Goal: Task Accomplishment & Management: Use online tool/utility

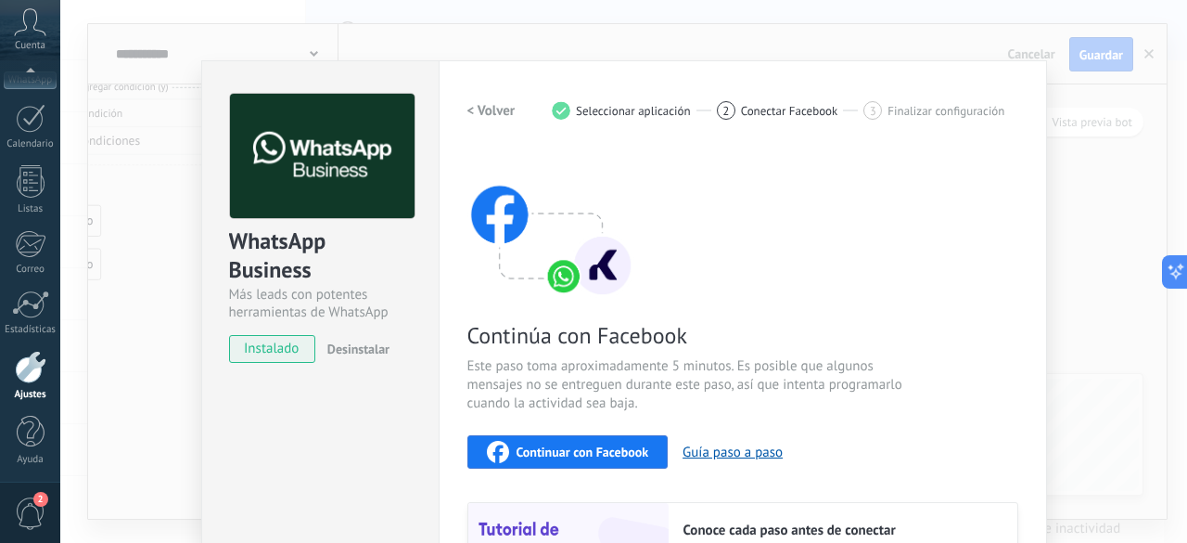
scroll to position [258, 0]
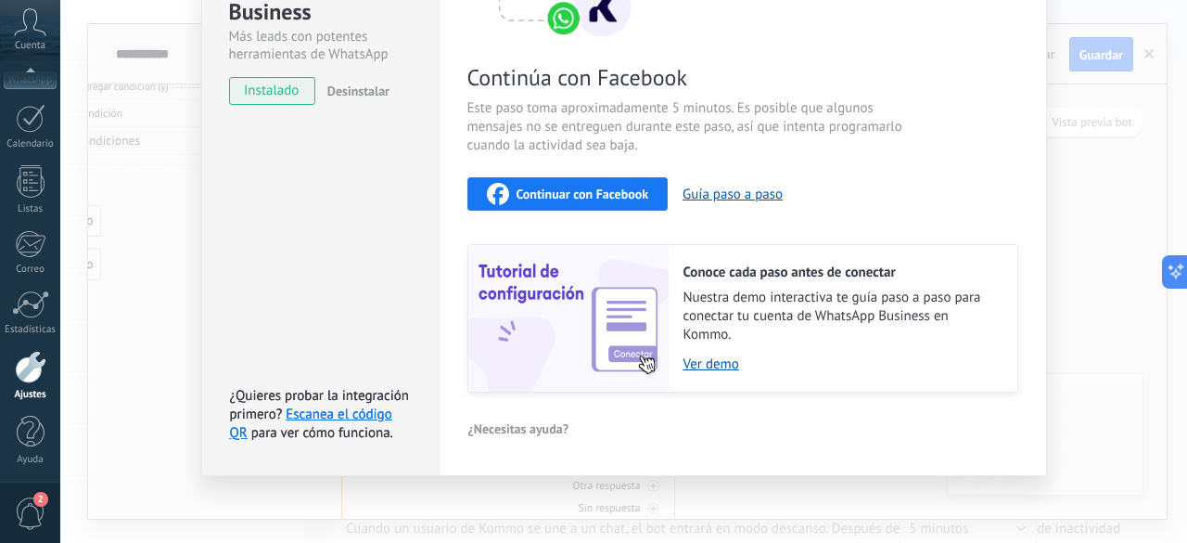
drag, startPoint x: 1179, startPoint y: 193, endPoint x: 1180, endPoint y: 177, distance: 15.8
click at [1180, 177] on div "WhatsApp Business Más leads con potentes herramientas de WhatsApp instalado Des…" at bounding box center [623, 271] width 1127 height 543
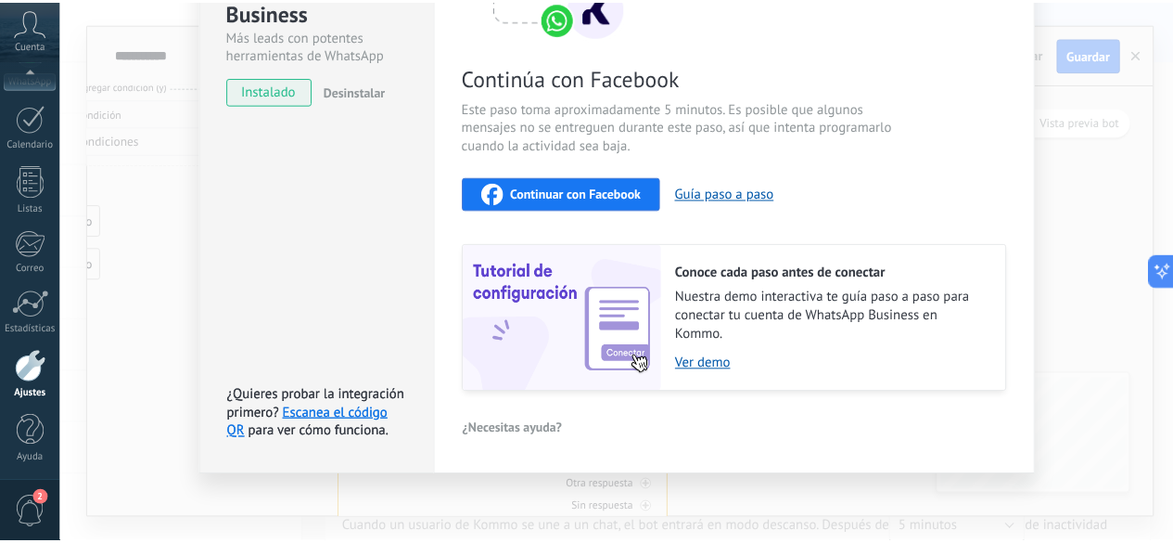
scroll to position [0, 0]
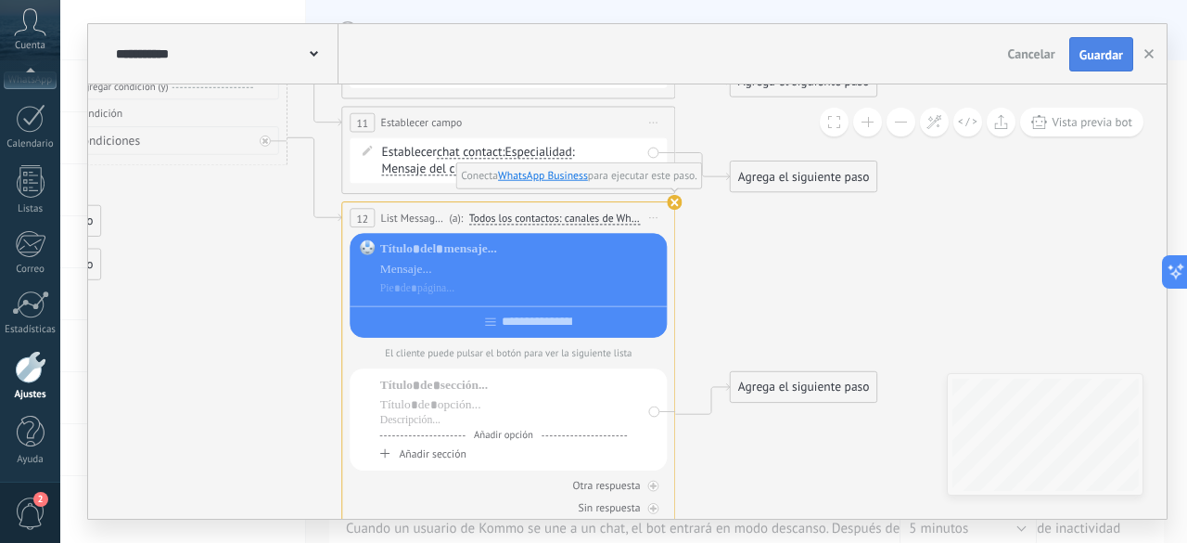
click at [1097, 52] on span "Guardar" at bounding box center [1102, 54] width 44 height 13
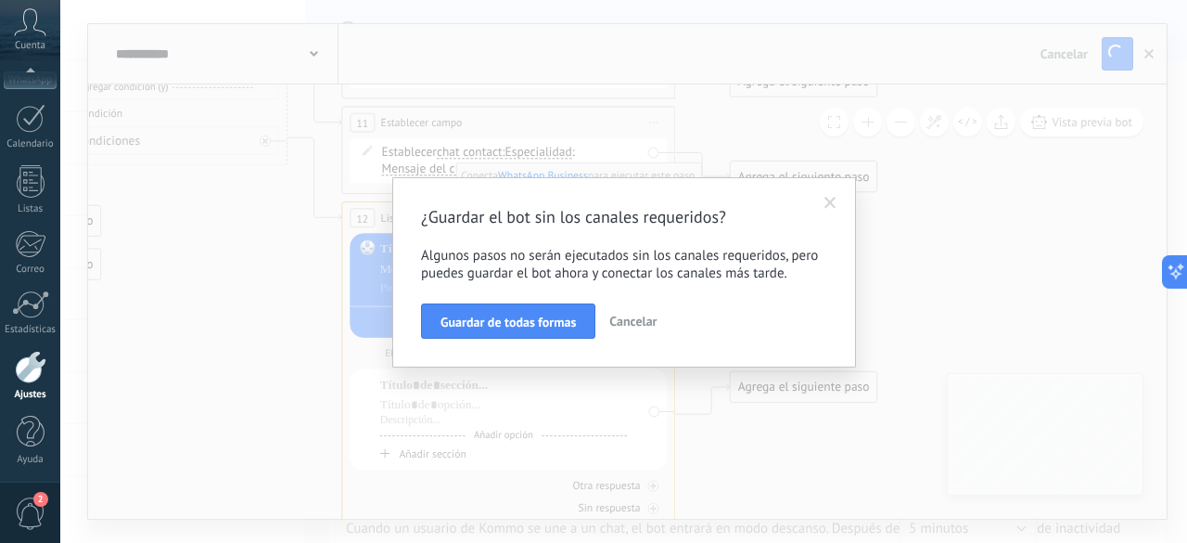
click at [1088, 68] on div "¿Guardar el bot sin los canales requeridos? Algunos pasos no serán ejecutados s…" at bounding box center [623, 271] width 1127 height 543
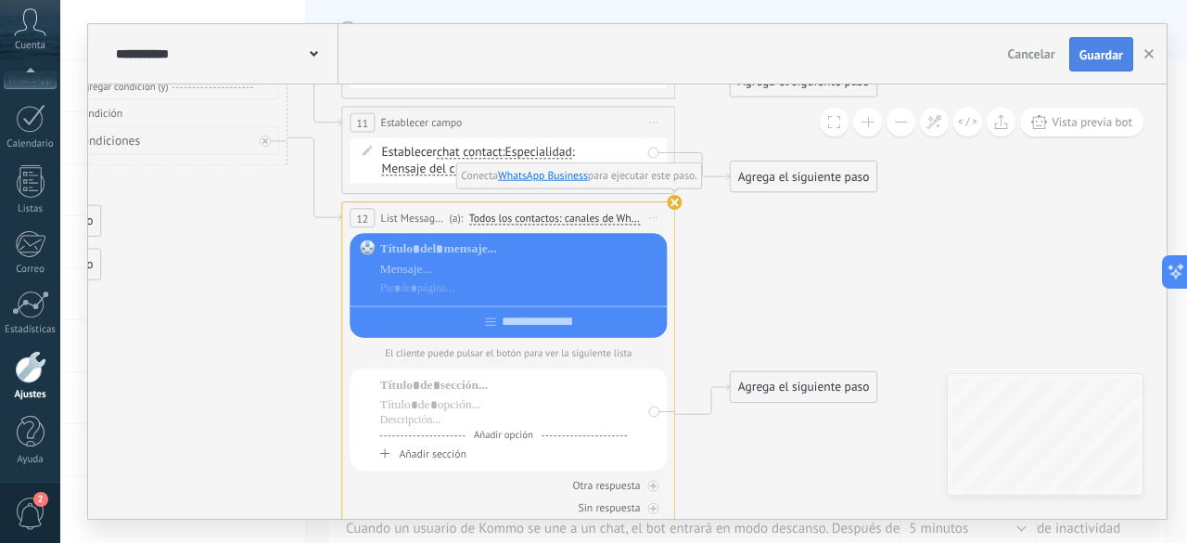
click at [1115, 56] on span "Guardar" at bounding box center [1102, 54] width 44 height 13
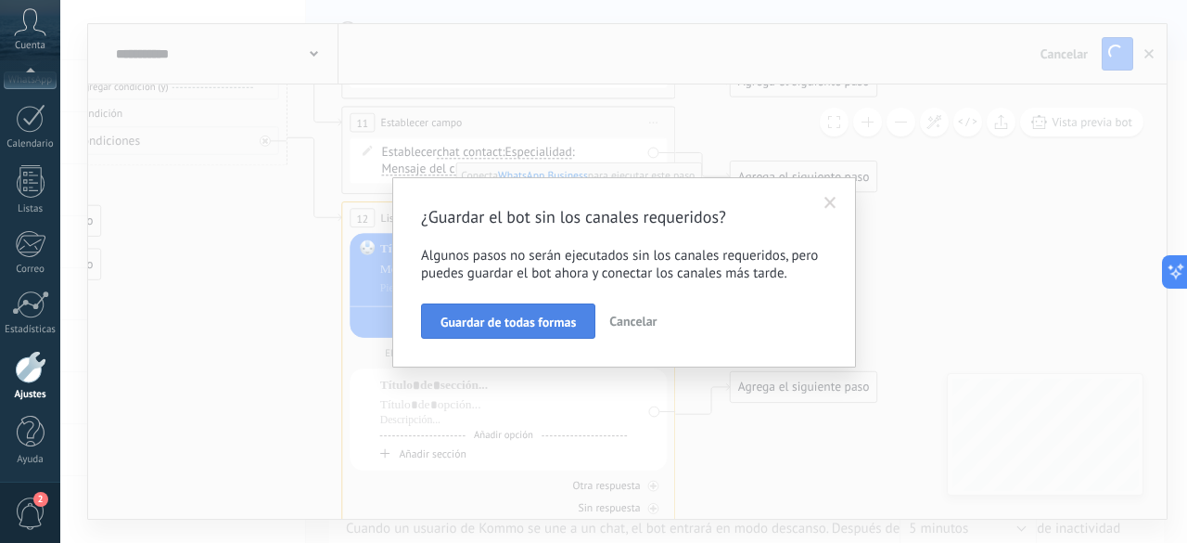
click at [508, 321] on span "Guardar de todas formas" at bounding box center [508, 321] width 135 height 13
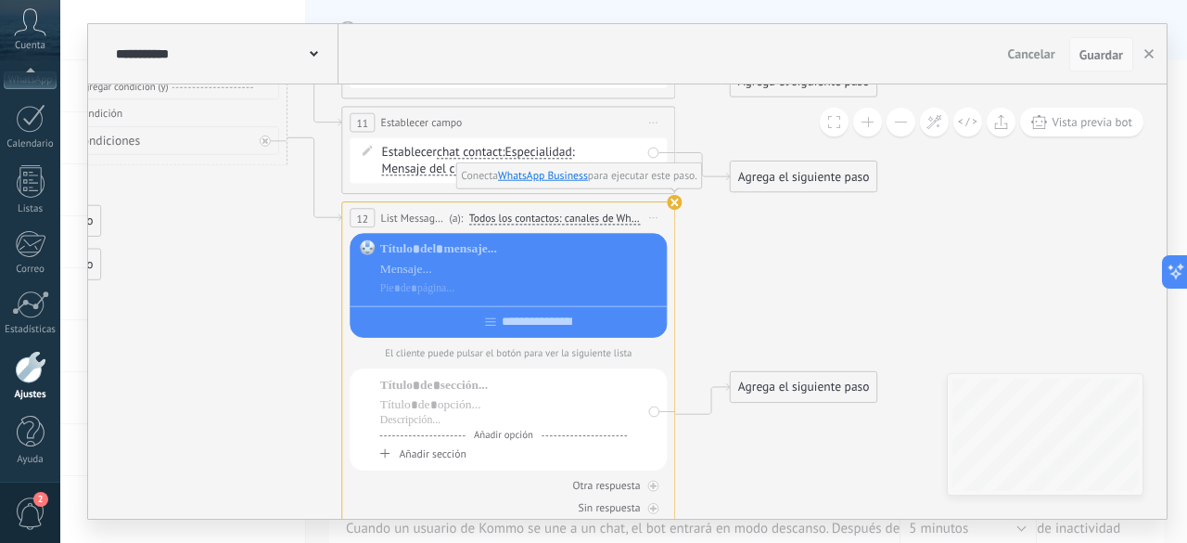
click at [1108, 54] on span "Guardar" at bounding box center [1102, 54] width 44 height 13
click at [1148, 55] on icon "button" at bounding box center [1149, 53] width 9 height 9
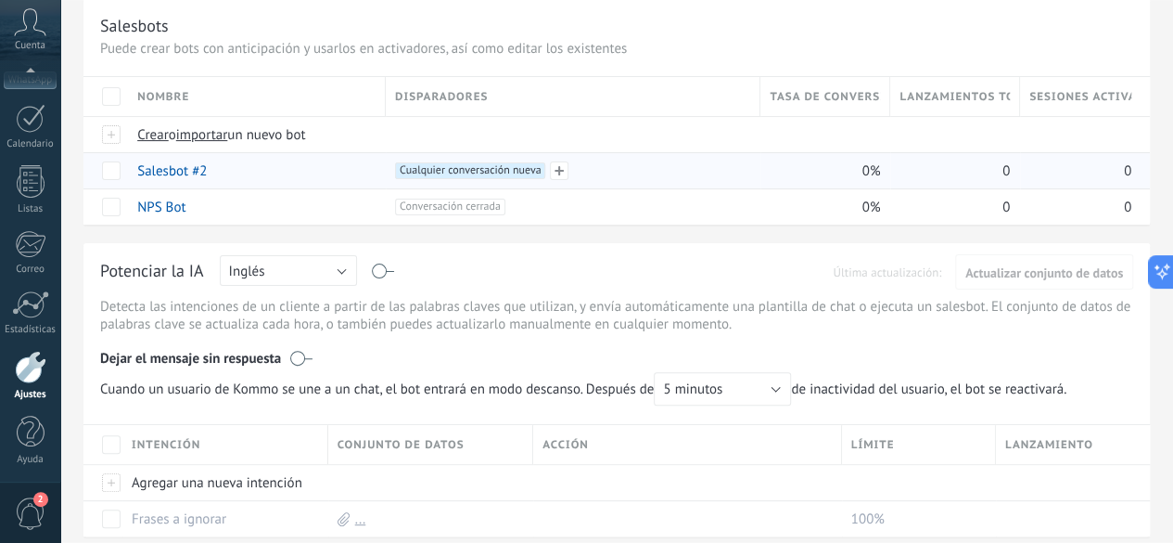
scroll to position [93, 0]
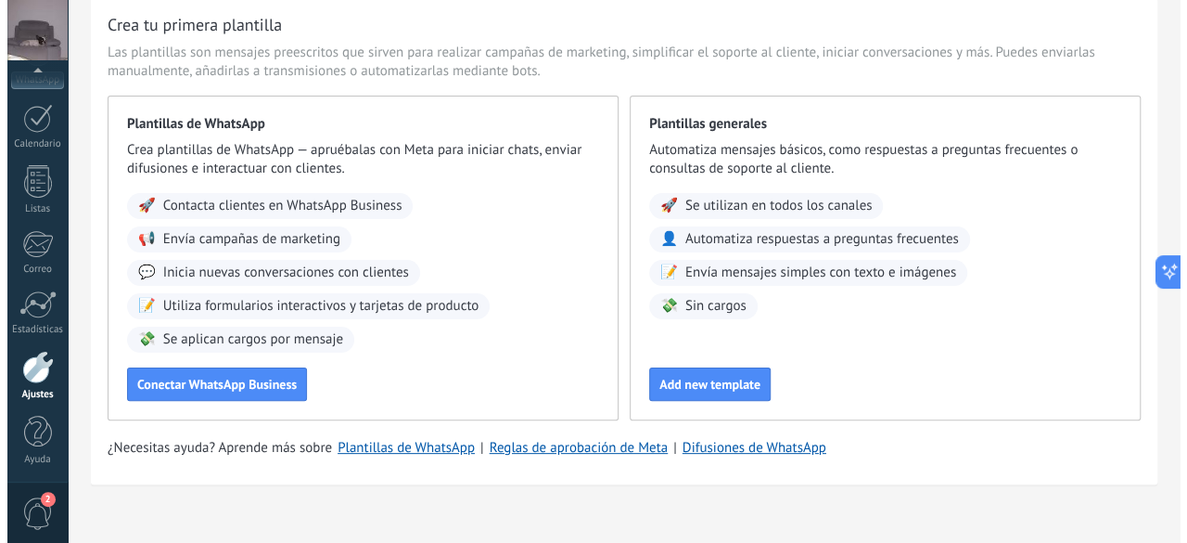
scroll to position [101, 0]
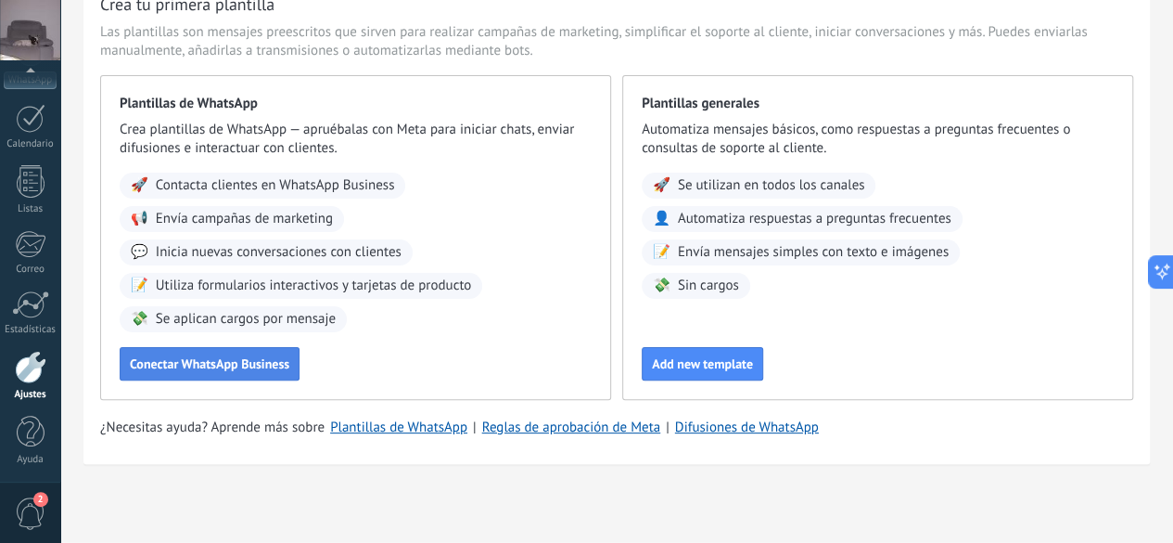
click at [289, 357] on span "Conectar WhatsApp Business" at bounding box center [210, 363] width 160 height 13
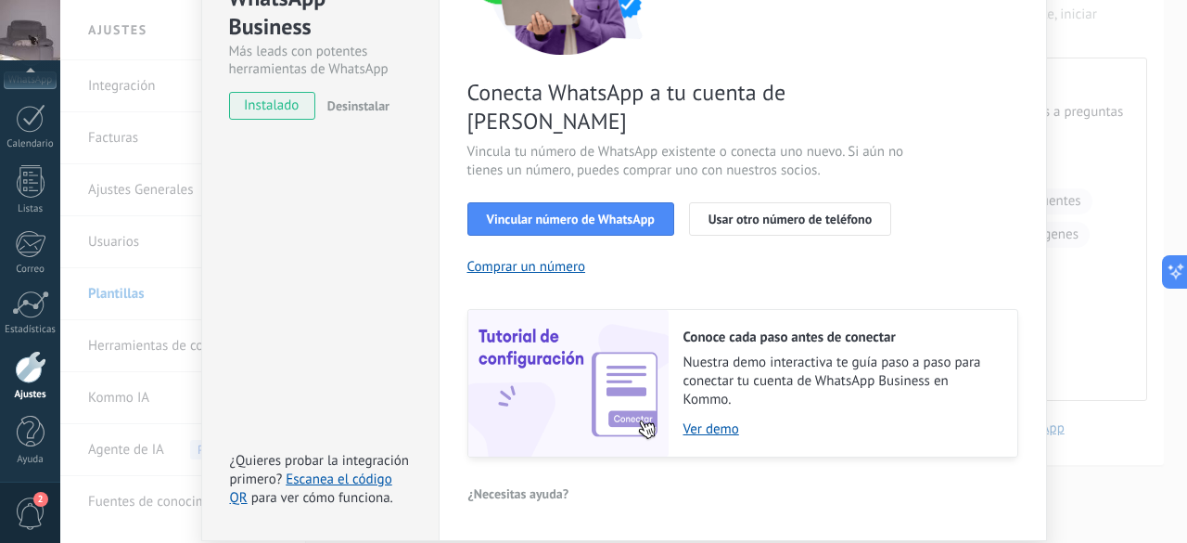
scroll to position [280, 0]
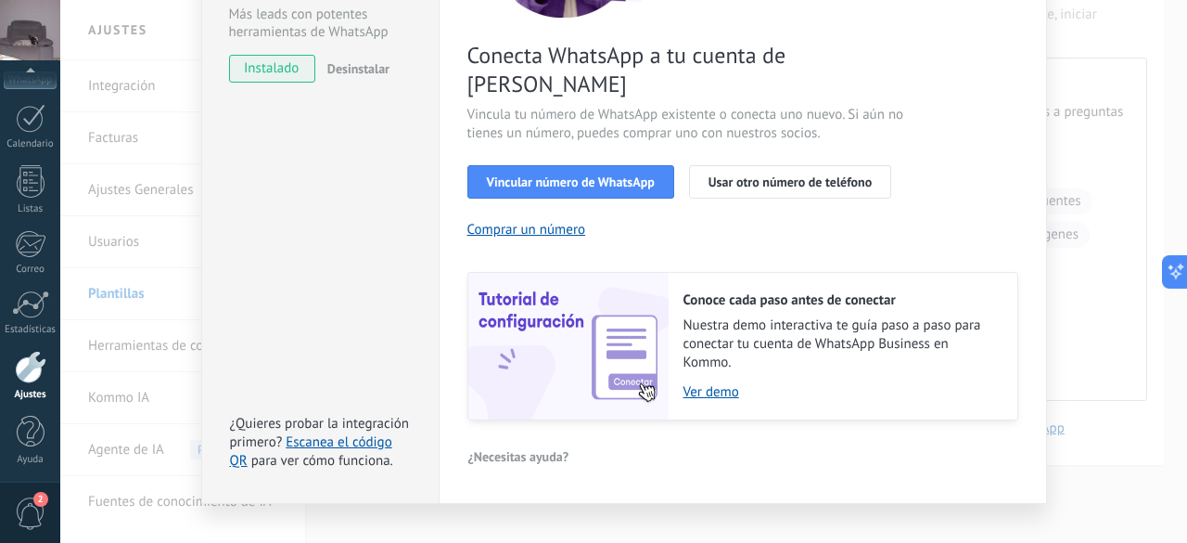
click at [1105, 250] on div "WhatsApp Business Más leads con potentes herramientas de WhatsApp instalado Des…" at bounding box center [623, 271] width 1127 height 543
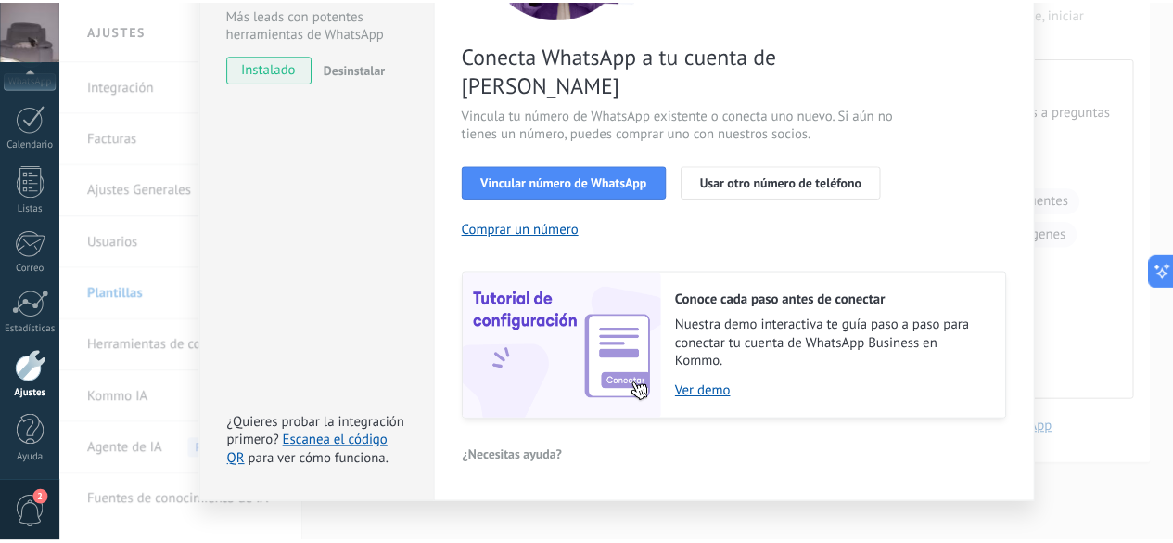
scroll to position [0, 0]
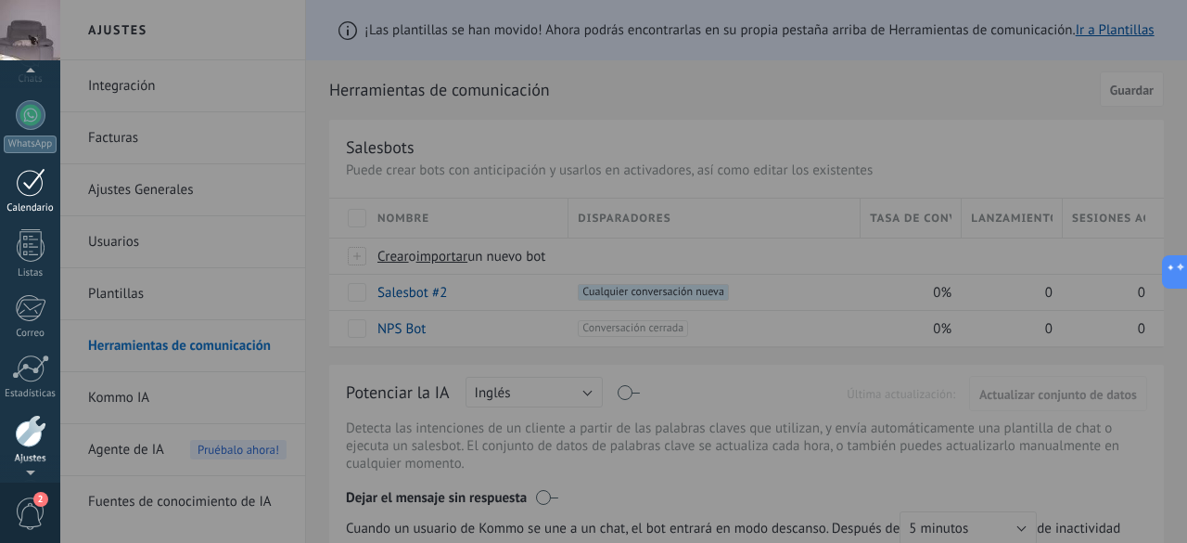
scroll to position [134, 0]
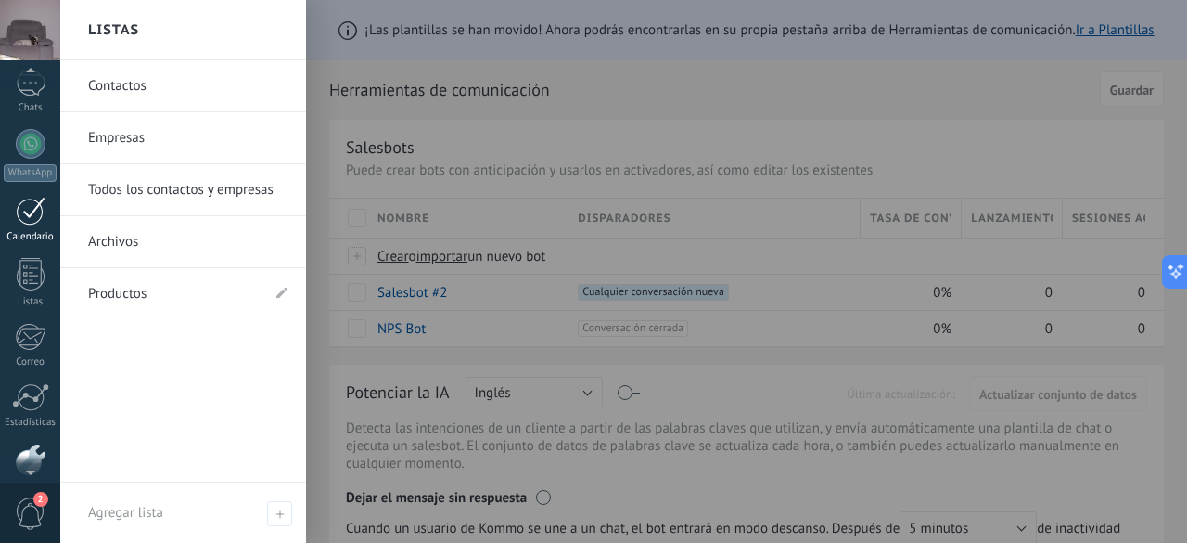
click at [22, 220] on div at bounding box center [31, 211] width 30 height 29
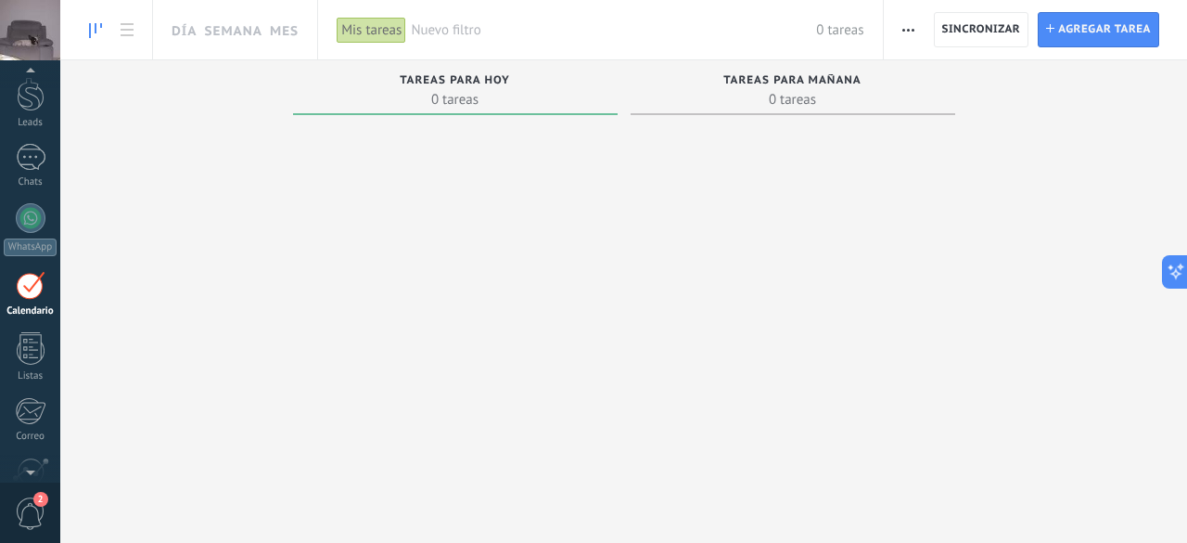
scroll to position [53, 0]
click at [466, 90] on span "0 tareas" at bounding box center [455, 99] width 306 height 19
click at [191, 34] on link "Día" at bounding box center [184, 29] width 25 height 59
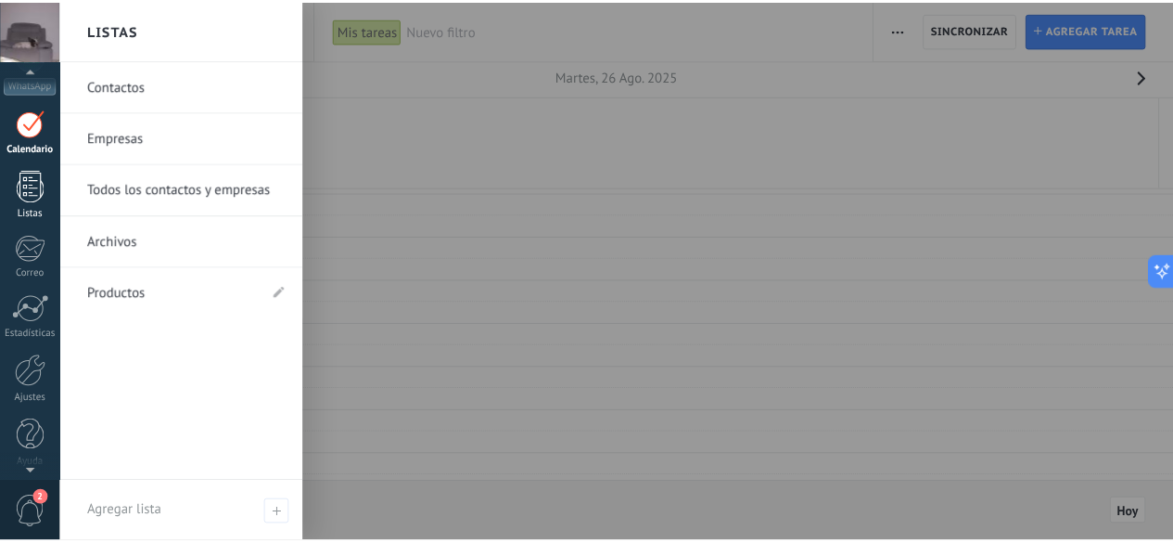
scroll to position [227, 0]
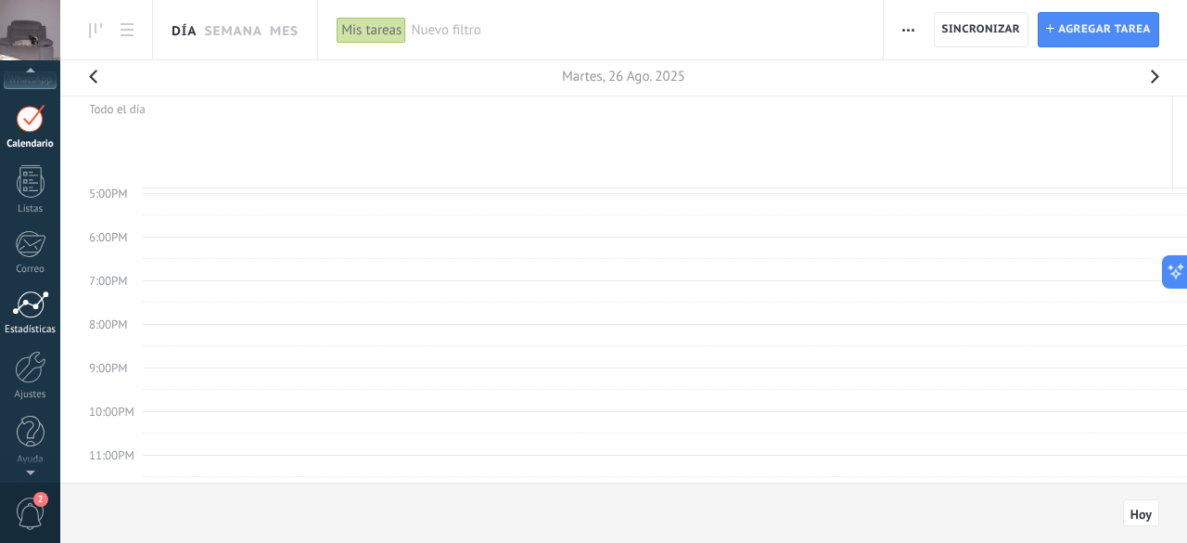
click at [32, 327] on div "Estadísticas" at bounding box center [31, 330] width 54 height 12
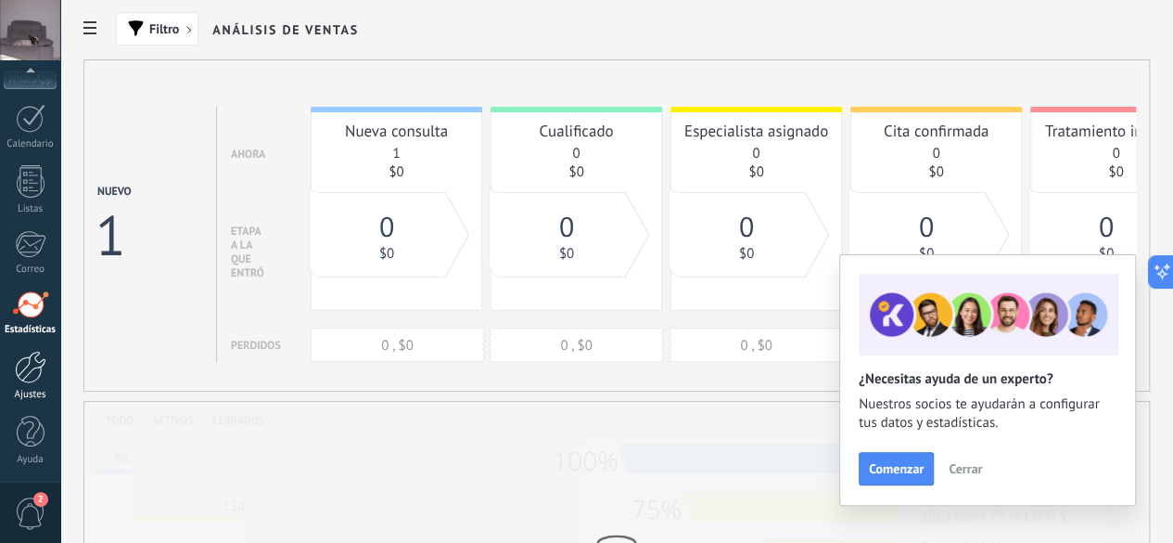
click at [26, 375] on div at bounding box center [31, 367] width 32 height 32
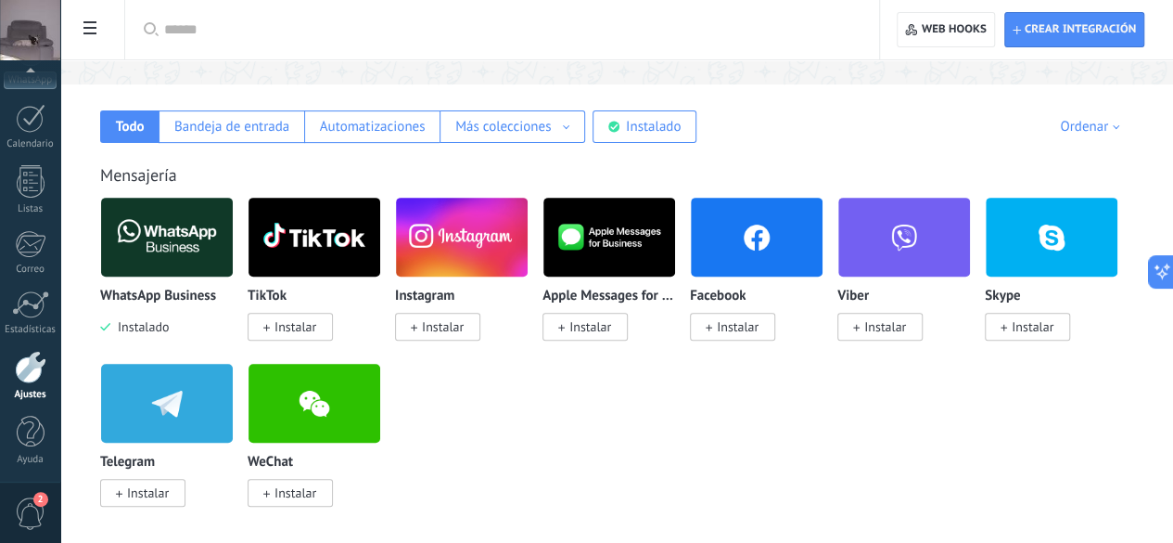
scroll to position [371, 0]
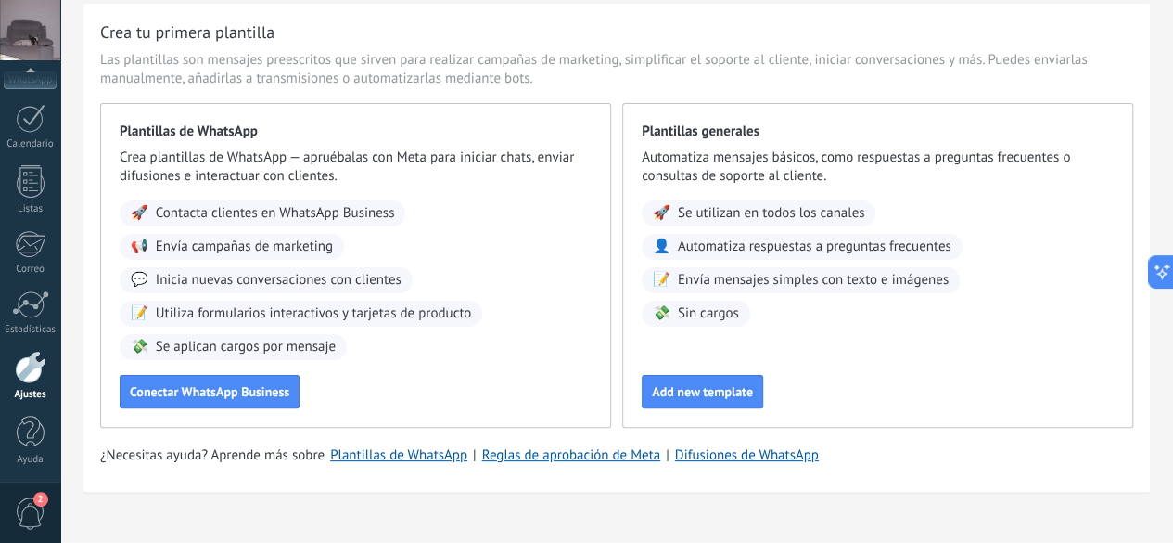
scroll to position [101, 0]
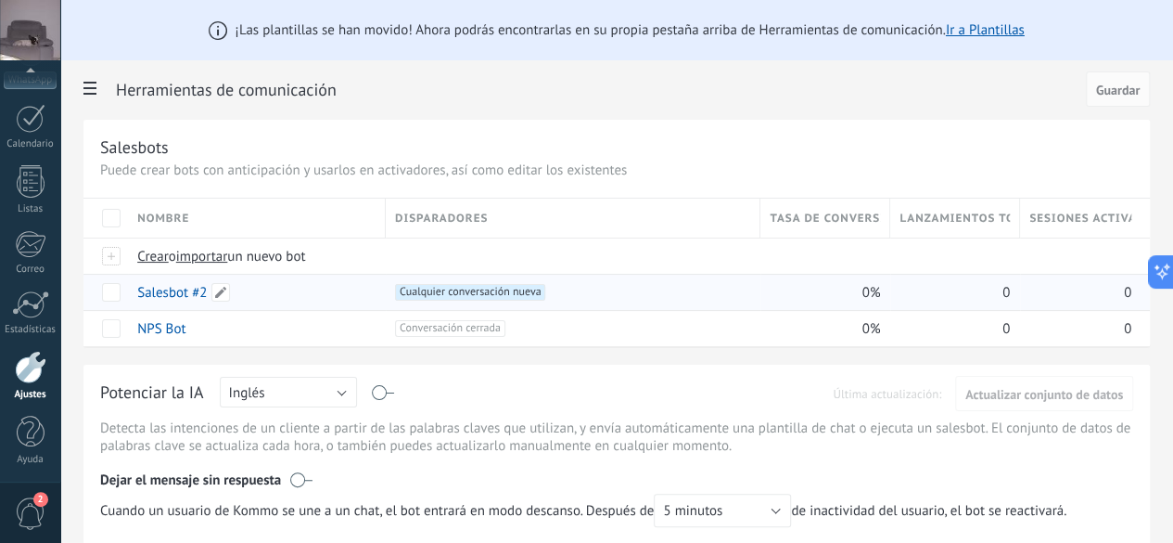
click at [207, 291] on link "Salesbot #2" at bounding box center [172, 293] width 70 height 18
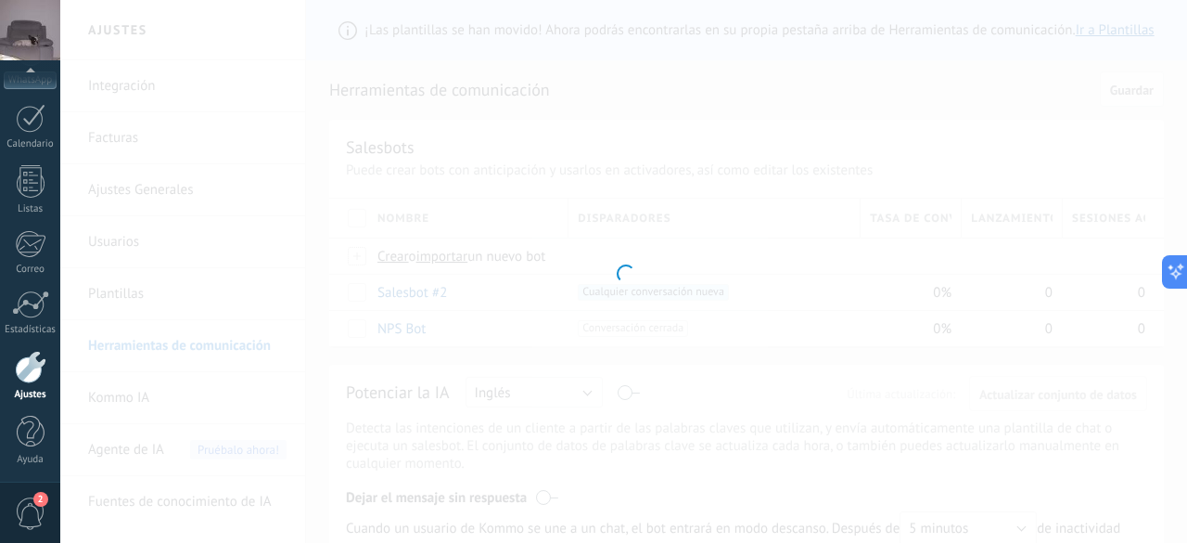
type input "**********"
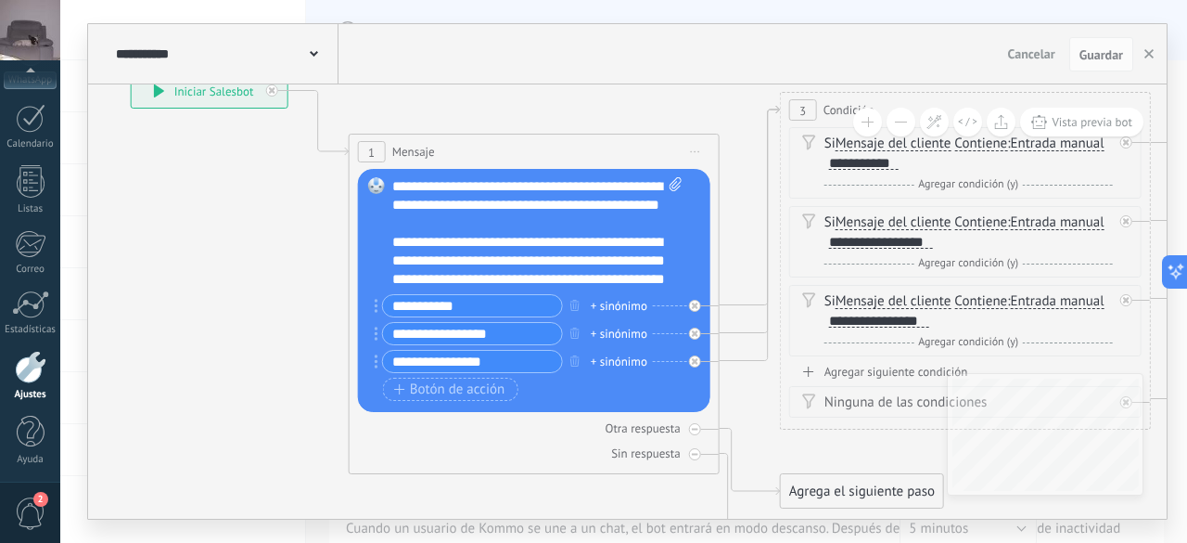
drag, startPoint x: 624, startPoint y: 390, endPoint x: 273, endPoint y: 239, distance: 382.3
click at [273, 239] on icon at bounding box center [937, 452] width 2541 height 1686
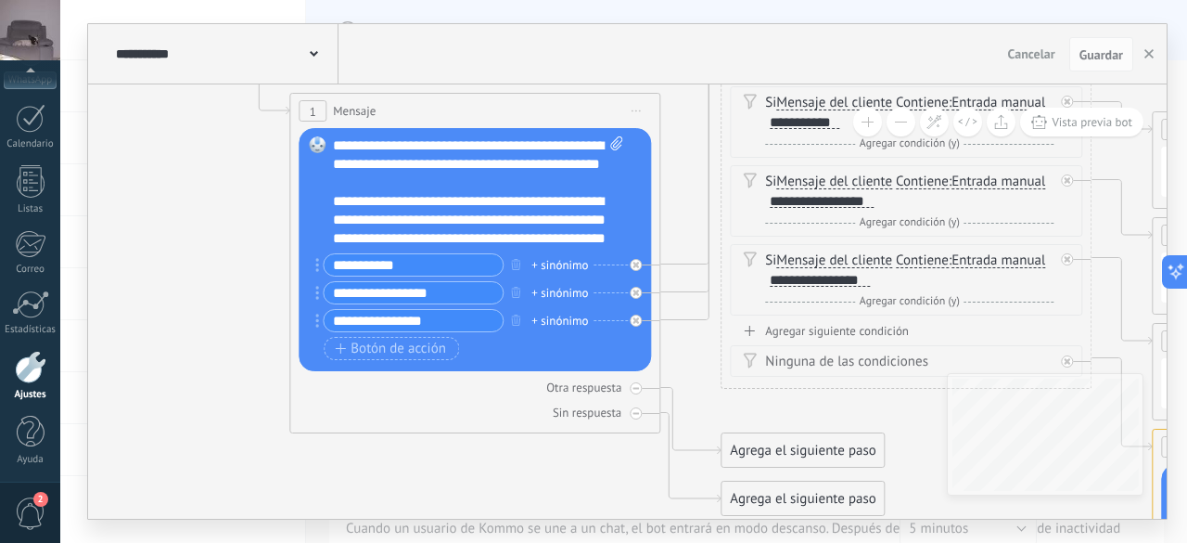
drag, startPoint x: 314, startPoint y: 346, endPoint x: 256, endPoint y: 305, distance: 71.3
click at [256, 305] on icon at bounding box center [878, 412] width 2541 height 1686
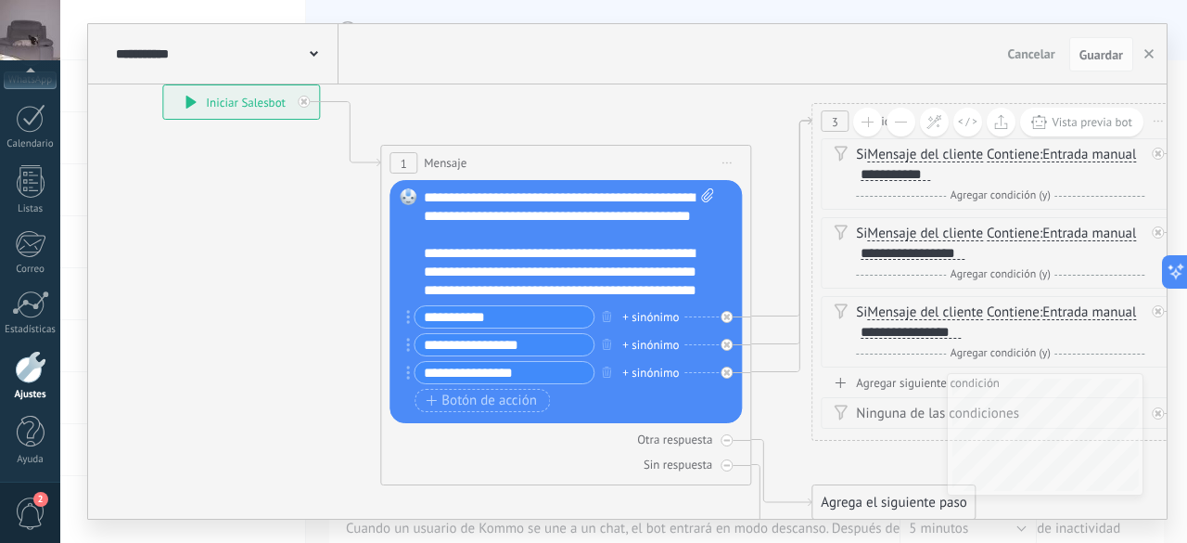
drag, startPoint x: 262, startPoint y: 233, endPoint x: 335, endPoint y: 268, distance: 81.3
click at [335, 268] on icon at bounding box center [969, 464] width 2541 height 1686
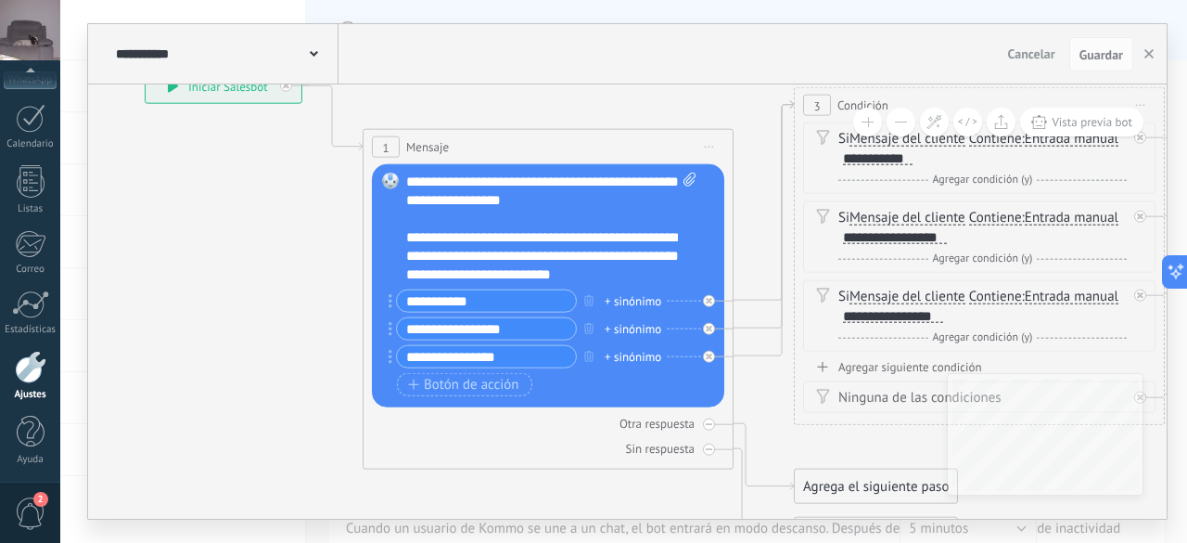
scroll to position [167, 0]
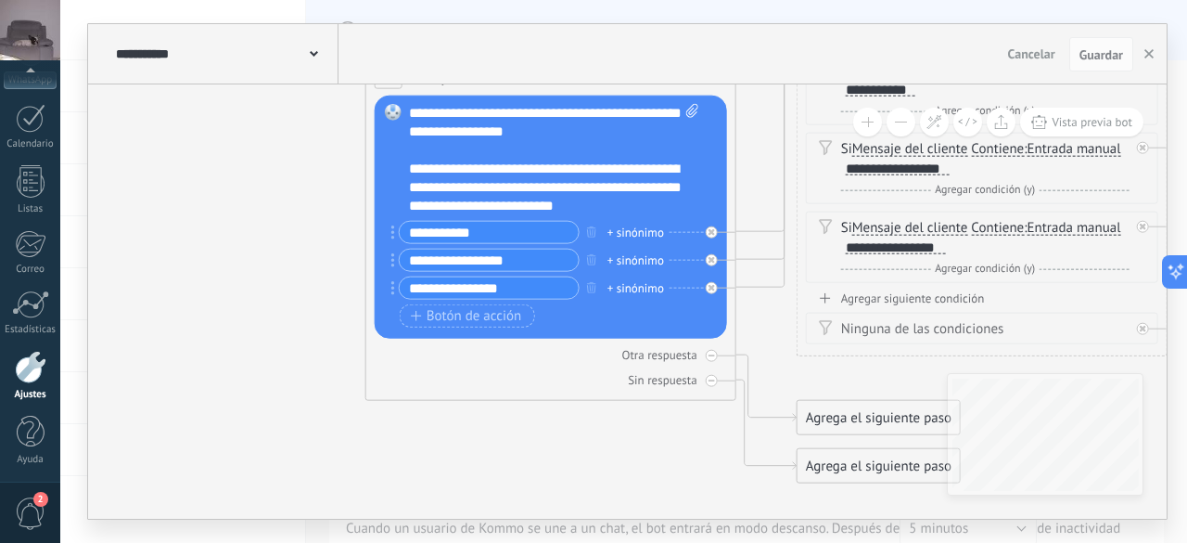
drag, startPoint x: 336, startPoint y: 346, endPoint x: 336, endPoint y: 277, distance: 68.6
click at [336, 277] on icon at bounding box center [954, 379] width 2541 height 1686
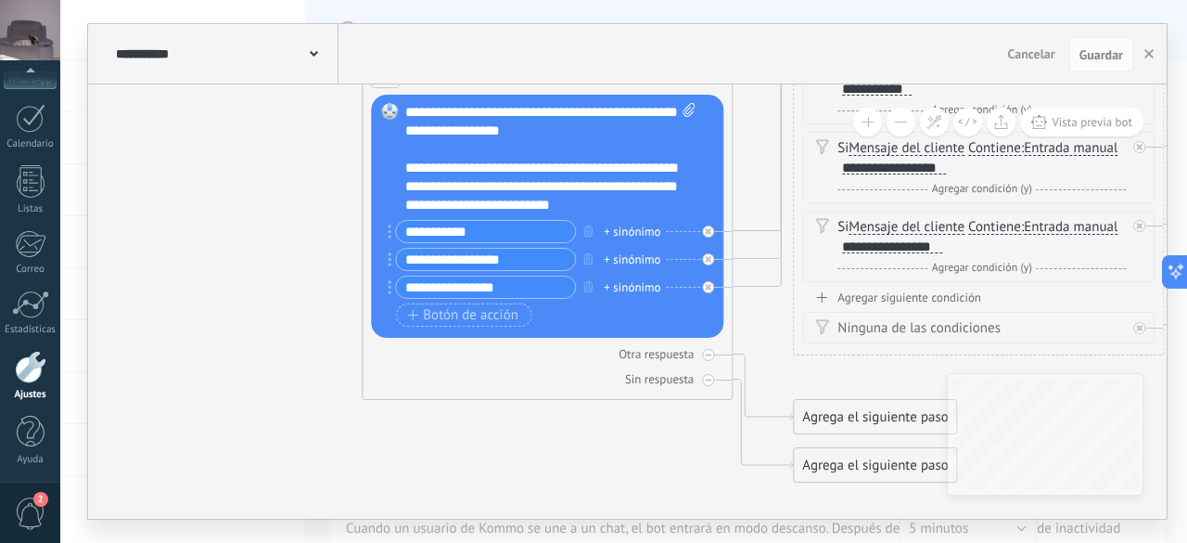
drag, startPoint x: 496, startPoint y: 381, endPoint x: 504, endPoint y: 394, distance: 15.0
click at [504, 394] on div "1 Mensaje ******* (a): Todos los contactos - canales seleccionados Todos los co…" at bounding box center [547, 229] width 371 height 340
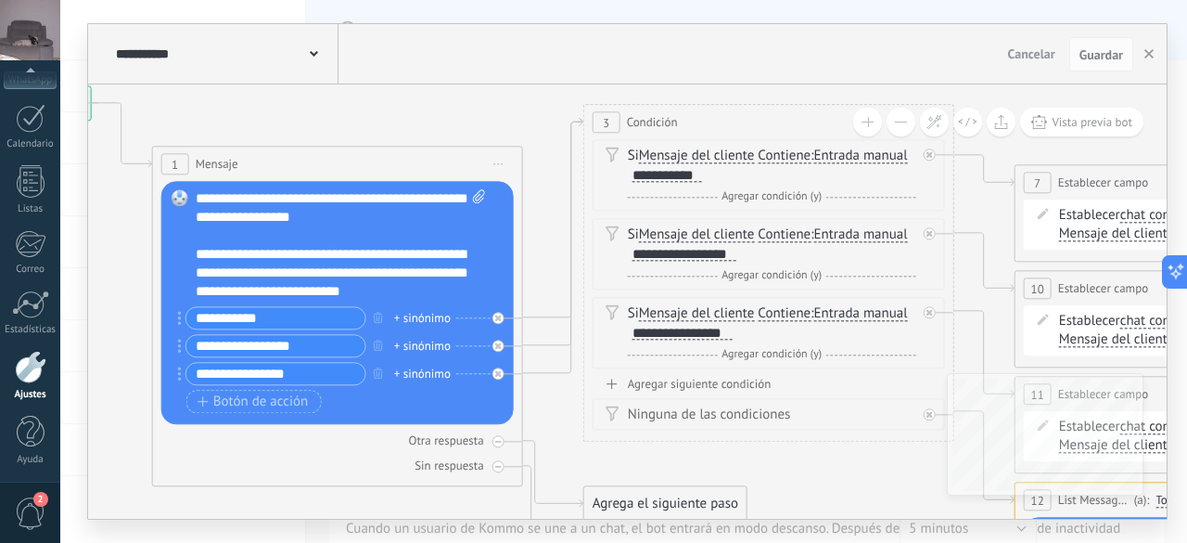
drag, startPoint x: 263, startPoint y: 318, endPoint x: 59, endPoint y: 402, distance: 220.5
click at [60, 403] on div "**********" at bounding box center [623, 271] width 1127 height 543
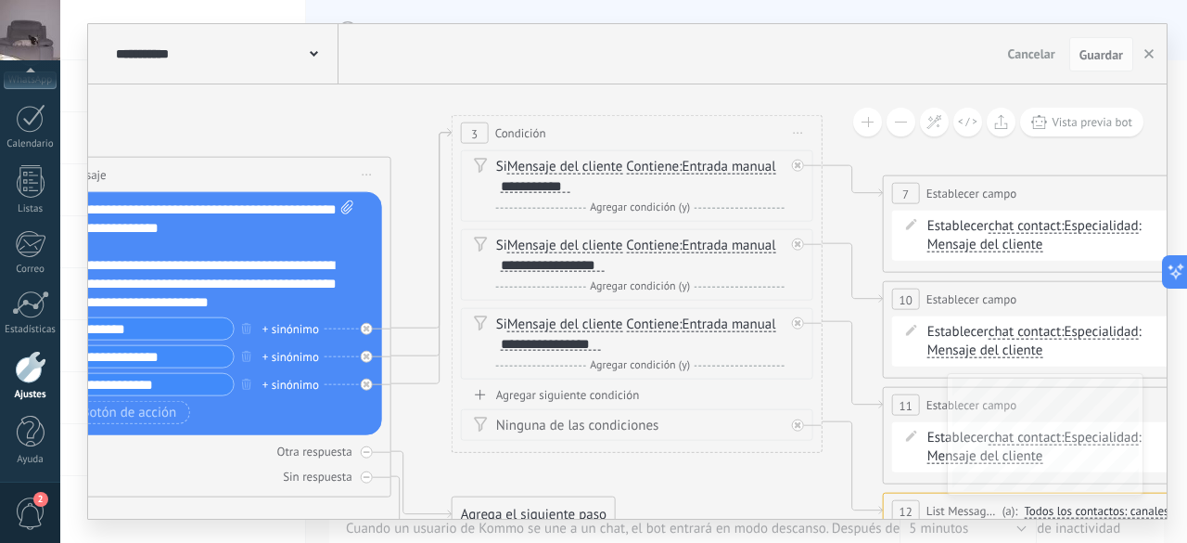
drag, startPoint x: 557, startPoint y: 166, endPoint x: 427, endPoint y: 175, distance: 130.2
click at [427, 175] on icon at bounding box center [609, 476] width 2541 height 1686
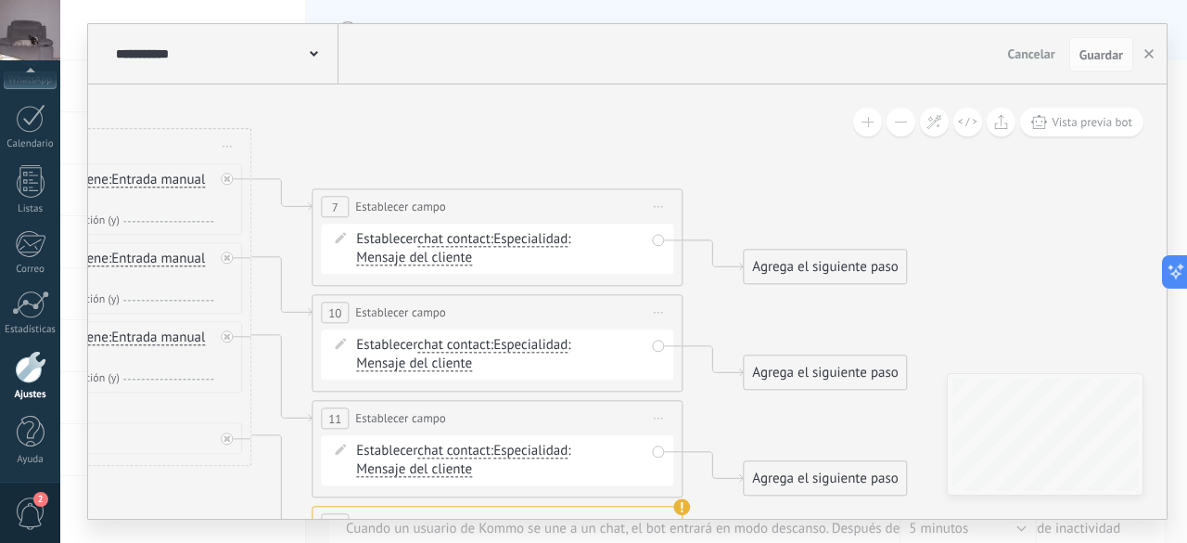
drag, startPoint x: 890, startPoint y: 146, endPoint x: 323, endPoint y: 162, distance: 567.9
click at [323, 162] on icon at bounding box center [37, 490] width 2541 height 1686
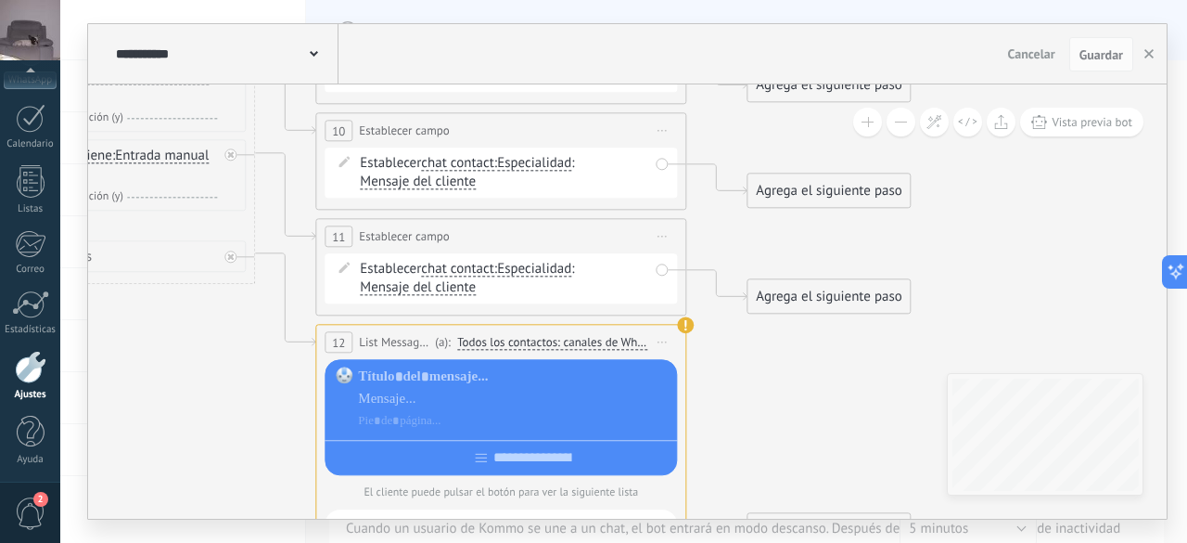
drag, startPoint x: 782, startPoint y: 199, endPoint x: 790, endPoint y: 12, distance: 187.6
click at [790, 12] on div "**********" at bounding box center [623, 271] width 1127 height 543
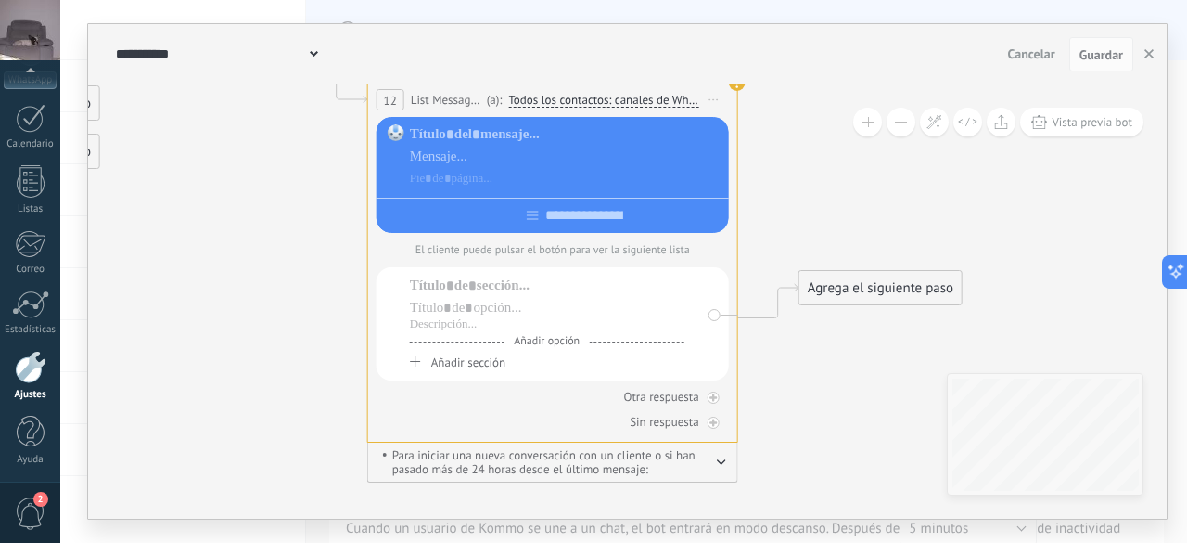
drag, startPoint x: 813, startPoint y: 452, endPoint x: 886, endPoint y: 264, distance: 200.9
click at [886, 264] on icon at bounding box center [93, 65] width 2541 height 1686
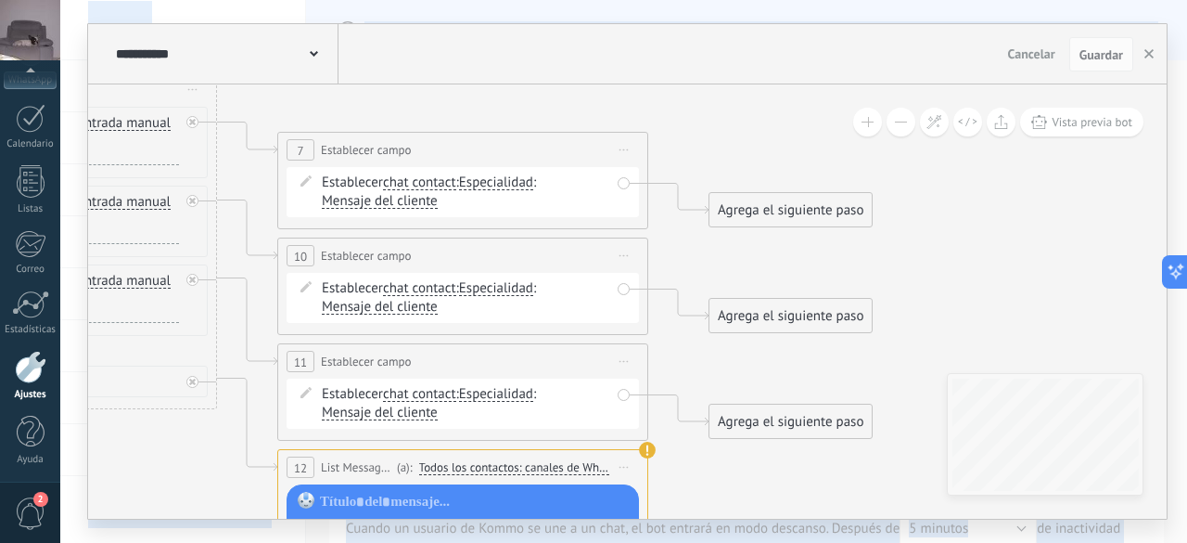
drag, startPoint x: 953, startPoint y: 247, endPoint x: 834, endPoint y: 559, distance: 334.4
click at [834, 542] on html ".abccls-1,.abccls-2{fill-rule:evenodd}.abccls-2{fill:#fff} .abfcls-1{fill:none}…" at bounding box center [593, 271] width 1187 height 543
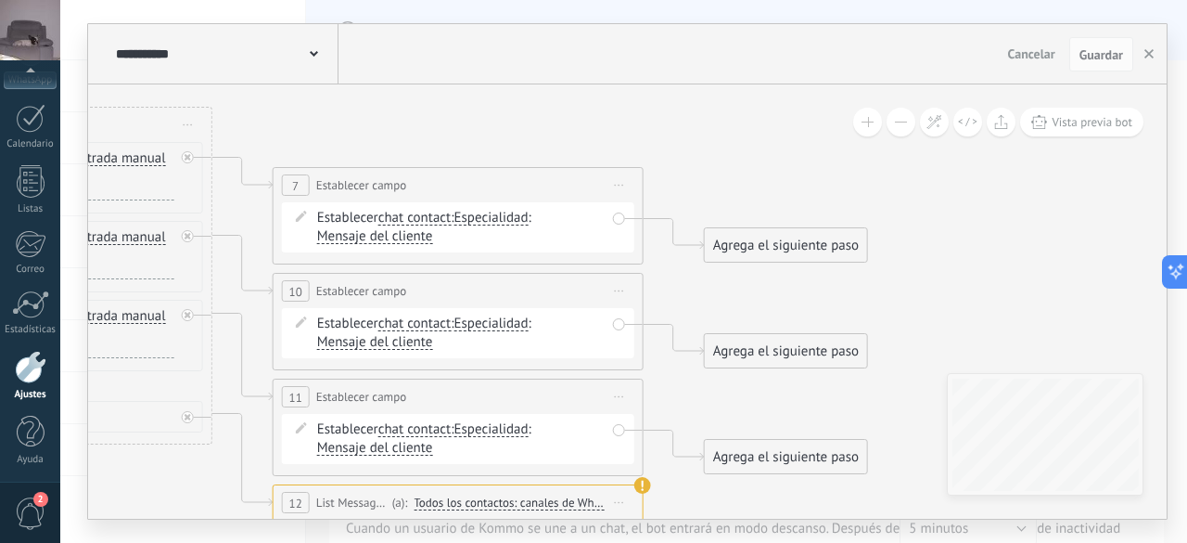
drag, startPoint x: 941, startPoint y: 254, endPoint x: 936, endPoint y: 289, distance: 35.6
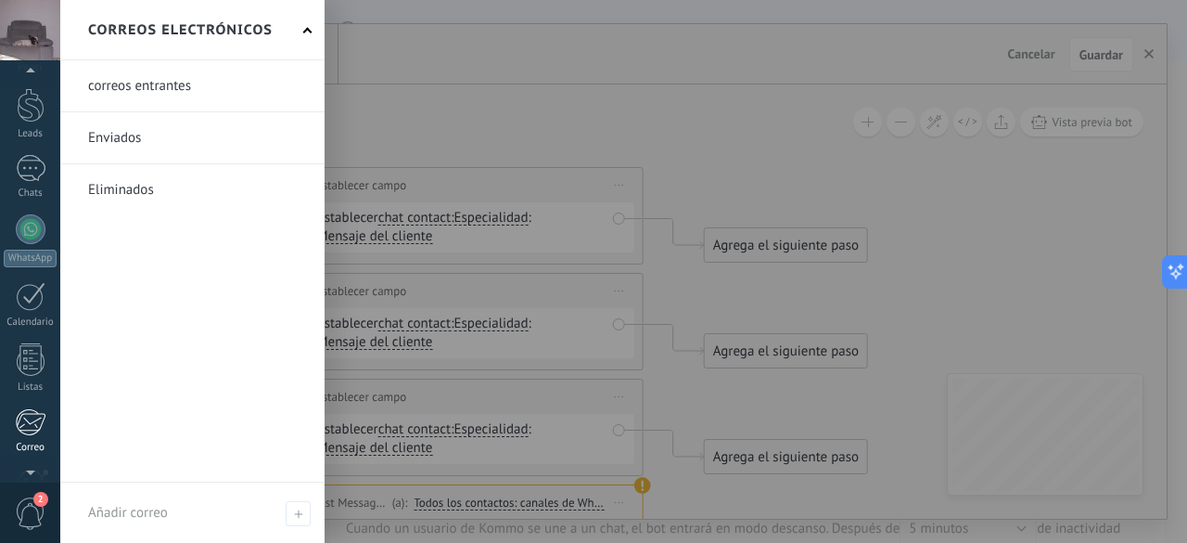
scroll to position [42, 0]
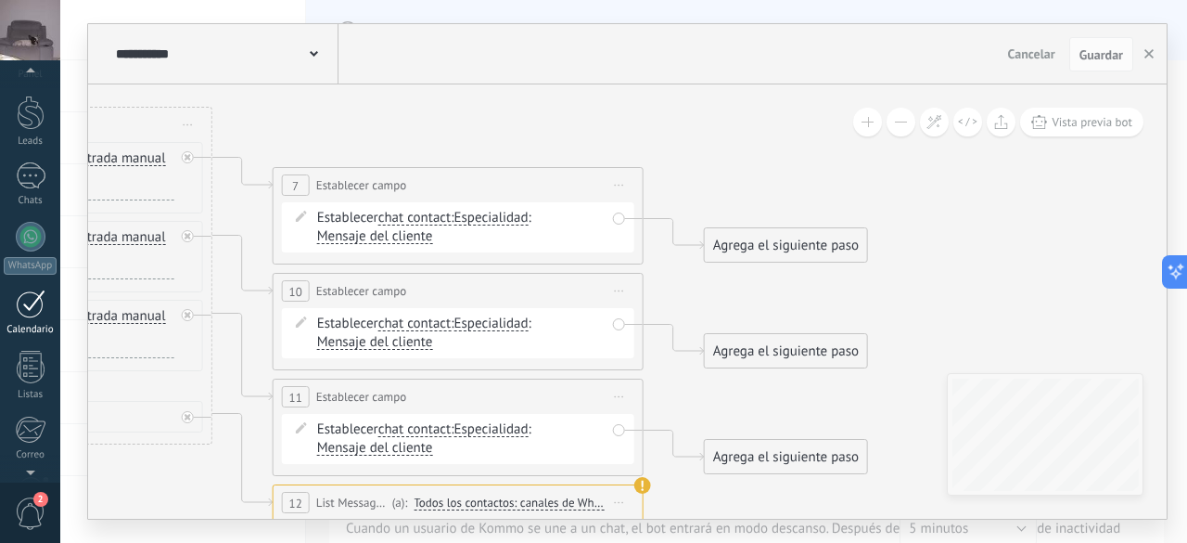
click at [36, 292] on div at bounding box center [31, 303] width 30 height 29
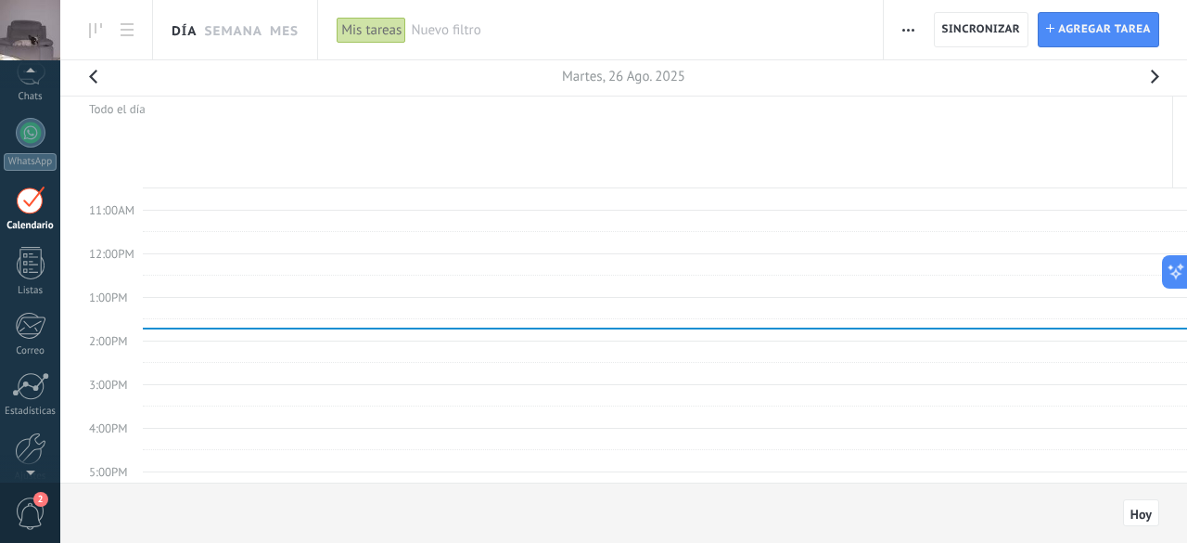
scroll to position [53, 0]
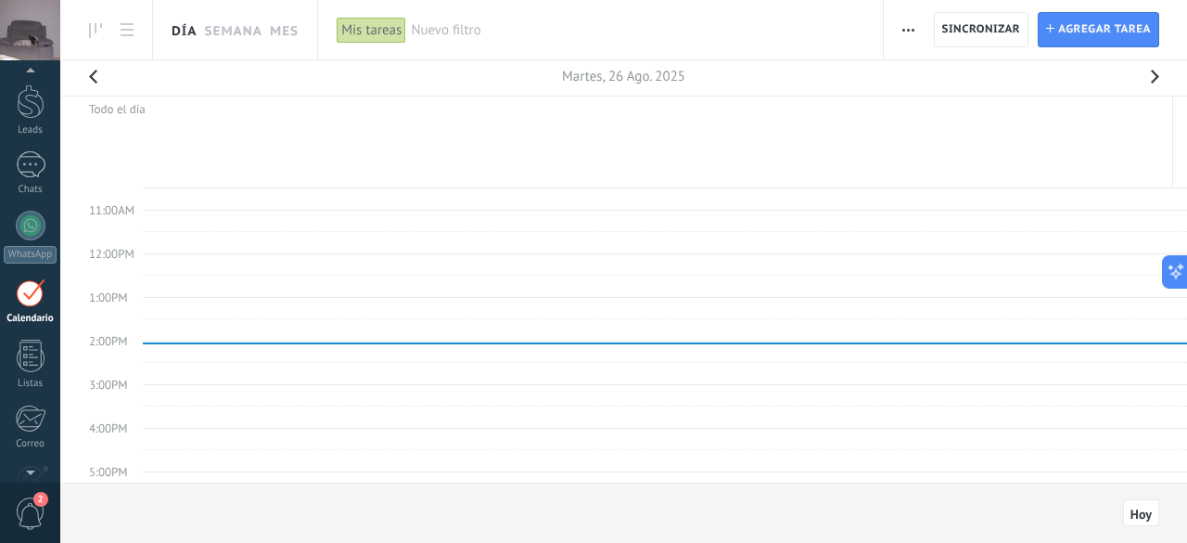
click at [538, 49] on div "Nuevo filtro" at bounding box center [637, 29] width 453 height 59
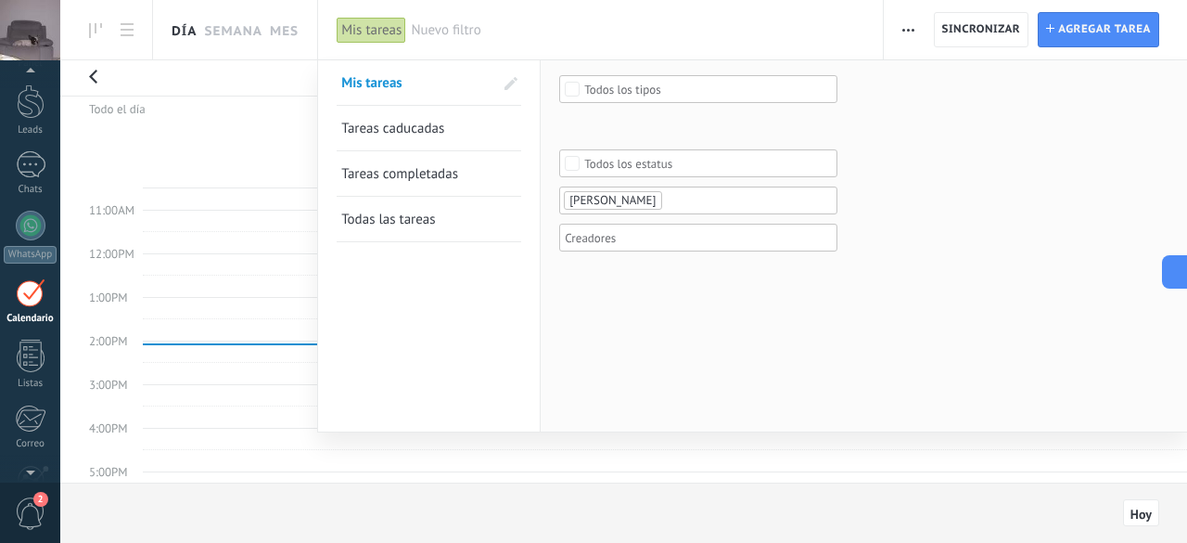
drag, startPoint x: 589, startPoint y: 53, endPoint x: 476, endPoint y: 49, distance: 113.2
click at [476, 49] on div "Nuevo filtro" at bounding box center [637, 29] width 453 height 59
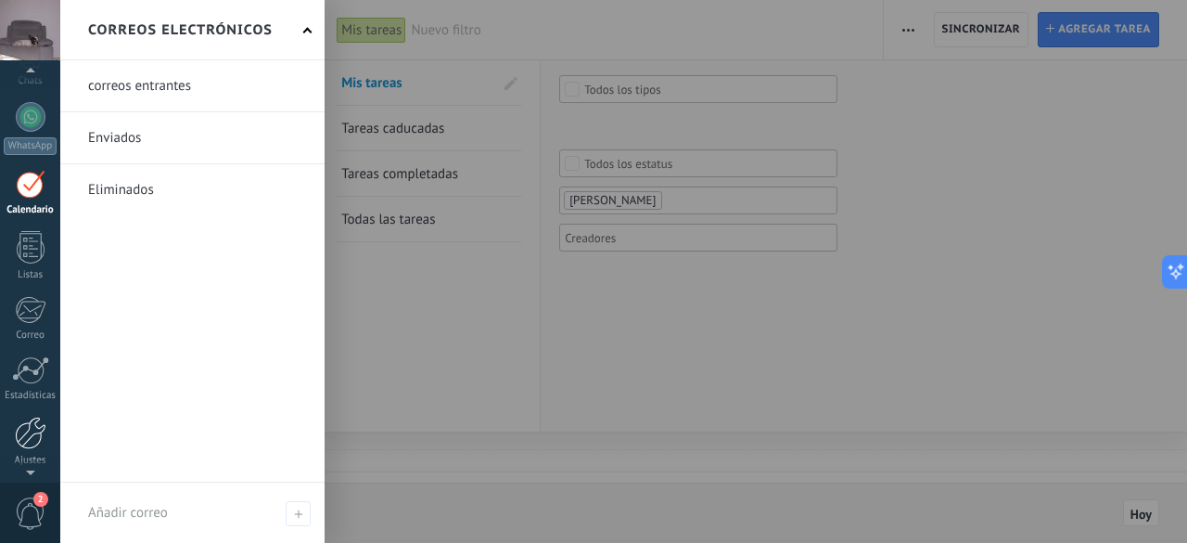
scroll to position [227, 0]
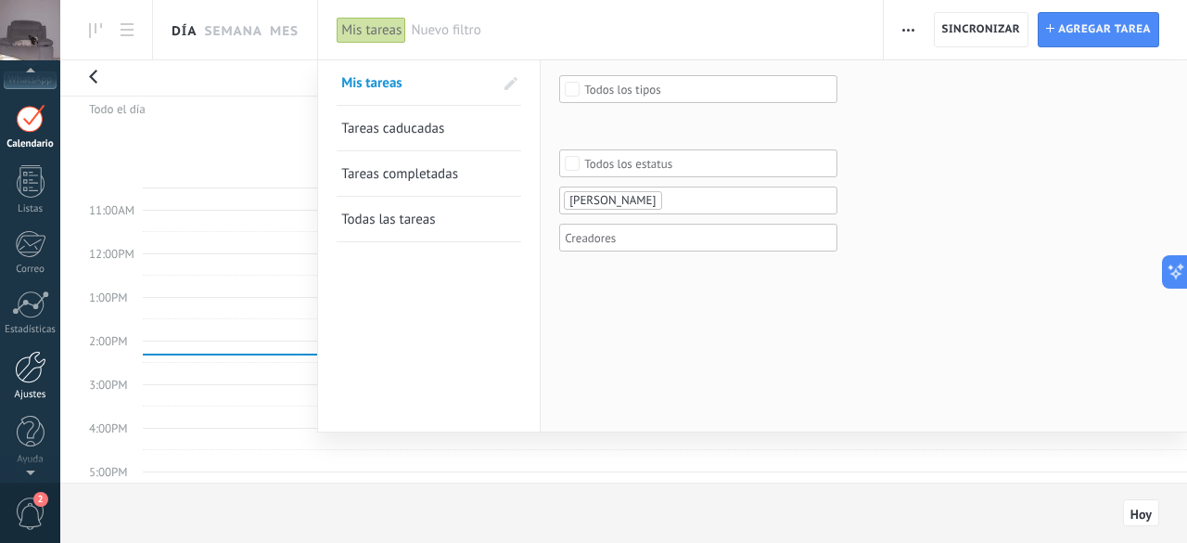
click at [33, 355] on div at bounding box center [31, 367] width 32 height 32
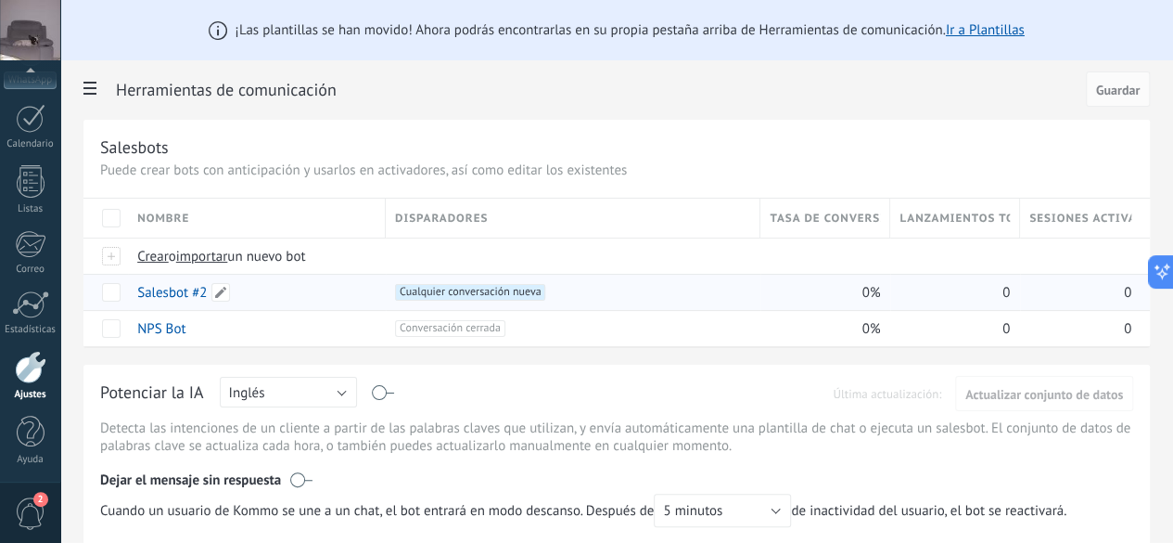
click at [207, 292] on link "Salesbot #2" at bounding box center [172, 293] width 70 height 18
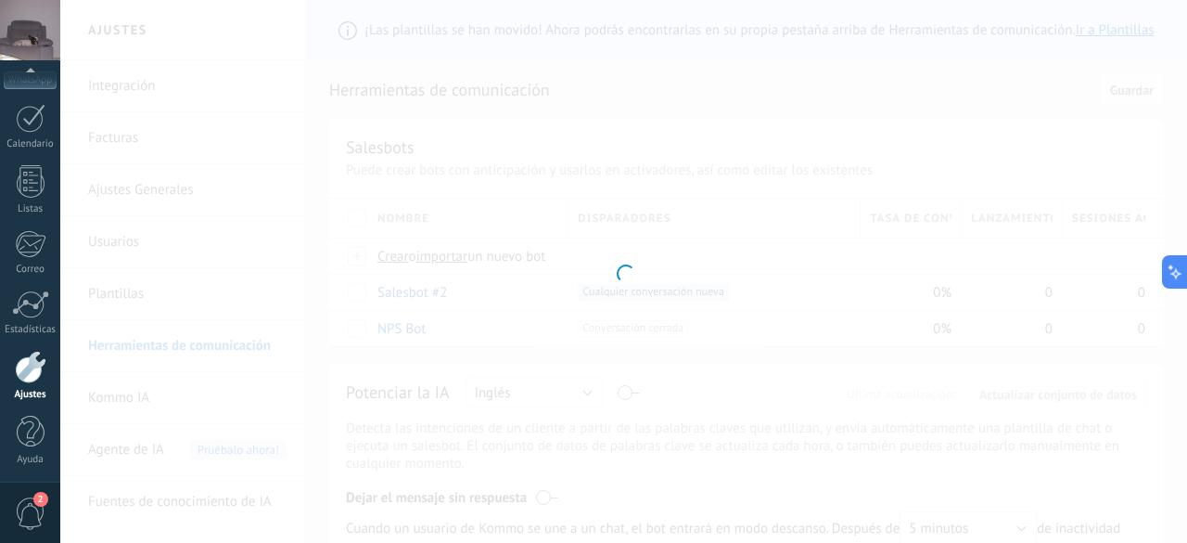
type input "**********"
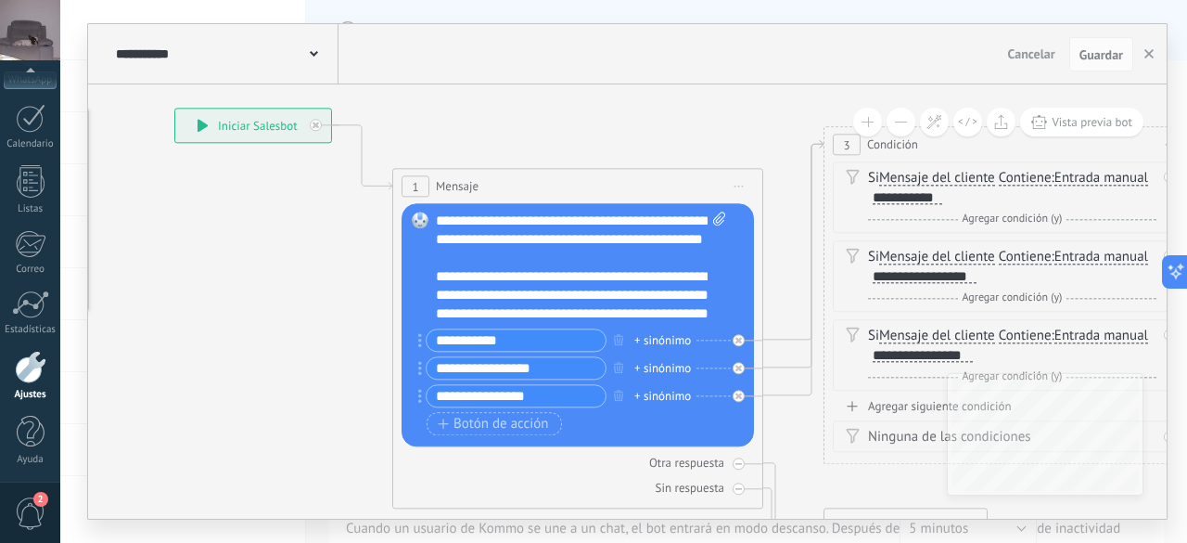
drag, startPoint x: 607, startPoint y: 370, endPoint x: 242, endPoint y: 246, distance: 385.1
click at [250, 248] on icon at bounding box center [981, 488] width 2541 height 1686
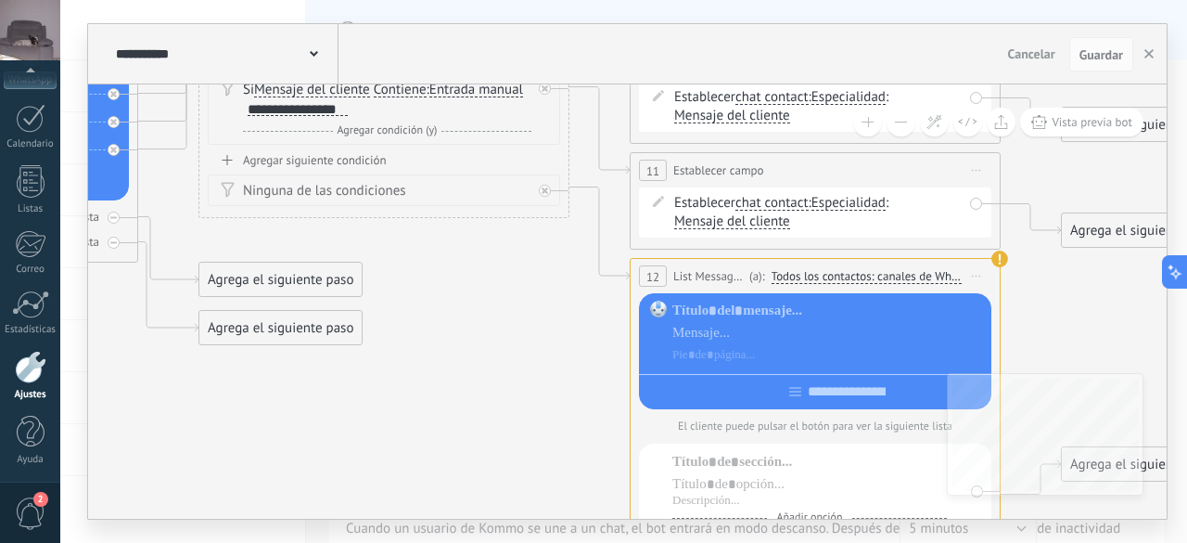
drag, startPoint x: 757, startPoint y: 446, endPoint x: 119, endPoint y: 203, distance: 682.9
click at [119, 203] on icon at bounding box center [355, 241] width 2541 height 1686
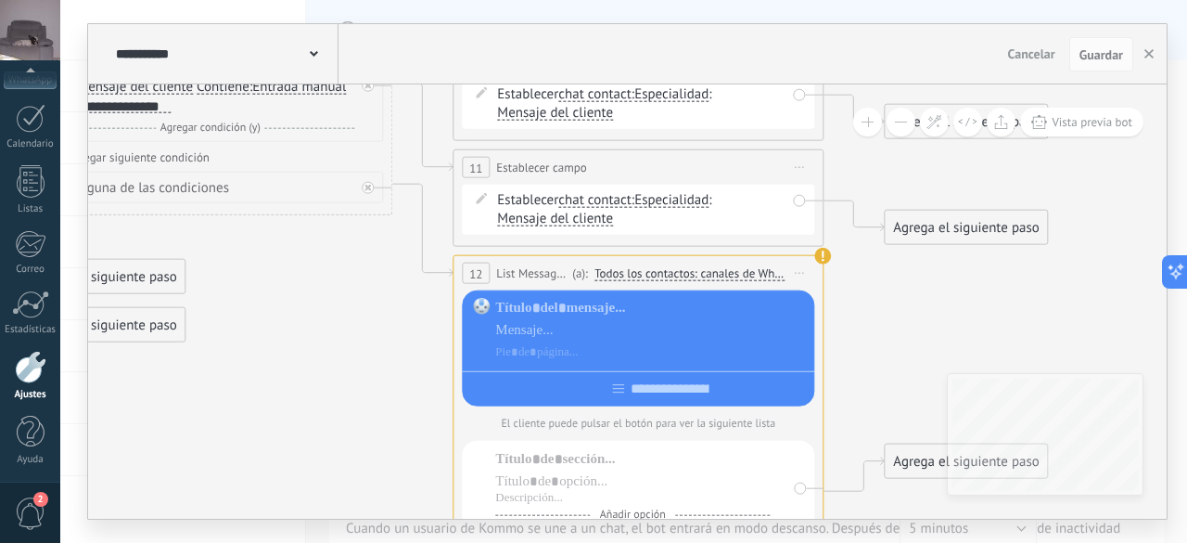
drag, startPoint x: 371, startPoint y: 420, endPoint x: 265, endPoint y: 417, distance: 105.8
click at [265, 417] on icon at bounding box center [178, 238] width 2541 height 1686
click at [544, 335] on div at bounding box center [651, 330] width 313 height 19
click at [610, 356] on div at bounding box center [651, 352] width 313 height 19
click at [647, 391] on input "text" at bounding box center [653, 388] width 20 height 15
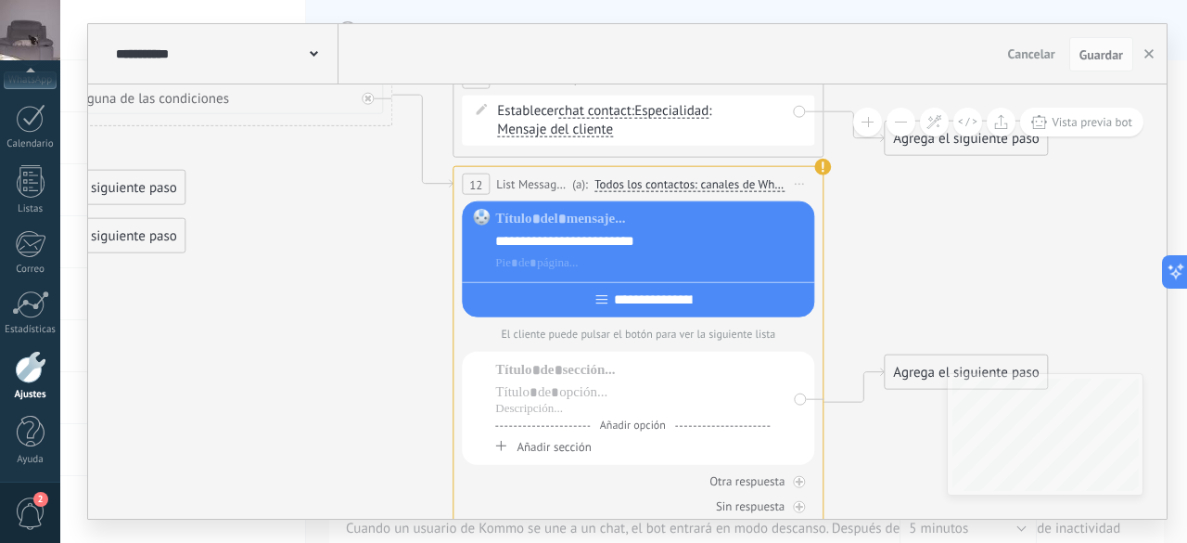
type input "**********"
click at [608, 340] on p "El cliente puede pulsar el botón para ver la siguiente lista" at bounding box center [638, 334] width 352 height 14
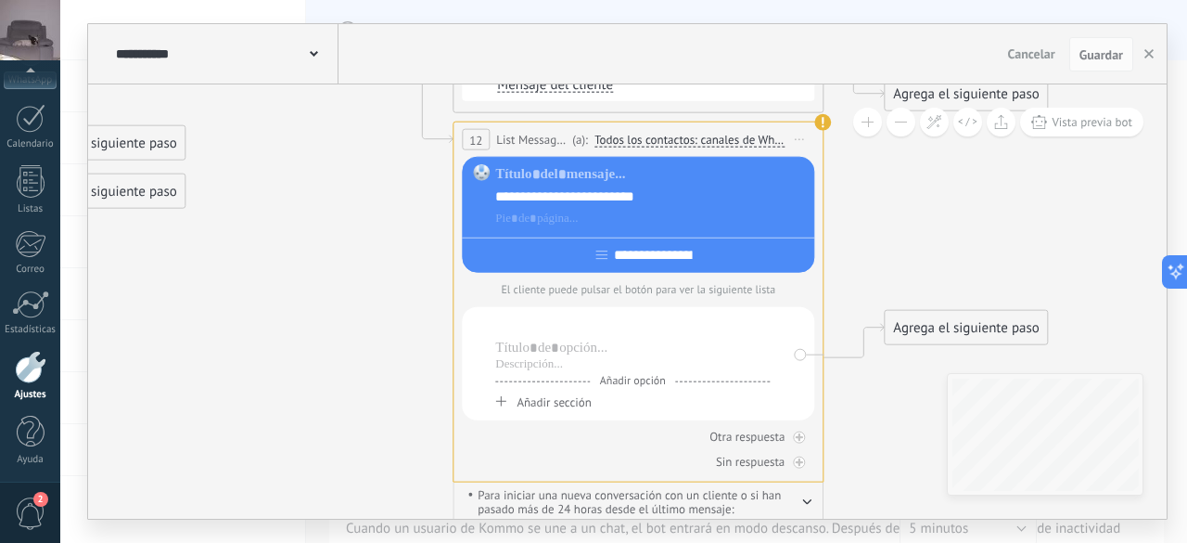
click at [541, 327] on div at bounding box center [632, 325] width 275 height 19
click at [570, 367] on div at bounding box center [632, 364] width 275 height 15
click at [560, 352] on div at bounding box center [632, 348] width 275 height 19
click at [561, 409] on span "Añadir sección" at bounding box center [554, 402] width 74 height 16
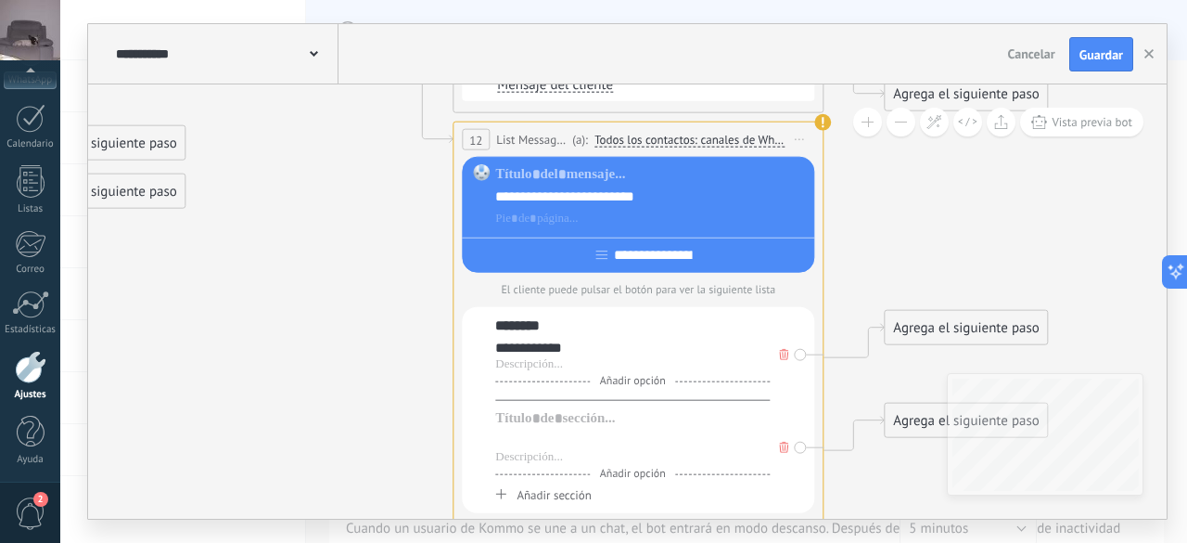
click at [560, 442] on div at bounding box center [632, 440] width 275 height 19
click at [1022, 218] on icon at bounding box center [178, 151] width 2541 height 1778
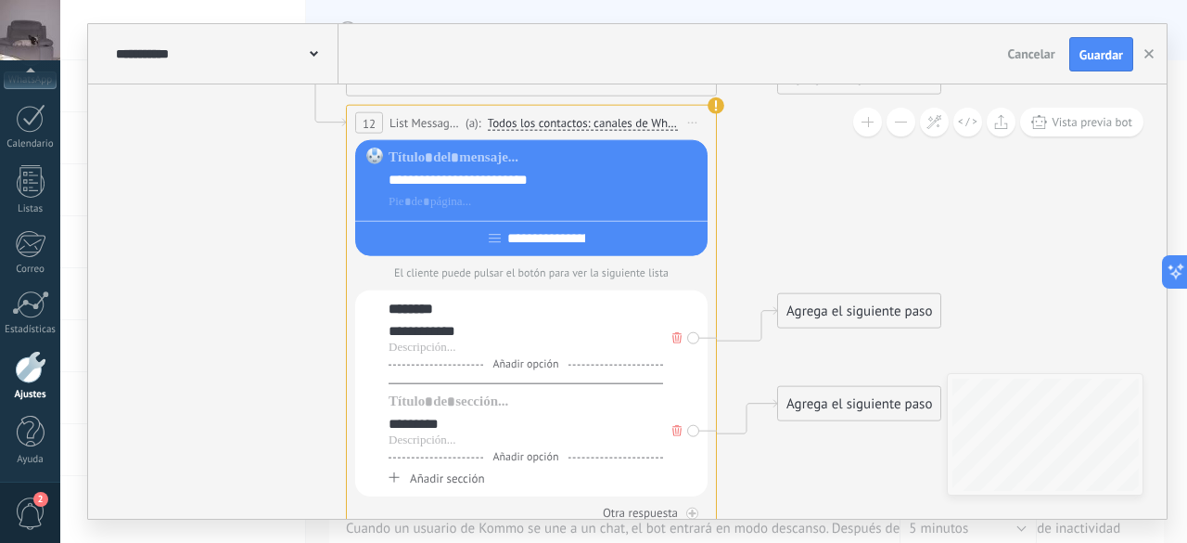
drag, startPoint x: 372, startPoint y: 374, endPoint x: 263, endPoint y: 357, distance: 109.8
click at [263, 357] on icon at bounding box center [72, 134] width 2541 height 1778
click at [830, 311] on div "Agrega el siguiente paso" at bounding box center [858, 311] width 162 height 31
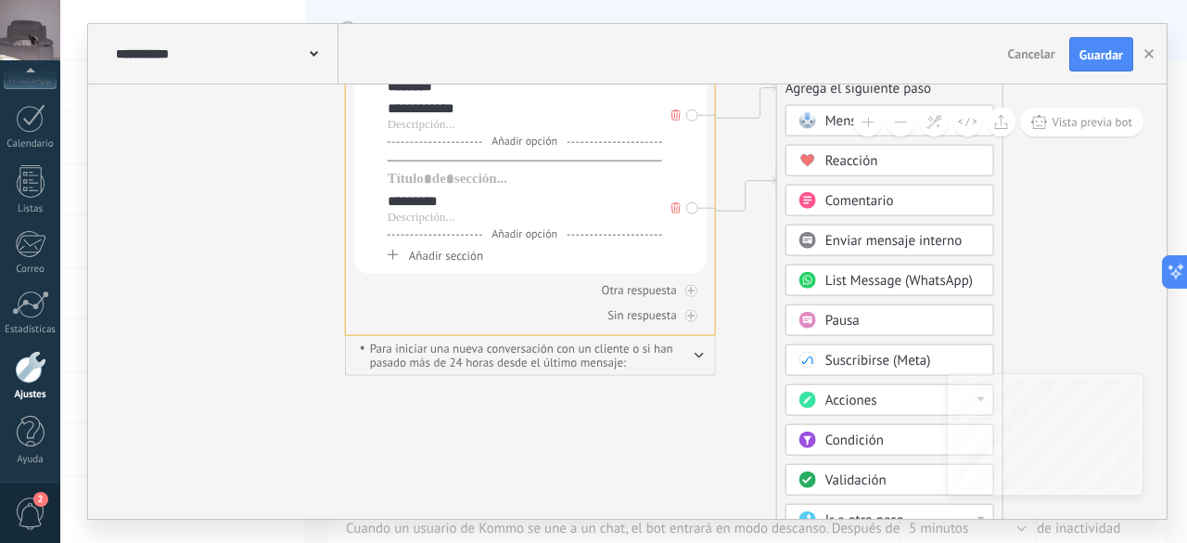
click at [836, 431] on span "Condición" at bounding box center [855, 440] width 58 height 18
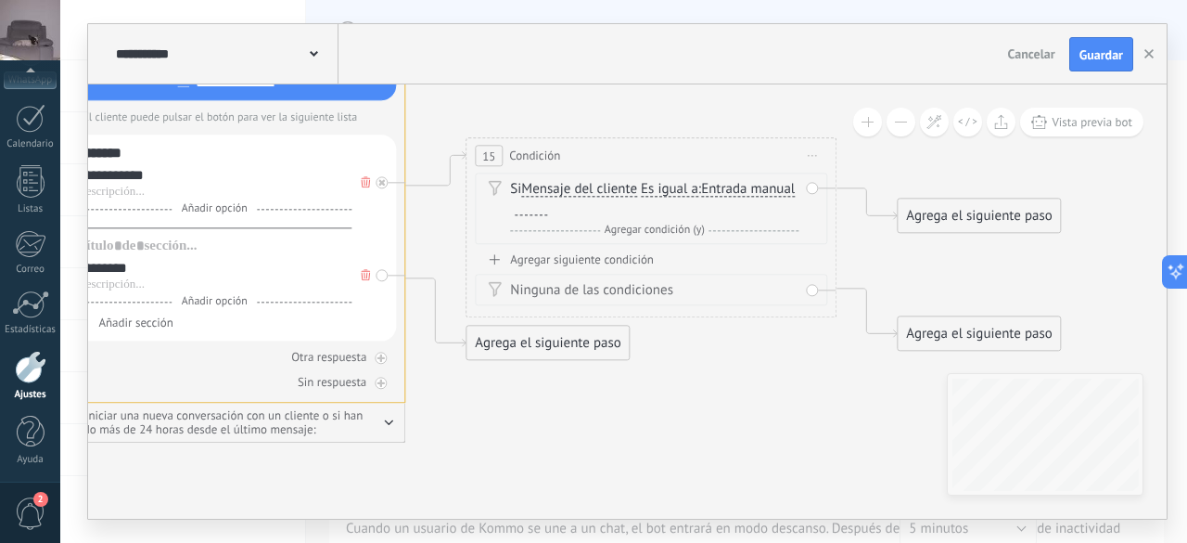
drag, startPoint x: 698, startPoint y: 380, endPoint x: 722, endPoint y: 449, distance: 72.8
drag, startPoint x: 703, startPoint y: 298, endPoint x: 725, endPoint y: 403, distance: 108.1
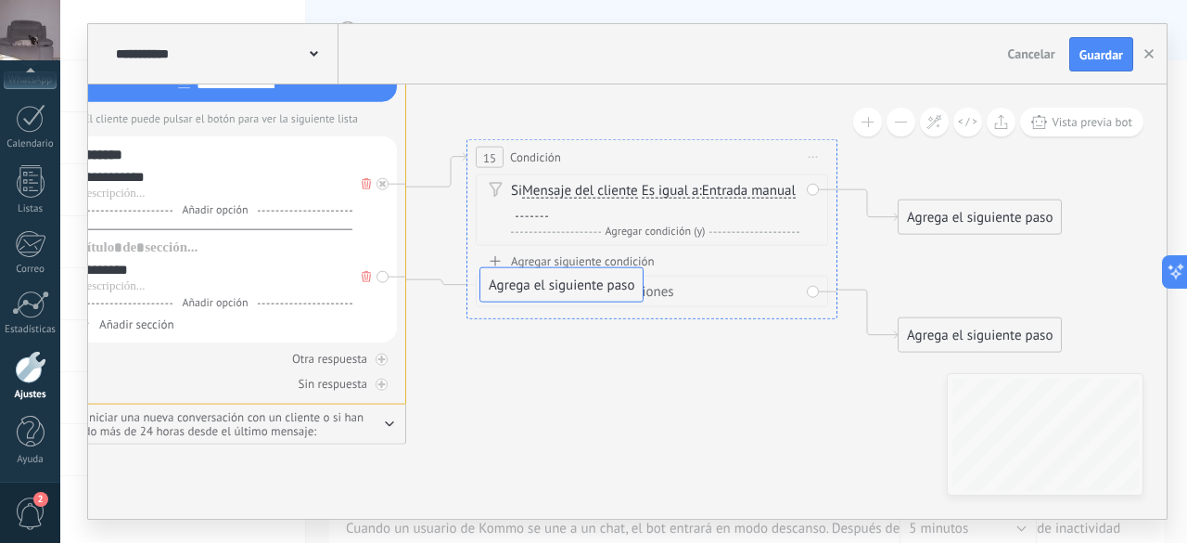
drag, startPoint x: 580, startPoint y: 344, endPoint x: 594, endPoint y: 286, distance: 60.1
click at [660, 231] on span "Agregar condición (y)" at bounding box center [655, 231] width 109 height 14
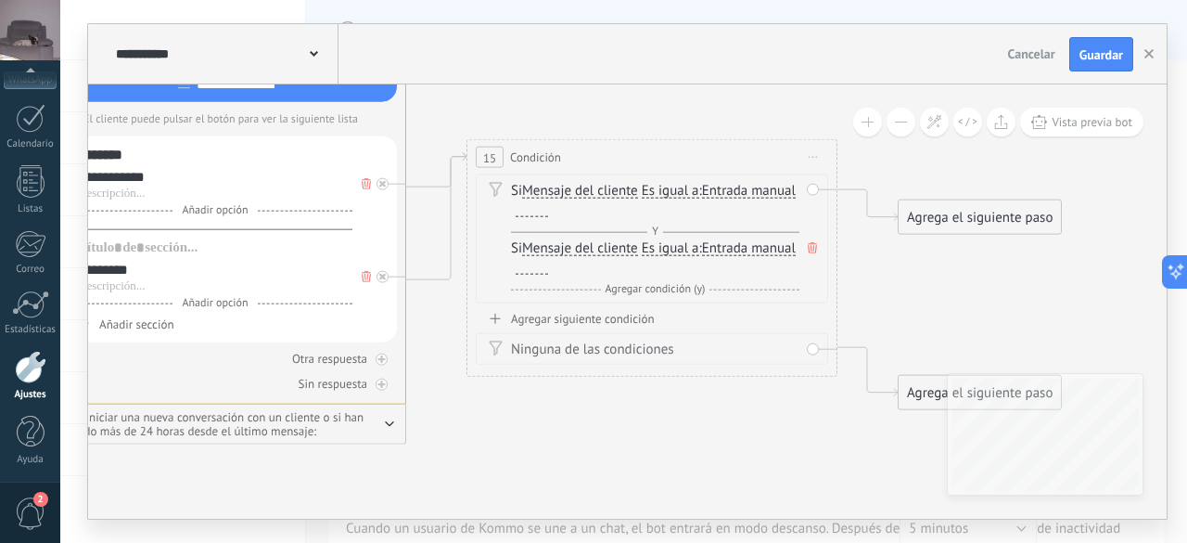
click at [668, 192] on span "Es igual a" at bounding box center [671, 191] width 58 height 15
click at [668, 192] on button "Es igual a" at bounding box center [749, 190] width 232 height 33
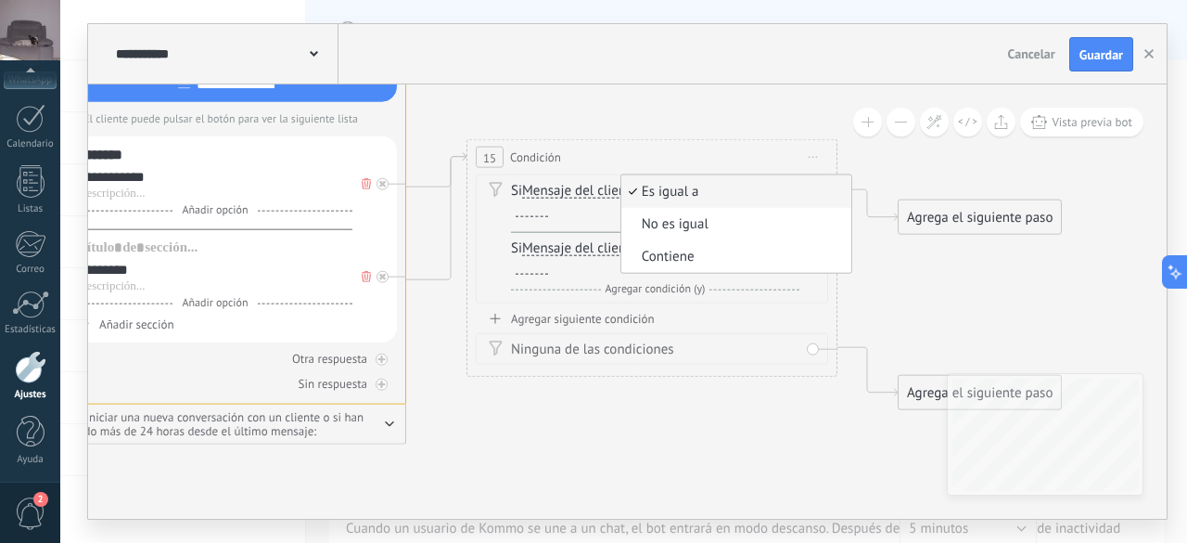
click at [596, 197] on span "Mensaje del cliente" at bounding box center [580, 191] width 116 height 15
click at [596, 197] on button "Mensaje del cliente" at bounding box center [629, 190] width 232 height 33
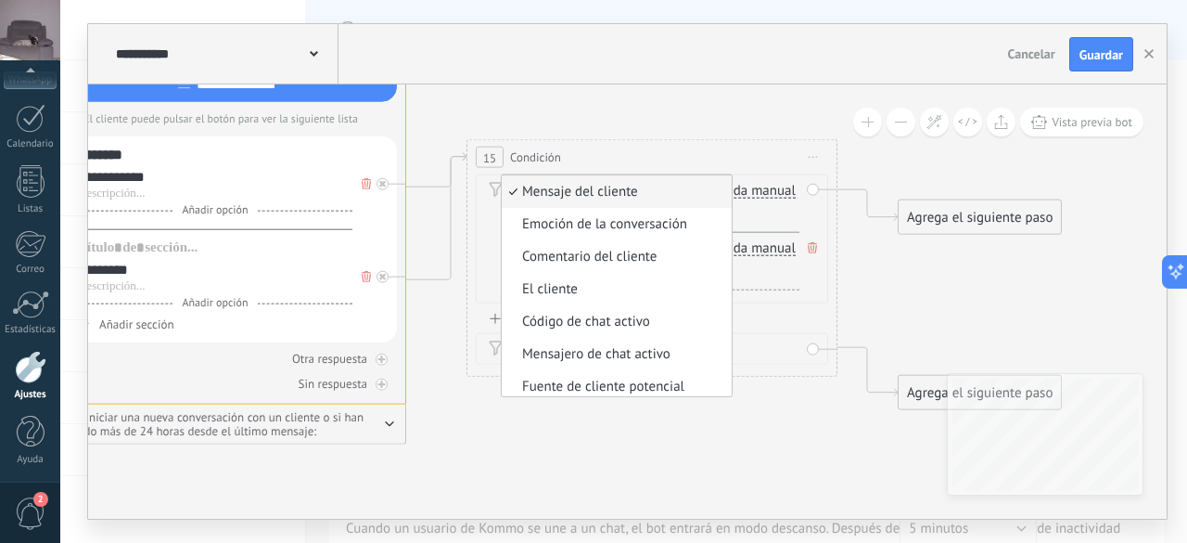
click at [616, 195] on span "Mensaje del cliente" at bounding box center [614, 192] width 224 height 19
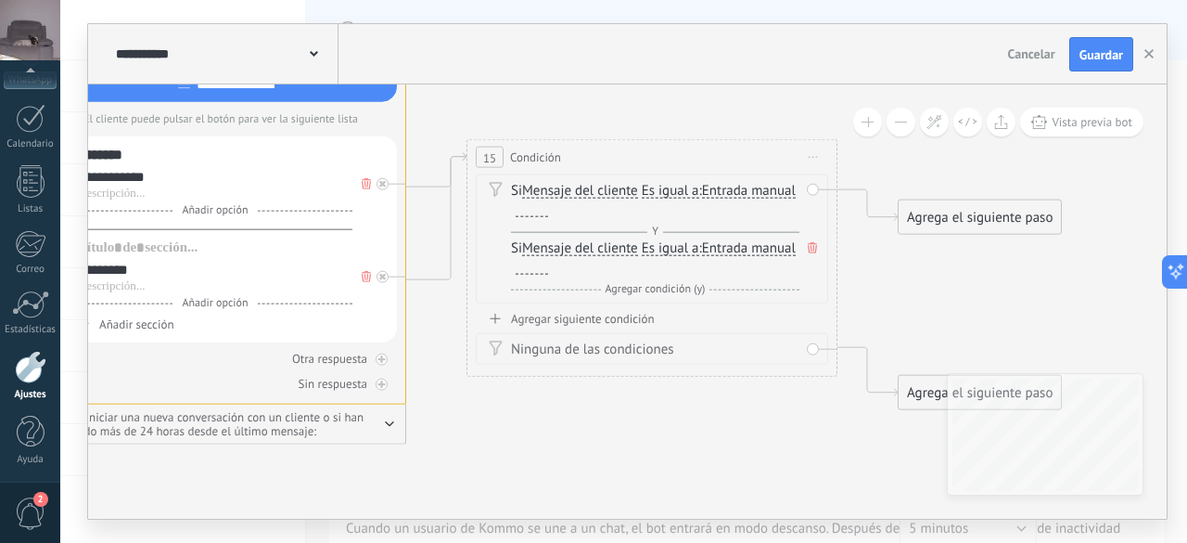
click at [665, 186] on span "Es igual a" at bounding box center [671, 191] width 58 height 15
click at [665, 186] on button "Es igual a" at bounding box center [749, 190] width 232 height 33
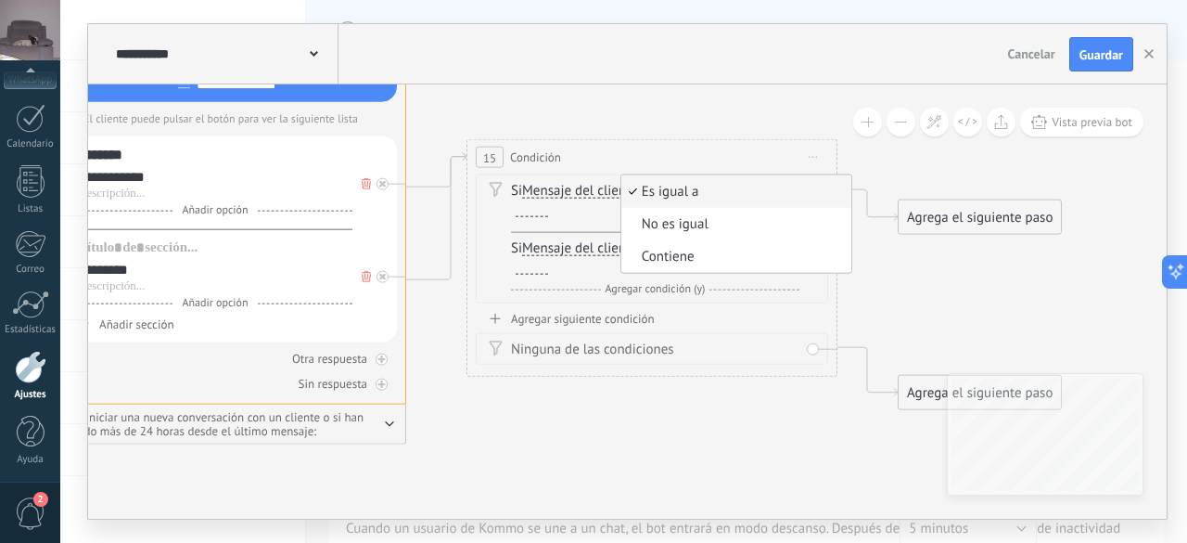
click at [711, 320] on div "Agregar siguiente condición" at bounding box center [652, 319] width 352 height 16
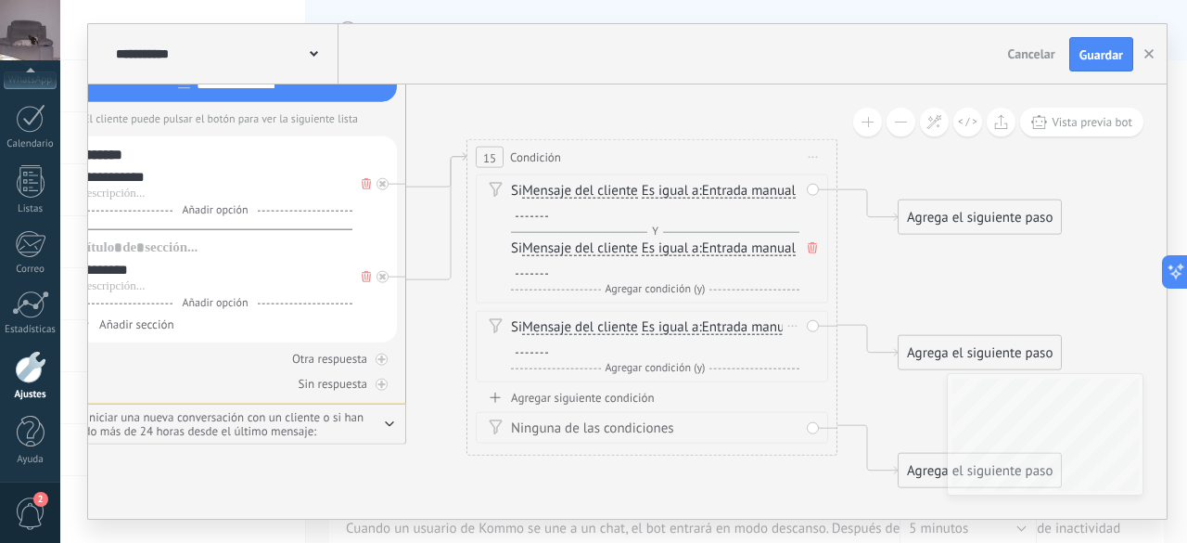
click at [708, 323] on div "Si Mensaje del cliente Mensaje del cliente Emoción de la conversación Comentari…" at bounding box center [655, 336] width 288 height 37
click at [808, 250] on icon at bounding box center [812, 247] width 9 height 11
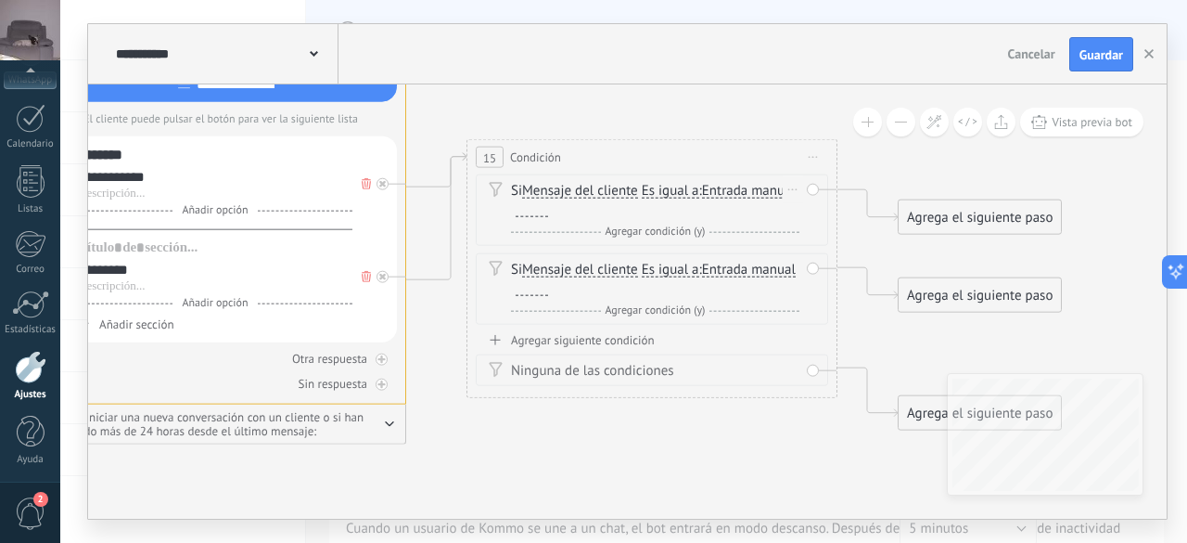
click at [618, 189] on span "Mensaje del cliente" at bounding box center [580, 191] width 116 height 15
click at [618, 189] on button "Mensaje del cliente" at bounding box center [629, 190] width 232 height 33
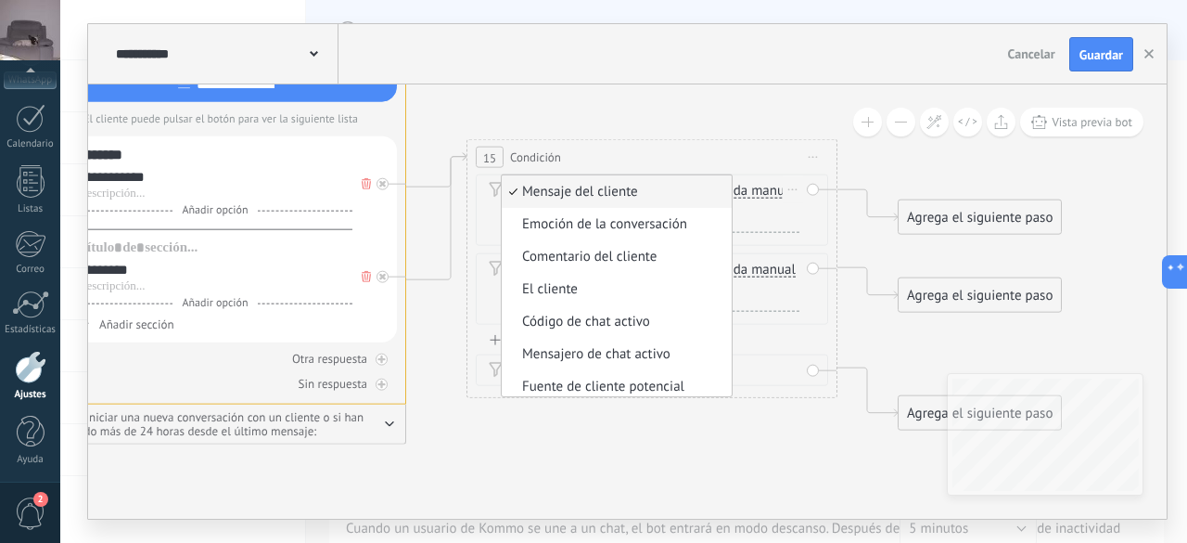
click at [658, 192] on span "Mensaje del cliente" at bounding box center [614, 192] width 224 height 19
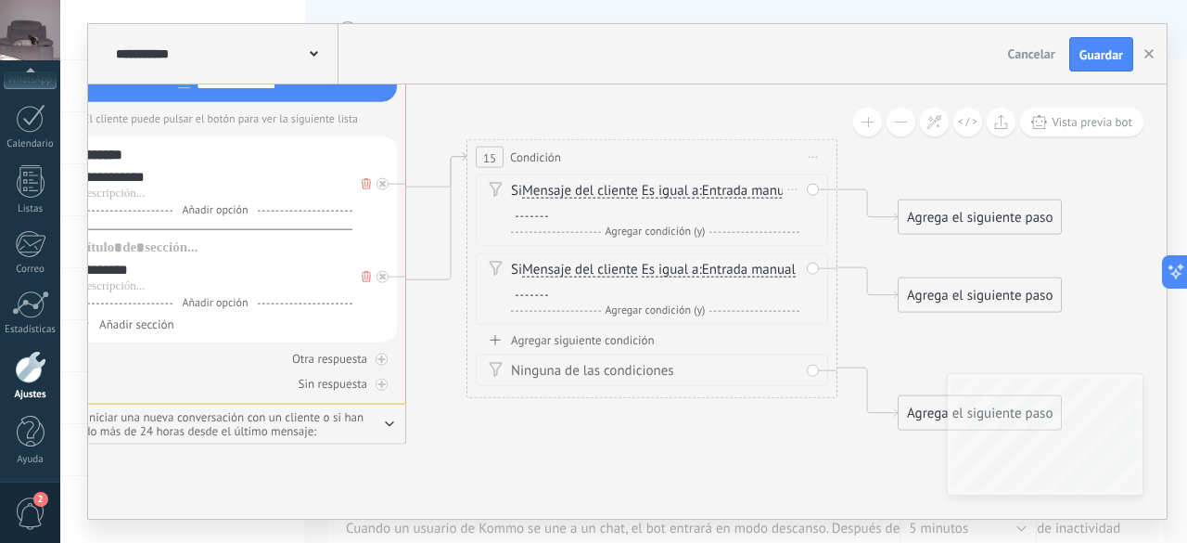
click at [670, 188] on span "Es igual a" at bounding box center [671, 191] width 58 height 15
click at [670, 188] on button "Es igual a" at bounding box center [749, 190] width 232 height 33
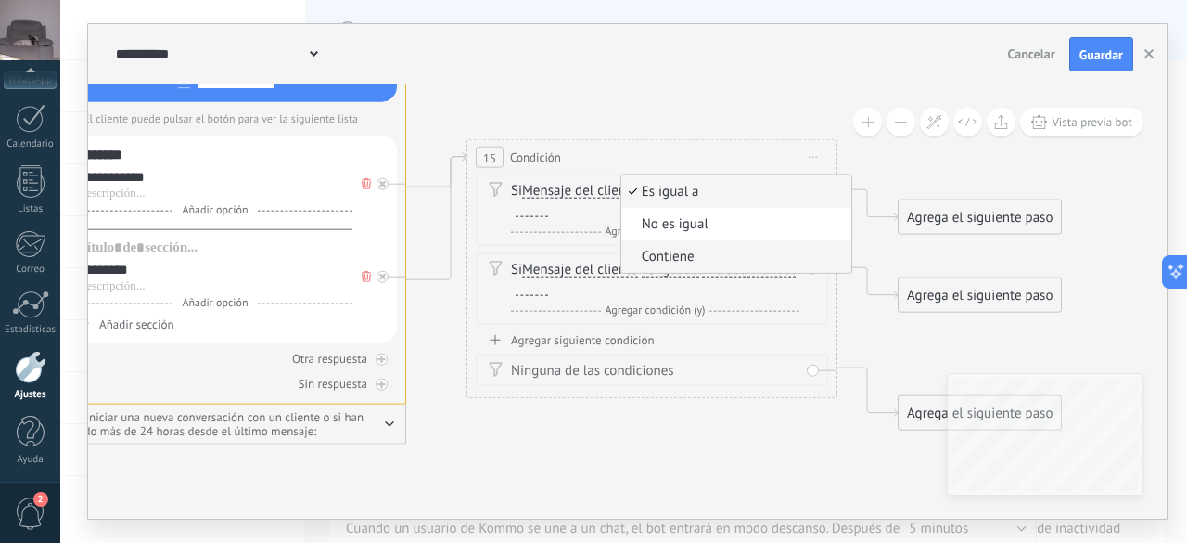
click at [705, 259] on span "Contiene" at bounding box center [733, 257] width 224 height 19
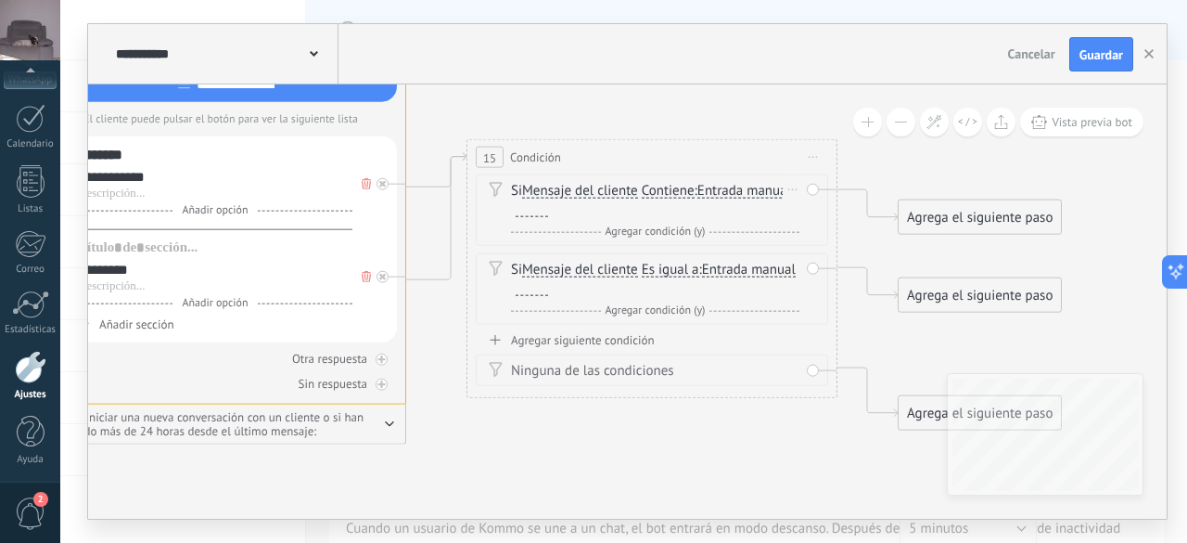
click at [740, 190] on span "Entrada manual" at bounding box center [745, 191] width 94 height 15
click at [740, 190] on button "Entrada manual" at bounding box center [804, 190] width 232 height 33
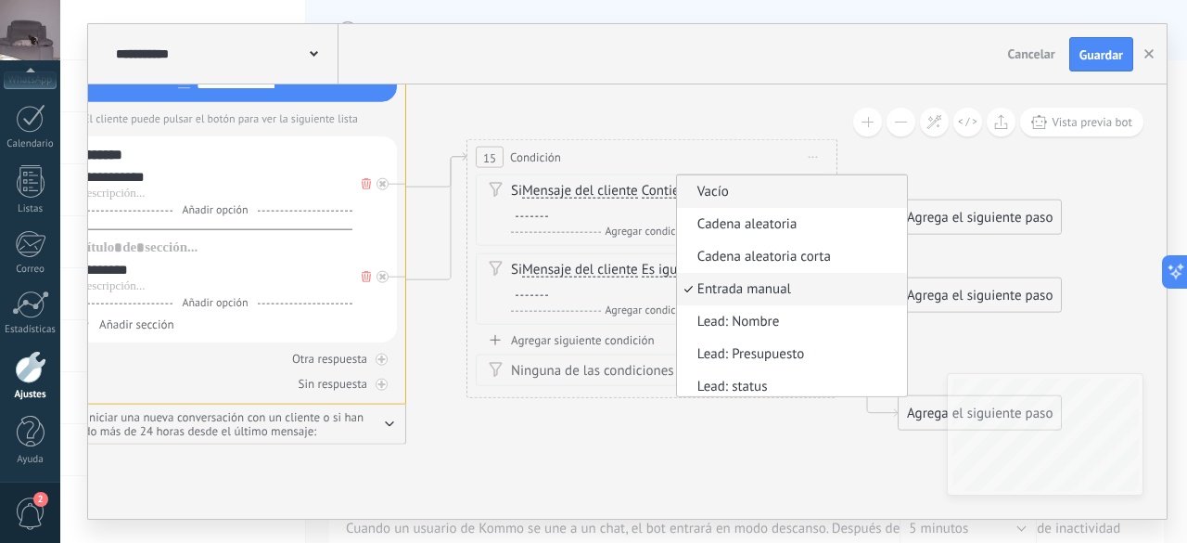
scroll to position [6, 0]
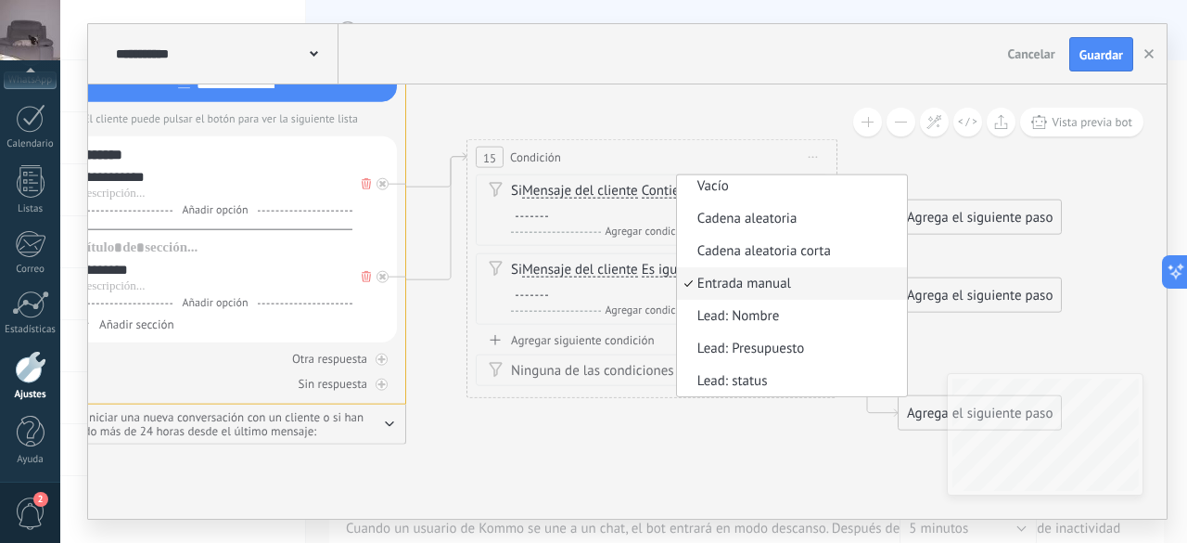
click at [749, 281] on span "Entrada manual" at bounding box center [789, 284] width 224 height 19
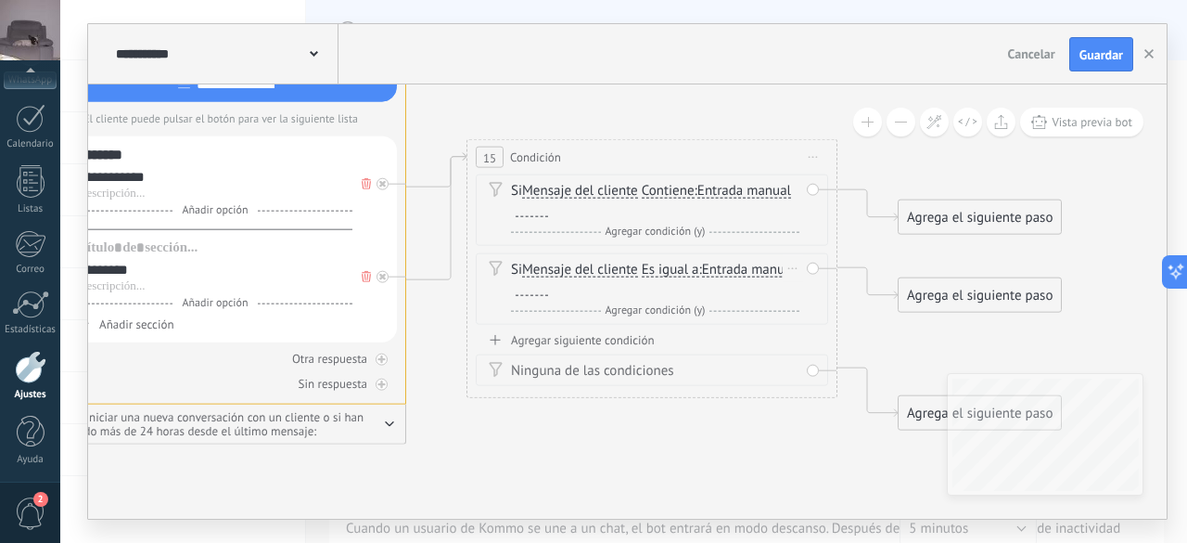
click at [672, 268] on span "Es igual a" at bounding box center [671, 270] width 58 height 15
click at [672, 268] on button "Es igual a" at bounding box center [749, 269] width 232 height 33
click at [696, 336] on span "Contiene" at bounding box center [733, 336] width 224 height 19
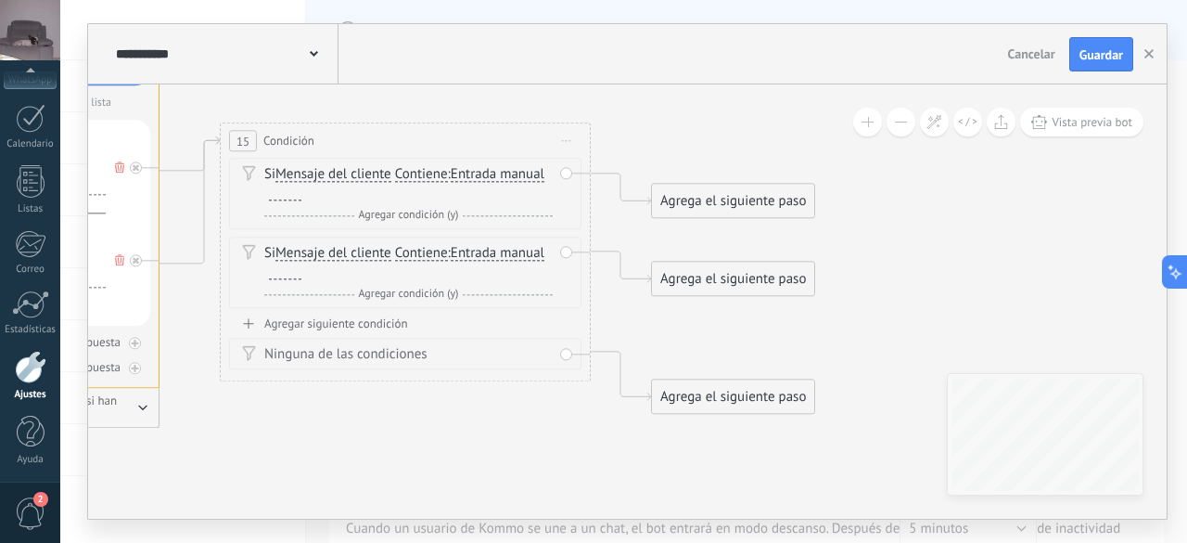
drag, startPoint x: 675, startPoint y: 426, endPoint x: 429, endPoint y: 409, distance: 247.3
click at [741, 283] on div "Agrega el siguiente paso" at bounding box center [733, 279] width 162 height 31
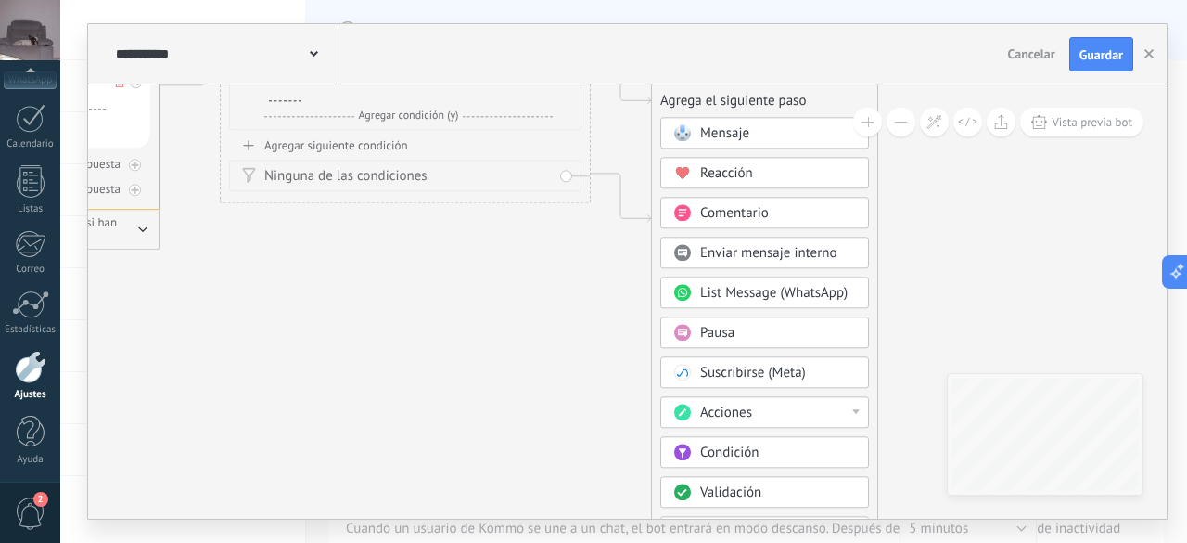
click at [748, 407] on span "Acciones" at bounding box center [726, 413] width 52 height 18
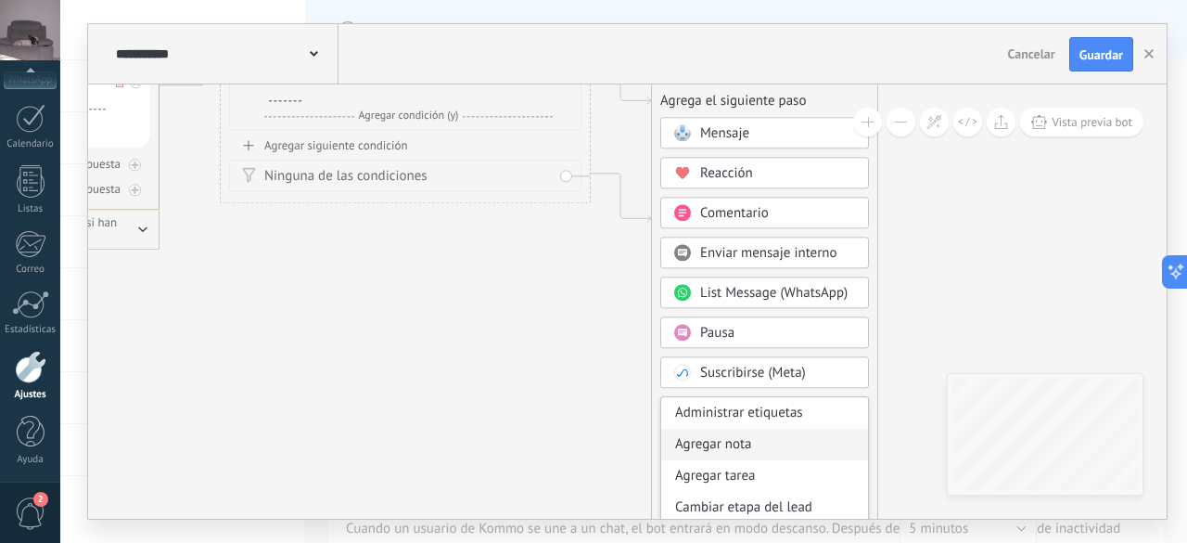
scroll to position [93, 0]
click at [779, 455] on div "Cambiar la etapa de la conversación" at bounding box center [764, 447] width 207 height 32
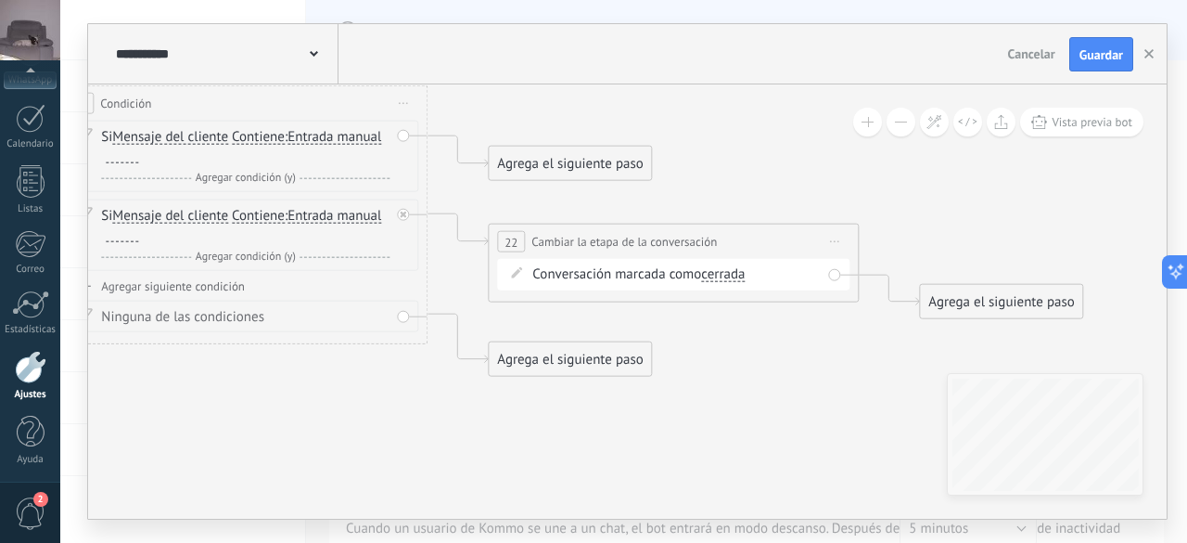
drag, startPoint x: 729, startPoint y: 400, endPoint x: 775, endPoint y: 540, distance: 147.5
click at [775, 540] on div "**********" at bounding box center [623, 271] width 1127 height 543
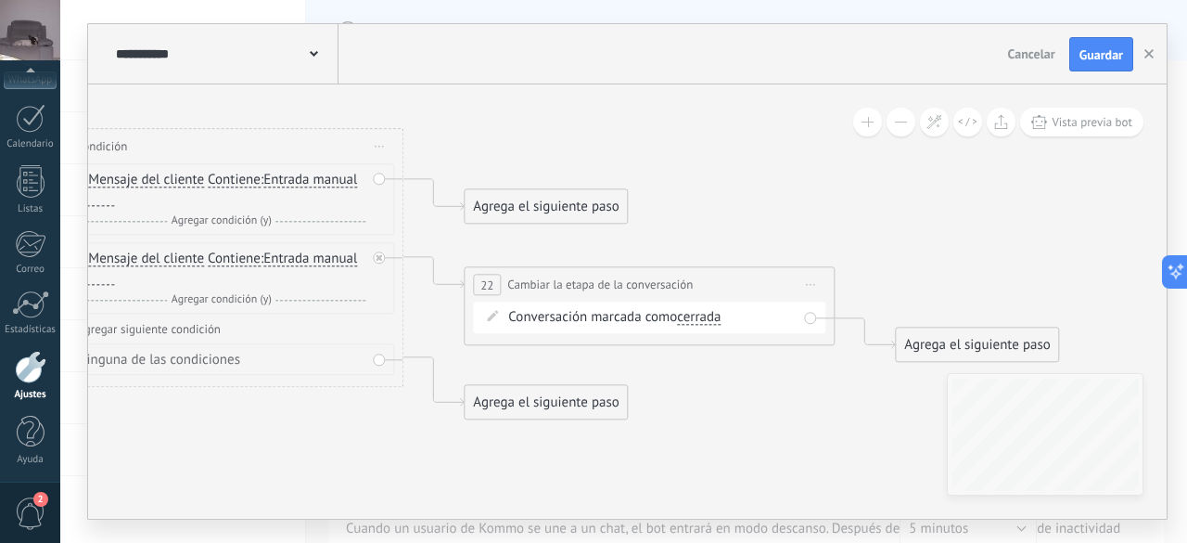
drag, startPoint x: 742, startPoint y: 400, endPoint x: 717, endPoint y: 442, distance: 49.5
click at [939, 346] on div "Agrega el siguiente paso" at bounding box center [976, 345] width 162 height 31
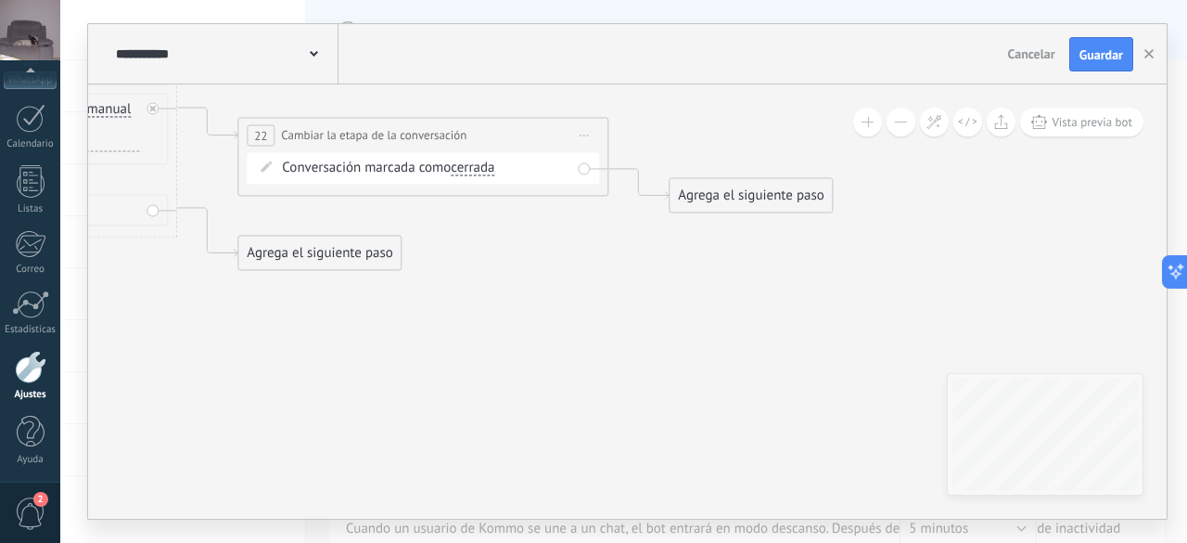
drag, startPoint x: 811, startPoint y: 396, endPoint x: 586, endPoint y: 406, distance: 224.7
click at [903, 131] on button at bounding box center [901, 122] width 29 height 29
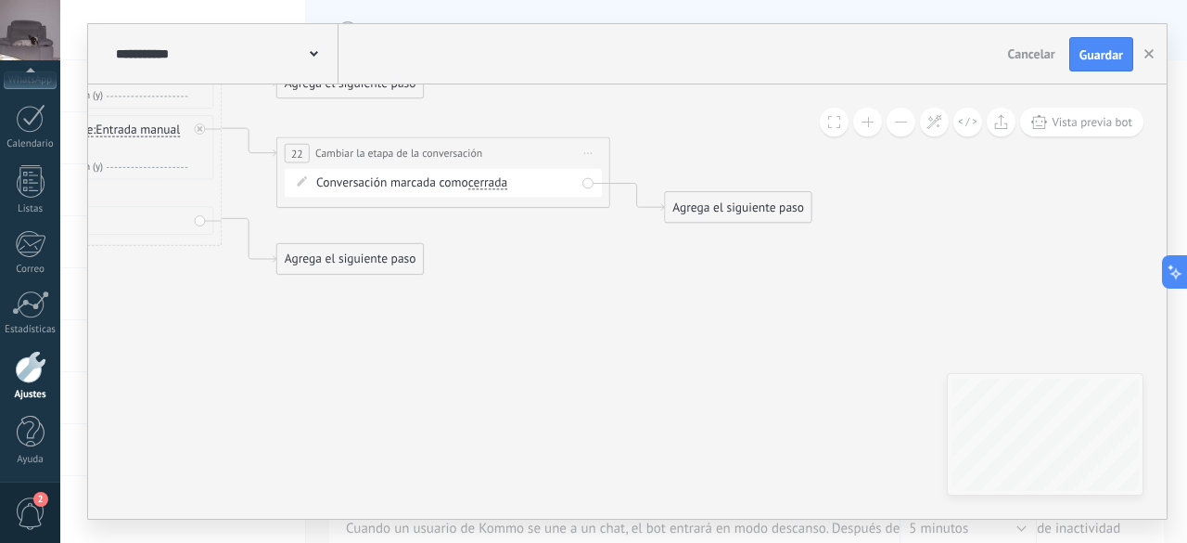
click at [903, 131] on button at bounding box center [901, 122] width 29 height 29
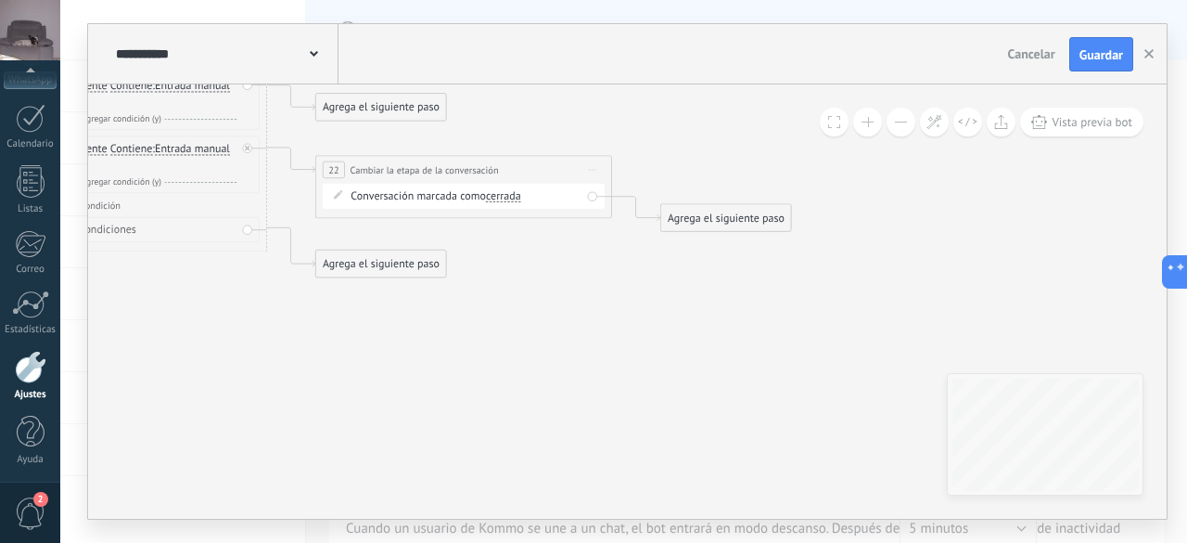
click at [753, 224] on div "Agrega el siguiente paso" at bounding box center [726, 218] width 130 height 24
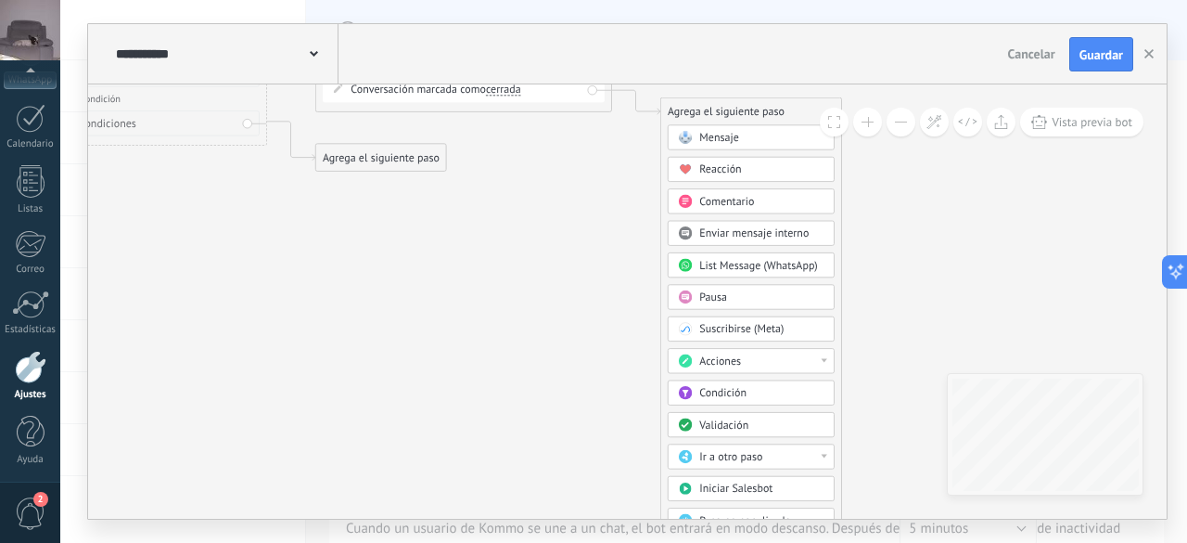
drag, startPoint x: 748, startPoint y: 448, endPoint x: 903, endPoint y: 303, distance: 212.7
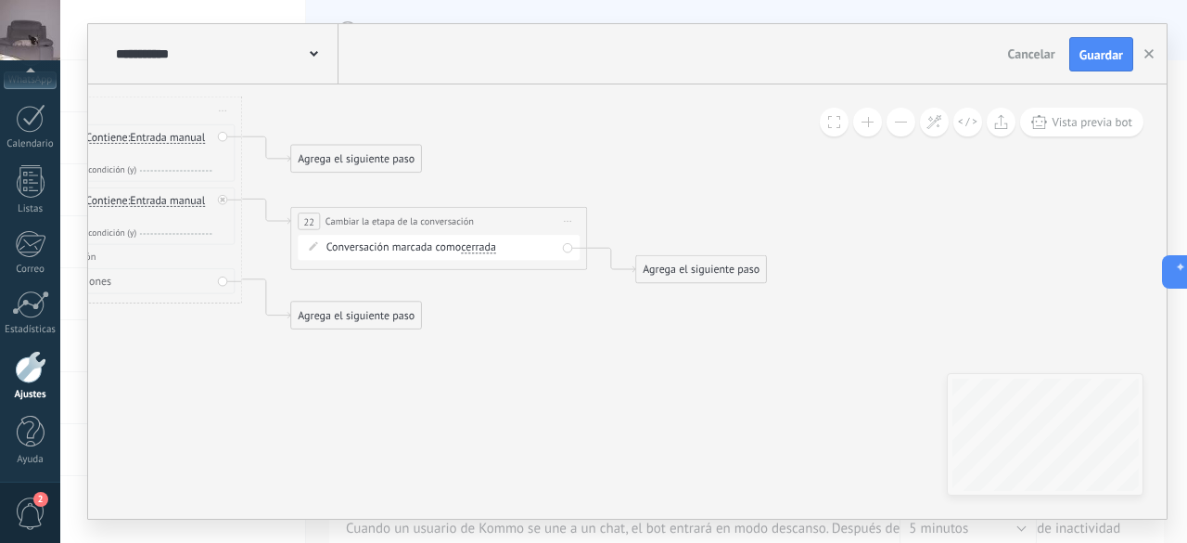
drag, startPoint x: 607, startPoint y: 296, endPoint x: 525, endPoint y: 517, distance: 235.4
click at [525, 529] on div "**********" at bounding box center [623, 271] width 1127 height 543
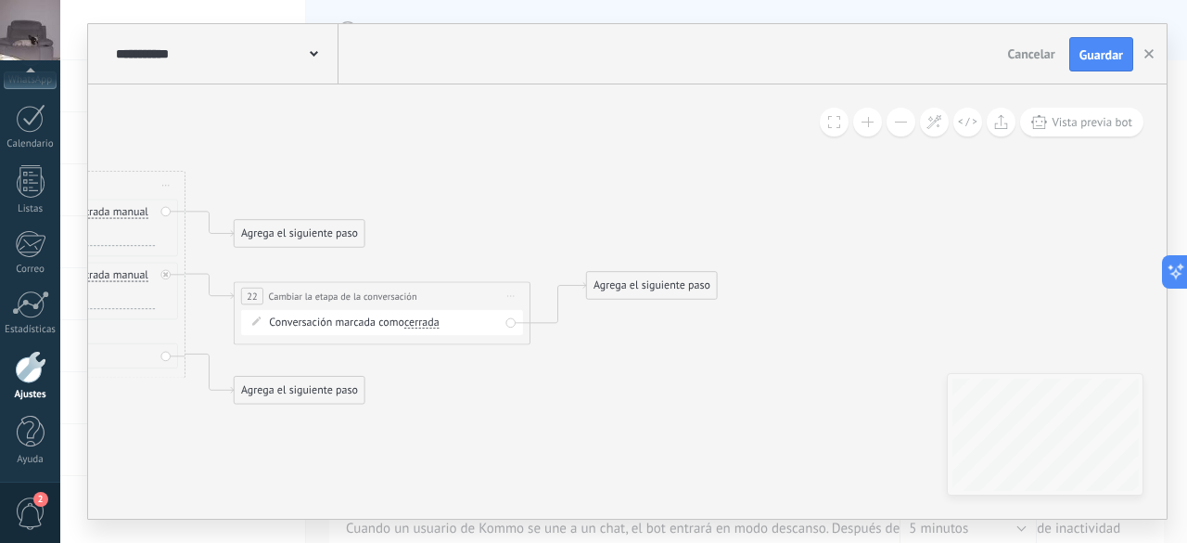
drag, startPoint x: 660, startPoint y: 340, endPoint x: 692, endPoint y: 255, distance: 91.0
click at [669, 275] on div "Agrega el siguiente paso" at bounding box center [652, 286] width 130 height 24
click at [850, 129] on div "Vista previa bot" at bounding box center [982, 122] width 324 height 29
click at [860, 129] on button at bounding box center [867, 122] width 29 height 29
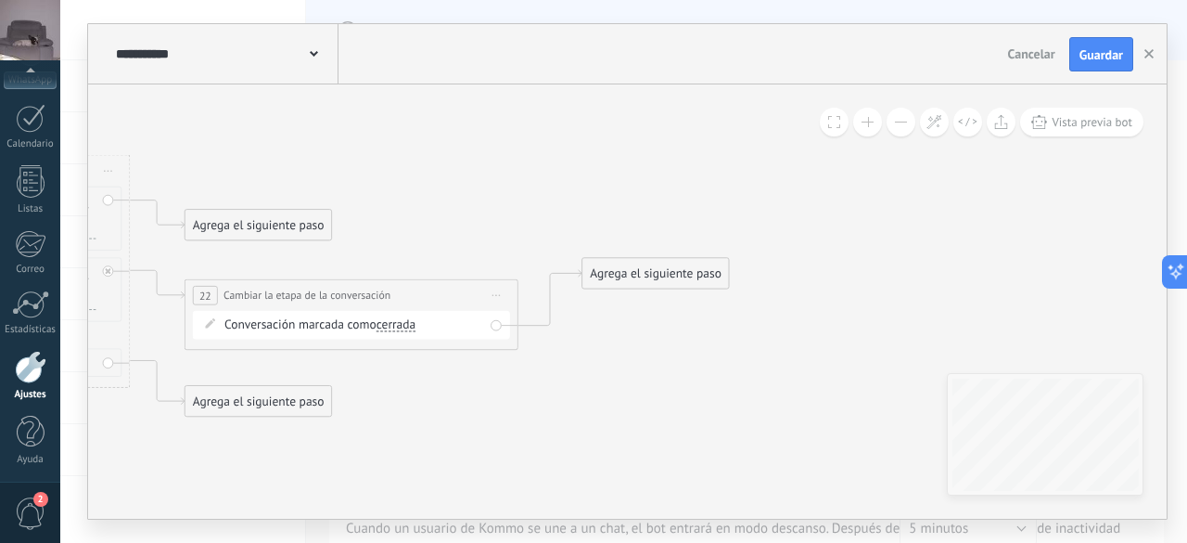
click at [900, 126] on button at bounding box center [901, 122] width 29 height 29
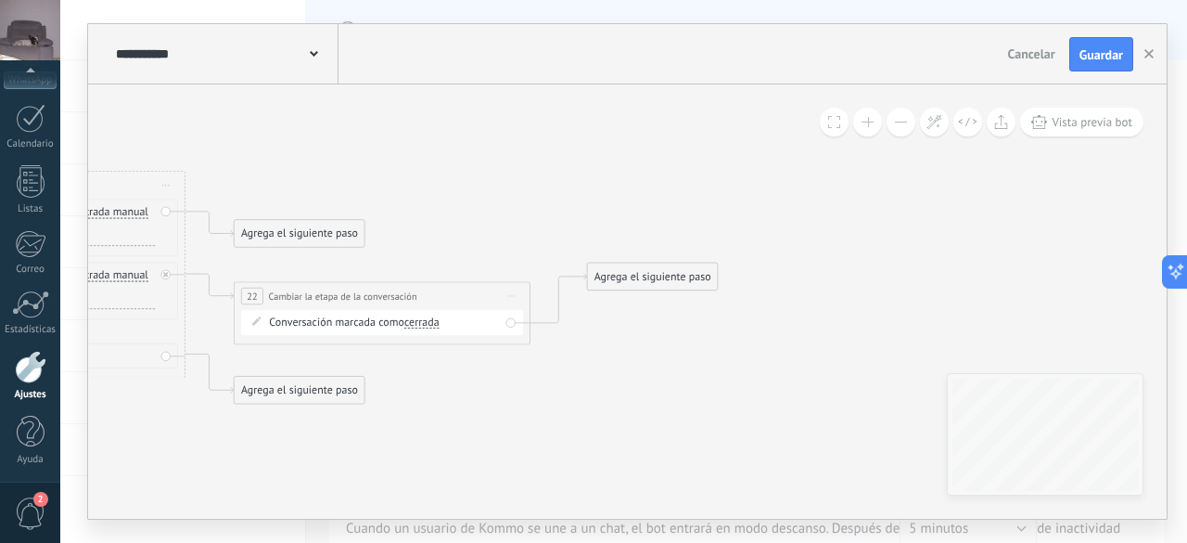
click at [900, 126] on button at bounding box center [901, 122] width 29 height 29
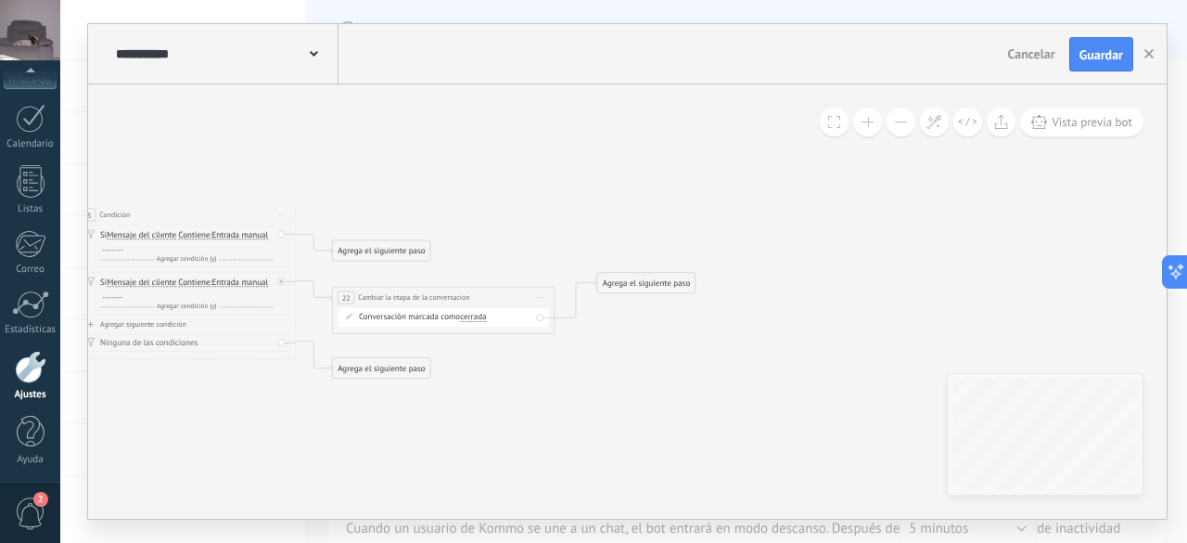
click at [901, 126] on button at bounding box center [901, 122] width 29 height 29
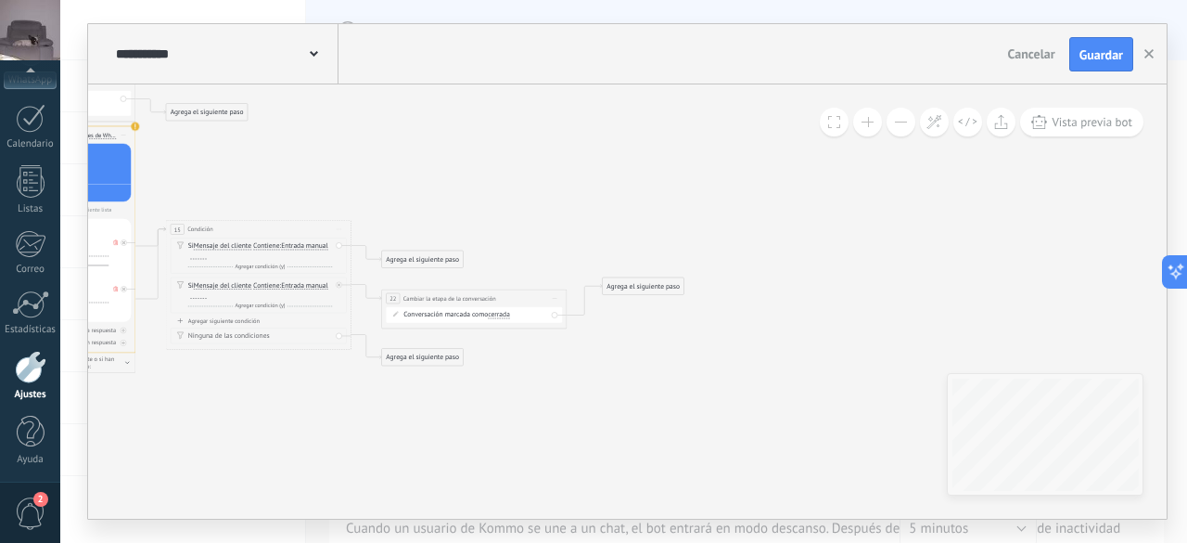
click at [658, 288] on div "Agrega el siguiente paso" at bounding box center [644, 287] width 82 height 16
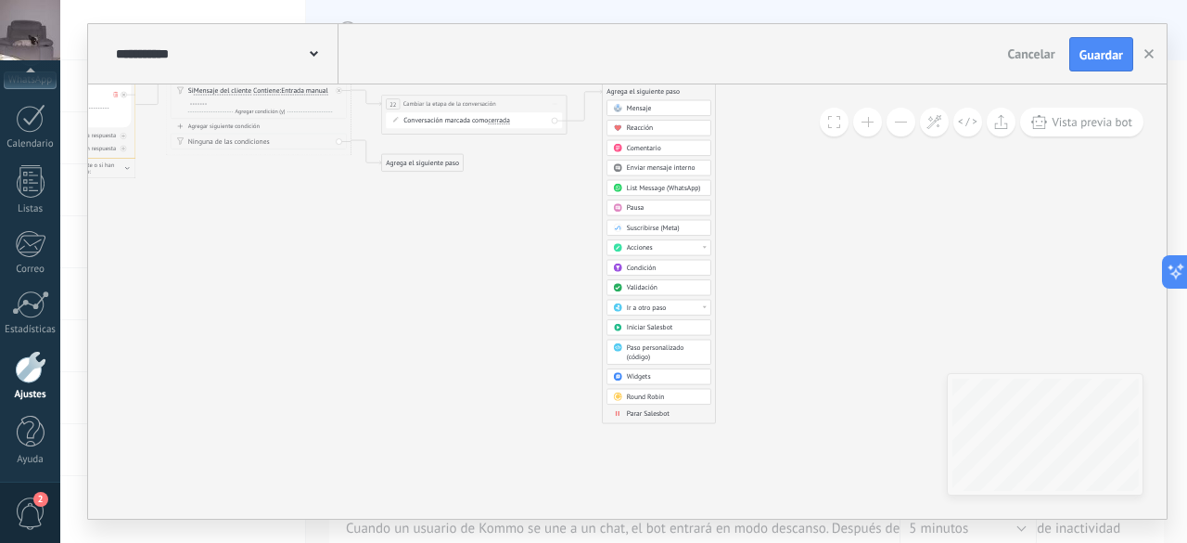
click at [649, 409] on span "Parar Salesbot" at bounding box center [648, 413] width 43 height 9
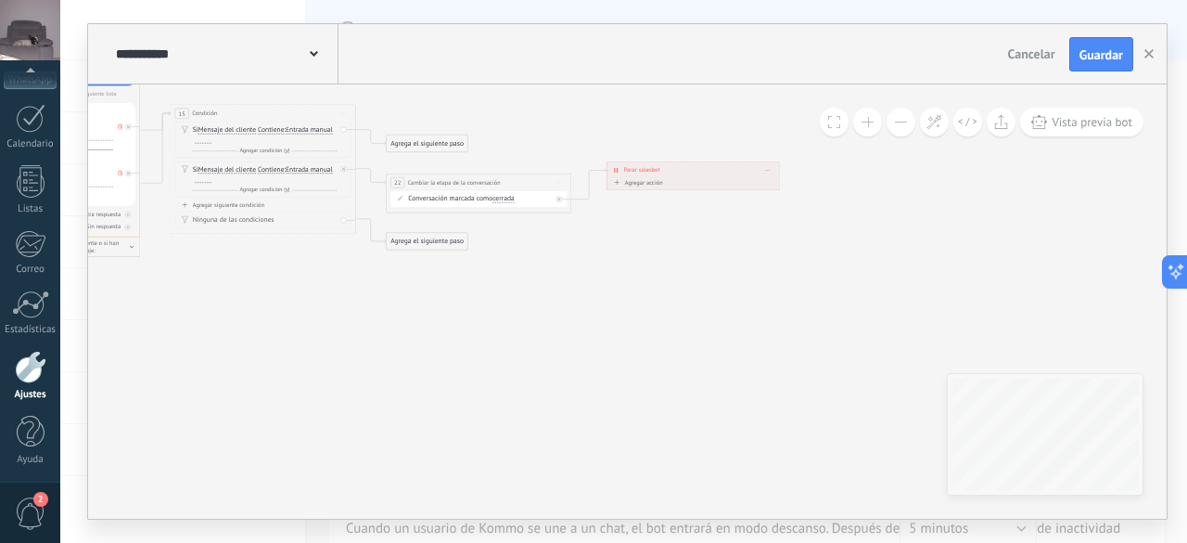
drag, startPoint x: 527, startPoint y: 290, endPoint x: 593, endPoint y: 369, distance: 102.7
click at [593, 369] on icon at bounding box center [36, 32] width 1707 height 902
click at [876, 133] on button at bounding box center [867, 122] width 29 height 29
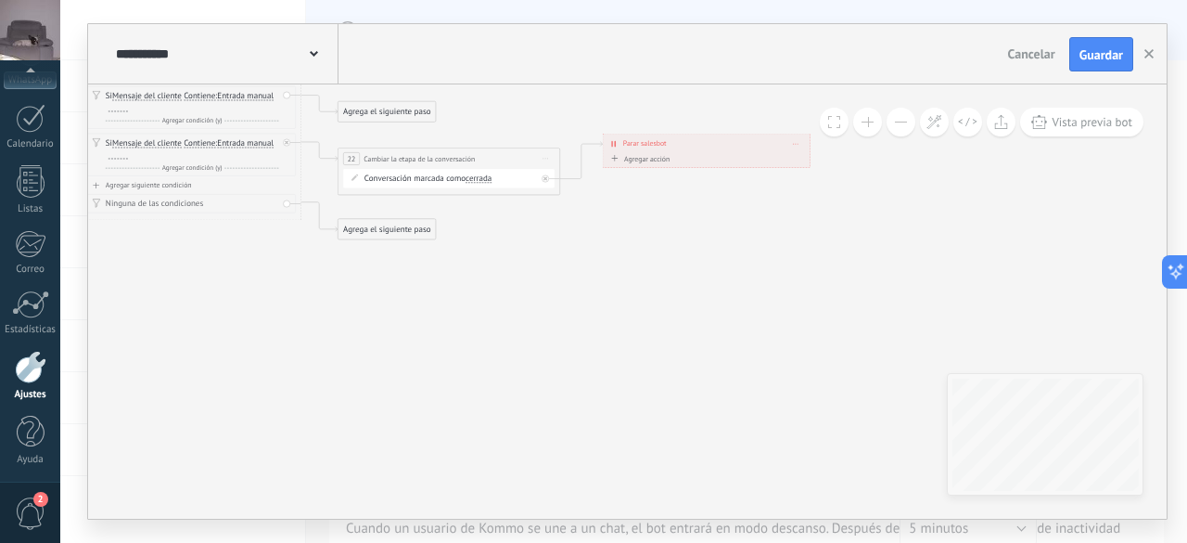
click at [876, 133] on button at bounding box center [867, 122] width 29 height 29
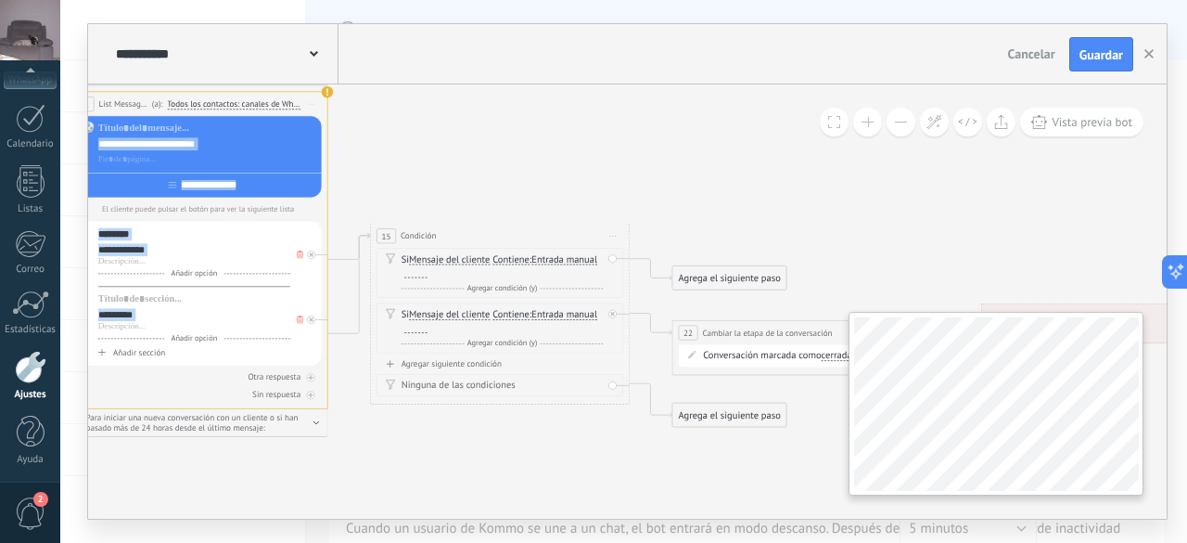
click at [1033, 415] on div "**********" at bounding box center [627, 301] width 1079 height 434
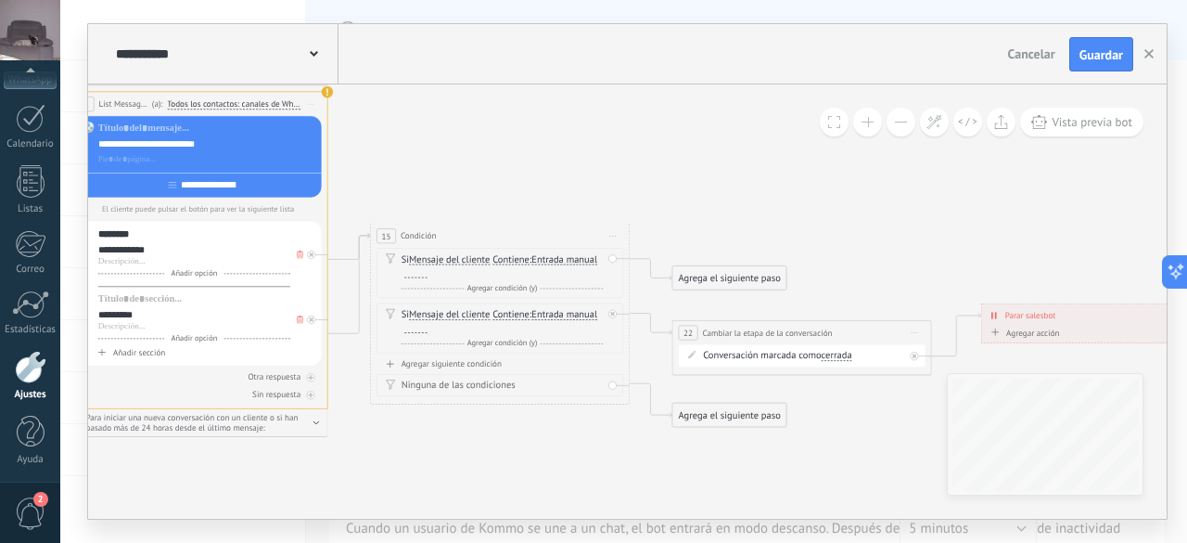
click at [601, 458] on icon at bounding box center [181, 121] width 2389 height 1262
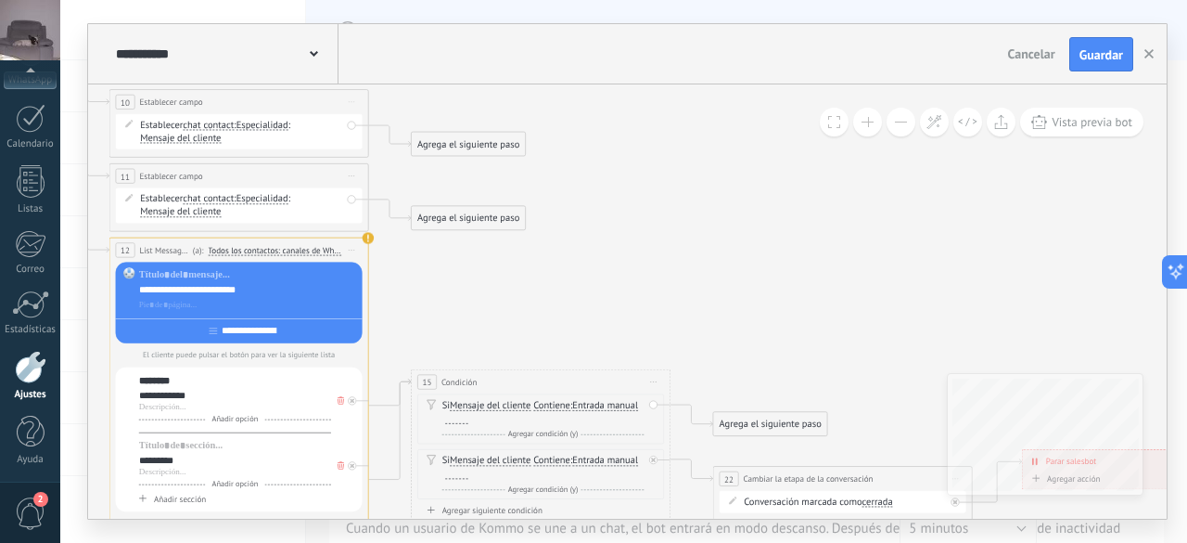
drag, startPoint x: 711, startPoint y: 170, endPoint x: 752, endPoint y: 315, distance: 151.5
click at [752, 315] on icon at bounding box center [222, 266] width 2389 height 1262
drag, startPoint x: 773, startPoint y: 426, endPoint x: 696, endPoint y: 209, distance: 230.3
click at [696, 209] on div "Agrega el siguiente paso" at bounding box center [693, 206] width 114 height 21
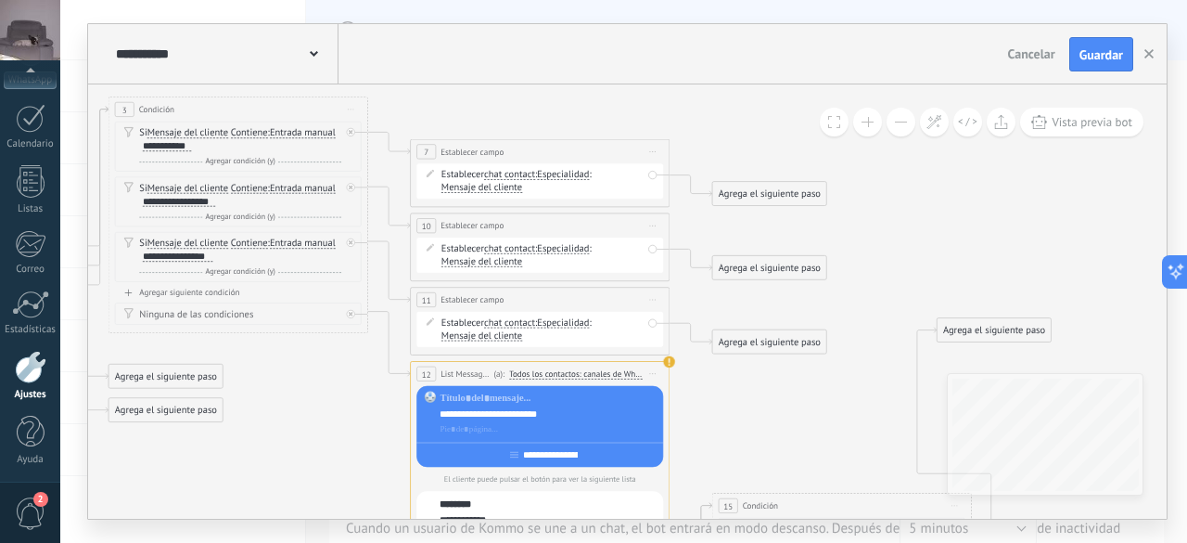
drag, startPoint x: 572, startPoint y: 272, endPoint x: 911, endPoint y: 379, distance: 355.3
click at [876, 394] on icon at bounding box center [610, 391] width 2562 height 1262
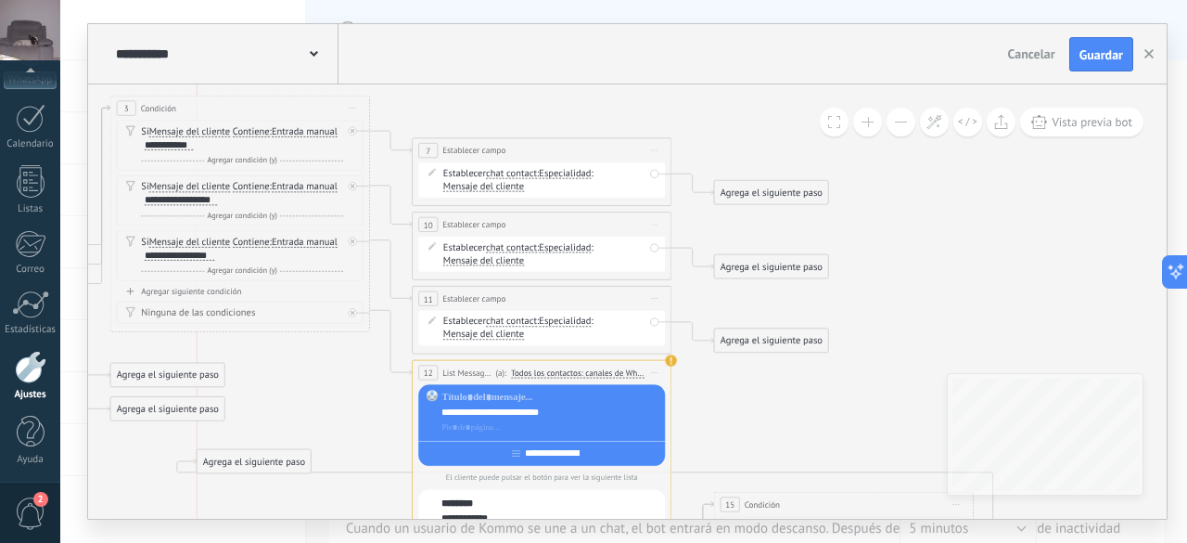
drag, startPoint x: 1025, startPoint y: 323, endPoint x: 288, endPoint y: 455, distance: 749.3
click at [288, 455] on div "Agrega el siguiente paso" at bounding box center [255, 461] width 114 height 21
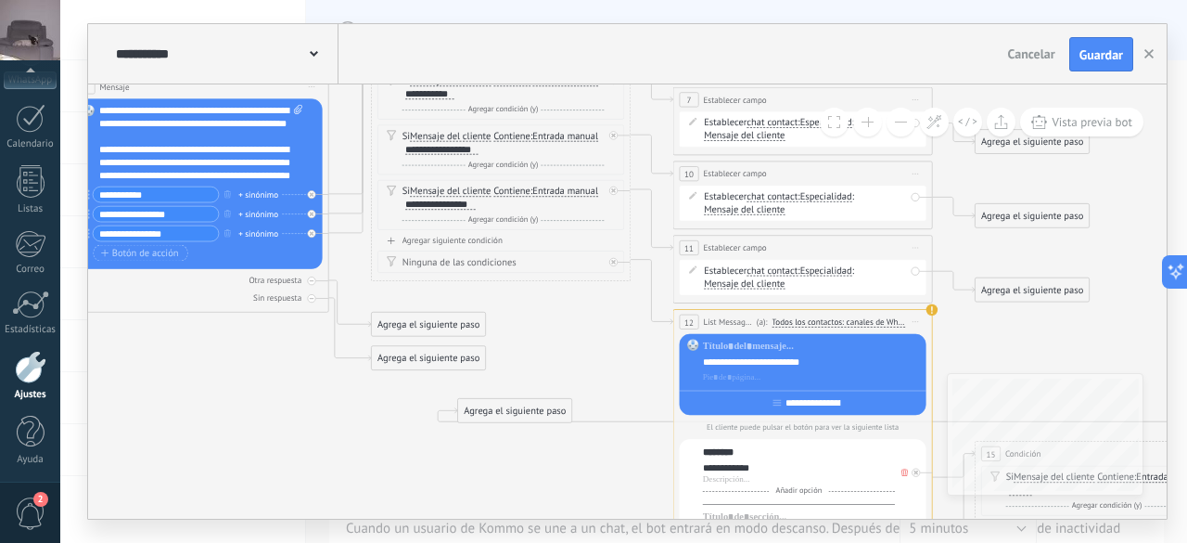
drag, startPoint x: 254, startPoint y: 415, endPoint x: 516, endPoint y: 454, distance: 264.5
click at [516, 454] on icon at bounding box center [873, 339] width 2562 height 1262
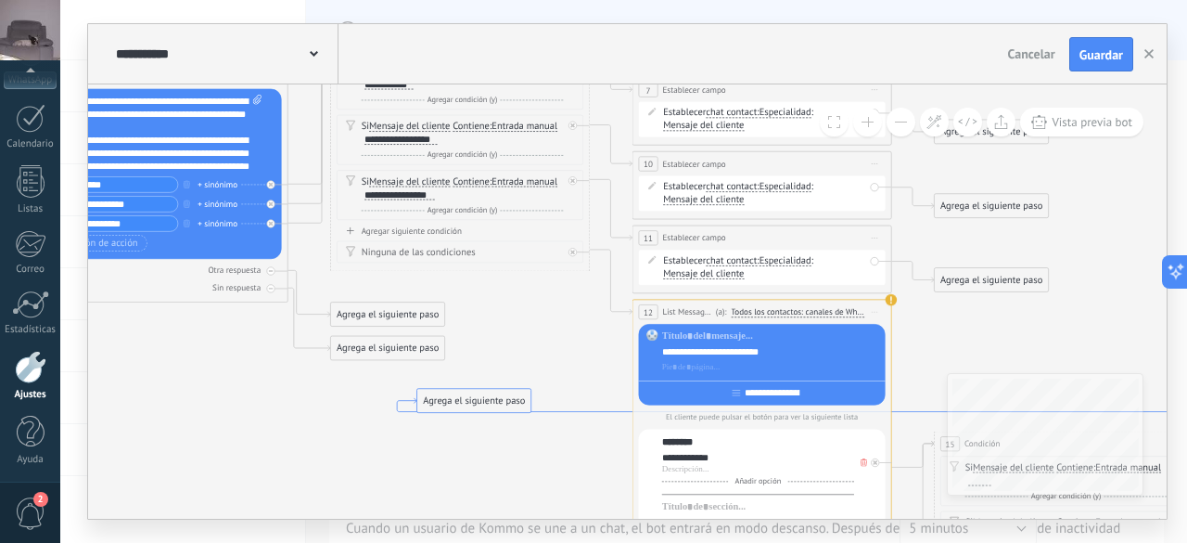
drag, startPoint x: 498, startPoint y: 423, endPoint x: 457, endPoint y: 413, distance: 42.1
drag, startPoint x: 456, startPoint y: 395, endPoint x: 148, endPoint y: 233, distance: 348.1
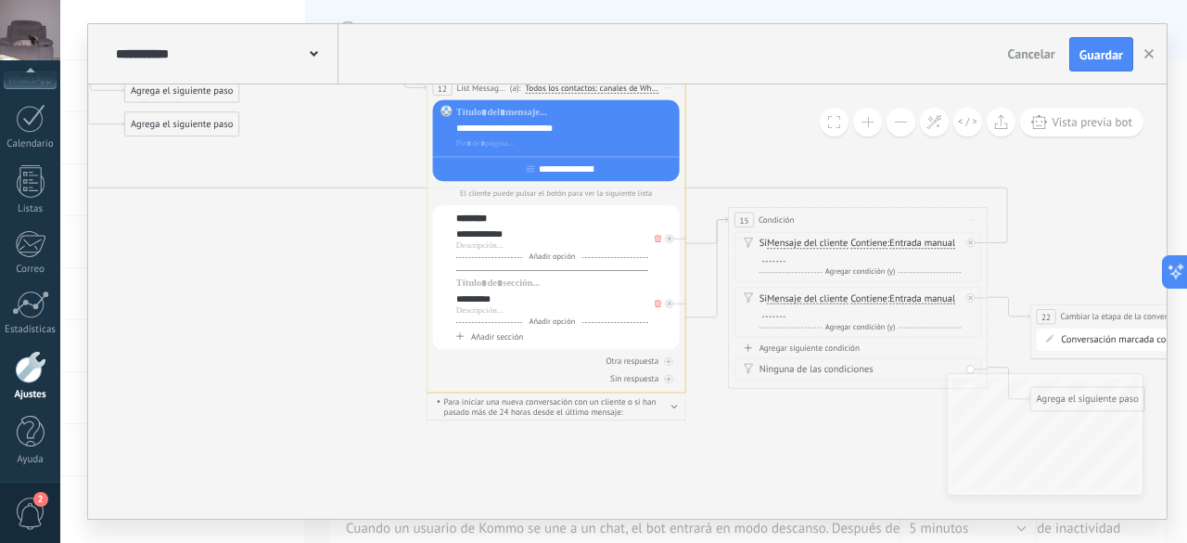
drag, startPoint x: 302, startPoint y: 450, endPoint x: 86, endPoint y: 227, distance: 310.3
click at [86, 227] on div "**********" at bounding box center [623, 271] width 1127 height 543
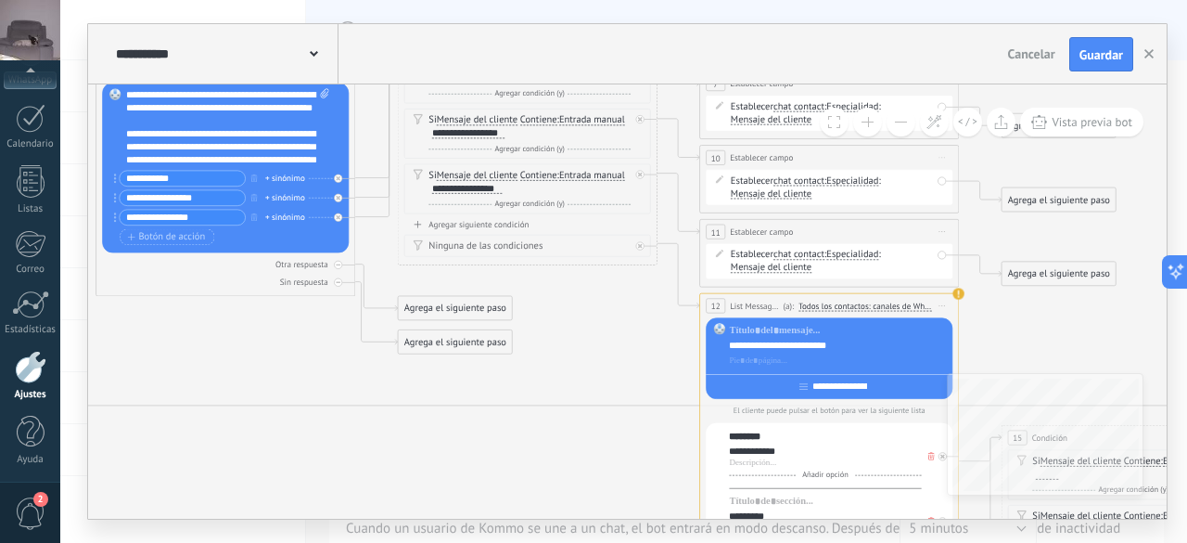
drag, startPoint x: 323, startPoint y: 311, endPoint x: 607, endPoint y: 528, distance: 357.3
click at [607, 528] on div "**********" at bounding box center [623, 271] width 1127 height 543
click at [0, 0] on icon at bounding box center [0, 0] width 0 height 0
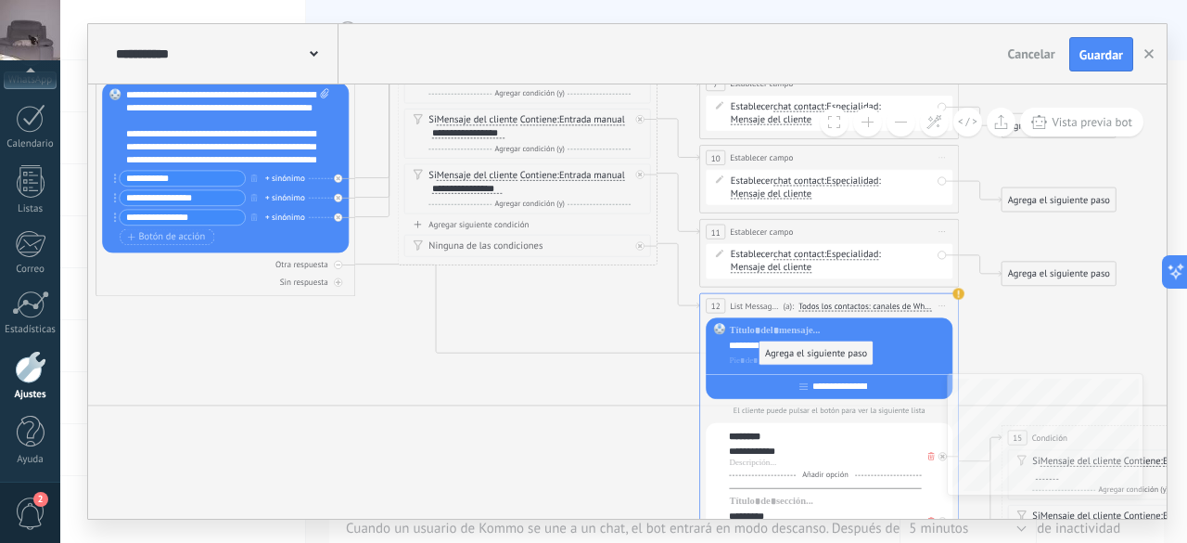
drag, startPoint x: 479, startPoint y: 316, endPoint x: 839, endPoint y: 361, distance: 363.6
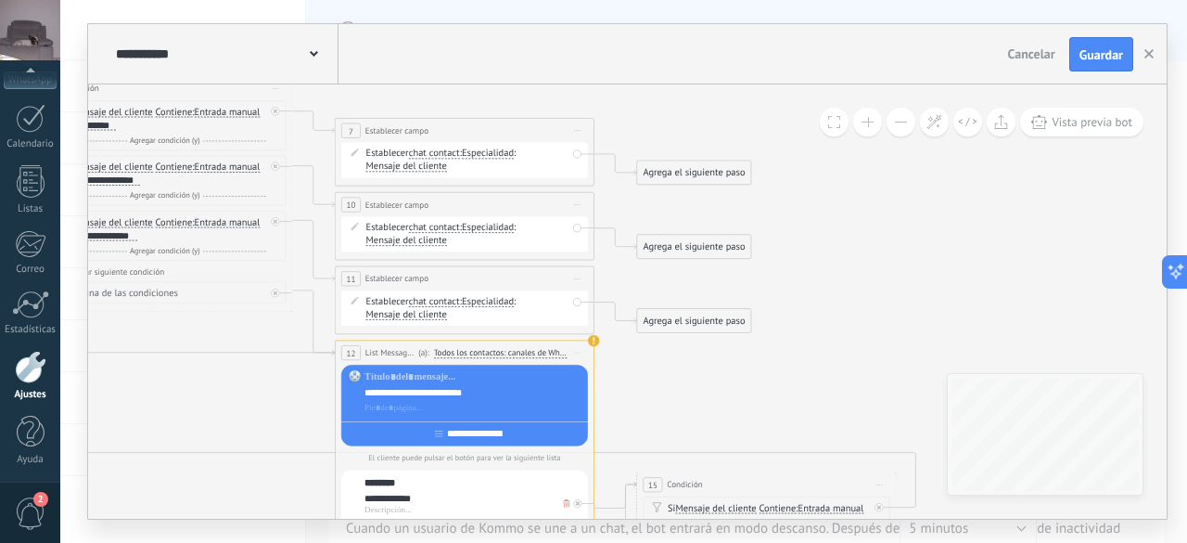
drag, startPoint x: 513, startPoint y: 374, endPoint x: 549, endPoint y: 337, distance: 51.8
click at [180, 405] on icon at bounding box center [534, 369] width 2562 height 1262
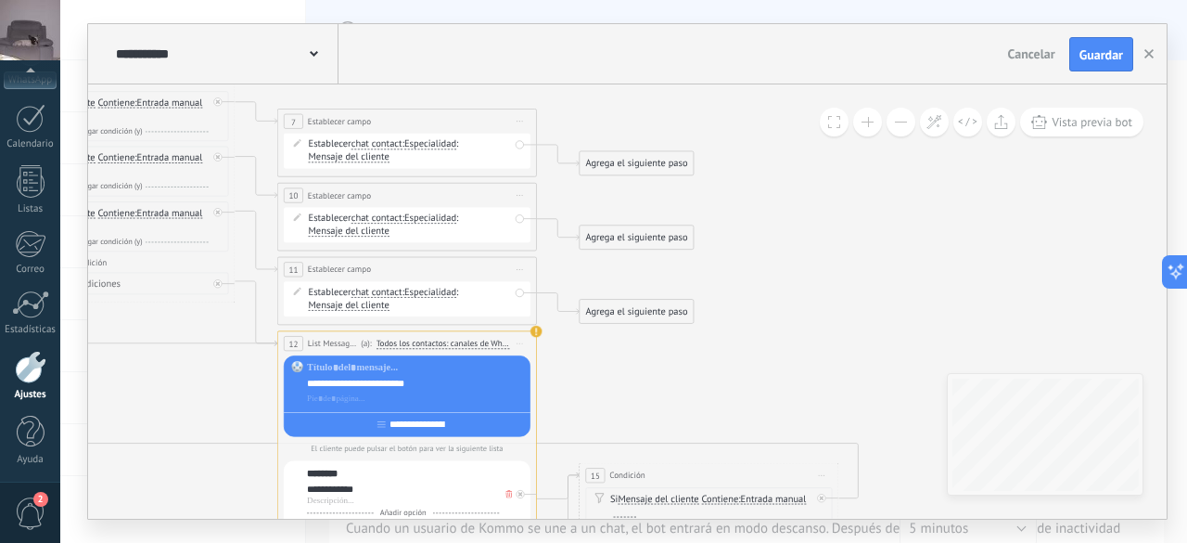
drag, startPoint x: 970, startPoint y: 329, endPoint x: 880, endPoint y: 335, distance: 90.1
click at [880, 335] on icon at bounding box center [477, 360] width 2562 height 1262
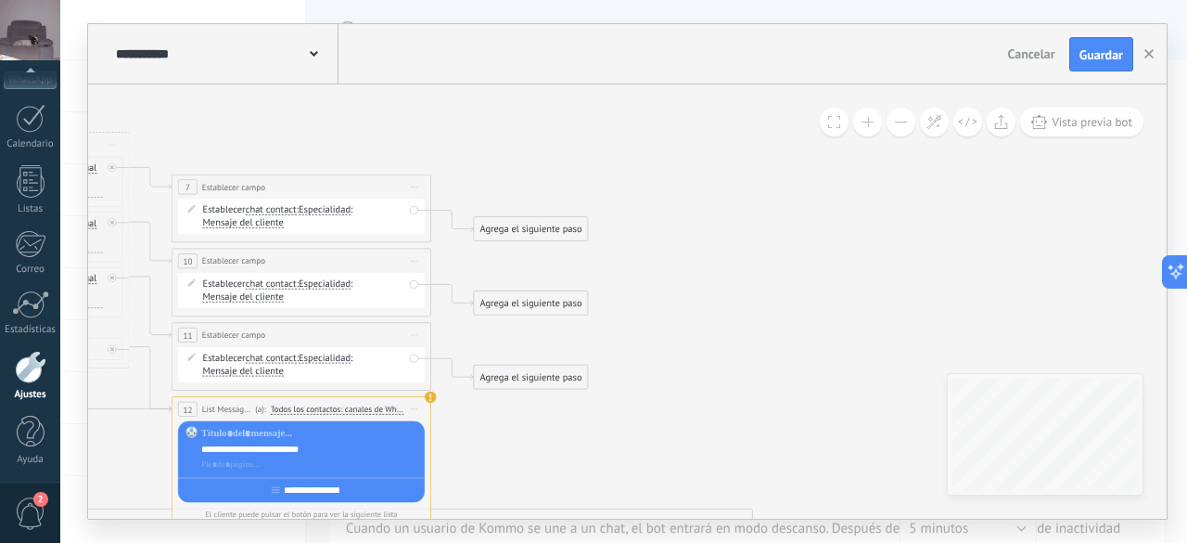
drag, startPoint x: 826, startPoint y: 300, endPoint x: 712, endPoint y: 401, distance: 152.4
click at [712, 400] on icon at bounding box center [371, 426] width 2562 height 1262
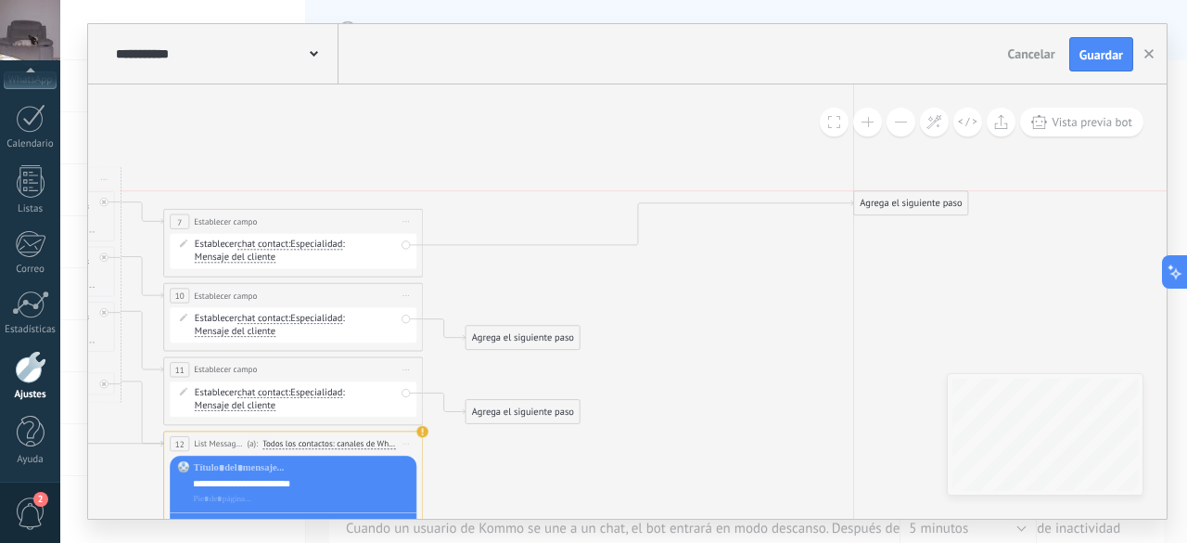
drag, startPoint x: 546, startPoint y: 265, endPoint x: 941, endPoint y: 203, distance: 399.1
click at [941, 203] on div "Agrega el siguiente paso" at bounding box center [911, 203] width 114 height 21
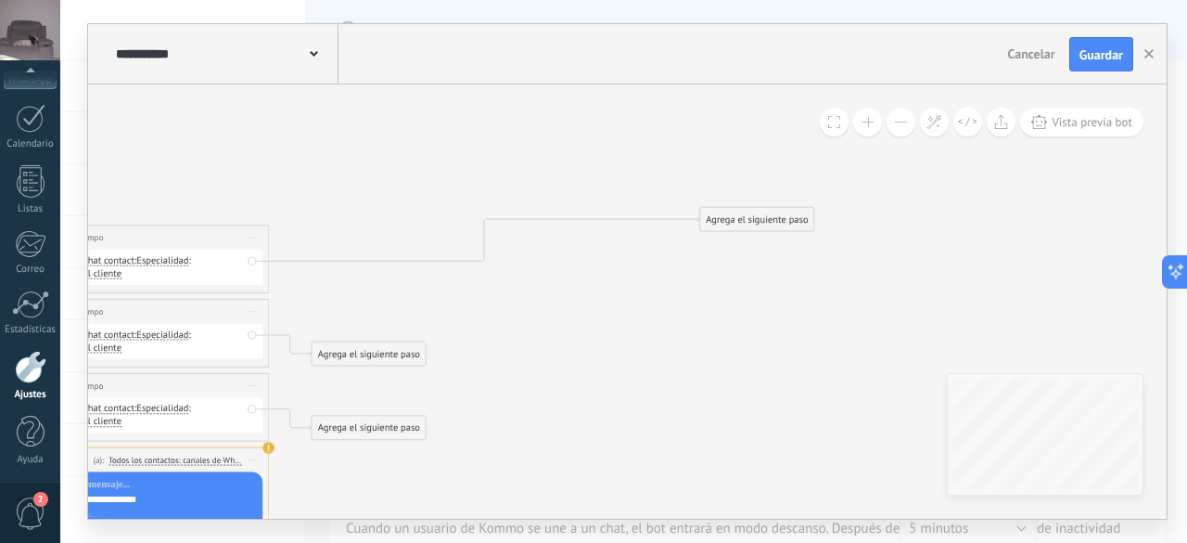
drag, startPoint x: 859, startPoint y: 313, endPoint x: 705, endPoint y: 328, distance: 154.8
click at [705, 328] on icon at bounding box center [210, 476] width 2562 height 1262
click at [748, 221] on div "Agrega el siguiente paso" at bounding box center [757, 219] width 114 height 21
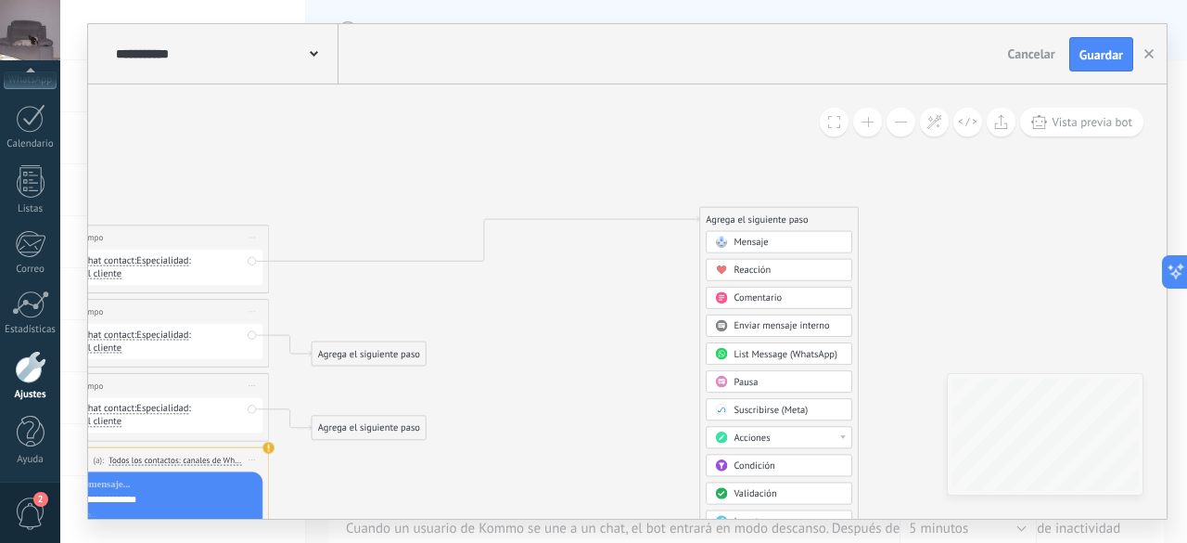
click at [813, 353] on span "List Message (WhatsApp)" at bounding box center [785, 354] width 103 height 12
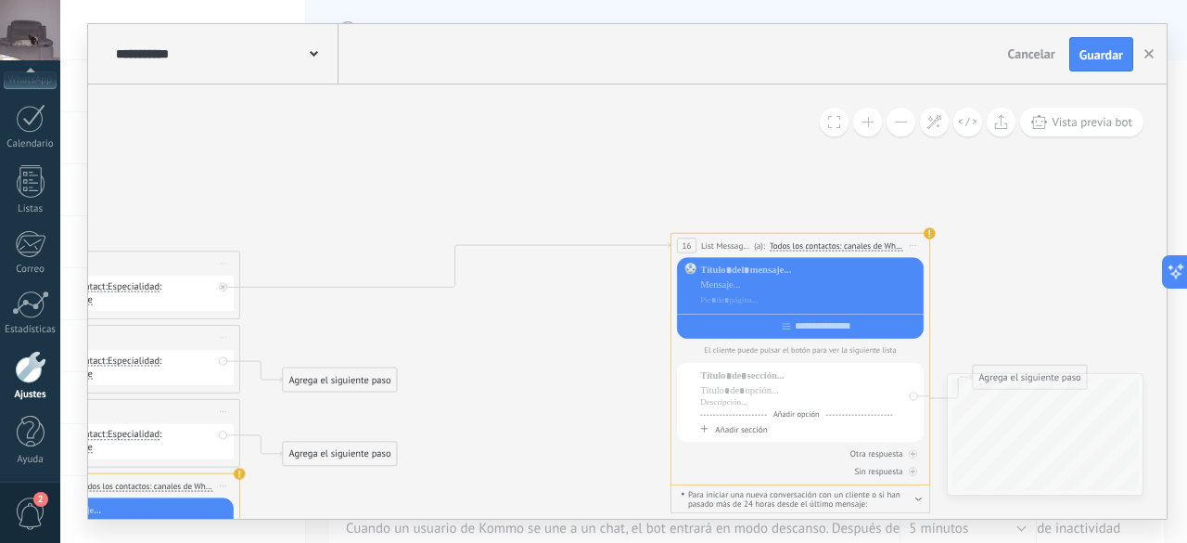
drag, startPoint x: 384, startPoint y: 309, endPoint x: 557, endPoint y: 335, distance: 174.5
click at [557, 335] on icon at bounding box center [180, 493] width 2562 height 1245
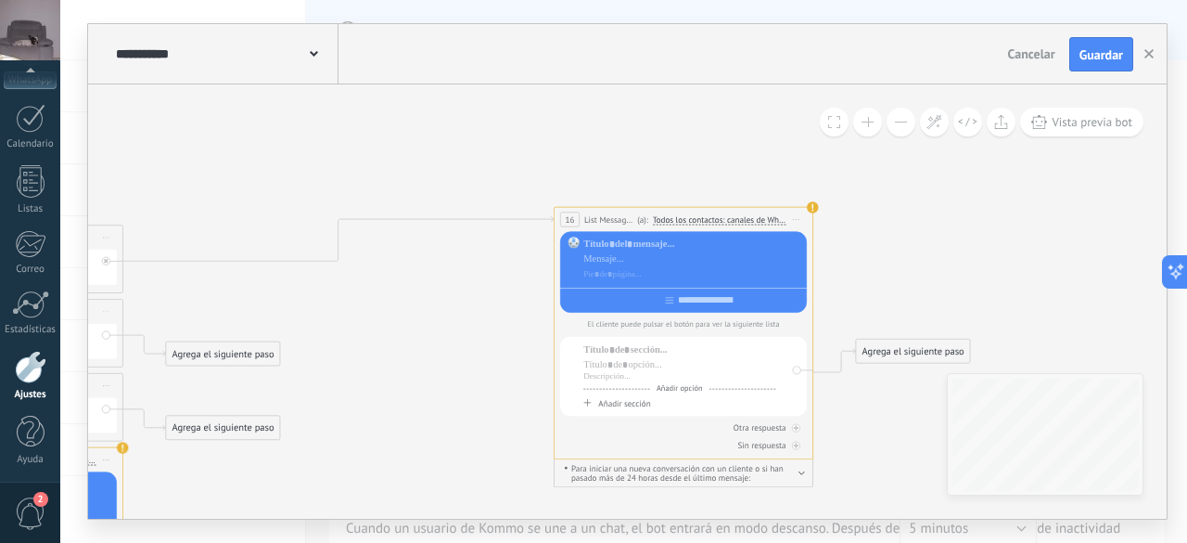
drag, startPoint x: 580, startPoint y: 344, endPoint x: 463, endPoint y: 318, distance: 119.7
click at [463, 318] on icon at bounding box center [63, 467] width 2562 height 1245
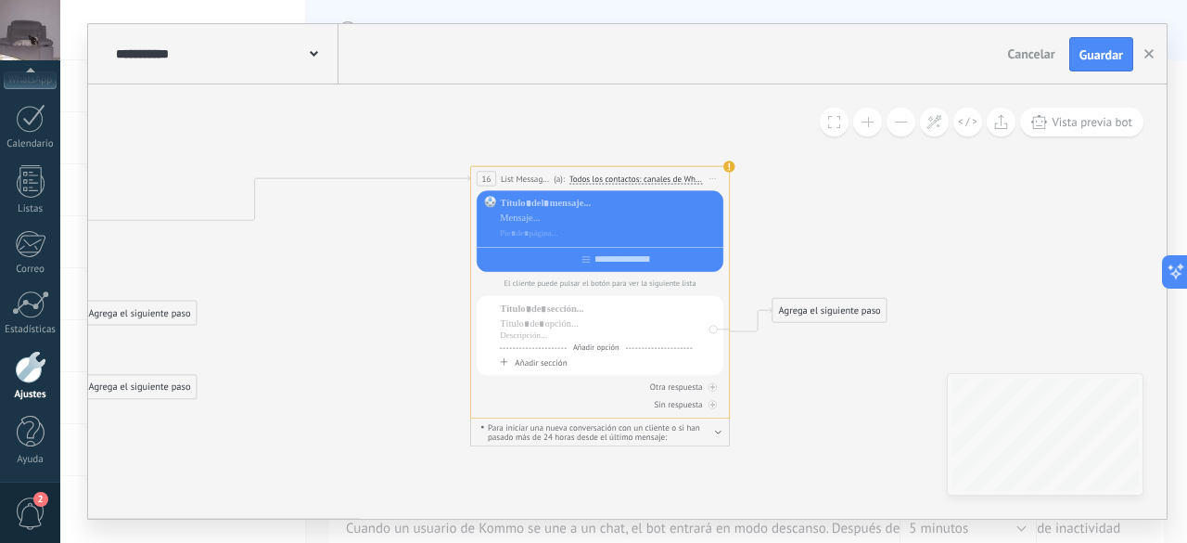
drag, startPoint x: 463, startPoint y: 318, endPoint x: 379, endPoint y: 277, distance: 92.9
click at [577, 220] on div at bounding box center [609, 218] width 219 height 13
click at [609, 256] on input "text" at bounding box center [623, 259] width 64 height 10
type input "**********"
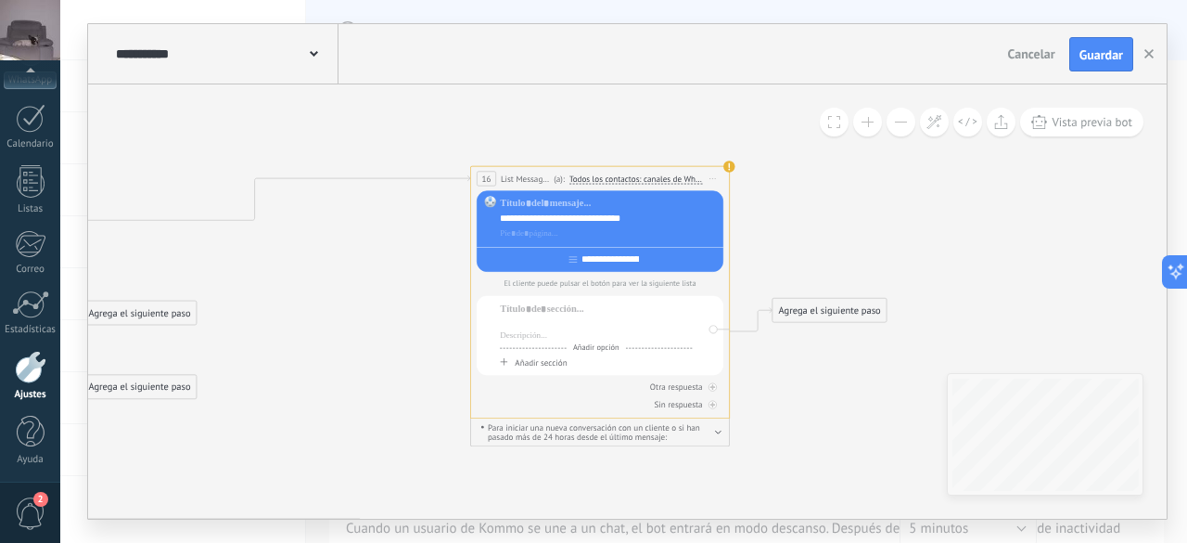
click at [551, 326] on div at bounding box center [596, 324] width 192 height 13
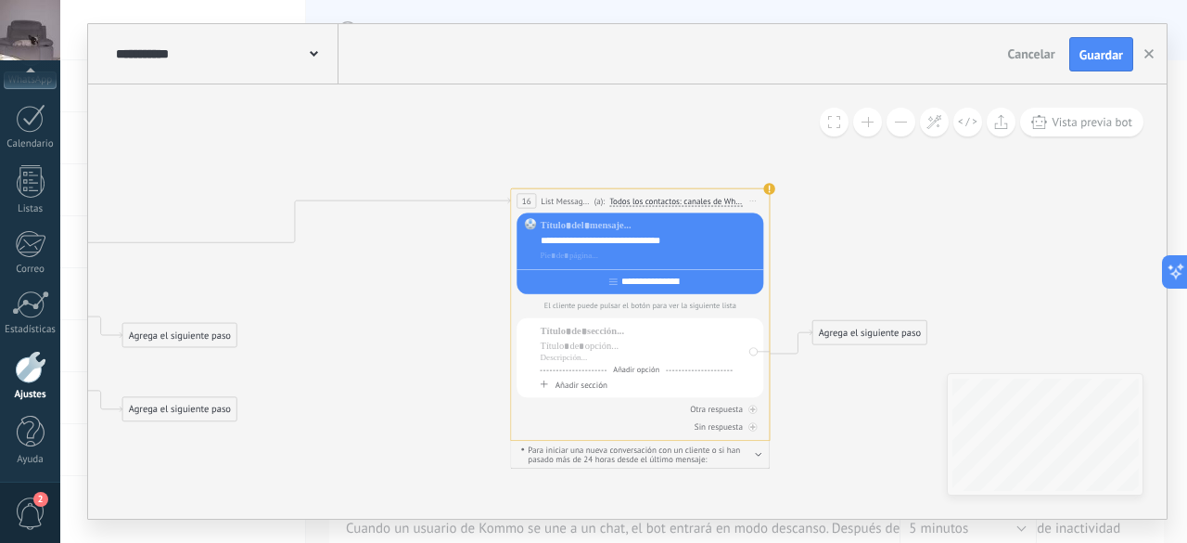
drag, startPoint x: 312, startPoint y: 374, endPoint x: 352, endPoint y: 396, distance: 45.7
click at [352, 396] on icon at bounding box center [20, 449] width 2562 height 1245
click at [583, 350] on div at bounding box center [637, 346] width 192 height 13
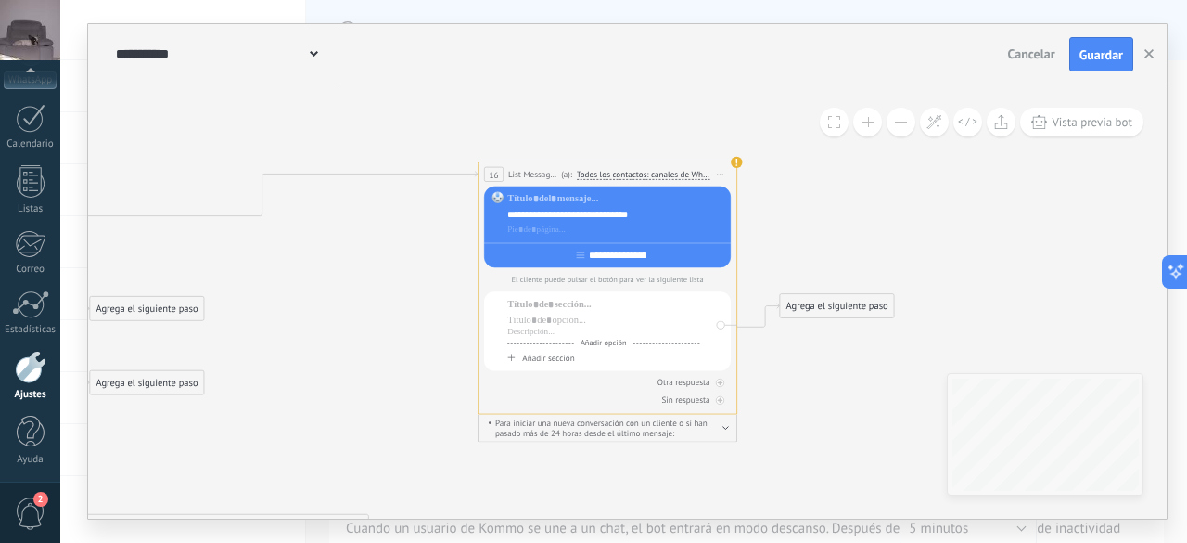
drag, startPoint x: 477, startPoint y: 369, endPoint x: 440, endPoint y: 339, distance: 47.5
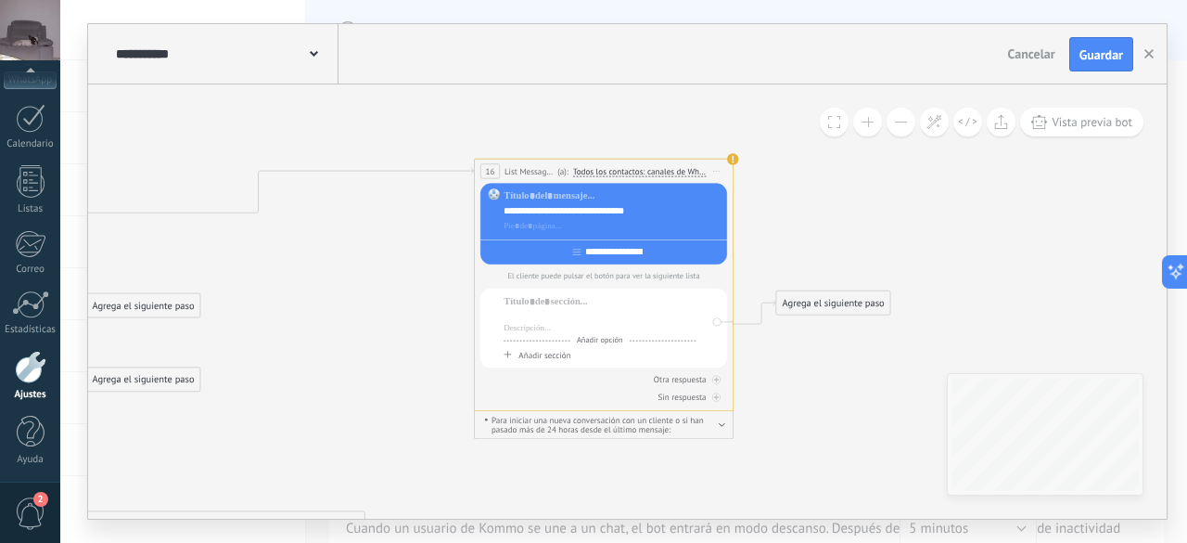
click at [531, 319] on div at bounding box center [600, 317] width 192 height 13
click at [534, 359] on span "Añadir sección" at bounding box center [545, 355] width 52 height 11
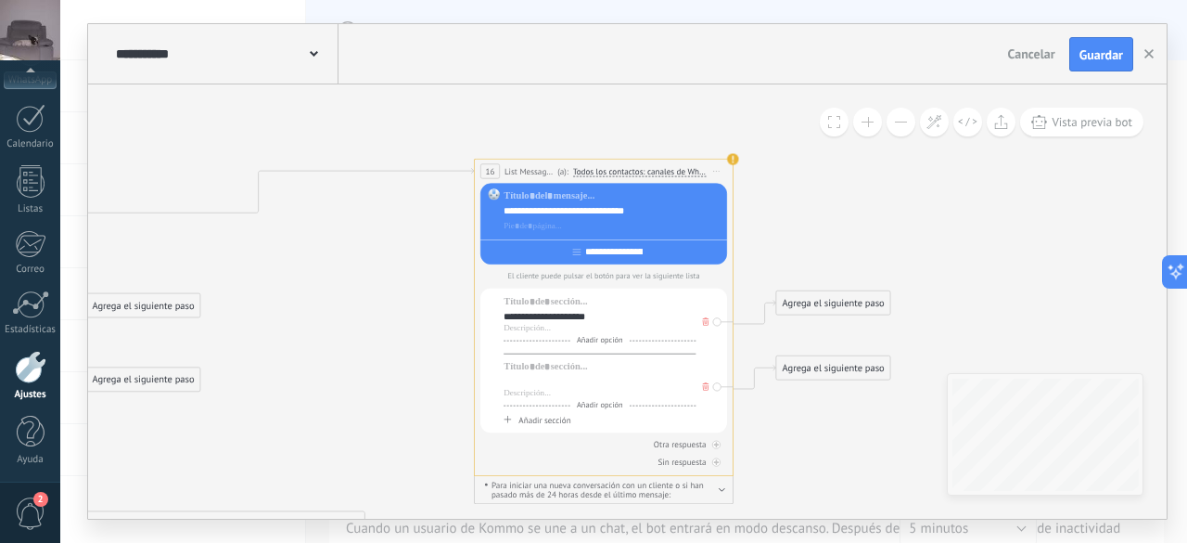
click at [527, 383] on div at bounding box center [600, 382] width 192 height 13
click at [529, 428] on div "**********" at bounding box center [603, 360] width 247 height 144
click at [530, 418] on span "Añadir sección" at bounding box center [545, 420] width 52 height 11
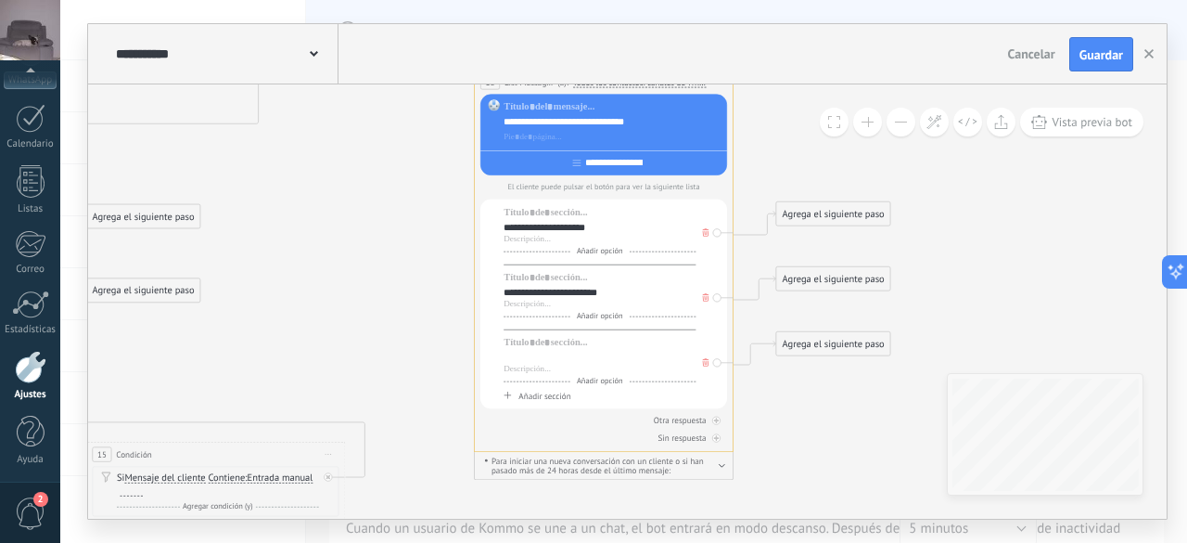
click at [527, 361] on div at bounding box center [600, 358] width 192 height 13
click at [538, 394] on span "Añadir sección" at bounding box center [545, 396] width 52 height 11
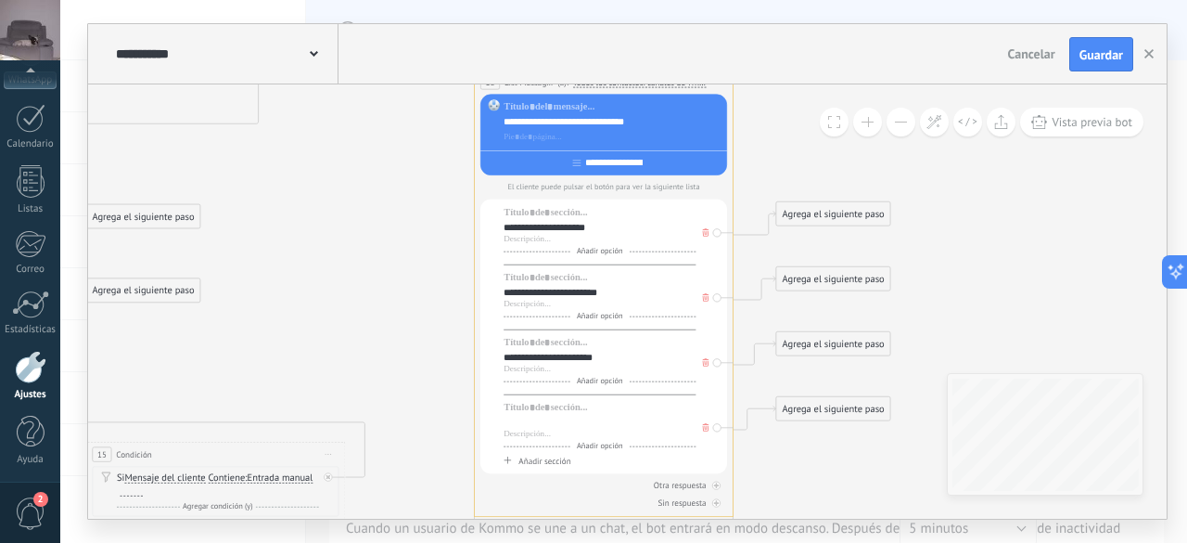
click at [542, 428] on div at bounding box center [600, 422] width 192 height 13
click at [544, 457] on span "Añadir sección" at bounding box center [545, 460] width 52 height 11
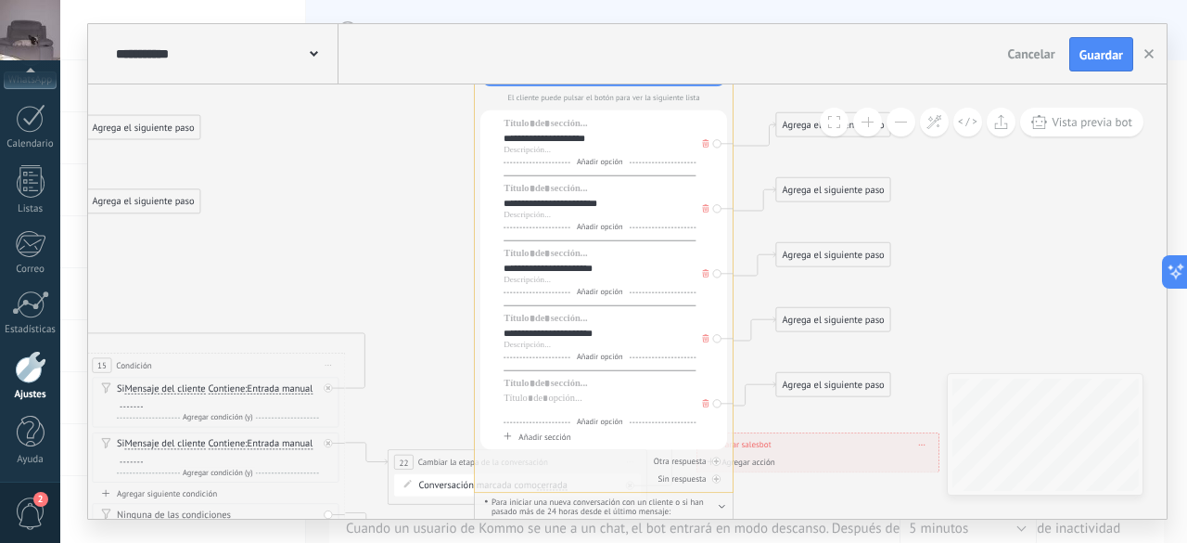
click at [560, 405] on div at bounding box center [600, 410] width 192 height 10
click at [560, 396] on div at bounding box center [600, 398] width 192 height 13
click at [547, 441] on span "Añadir sección" at bounding box center [545, 436] width 52 height 11
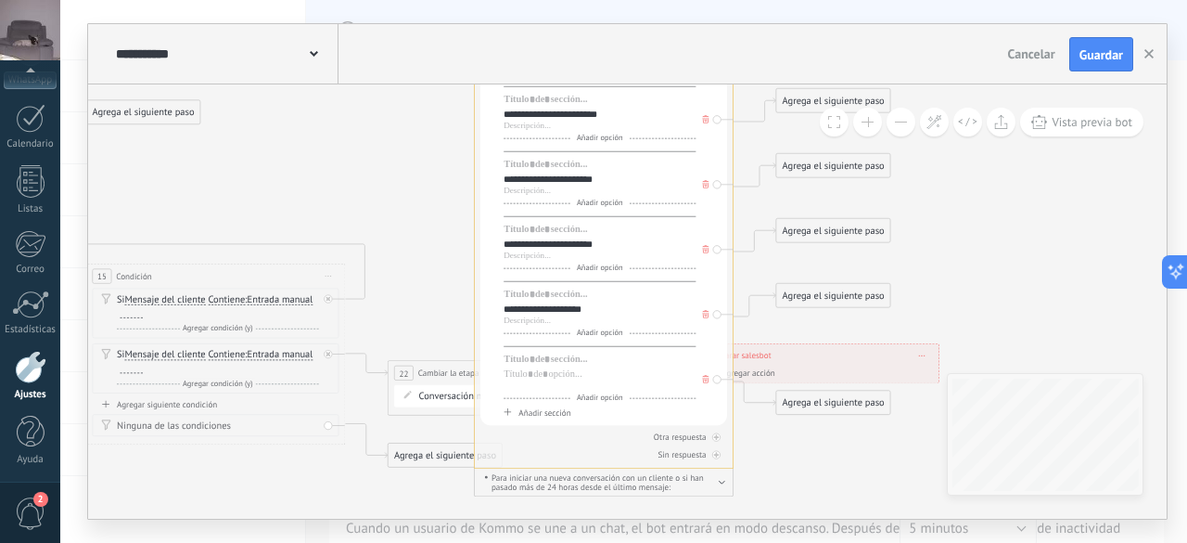
click at [549, 381] on div at bounding box center [600, 386] width 192 height 10
click at [549, 374] on div at bounding box center [600, 374] width 192 height 13
click at [583, 379] on div "**********" at bounding box center [600, 374] width 193 height 13
click at [605, 378] on div "**********" at bounding box center [600, 374] width 193 height 13
click at [537, 415] on span "Añadir sección" at bounding box center [545, 412] width 52 height 11
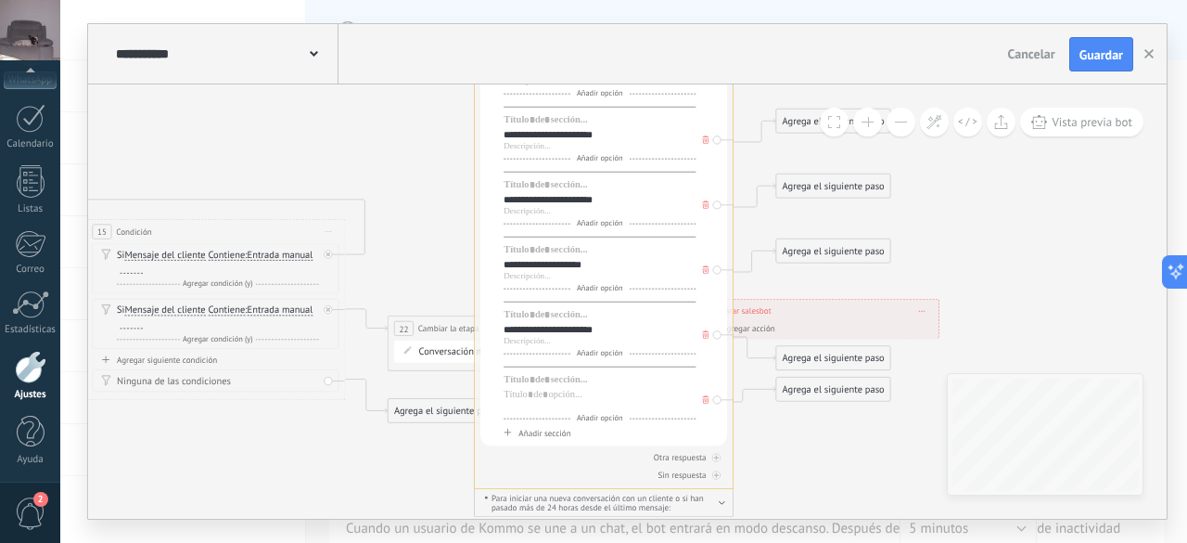
click at [547, 402] on div at bounding box center [600, 407] width 192 height 10
click at [538, 384] on div at bounding box center [600, 379] width 192 height 13
click at [543, 389] on div at bounding box center [600, 395] width 192 height 13
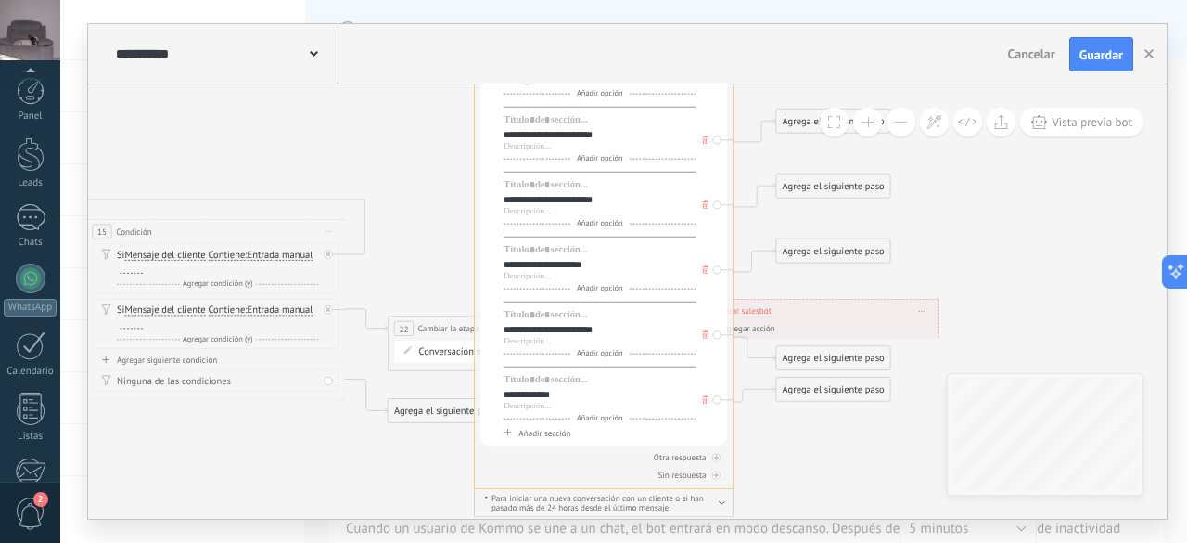
scroll to position [227, 0]
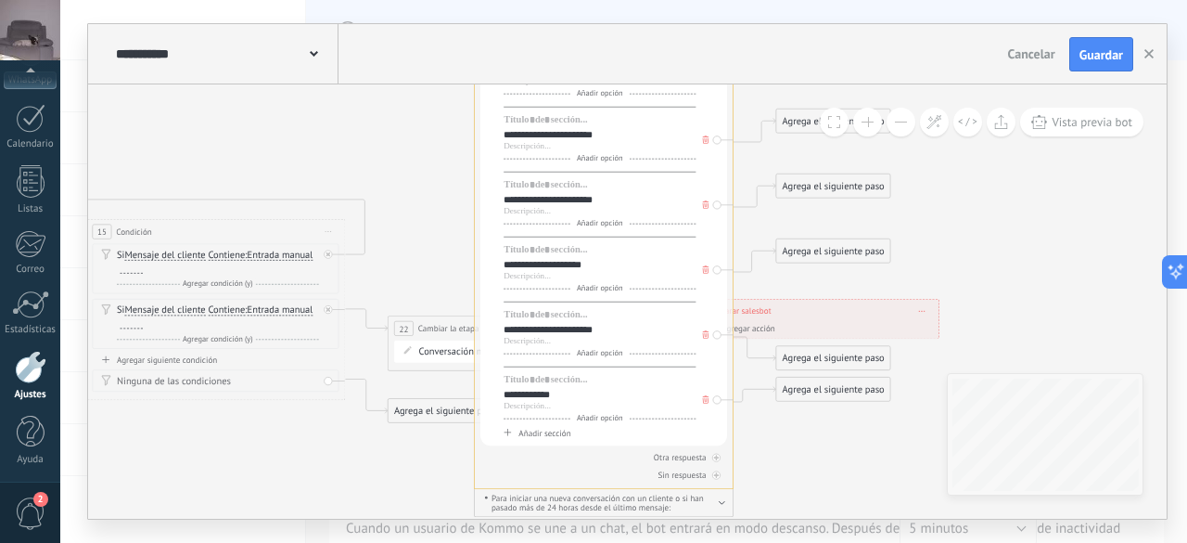
click at [547, 436] on span "Añadir sección" at bounding box center [545, 433] width 52 height 11
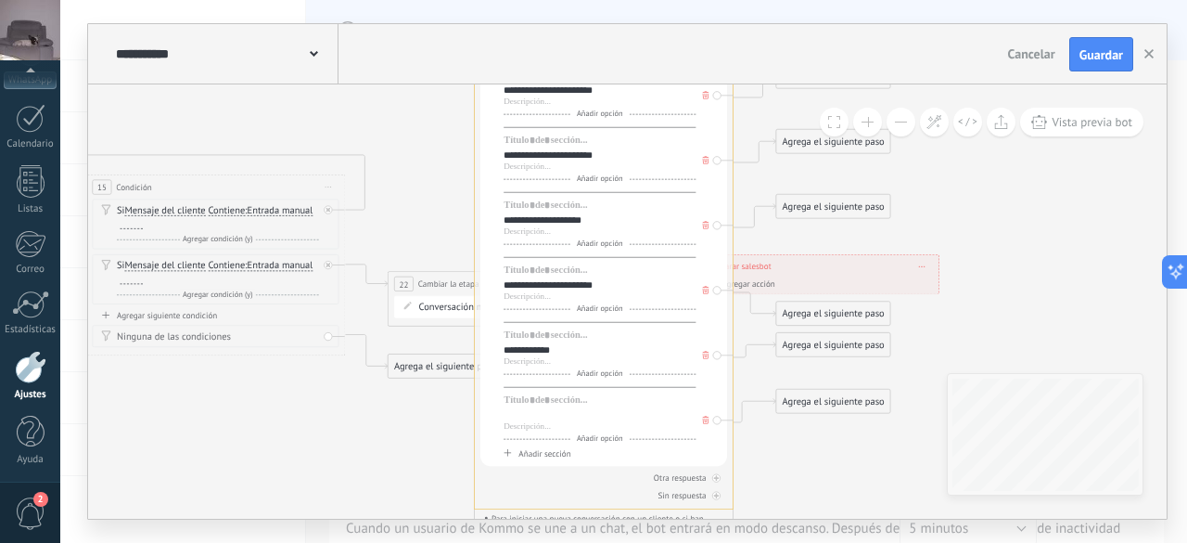
click at [543, 416] on div at bounding box center [600, 415] width 192 height 13
click at [545, 451] on span "Añadir sección" at bounding box center [545, 453] width 52 height 11
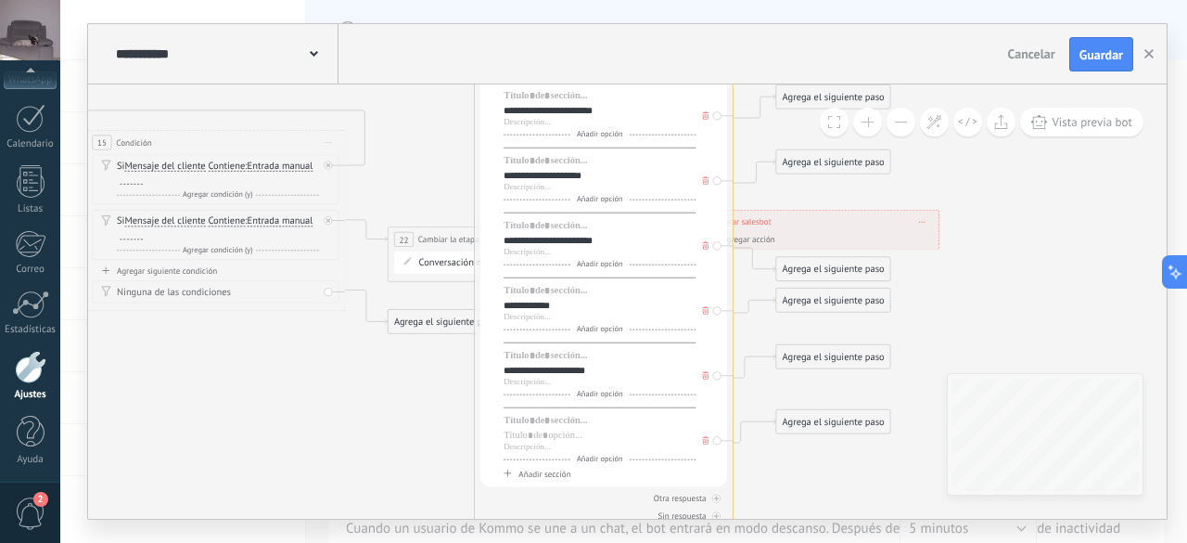
click at [551, 428] on div "Añadir opción Añadir sección" at bounding box center [600, 447] width 192 height 66
click at [557, 431] on div at bounding box center [600, 435] width 192 height 13
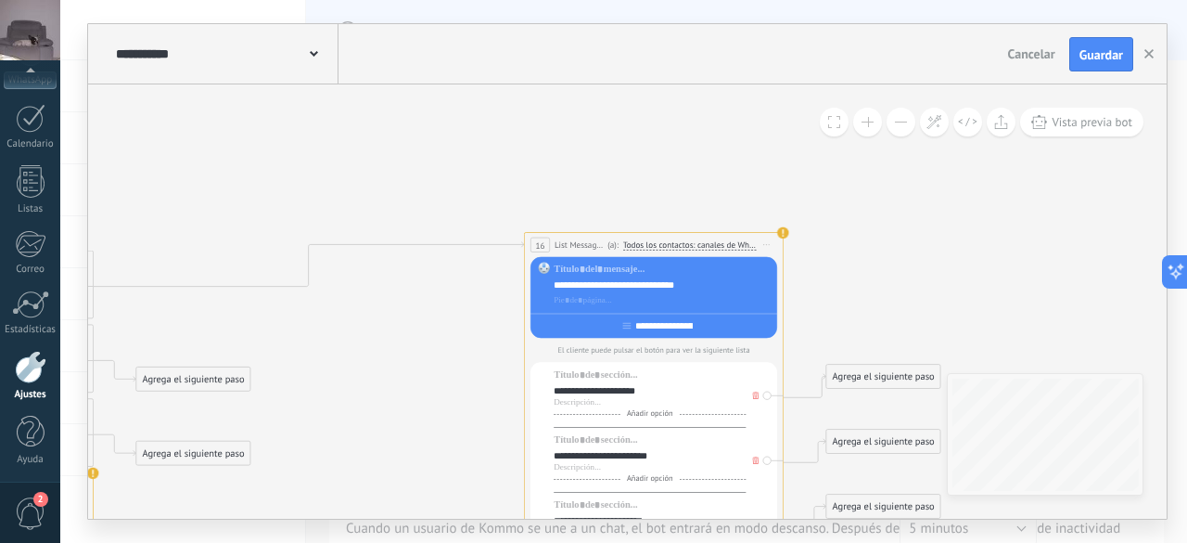
drag, startPoint x: 271, startPoint y: 385, endPoint x: 321, endPoint y: 370, distance: 52.2
drag, startPoint x: 527, startPoint y: 354, endPoint x: 506, endPoint y: 220, distance: 136.0
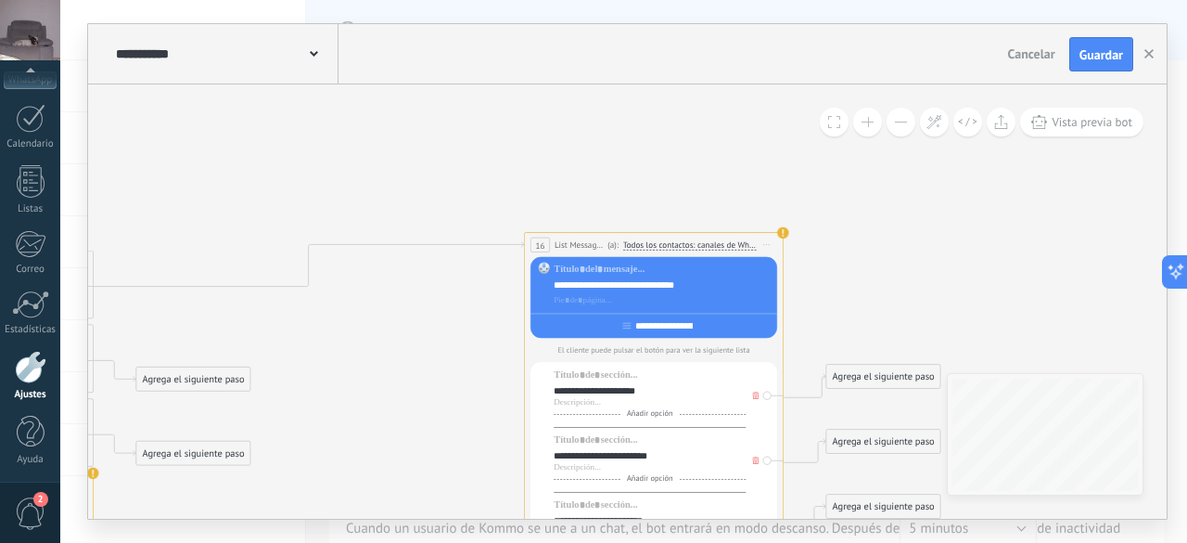
drag, startPoint x: 742, startPoint y: 257, endPoint x: 702, endPoint y: 136, distance: 127.0
click at [894, 123] on button at bounding box center [901, 122] width 29 height 29
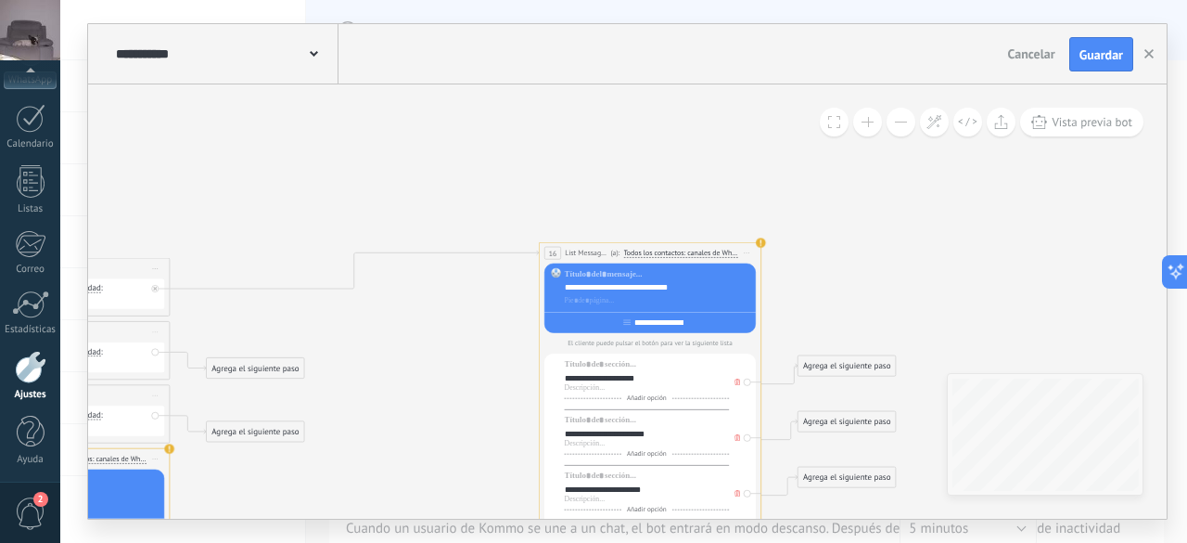
click at [894, 123] on button at bounding box center [901, 122] width 29 height 29
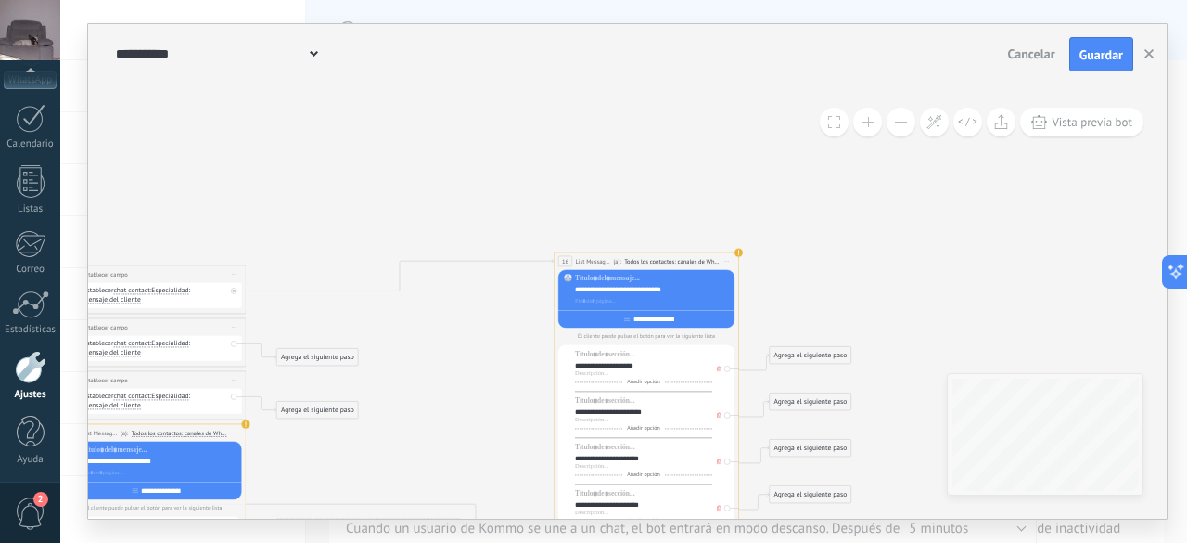
click at [894, 123] on button at bounding box center [901, 122] width 29 height 29
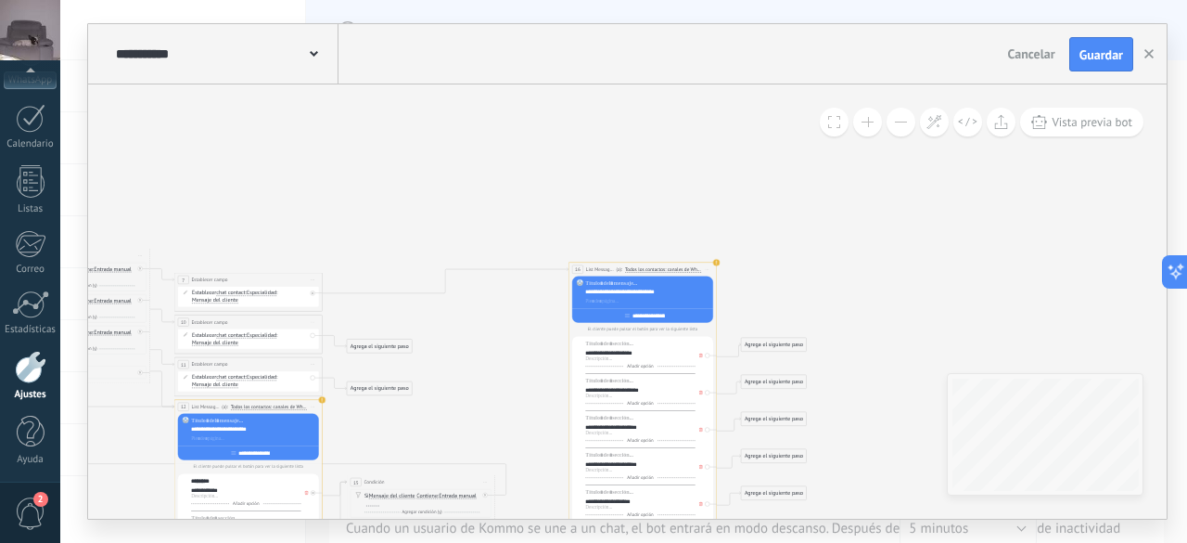
click at [894, 123] on button at bounding box center [901, 122] width 29 height 29
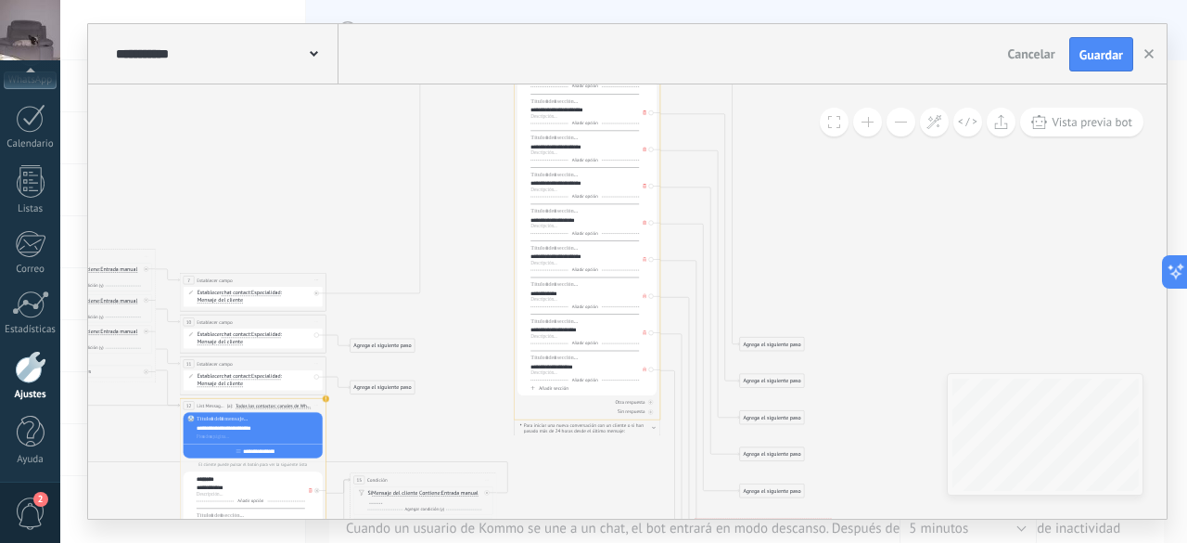
drag, startPoint x: 685, startPoint y: 272, endPoint x: 630, endPoint y: -6, distance: 283.6
click at [630, 0] on html ".abccls-1,.abccls-2{fill-rule:evenodd}.abccls-2{fill:#fff} .abfcls-1{fill:none}…" at bounding box center [593, 271] width 1187 height 543
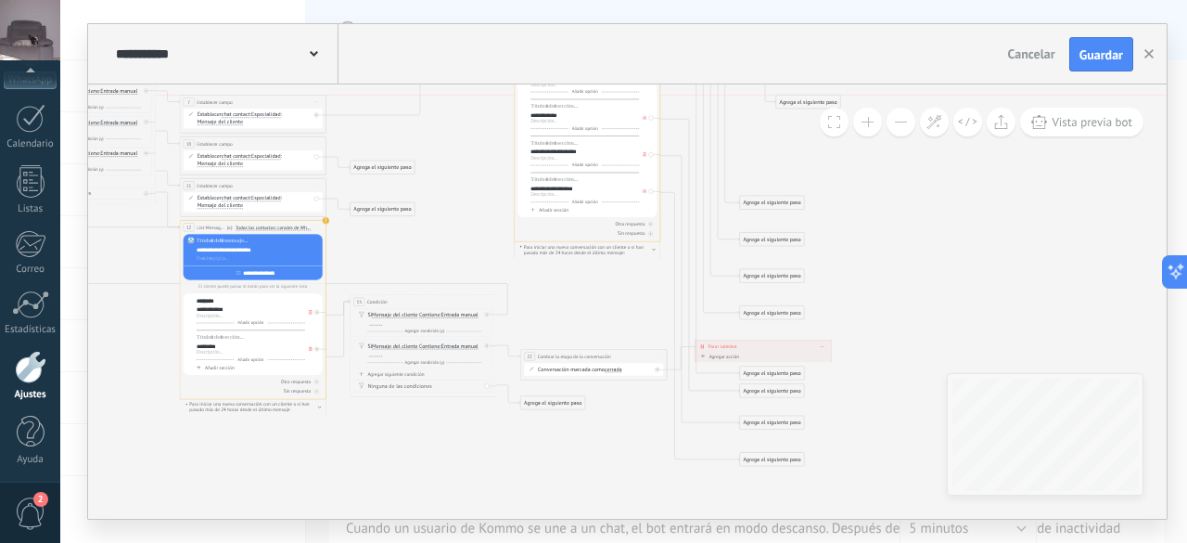
drag, startPoint x: 780, startPoint y: 169, endPoint x: 818, endPoint y: 106, distance: 73.7
click at [818, 106] on div "Agrega el siguiente paso" at bounding box center [808, 102] width 64 height 12
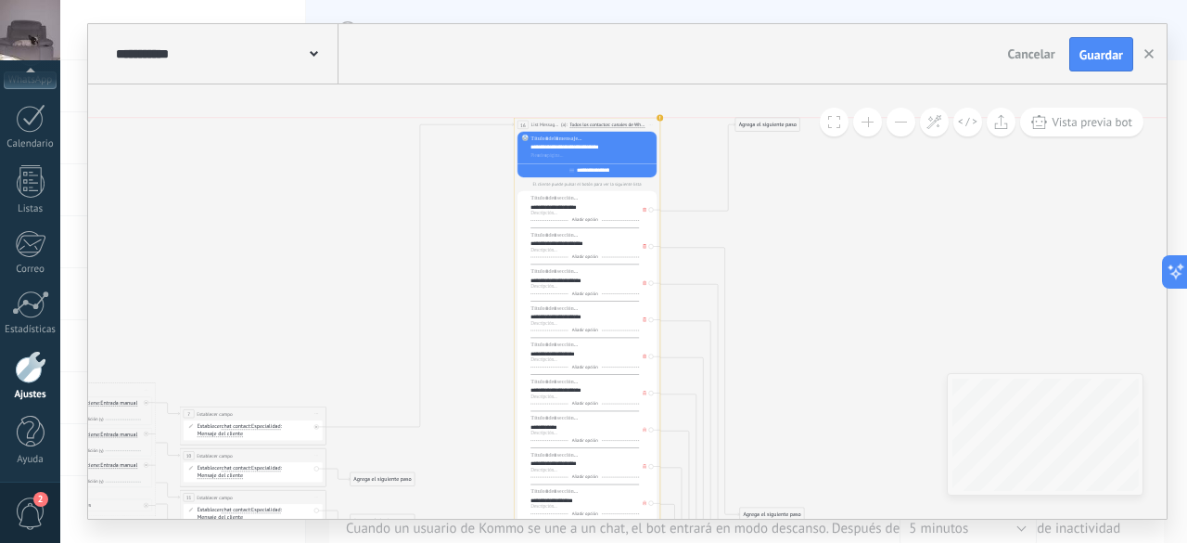
drag, startPoint x: 814, startPoint y: 413, endPoint x: 773, endPoint y: 127, distance: 288.7
click at [773, 127] on div "Agrega el siguiente paso" at bounding box center [768, 125] width 64 height 12
drag, startPoint x: 782, startPoint y: 509, endPoint x: 799, endPoint y: 153, distance: 356.6
click at [799, 153] on div "Agrega el siguiente paso" at bounding box center [789, 158] width 64 height 12
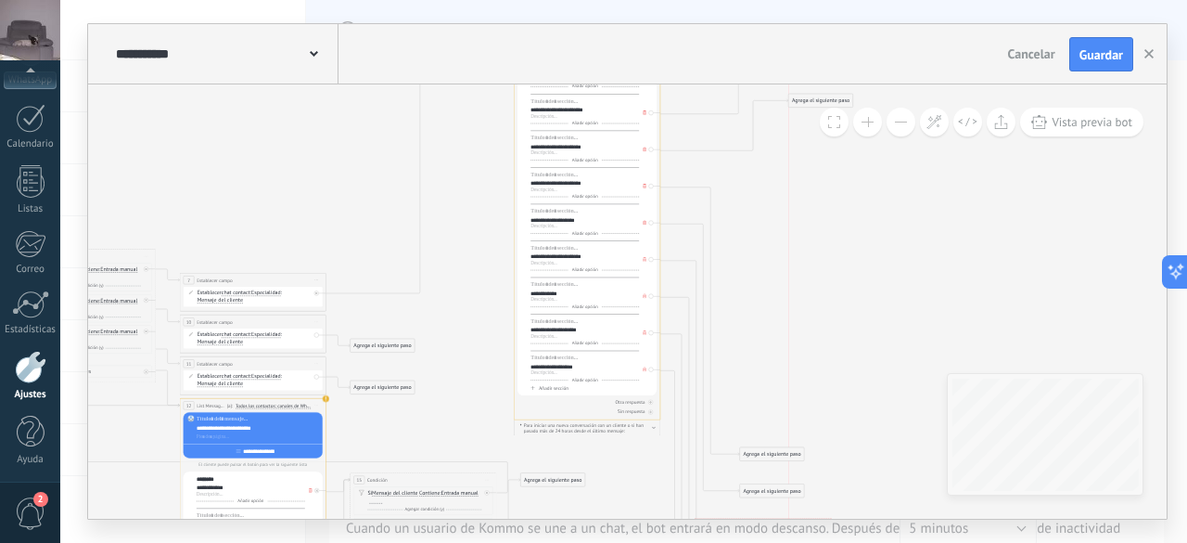
drag, startPoint x: 793, startPoint y: 415, endPoint x: 839, endPoint y: 98, distance: 319.6
click at [839, 98] on div "Agrega el siguiente paso" at bounding box center [820, 101] width 64 height 12
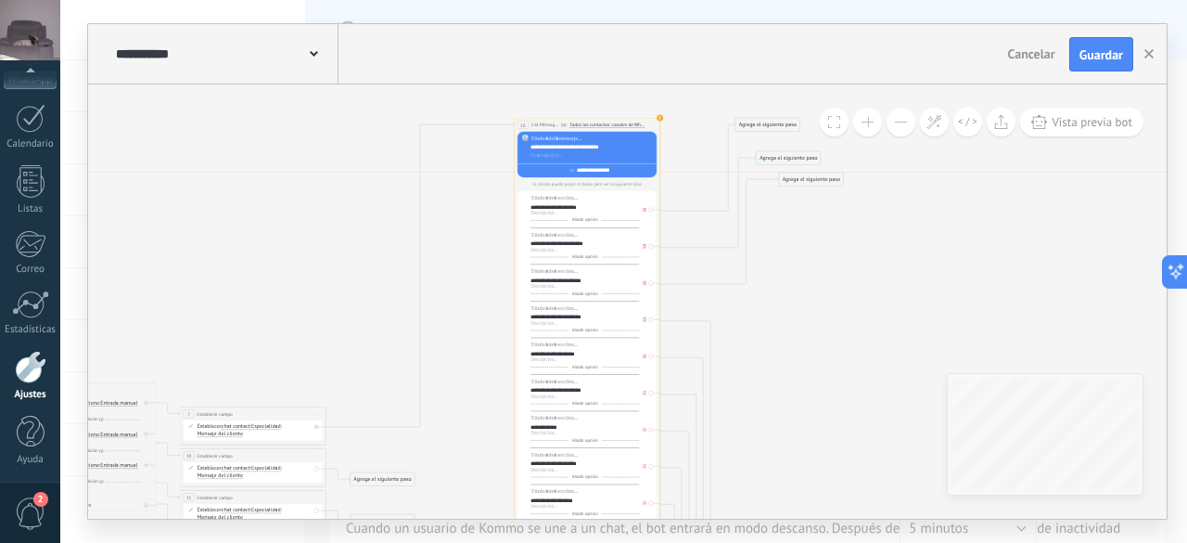
drag, startPoint x: 820, startPoint y: 237, endPoint x: 811, endPoint y: 184, distance: 53.7
click at [811, 184] on div "Agrega el siguiente paso" at bounding box center [811, 179] width 64 height 12
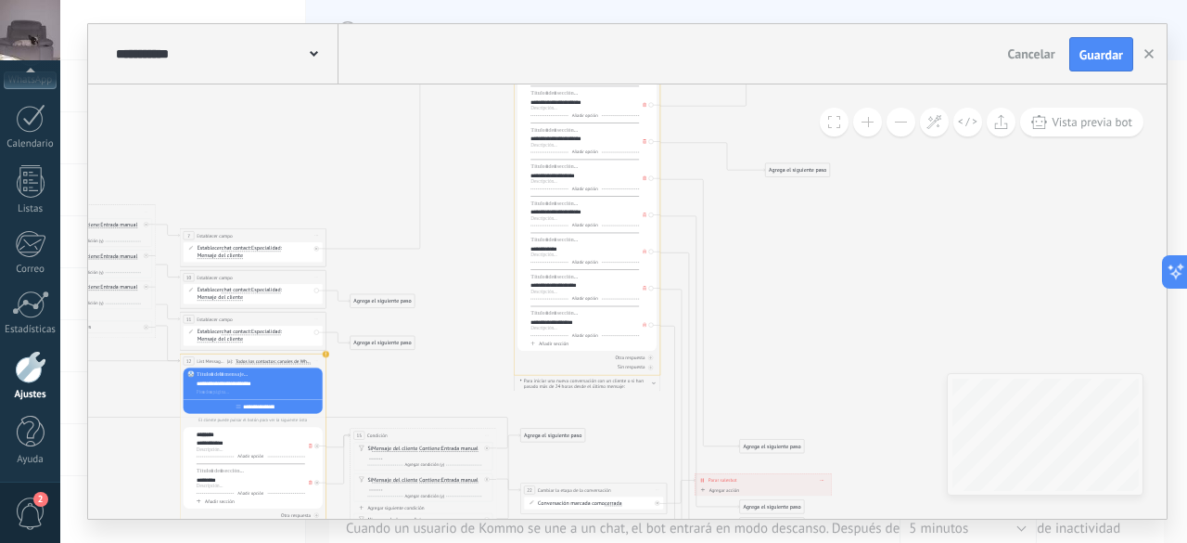
drag, startPoint x: 788, startPoint y: 409, endPoint x: 814, endPoint y: 170, distance: 240.7
click at [814, 170] on div "Agrega el siguiente paso" at bounding box center [797, 170] width 64 height 12
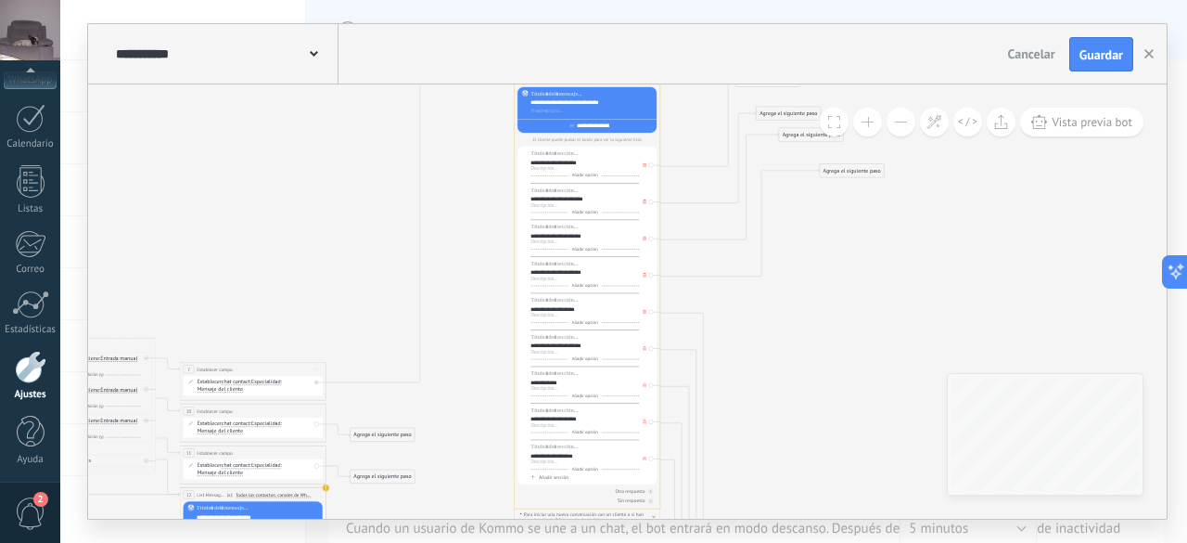
drag, startPoint x: 813, startPoint y: 304, endPoint x: 866, endPoint y: 172, distance: 143.1
click at [866, 172] on div "Agrega el siguiente paso" at bounding box center [852, 171] width 64 height 12
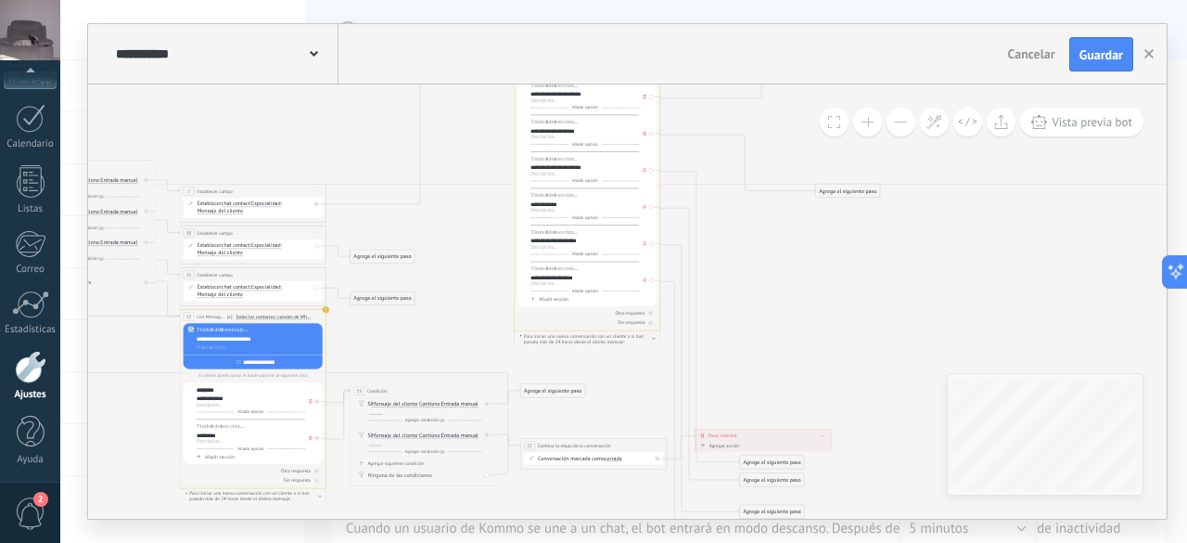
drag, startPoint x: 806, startPoint y: 365, endPoint x: 868, endPoint y: 186, distance: 188.6
click at [868, 186] on div "Agrega el siguiente paso" at bounding box center [848, 192] width 64 height 12
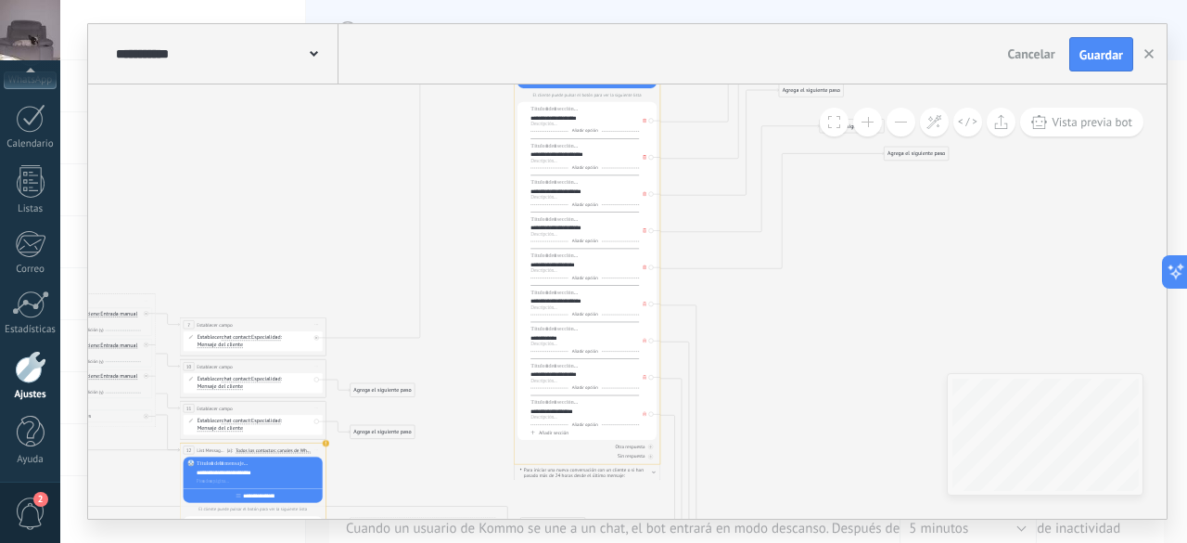
drag, startPoint x: 842, startPoint y: 319, endPoint x: 911, endPoint y: 148, distance: 184.0
click at [911, 148] on div "Agrega el siguiente paso" at bounding box center [917, 153] width 64 height 12
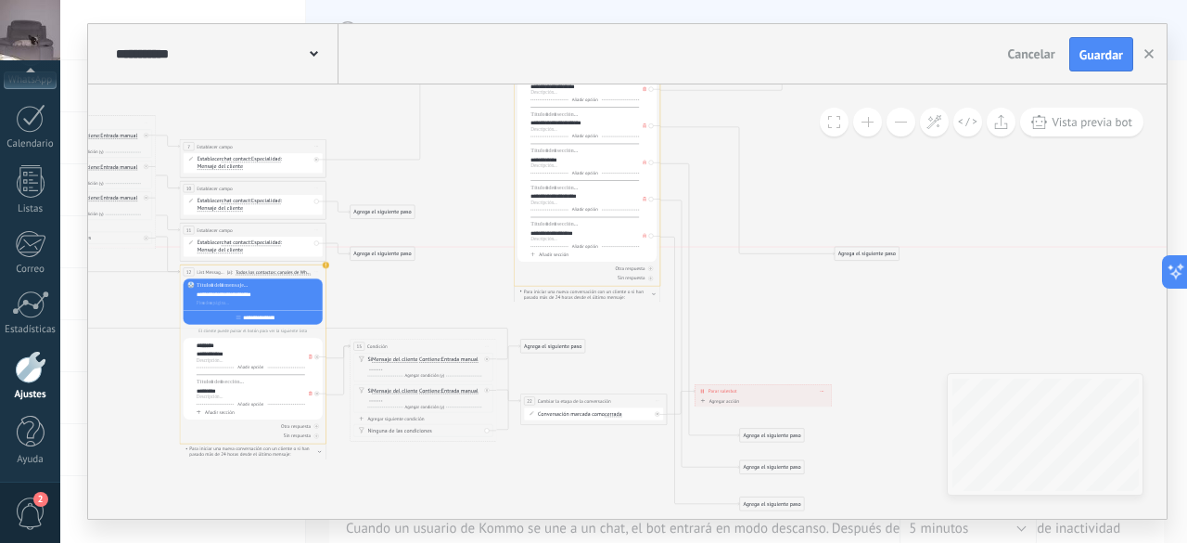
drag, startPoint x: 787, startPoint y: 420, endPoint x: 876, endPoint y: 258, distance: 185.1
click at [877, 258] on div "Agrega el siguiente paso" at bounding box center [867, 254] width 64 height 12
drag, startPoint x: 783, startPoint y: 431, endPoint x: 873, endPoint y: 296, distance: 162.6
click at [873, 296] on div "Agrega el siguiente paso" at bounding box center [860, 301] width 64 height 12
drag, startPoint x: 785, startPoint y: 472, endPoint x: 875, endPoint y: 331, distance: 167.3
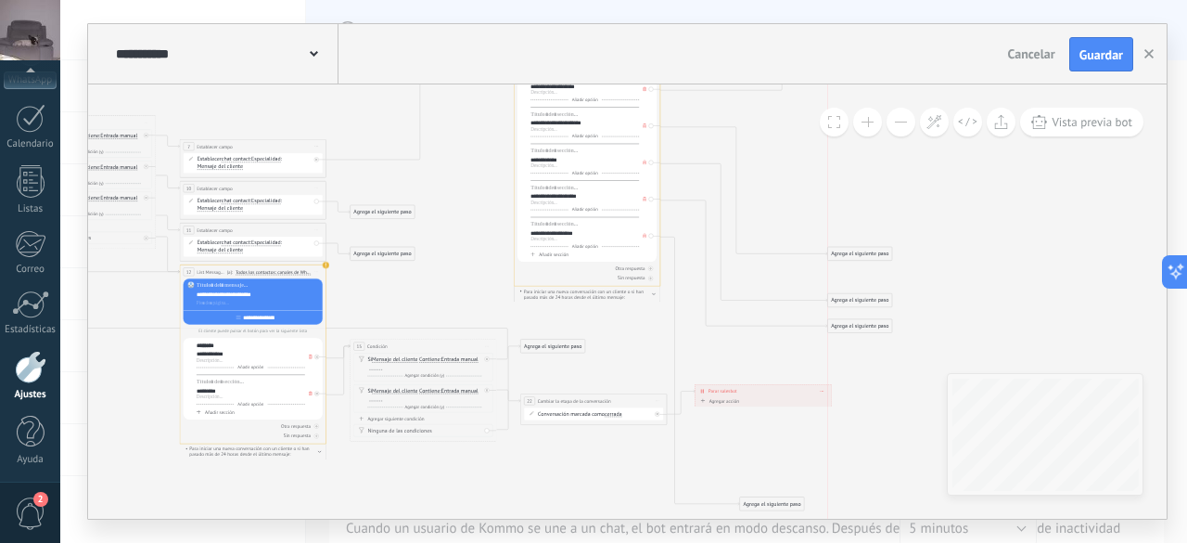
click at [875, 331] on div "Agrega el siguiente paso" at bounding box center [860, 326] width 64 height 12
drag, startPoint x: 789, startPoint y: 501, endPoint x: 883, endPoint y: 349, distance: 178.7
click at [883, 349] on div "Agrega el siguiente paso" at bounding box center [865, 351] width 64 height 12
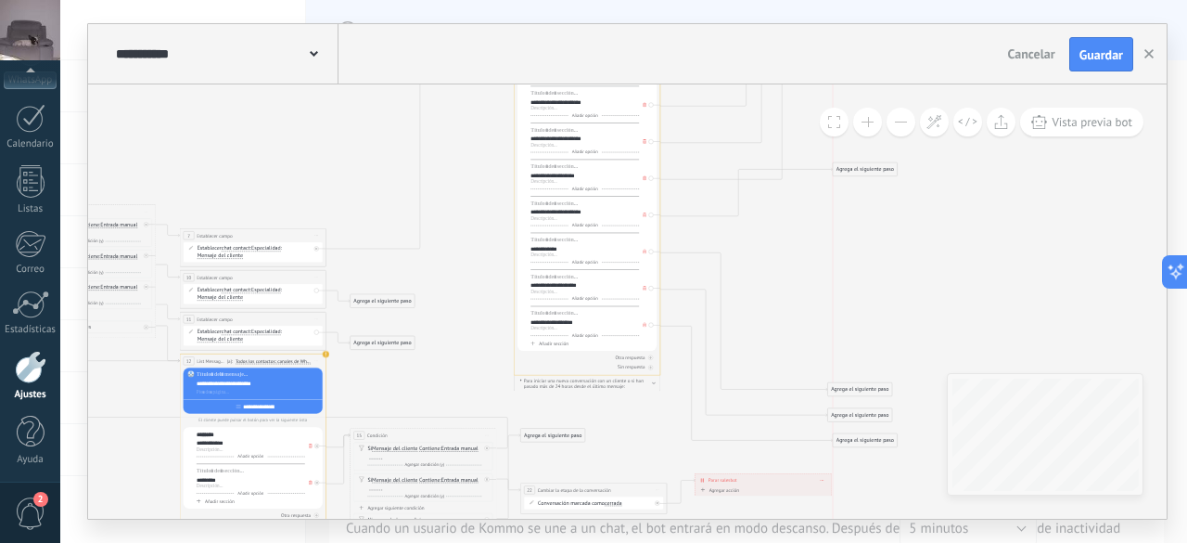
drag, startPoint x: 860, startPoint y: 346, endPoint x: 865, endPoint y: 173, distance: 173.5
click at [865, 173] on div "Agrega el siguiente paso" at bounding box center [865, 169] width 64 height 12
drag, startPoint x: 865, startPoint y: 390, endPoint x: 861, endPoint y: 220, distance: 169.8
click at [861, 220] on div "Agrega el siguiente paso" at bounding box center [852, 219] width 64 height 12
drag, startPoint x: 866, startPoint y: 416, endPoint x: 870, endPoint y: 250, distance: 166.1
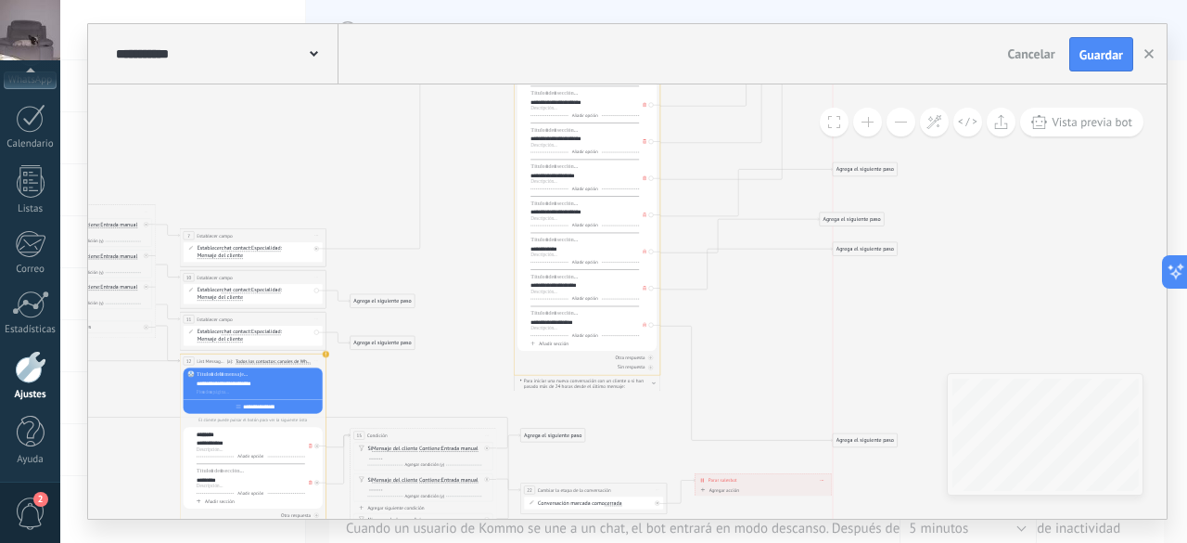
click at [870, 250] on div "Agrega el siguiente paso" at bounding box center [865, 249] width 64 height 12
drag, startPoint x: 871, startPoint y: 438, endPoint x: 861, endPoint y: 352, distance: 86.9
click at [871, 301] on div "Agrega el siguiente paso" at bounding box center [865, 301] width 64 height 12
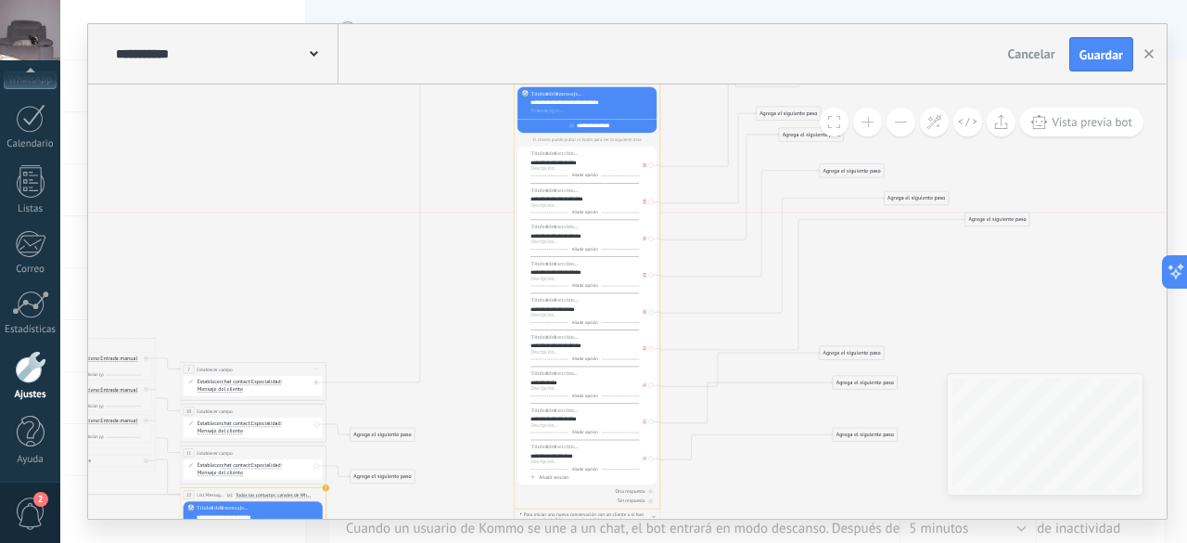
drag, startPoint x: 876, startPoint y: 307, endPoint x: 1008, endPoint y: 224, distance: 156.7
click at [1008, 224] on div "Agrega el siguiente paso" at bounding box center [998, 219] width 64 height 12
drag, startPoint x: 863, startPoint y: 355, endPoint x: 1111, endPoint y: 246, distance: 271.6
click at [1111, 246] on div "Agrega el siguiente paso" at bounding box center [1101, 241] width 64 height 12
drag, startPoint x: 881, startPoint y: 382, endPoint x: 1083, endPoint y: 268, distance: 232.2
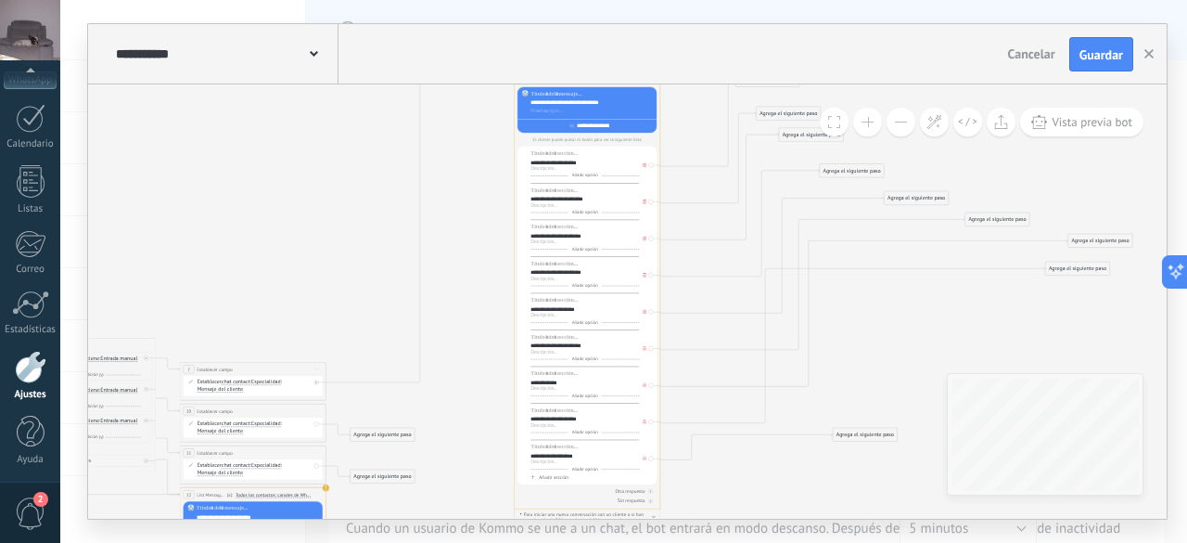
click at [1092, 268] on div "Agrega el siguiente paso" at bounding box center [1077, 269] width 64 height 12
drag, startPoint x: 881, startPoint y: 437, endPoint x: 998, endPoint y: 307, distance: 174.7
click at [998, 307] on div "Agrega el siguiente paso" at bounding box center [987, 306] width 64 height 12
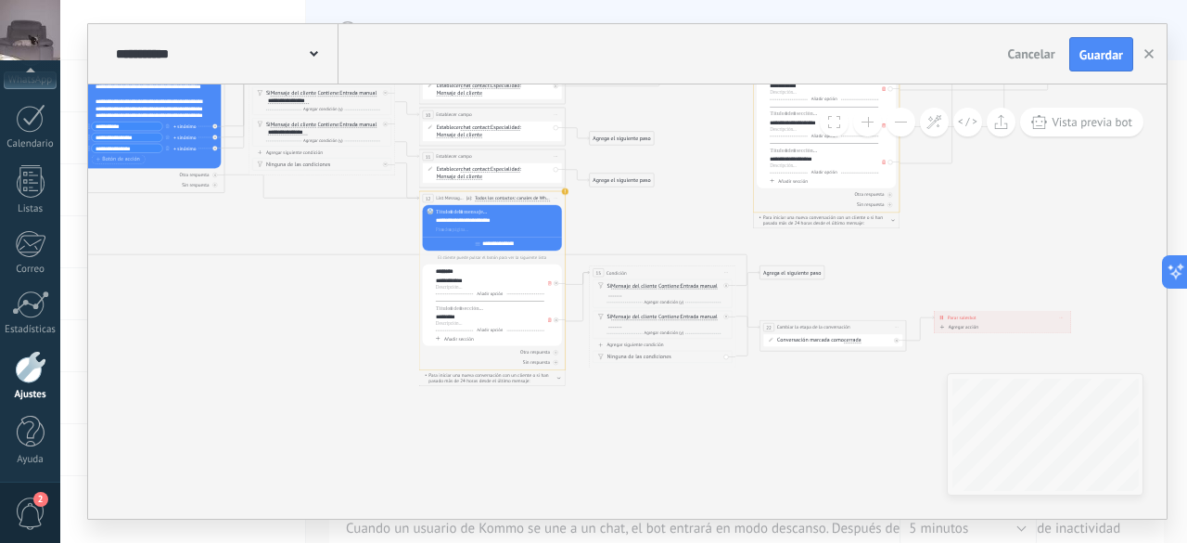
drag, startPoint x: 176, startPoint y: 417, endPoint x: 382, endPoint y: 358, distance: 214.3
click at [382, 358] on icon at bounding box center [670, 74] width 1722 height 960
drag, startPoint x: 421, startPoint y: 310, endPoint x: 357, endPoint y: 403, distance: 113.5
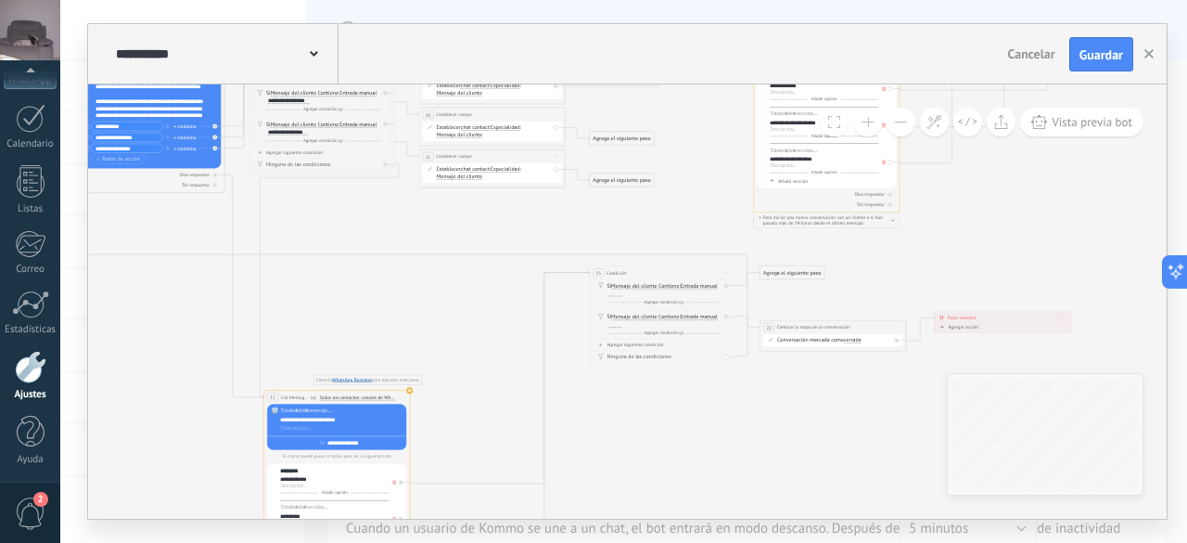
drag, startPoint x: 560, startPoint y: 196, endPoint x: 405, endPoint y: 394, distance: 251.8
click at [405, 394] on span "Iniciar vista previa aquí Cambiar nombre Duplicar Borrar" at bounding box center [401, 397] width 12 height 10
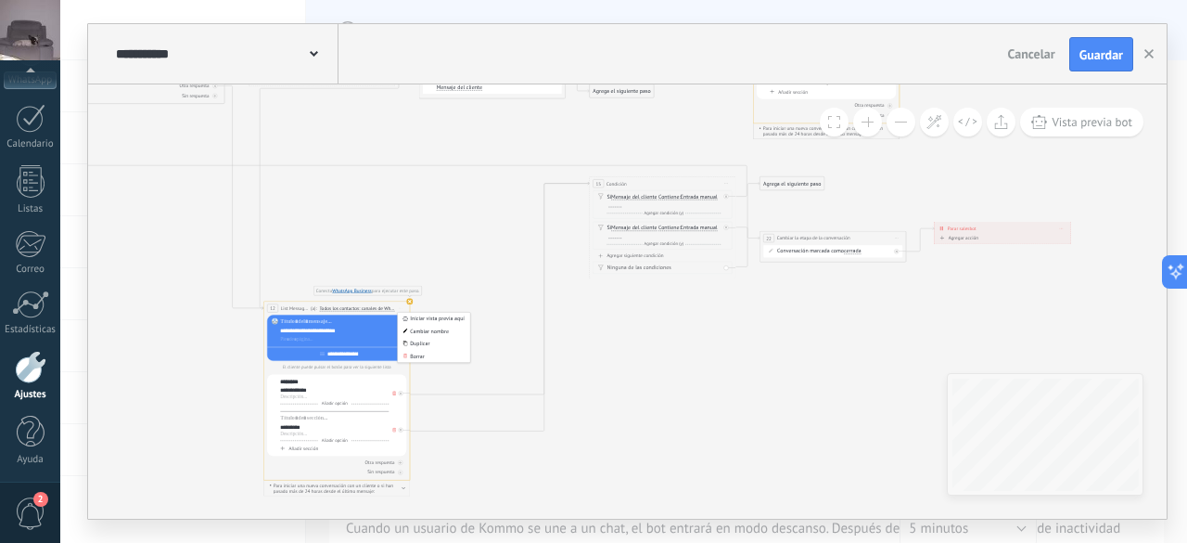
click at [648, 366] on icon at bounding box center [670, 84] width 1722 height 1159
drag, startPoint x: 622, startPoint y: 268, endPoint x: 607, endPoint y: 350, distance: 83.1
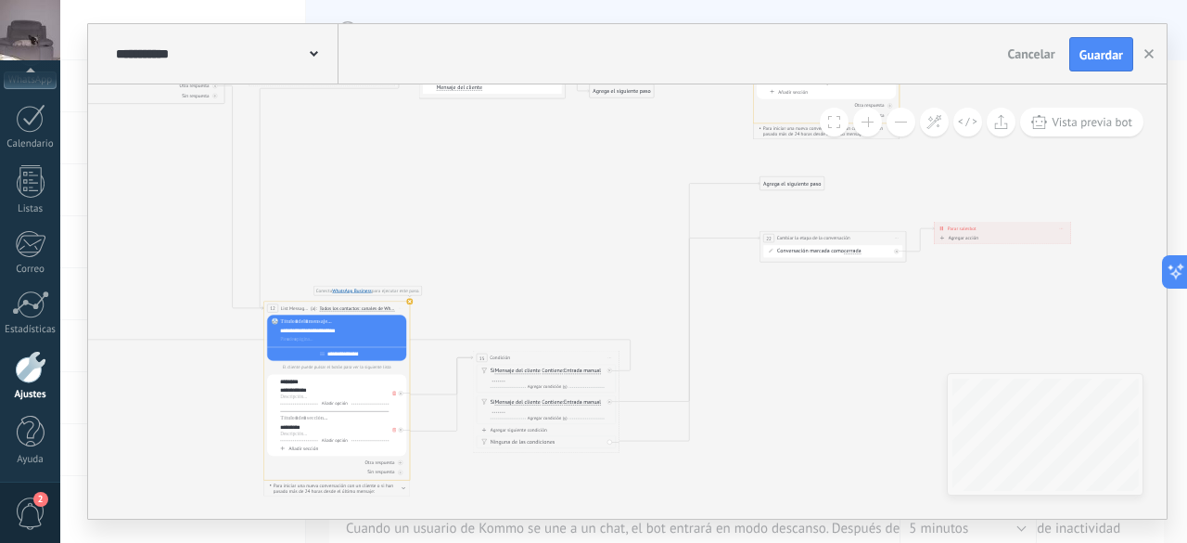
drag, startPoint x: 669, startPoint y: 183, endPoint x: 553, endPoint y: 357, distance: 209.4
click at [553, 357] on div "15 Condición ********* Iniciar vista previa aquí Cambiar nombre Duplicar Borrar" at bounding box center [546, 358] width 146 height 14
click at [755, 301] on icon at bounding box center [670, 84] width 1722 height 1159
drag, startPoint x: 790, startPoint y: 237, endPoint x: 743, endPoint y: 395, distance: 165.5
click at [743, 395] on span "Cambiar la etapa de la conversación" at bounding box center [765, 396] width 73 height 7
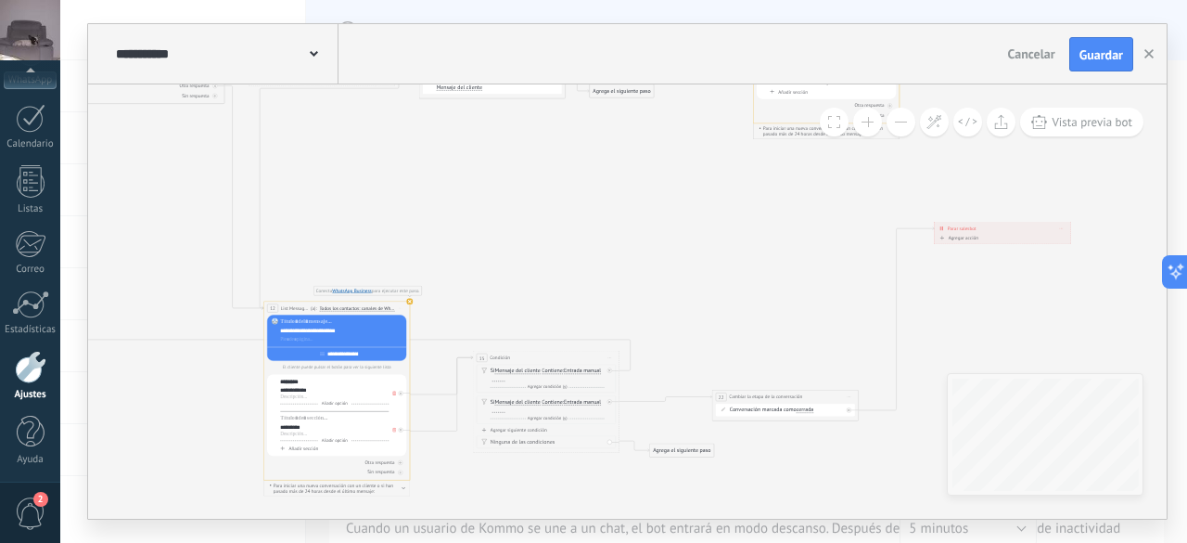
drag, startPoint x: 779, startPoint y: 186, endPoint x: 672, endPoint y: 429, distance: 264.6
click at [670, 450] on div "Agrega el siguiente paso" at bounding box center [682, 450] width 64 height 12
drag, startPoint x: 1005, startPoint y: 237, endPoint x: 970, endPoint y: 233, distance: 35.4
drag, startPoint x: 976, startPoint y: 231, endPoint x: 922, endPoint y: 413, distance: 189.6
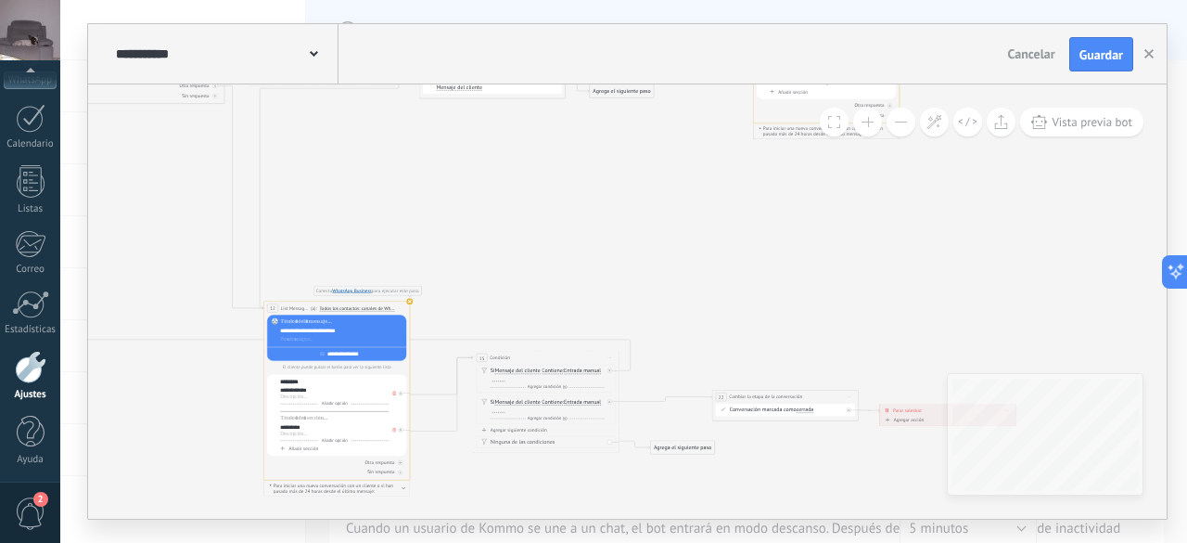
click at [922, 413] on div "**********" at bounding box center [948, 409] width 136 height 13
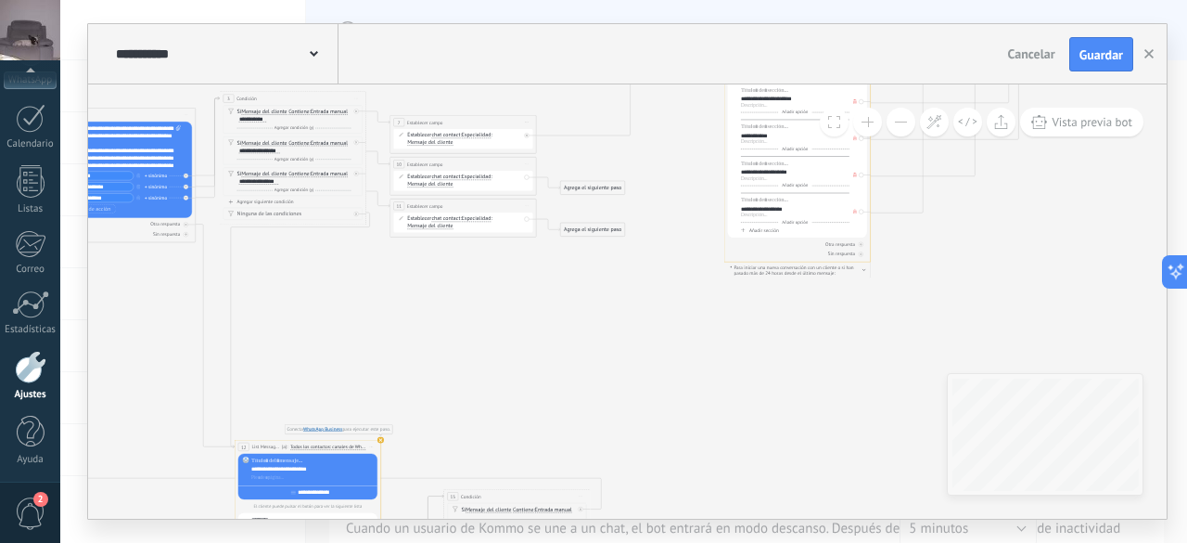
drag, startPoint x: 735, startPoint y: 318, endPoint x: 706, endPoint y: 460, distance: 144.8
click at [706, 460] on icon at bounding box center [640, 222] width 1722 height 1159
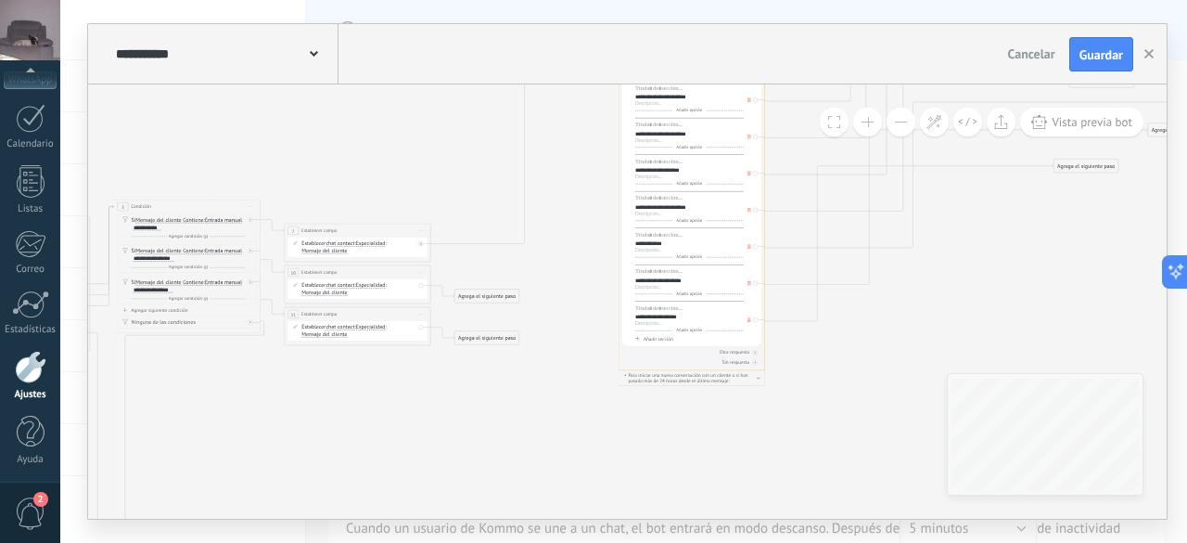
drag, startPoint x: 587, startPoint y: 414, endPoint x: 482, endPoint y: 520, distance: 149.5
click at [482, 520] on div "**********" at bounding box center [623, 271] width 1127 height 543
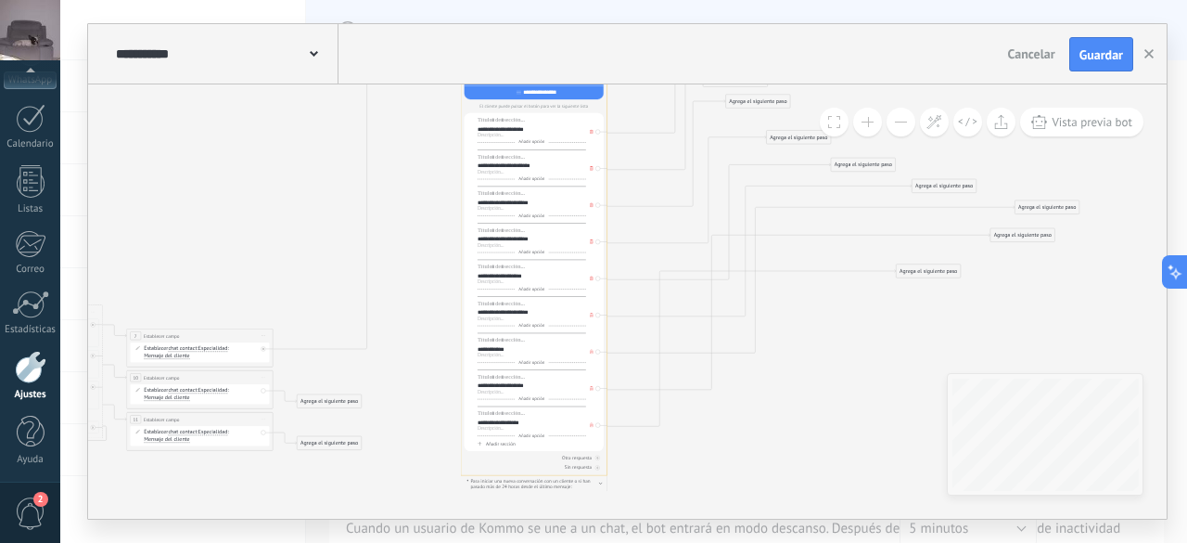
drag, startPoint x: 624, startPoint y: 443, endPoint x: 479, endPoint y: 532, distance: 170.7
click at [479, 532] on div "**********" at bounding box center [623, 271] width 1127 height 543
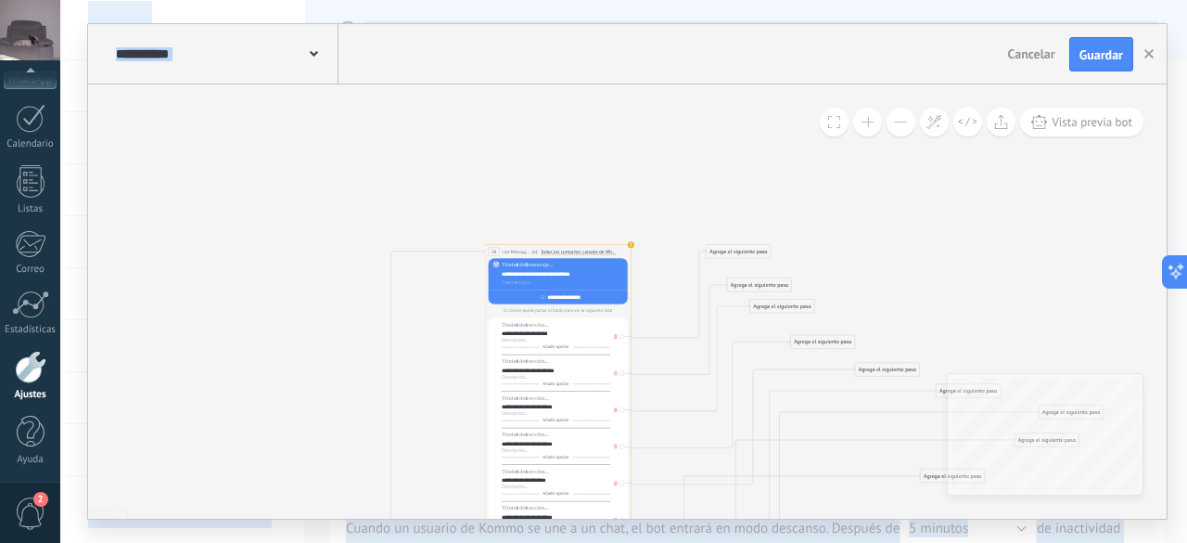
drag, startPoint x: 851, startPoint y: 443, endPoint x: 891, endPoint y: 586, distance: 148.6
click at [891, 542] on html ".abccls-1,.abccls-2{fill-rule:evenodd}.abccls-2{fill:#fff} .abfcls-1{fill:none}…" at bounding box center [593, 271] width 1187 height 543
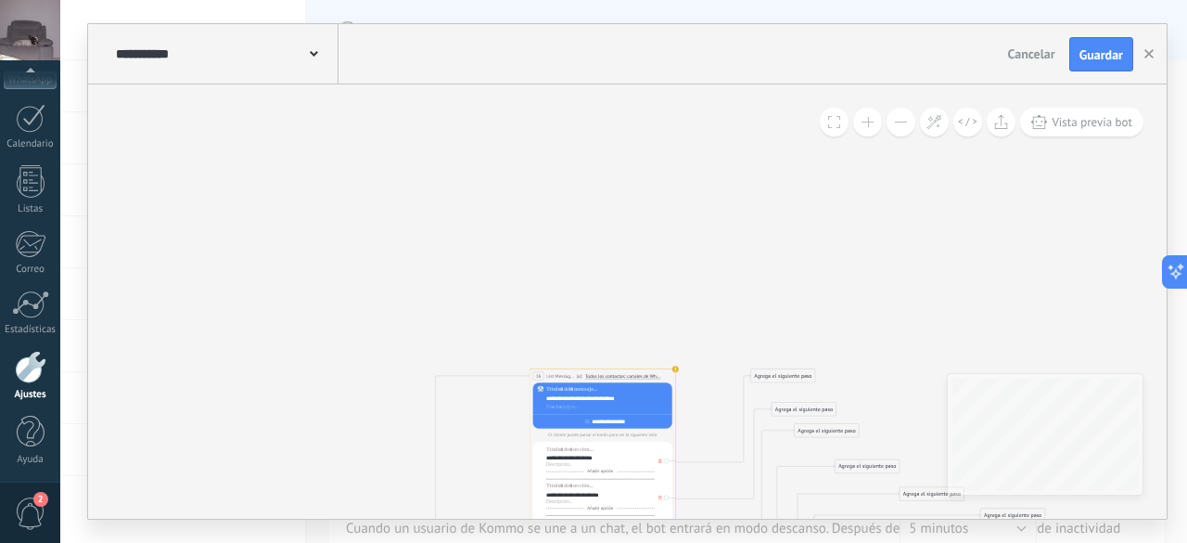
drag, startPoint x: 642, startPoint y: 182, endPoint x: 684, endPoint y: 288, distance: 114.5
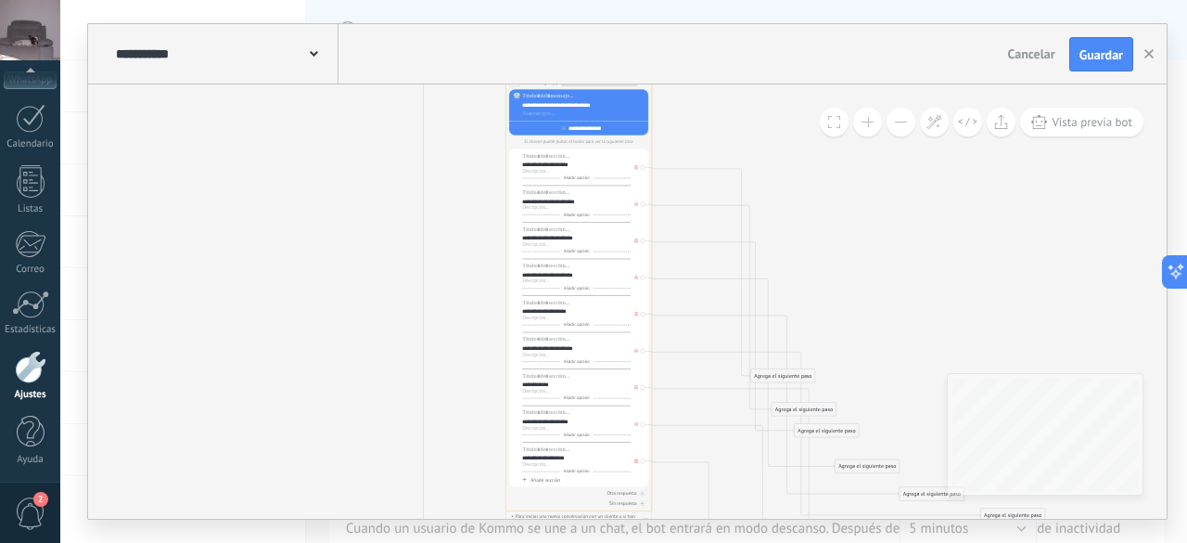
drag, startPoint x: 630, startPoint y: 376, endPoint x: 607, endPoint y: 83, distance: 294.0
click at [607, 83] on div "**********" at bounding box center [627, 271] width 1079 height 494
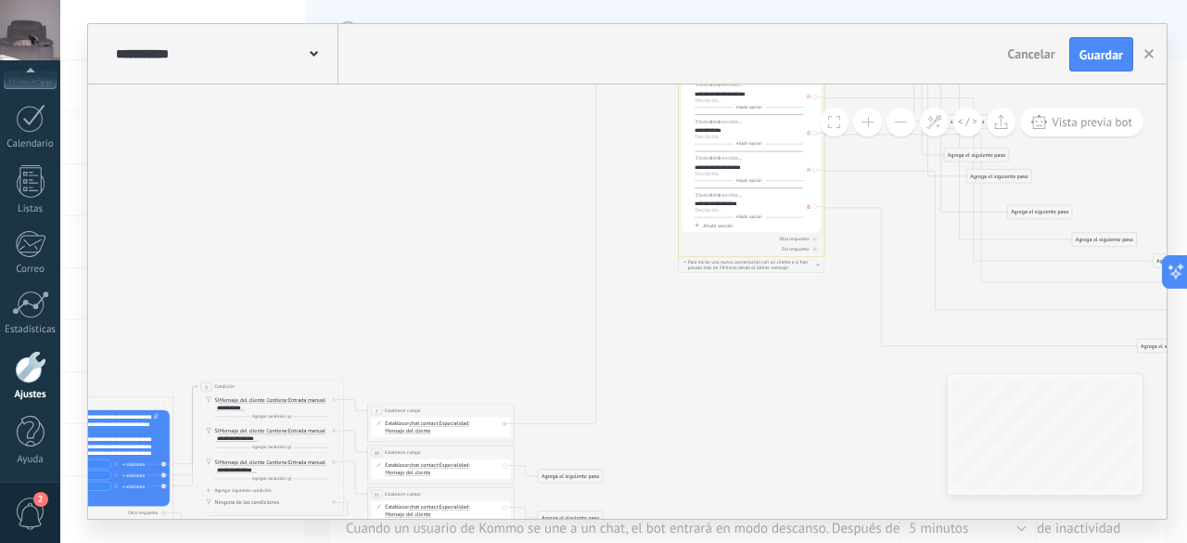
drag, startPoint x: 338, startPoint y: 268, endPoint x: 510, endPoint y: 11, distance: 309.5
click at [510, 11] on div "**********" at bounding box center [623, 271] width 1127 height 543
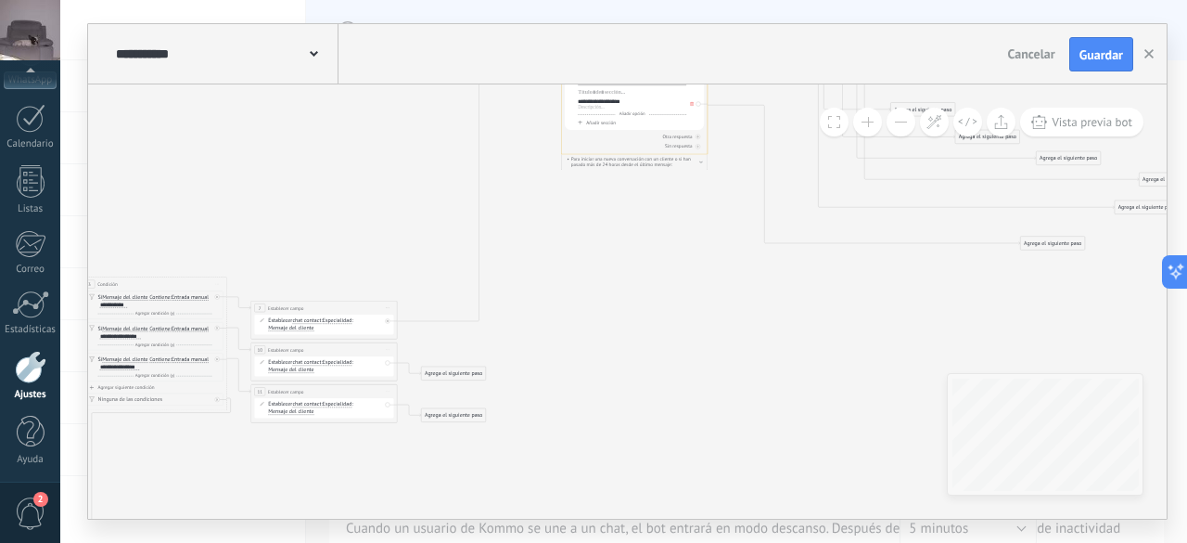
drag, startPoint x: 485, startPoint y: 250, endPoint x: 368, endPoint y: 153, distance: 151.5
click at [368, 153] on icon at bounding box center [501, 262] width 1722 height 1453
drag, startPoint x: 458, startPoint y: 376, endPoint x: 605, endPoint y: 364, distance: 147.1
click at [605, 364] on div "Agrega el siguiente paso" at bounding box center [600, 364] width 64 height 12
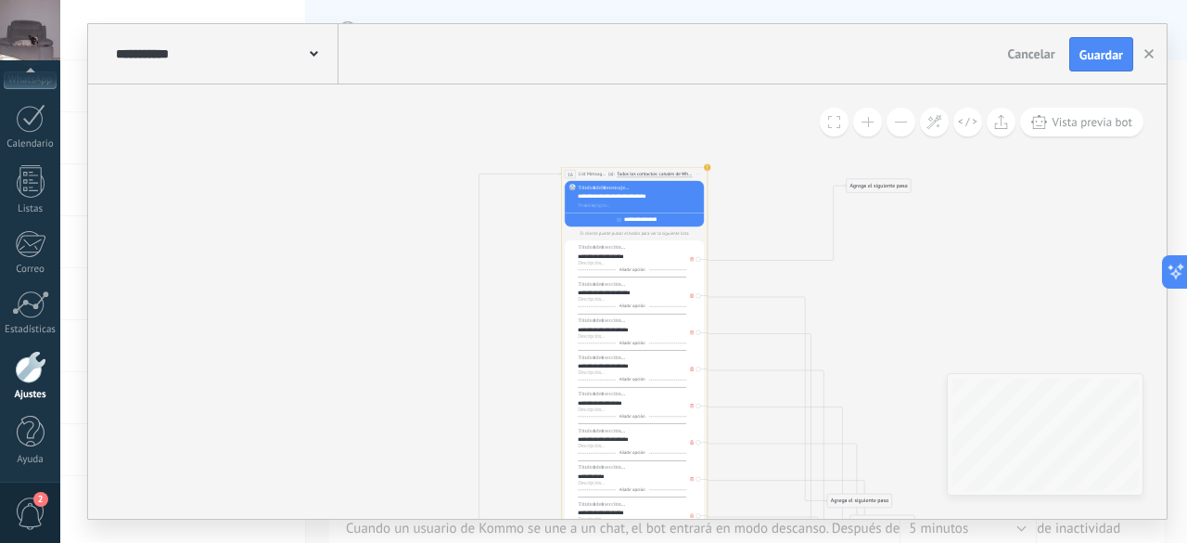
drag, startPoint x: 828, startPoint y: 469, endPoint x: 866, endPoint y: 188, distance: 283.6
click at [866, 188] on div "Agrega el siguiente paso" at bounding box center [879, 186] width 64 height 12
click at [890, 188] on div "Agrega el siguiente paso" at bounding box center [879, 186] width 64 height 12
click at [890, 322] on div "Condición" at bounding box center [895, 325] width 61 height 7
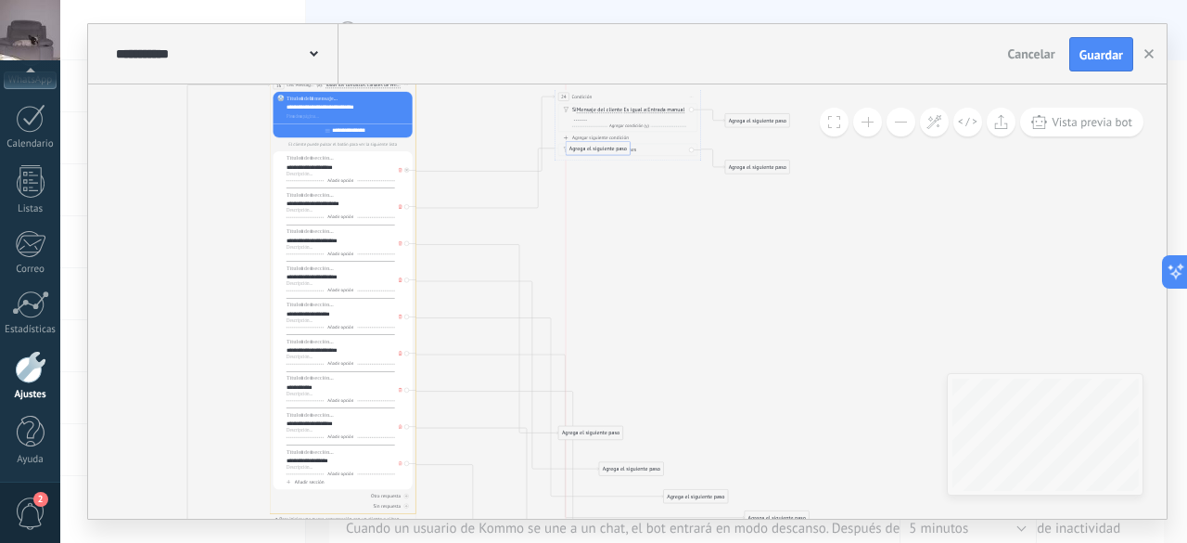
drag, startPoint x: 582, startPoint y: 410, endPoint x: 610, endPoint y: 147, distance: 264.1
drag, startPoint x: 605, startPoint y: 429, endPoint x: 661, endPoint y: 132, distance: 303.1
drag, startPoint x: 616, startPoint y: 468, endPoint x: 644, endPoint y: 136, distance: 333.2
drag, startPoint x: 698, startPoint y: 496, endPoint x: 641, endPoint y: 147, distance: 353.3
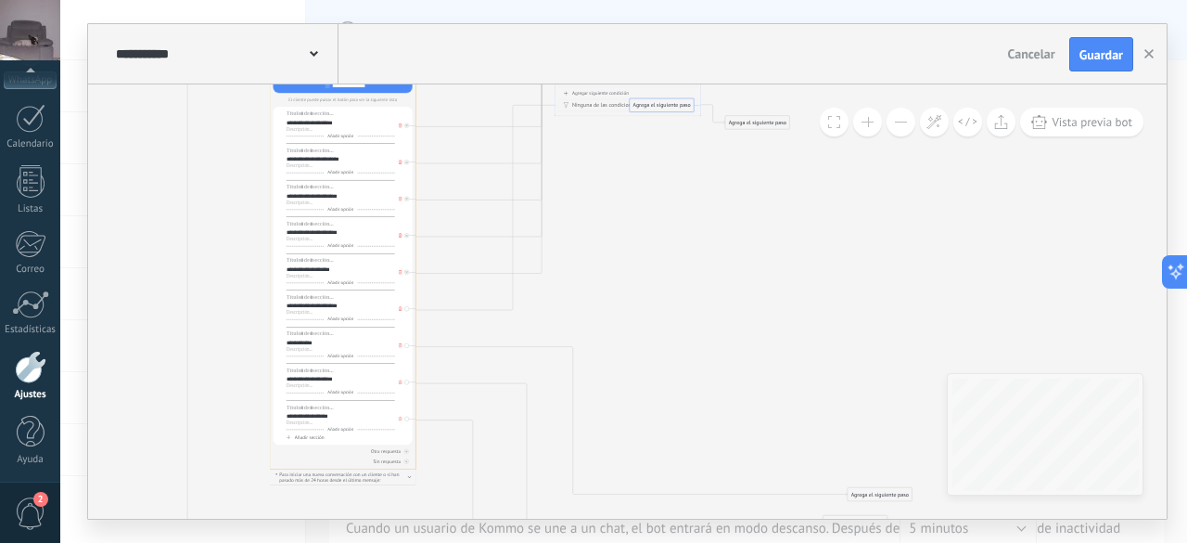
drag, startPoint x: 762, startPoint y: 477, endPoint x: 647, endPoint y: 109, distance: 384.9
drag, startPoint x: 867, startPoint y: 494, endPoint x: 654, endPoint y: 105, distance: 444.2
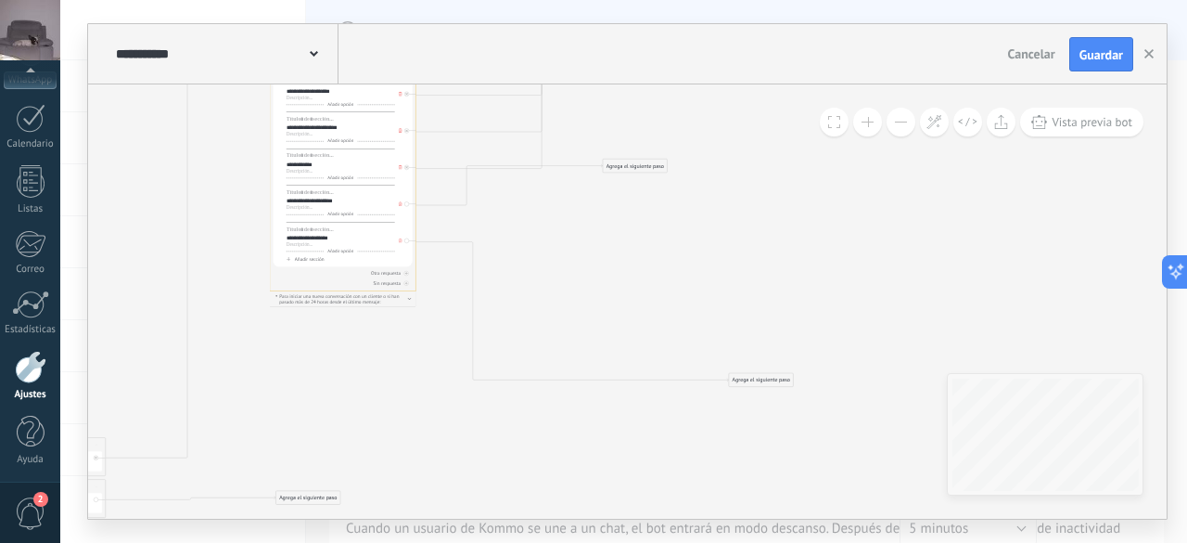
drag, startPoint x: 837, startPoint y: 345, endPoint x: 616, endPoint y: 161, distance: 287.2
click at [616, 161] on div "Agrega el siguiente paso" at bounding box center [635, 166] width 64 height 12
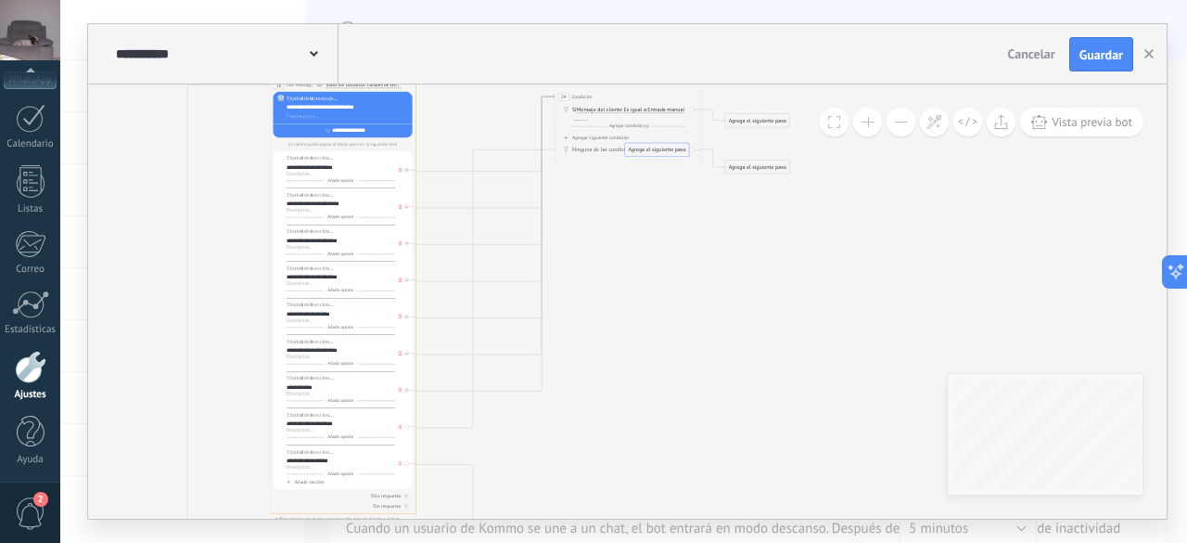
drag, startPoint x: 644, startPoint y: 384, endPoint x: 666, endPoint y: 151, distance: 233.9
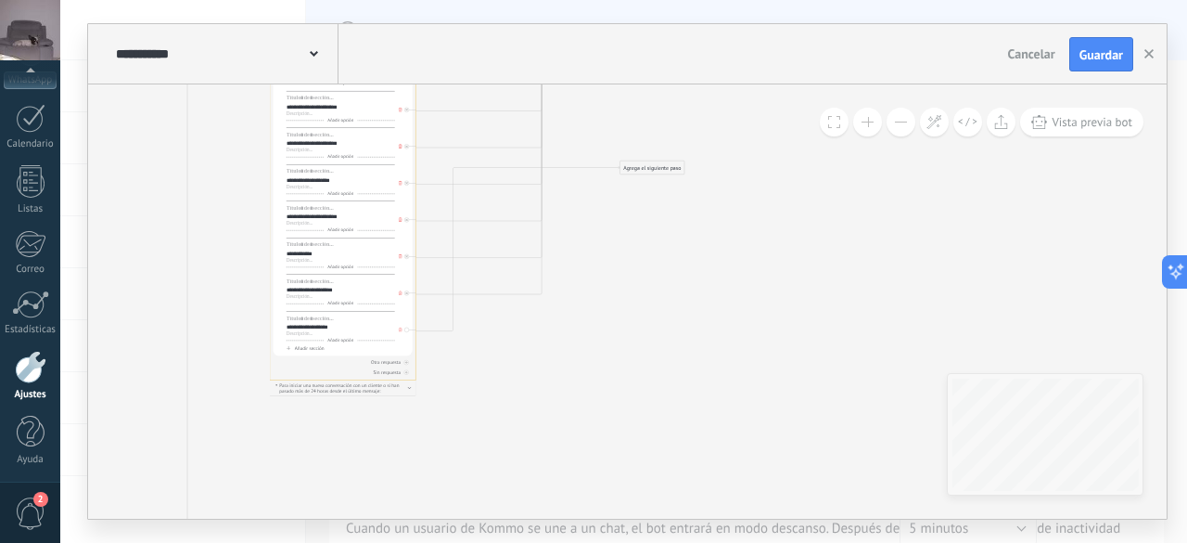
drag, startPoint x: 757, startPoint y: 459, endPoint x: 644, endPoint y: 163, distance: 316.8
click at [644, 163] on div "Agrega el siguiente paso" at bounding box center [653, 168] width 64 height 12
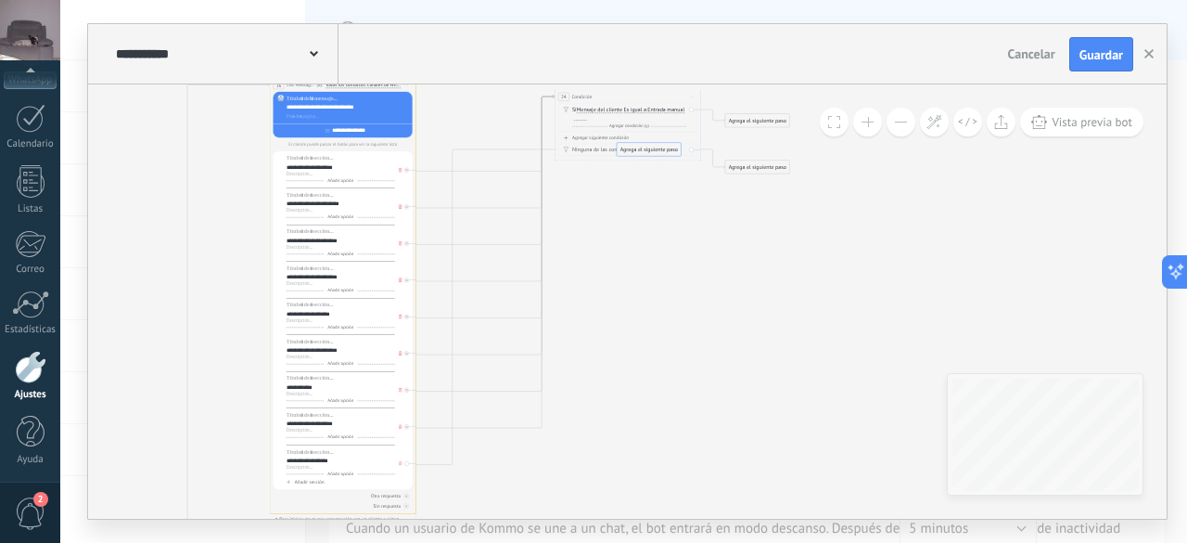
drag, startPoint x: 660, startPoint y: 294, endPoint x: 659, endPoint y: 142, distance: 152.1
drag, startPoint x: 660, startPoint y: 153, endPoint x: 664, endPoint y: 235, distance: 81.7
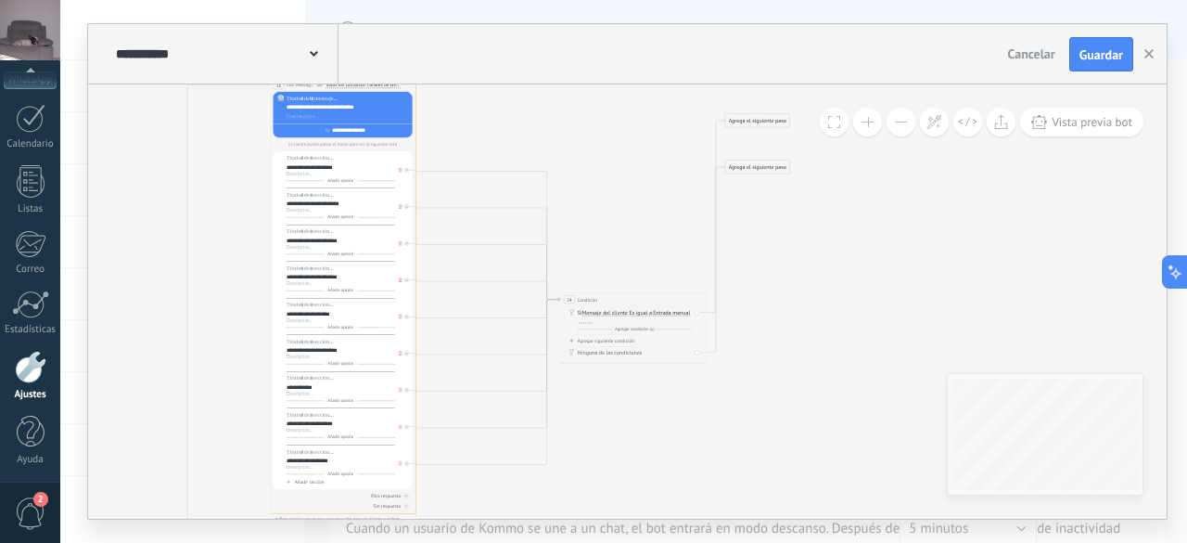
drag, startPoint x: 670, startPoint y: 101, endPoint x: 675, endPoint y: 304, distance: 203.2
click at [675, 304] on div "24 Condición ********* Iniciar vista previa aquí Cambiar nombre Duplicar Borrar" at bounding box center [633, 300] width 146 height 14
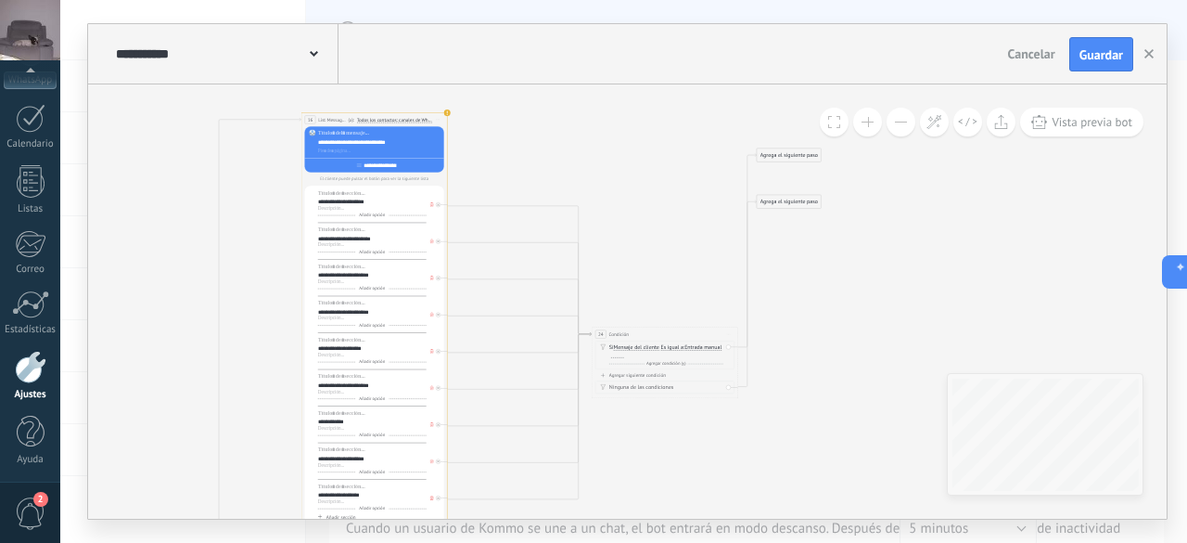
drag, startPoint x: 581, startPoint y: 229, endPoint x: 612, endPoint y: 219, distance: 33.1
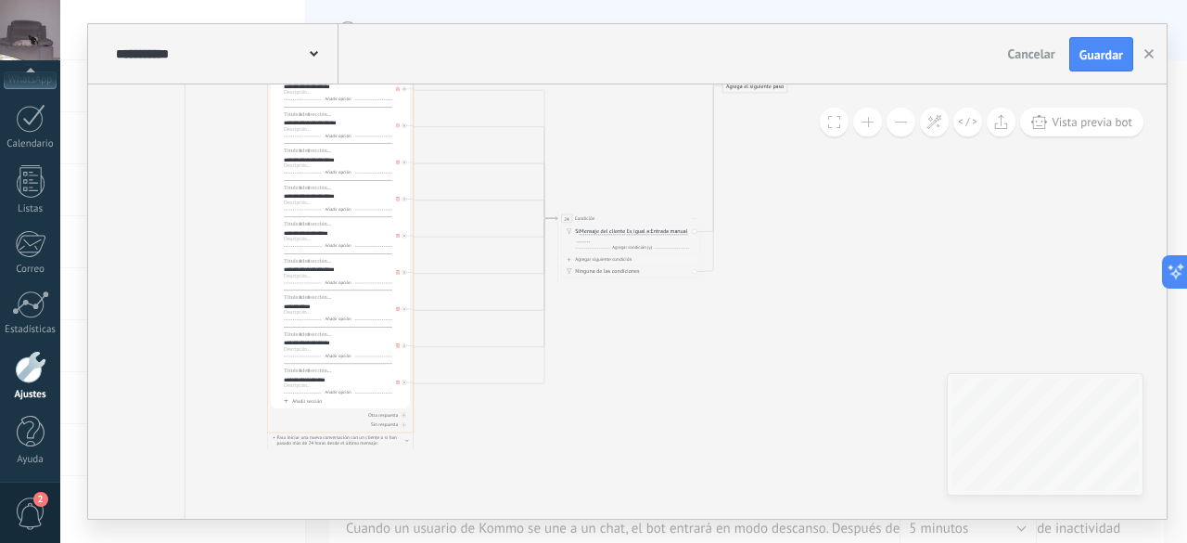
drag, startPoint x: 638, startPoint y: 470, endPoint x: 599, endPoint y: 357, distance: 119.7
click at [599, 357] on icon at bounding box center [145, 502] width 1599 height 1376
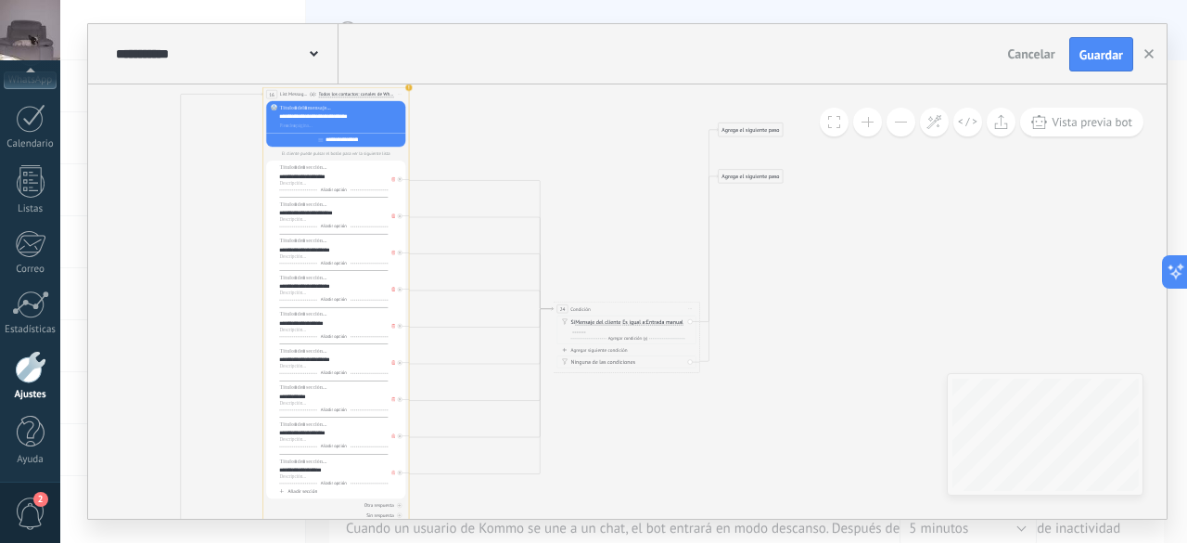
click at [633, 322] on span "Es igual a" at bounding box center [633, 322] width 22 height 6
click at [633, 322] on button "Es igual a" at bounding box center [665, 321] width 92 height 13
click at [649, 345] on span "Contiene" at bounding box center [658, 348] width 89 height 7
click at [659, 321] on span "Entrada manual" at bounding box center [663, 322] width 37 height 6
click at [659, 321] on button "Entrada manual" at bounding box center [687, 321] width 92 height 13
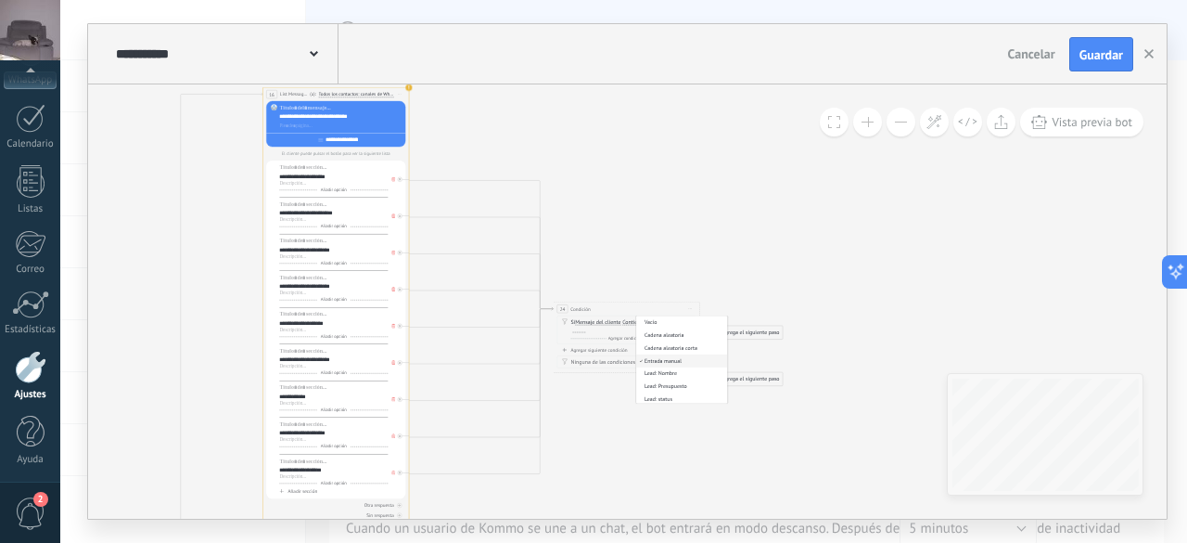
click at [666, 360] on span "Entrada manual" at bounding box center [680, 360] width 89 height 7
click at [583, 331] on div at bounding box center [579, 330] width 13 height 6
drag, startPoint x: 278, startPoint y: 176, endPoint x: 339, endPoint y: 177, distance: 61.2
click at [339, 177] on div "**********" at bounding box center [333, 176] width 109 height 7
copy div "**********"
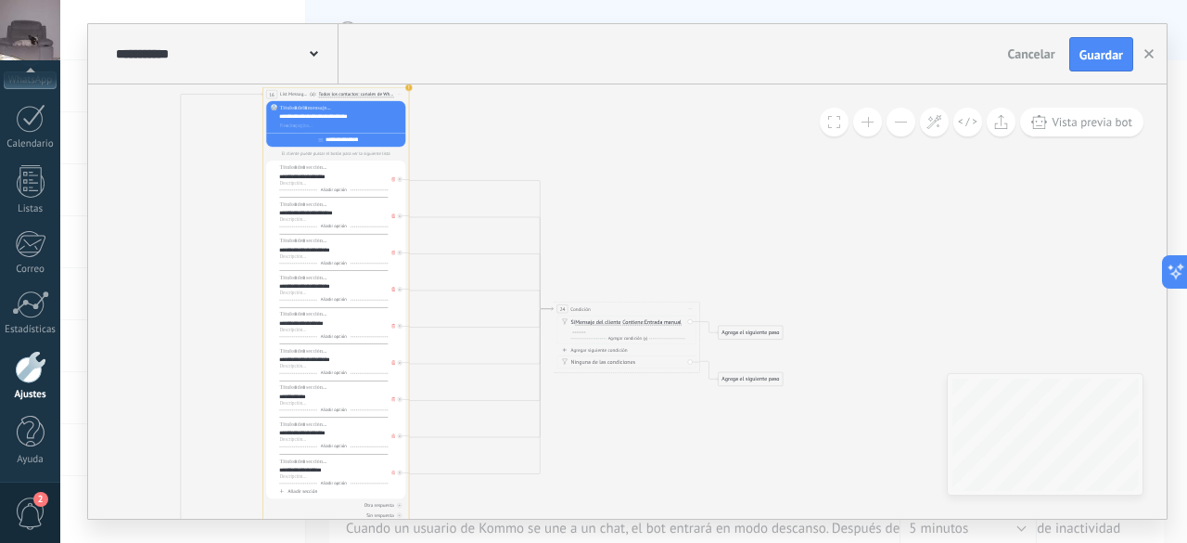
click at [577, 328] on div at bounding box center [579, 330] width 13 height 6
paste div
click at [609, 351] on div "Agregar siguiente condición" at bounding box center [626, 350] width 139 height 6
click at [633, 353] on span "Es igual a" at bounding box center [633, 354] width 22 height 6
click at [633, 353] on button "Es igual a" at bounding box center [665, 353] width 92 height 13
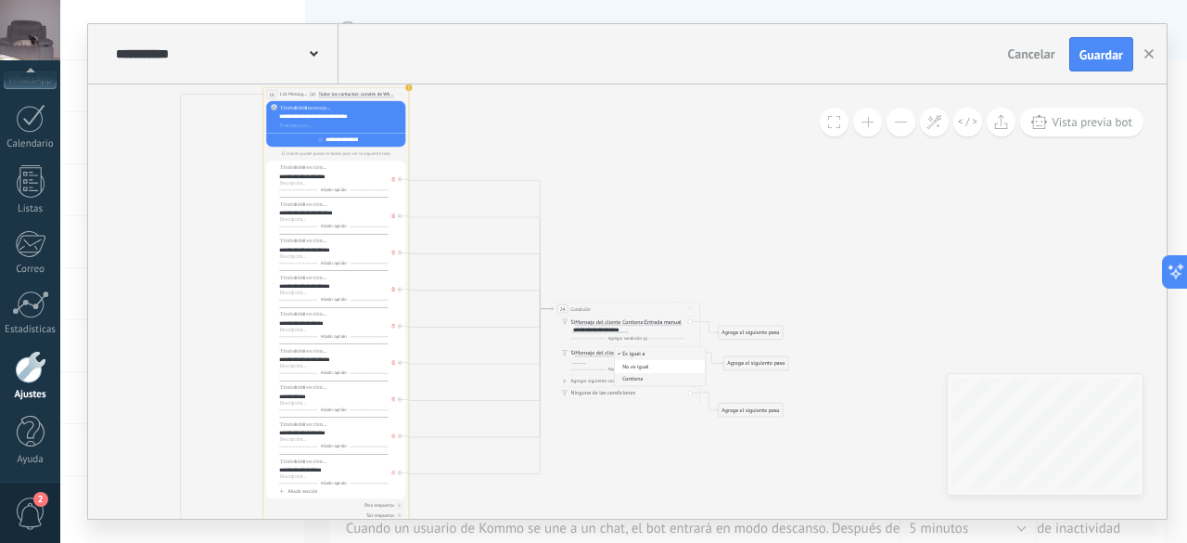
click at [643, 378] on span "Contiene" at bounding box center [658, 379] width 89 height 7
drag, startPoint x: 278, startPoint y: 216, endPoint x: 345, endPoint y: 220, distance: 66.9
click at [345, 220] on div "**********" at bounding box center [333, 216] width 109 height 13
copy div "**********"
click at [573, 361] on div at bounding box center [579, 361] width 13 height 6
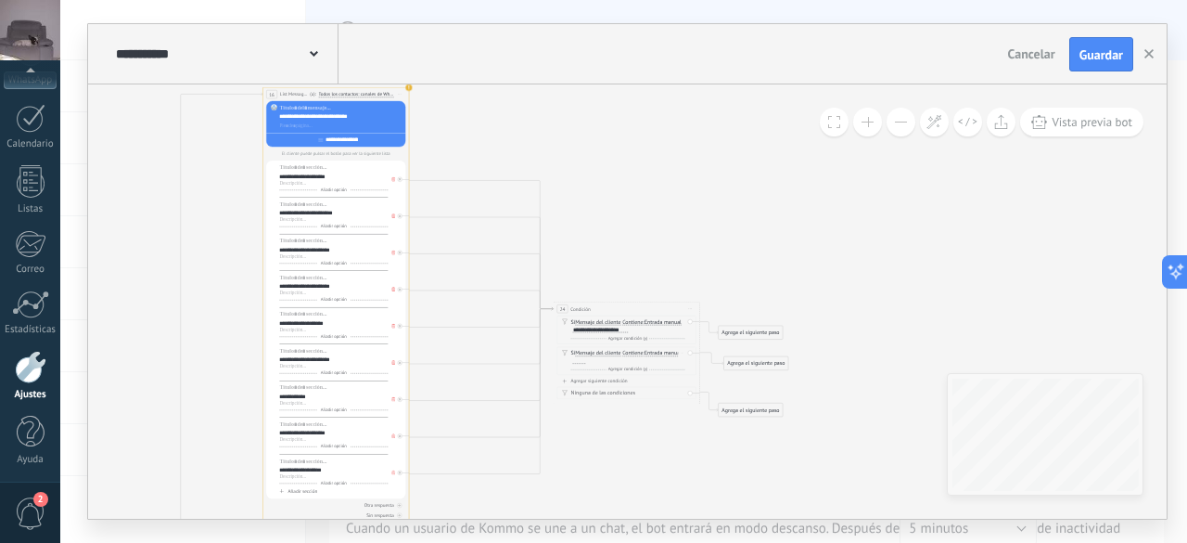
paste div
click at [613, 380] on div "Agregar siguiente condición" at bounding box center [626, 381] width 139 height 6
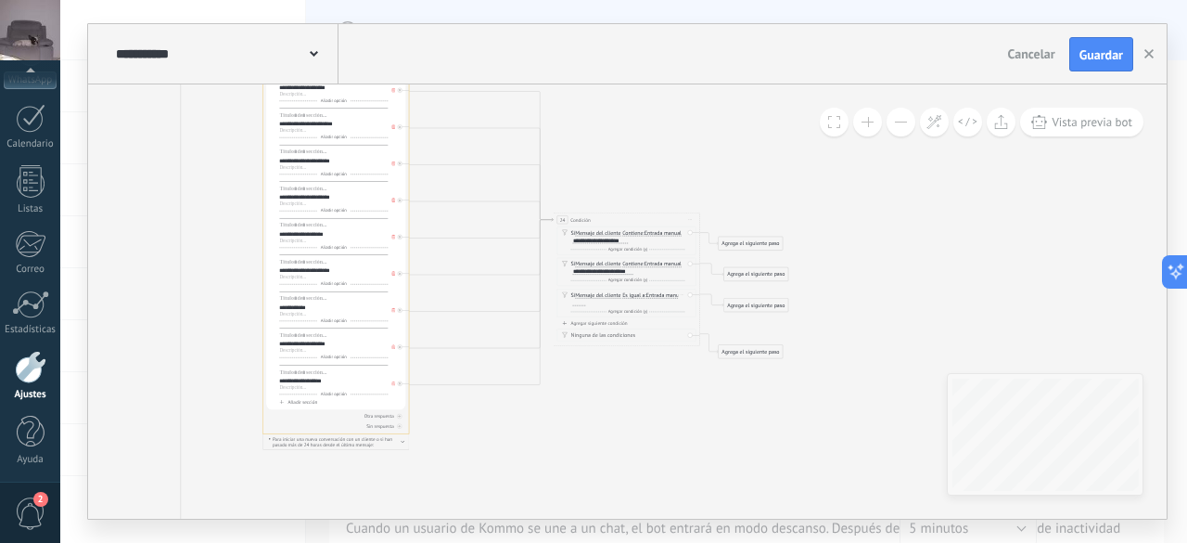
click at [629, 296] on span "Es igual a" at bounding box center [633, 296] width 22 height 6
click at [629, 296] on button "Es igual a" at bounding box center [665, 295] width 92 height 13
click at [644, 319] on span "Contiene" at bounding box center [658, 321] width 89 height 7
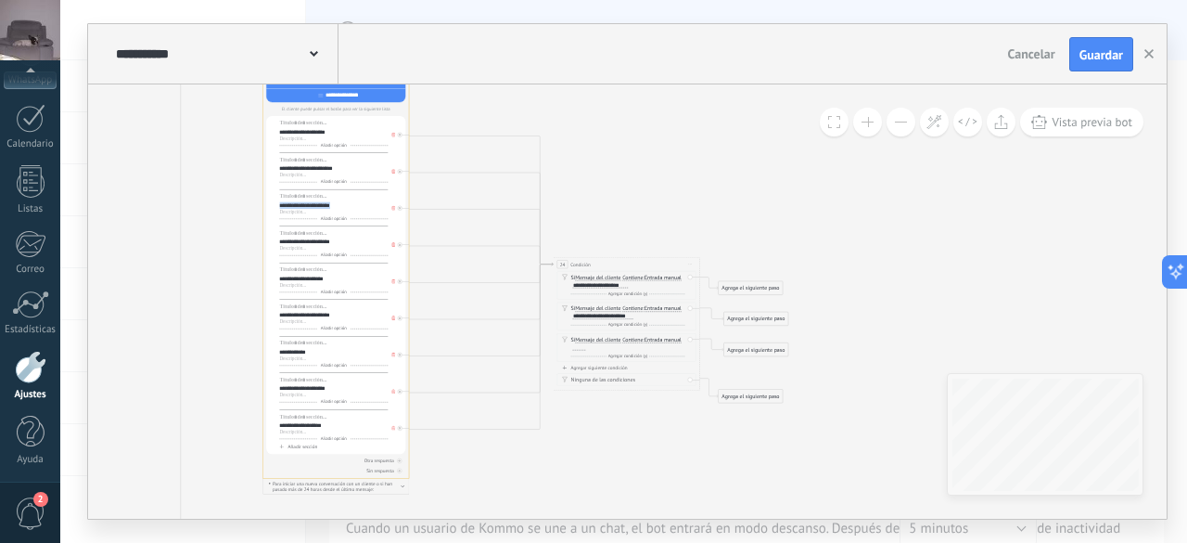
drag, startPoint x: 279, startPoint y: 205, endPoint x: 346, endPoint y: 209, distance: 66.9
click at [346, 209] on div "**********" at bounding box center [333, 205] width 109 height 7
copy div "**********"
click at [575, 346] on div at bounding box center [579, 347] width 13 height 6
paste div
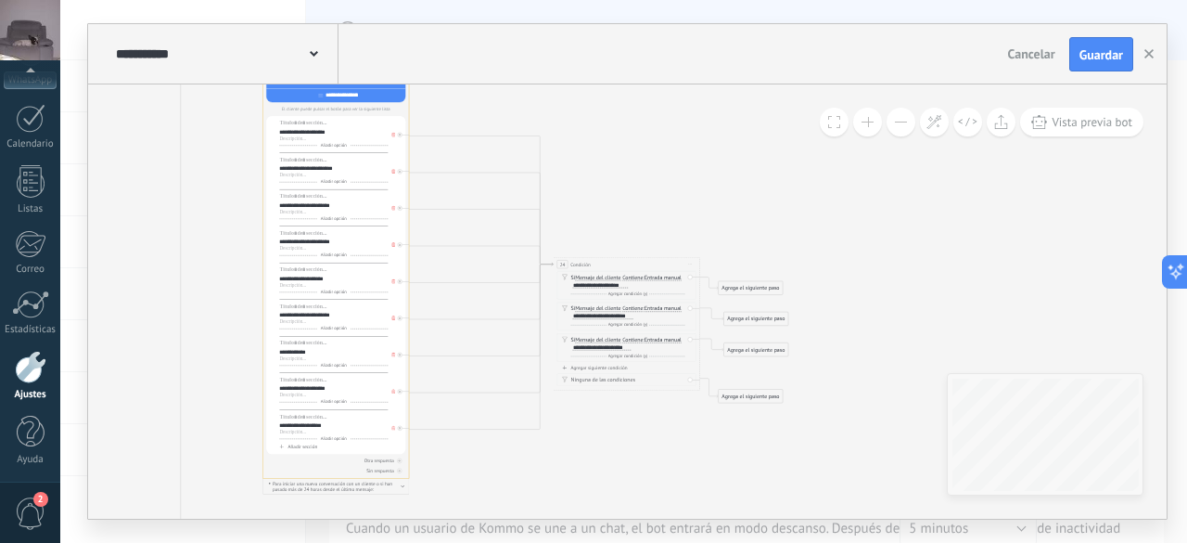
click at [608, 366] on div "Agregar siguiente condición" at bounding box center [626, 368] width 139 height 6
click at [629, 369] on span "Es igual a" at bounding box center [633, 371] width 22 height 6
click at [629, 369] on button "Es igual a" at bounding box center [665, 371] width 92 height 13
click at [638, 396] on span "Contiene" at bounding box center [658, 396] width 89 height 7
drag, startPoint x: 278, startPoint y: 245, endPoint x: 333, endPoint y: 245, distance: 54.7
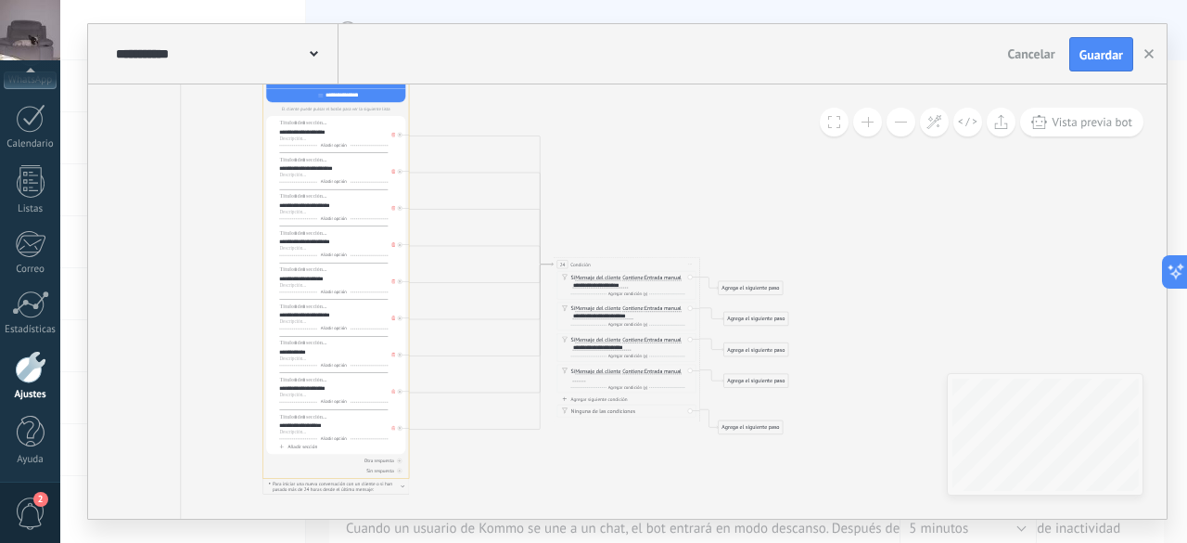
click at [333, 245] on div "**********" at bounding box center [335, 285] width 139 height 338
drag, startPoint x: 334, startPoint y: 242, endPoint x: 276, endPoint y: 246, distance: 57.6
click at [276, 246] on div "**********" at bounding box center [335, 285] width 139 height 338
click at [276, 244] on div "**********" at bounding box center [335, 285] width 139 height 338
click at [332, 245] on div "**********" at bounding box center [333, 241] width 109 height 7
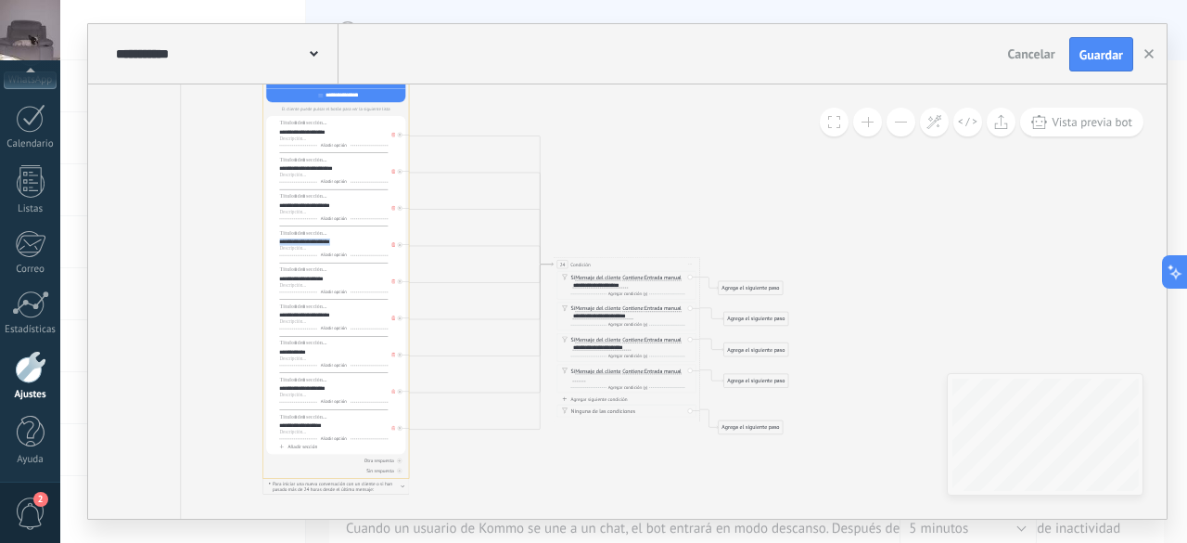
drag, startPoint x: 346, startPoint y: 242, endPoint x: 275, endPoint y: 242, distance: 70.5
click at [275, 242] on div "**********" at bounding box center [335, 285] width 139 height 338
copy div "**********"
click at [571, 378] on div at bounding box center [578, 379] width 15 height 6
click at [573, 378] on div at bounding box center [579, 379] width 13 height 6
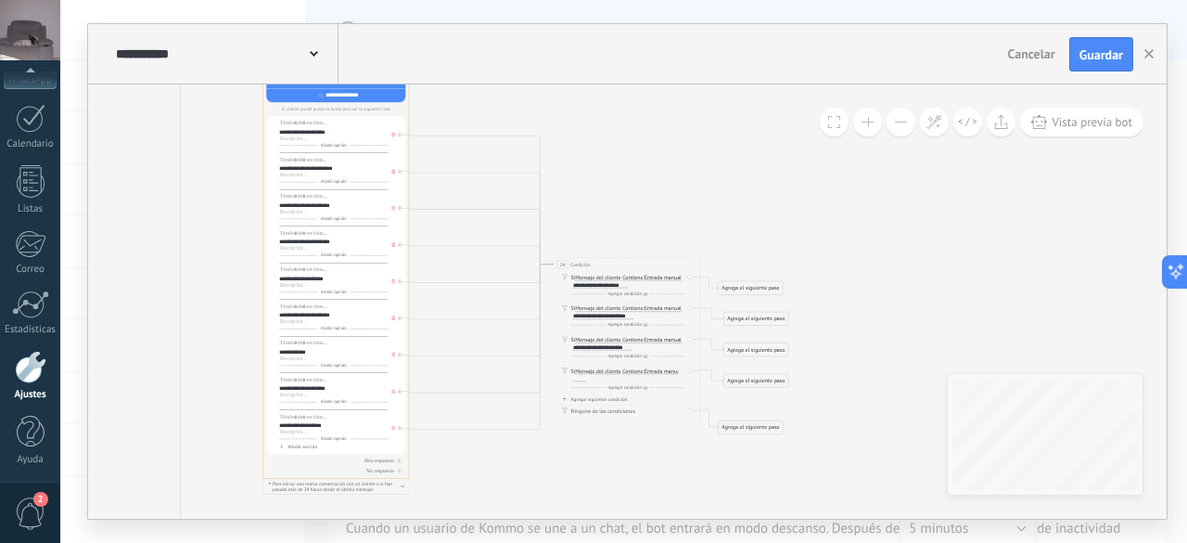
paste div
click at [609, 398] on div "Agregar siguiente condición" at bounding box center [626, 399] width 139 height 6
click at [631, 401] on span "Es igual a" at bounding box center [633, 403] width 22 height 6
click at [631, 401] on button "Es igual a" at bounding box center [665, 402] width 92 height 13
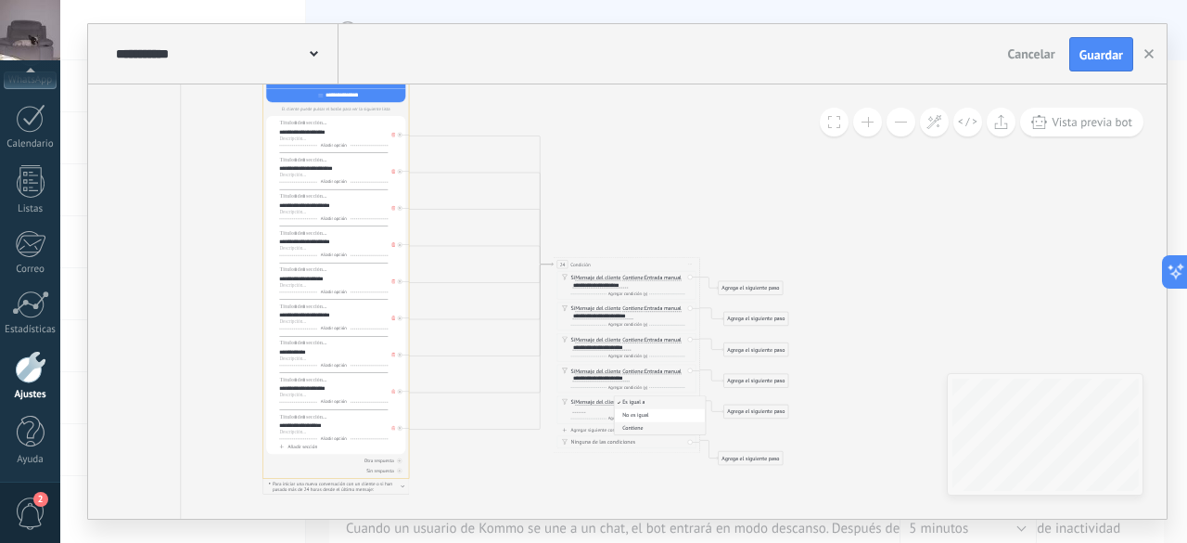
click at [638, 425] on span "Contiene" at bounding box center [658, 428] width 89 height 7
drag, startPoint x: 279, startPoint y: 278, endPoint x: 332, endPoint y: 283, distance: 53.1
click at [332, 283] on div "**********" at bounding box center [333, 281] width 109 height 13
copy div "**********"
click at [573, 408] on div at bounding box center [579, 410] width 13 height 6
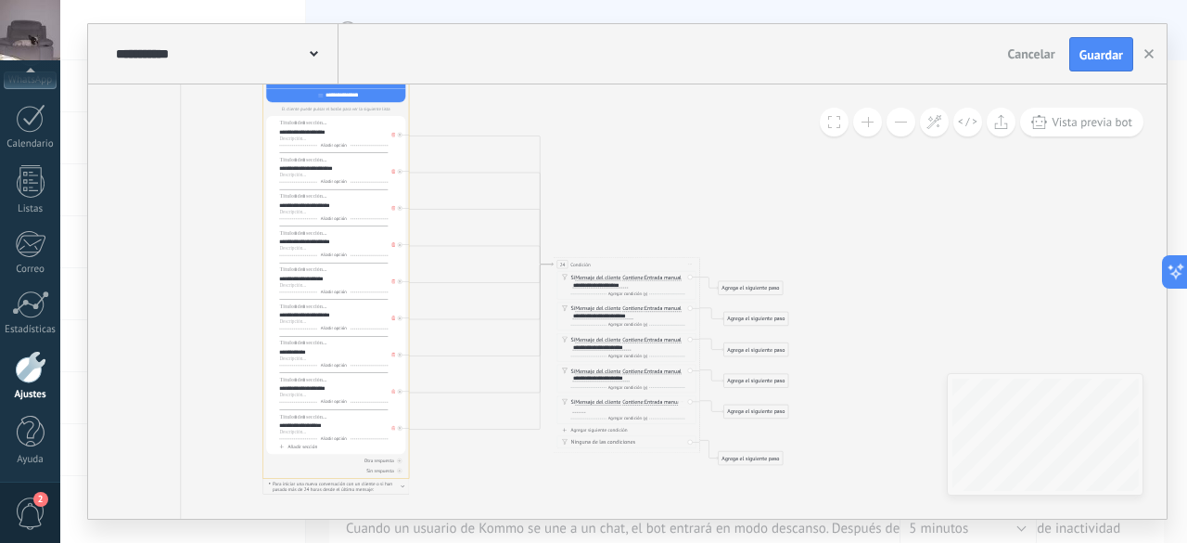
paste div
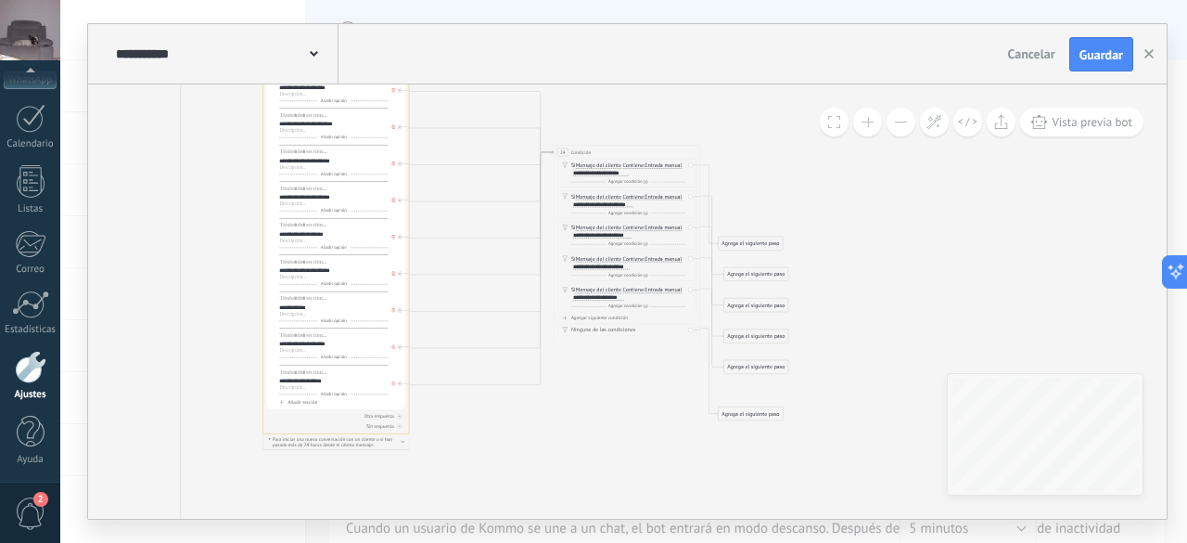
drag, startPoint x: 613, startPoint y: 219, endPoint x: 614, endPoint y: 151, distance: 67.7
click at [614, 151] on div "24 Condición ********* Iniciar vista previa aquí Cambiar nombre Duplicar Borrar" at bounding box center [627, 153] width 146 height 14
click at [607, 316] on div "Agregar siguiente condición" at bounding box center [626, 318] width 139 height 6
click at [638, 322] on span "Es igual a" at bounding box center [634, 322] width 22 height 6
click at [638, 322] on button "Es igual a" at bounding box center [666, 321] width 92 height 13
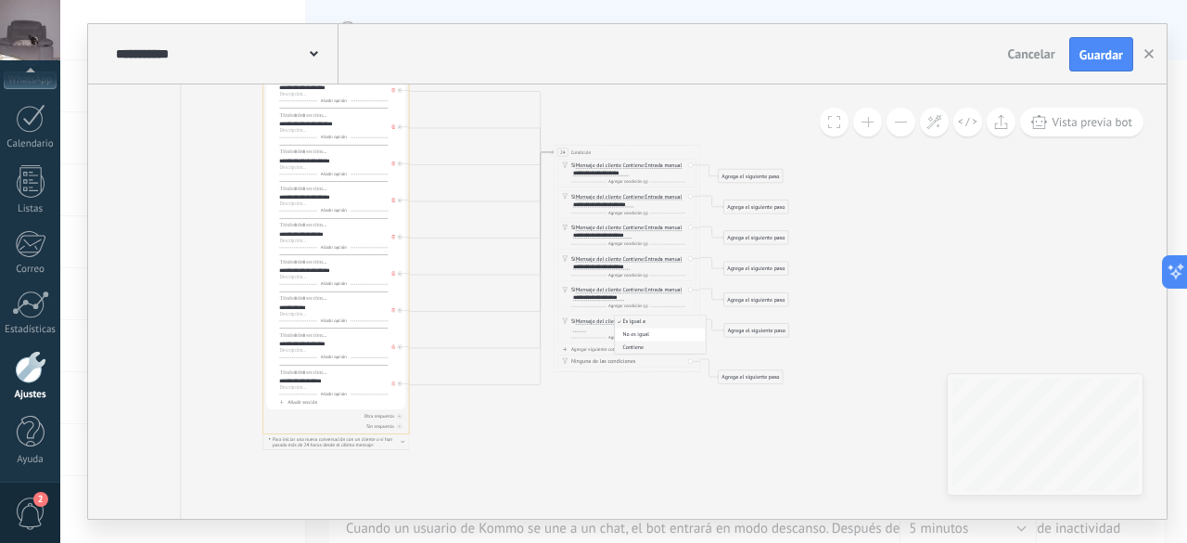
click at [653, 349] on span "Contiene" at bounding box center [659, 347] width 89 height 7
drag, startPoint x: 279, startPoint y: 268, endPoint x: 347, endPoint y: 273, distance: 67.9
click at [347, 273] on div "**********" at bounding box center [333, 270] width 109 height 7
copy div "**********"
click at [579, 330] on div at bounding box center [578, 329] width 15 height 6
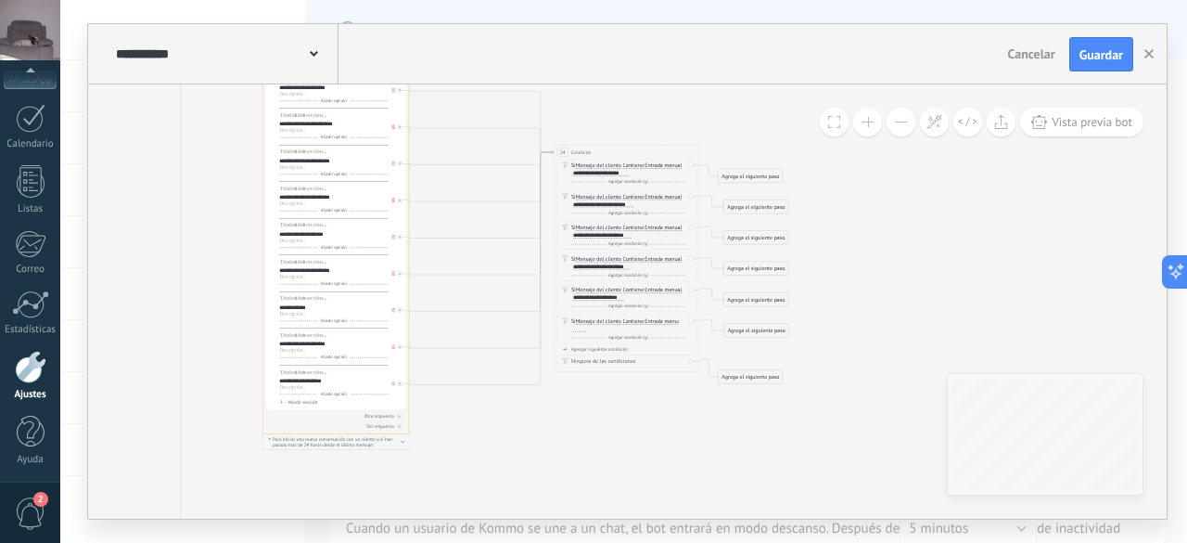
click at [573, 327] on div at bounding box center [579, 329] width 13 height 6
paste div
click at [588, 348] on div "Agregar siguiente condición" at bounding box center [626, 349] width 139 height 6
click at [631, 350] on span "Es igual a" at bounding box center [634, 353] width 22 height 6
click at [631, 348] on button "Es igual a" at bounding box center [666, 352] width 92 height 13
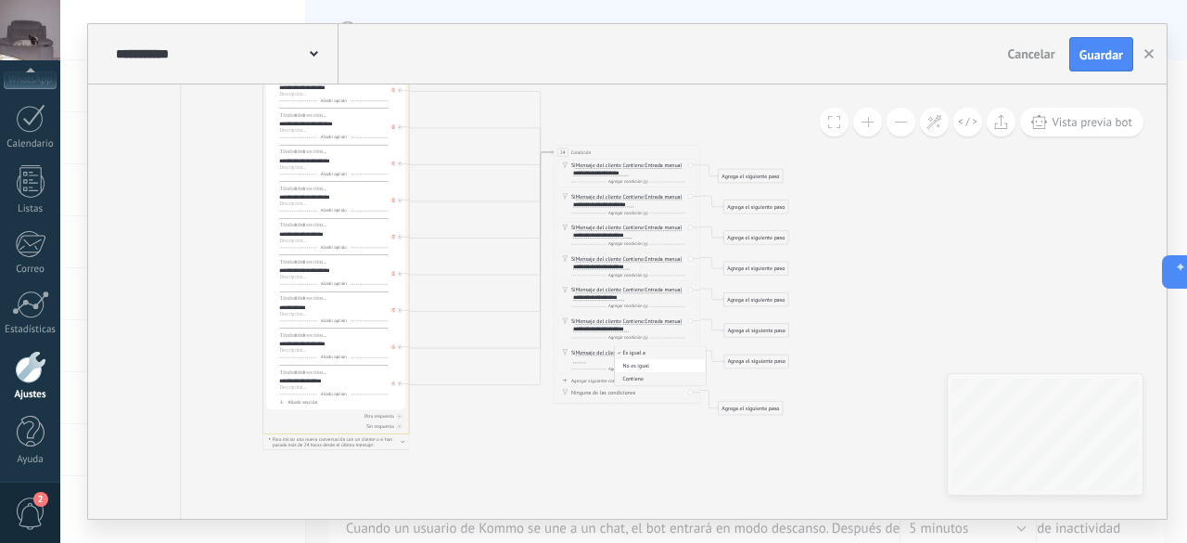
click at [651, 379] on span "Contiene" at bounding box center [659, 378] width 89 height 7
drag, startPoint x: 279, startPoint y: 308, endPoint x: 319, endPoint y: 309, distance: 39.9
click at [319, 309] on div "**********" at bounding box center [333, 307] width 109 height 7
copy div "**********"
click at [578, 359] on div at bounding box center [579, 360] width 13 height 6
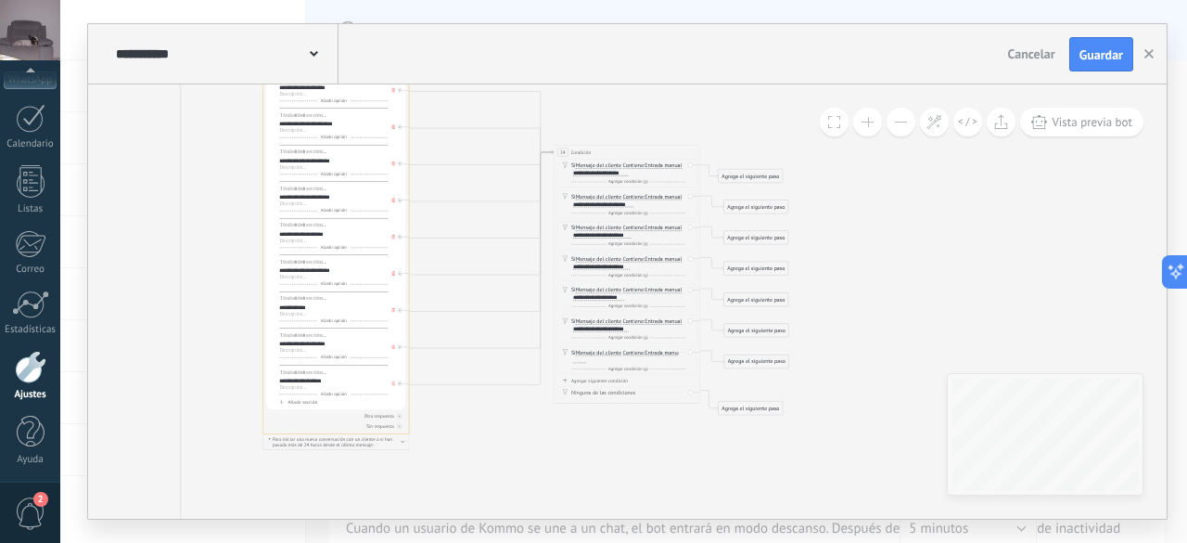
paste div
click at [593, 378] on div "Agregar siguiente condición" at bounding box center [626, 381] width 139 height 6
click at [631, 381] on span "Es igual a" at bounding box center [634, 384] width 22 height 6
click at [631, 380] on button "Es igual a" at bounding box center [666, 384] width 92 height 13
click at [641, 406] on span "Contiene" at bounding box center [659, 409] width 89 height 7
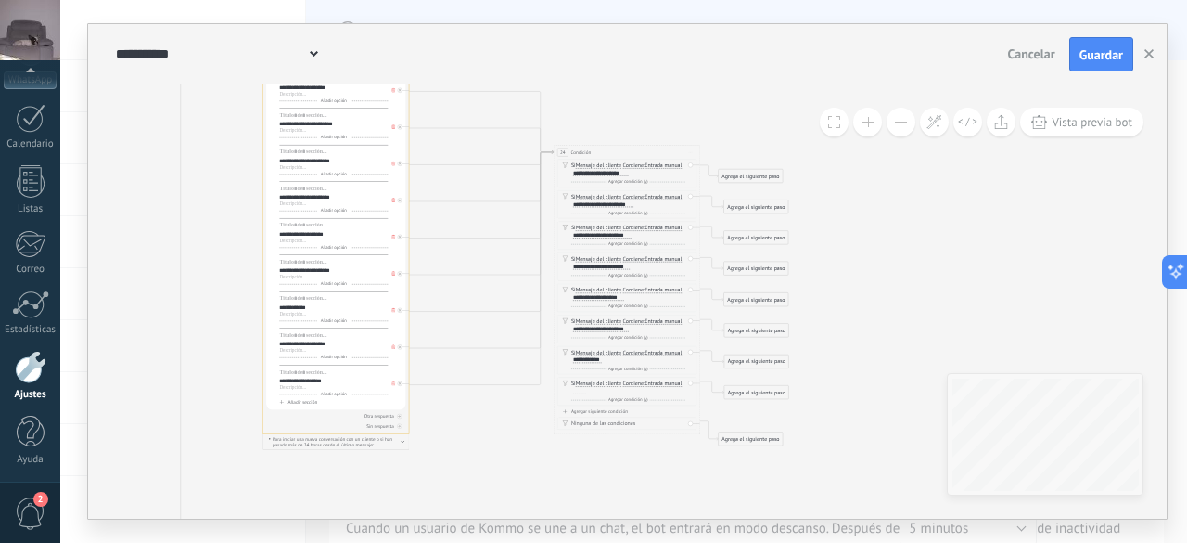
drag, startPoint x: 277, startPoint y: 343, endPoint x: 304, endPoint y: 346, distance: 27.0
click at [304, 346] on div "**********" at bounding box center [335, 240] width 139 height 338
drag, startPoint x: 337, startPoint y: 348, endPoint x: 307, endPoint y: 346, distance: 29.7
click at [307, 346] on div "**********" at bounding box center [333, 346] width 109 height 13
drag, startPoint x: 330, startPoint y: 343, endPoint x: 275, endPoint y: 344, distance: 55.7
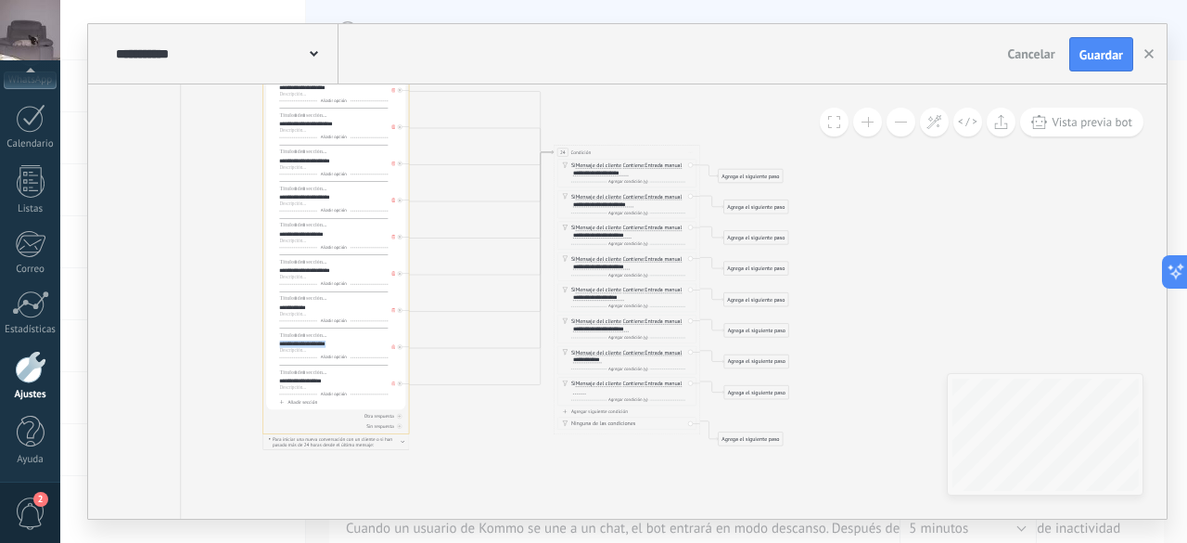
click at [275, 344] on div "**********" at bounding box center [335, 240] width 139 height 338
copy div "**********"
click at [581, 389] on div at bounding box center [579, 392] width 13 height 6
paste div
click at [605, 411] on div "Agregar siguiente condición" at bounding box center [626, 411] width 139 height 6
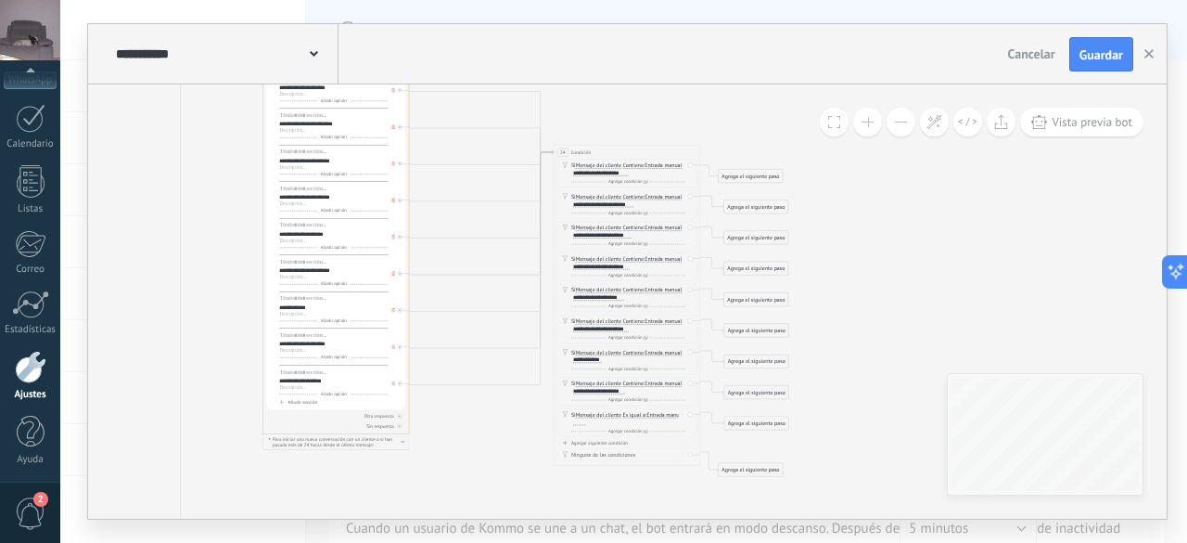
click at [635, 412] on span "Es igual a" at bounding box center [634, 415] width 22 height 6
click at [635, 412] on button "Es igual a" at bounding box center [666, 414] width 92 height 13
click at [646, 438] on span "Contiene" at bounding box center [659, 441] width 89 height 7
drag, startPoint x: 279, startPoint y: 378, endPoint x: 330, endPoint y: 381, distance: 51.2
click at [330, 381] on div "**********" at bounding box center [333, 381] width 109 height 7
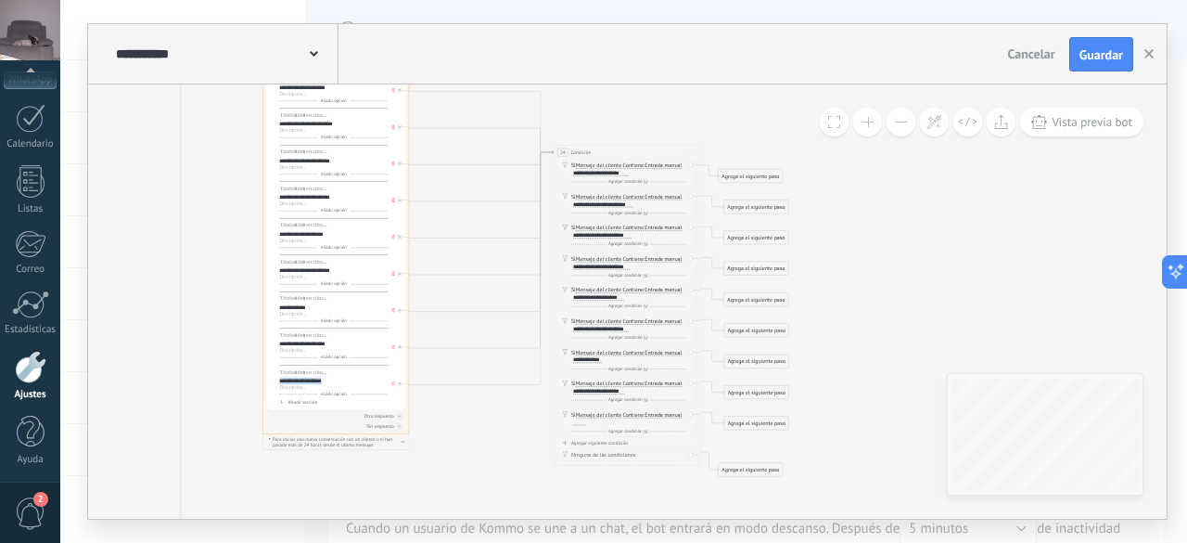
copy div "**********"
click at [578, 419] on div at bounding box center [579, 422] width 13 height 6
paste div
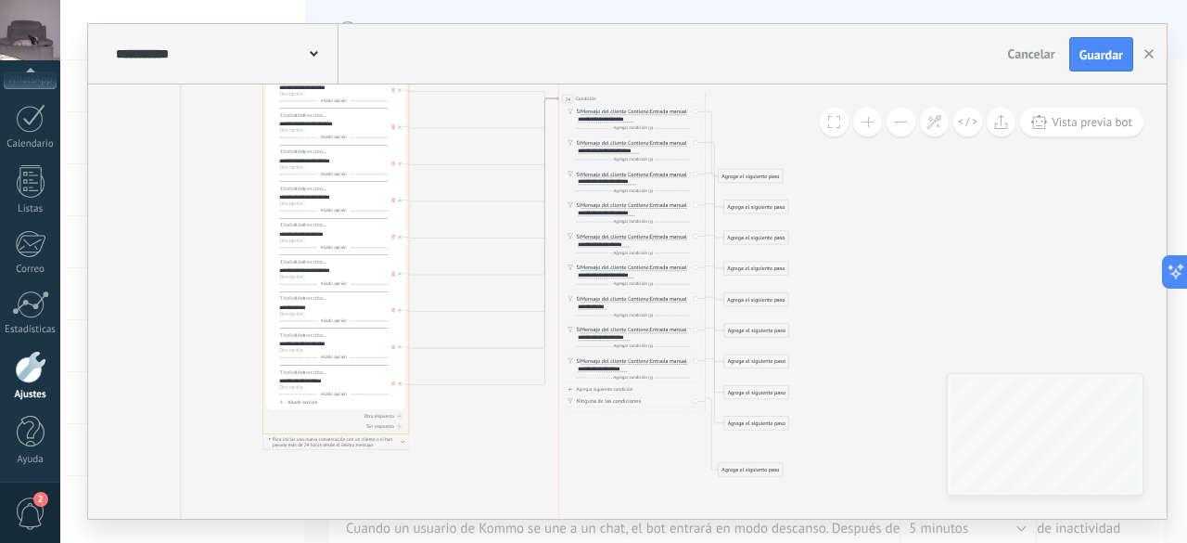
drag, startPoint x: 623, startPoint y: 153, endPoint x: 628, endPoint y: 100, distance: 53.1
click at [628, 100] on div "24 Condición ********* Iniciar vista previa aquí Cambiar nombre Duplicar Borrar" at bounding box center [632, 99] width 146 height 14
click at [904, 300] on icon at bounding box center [145, 503] width 1606 height 1376
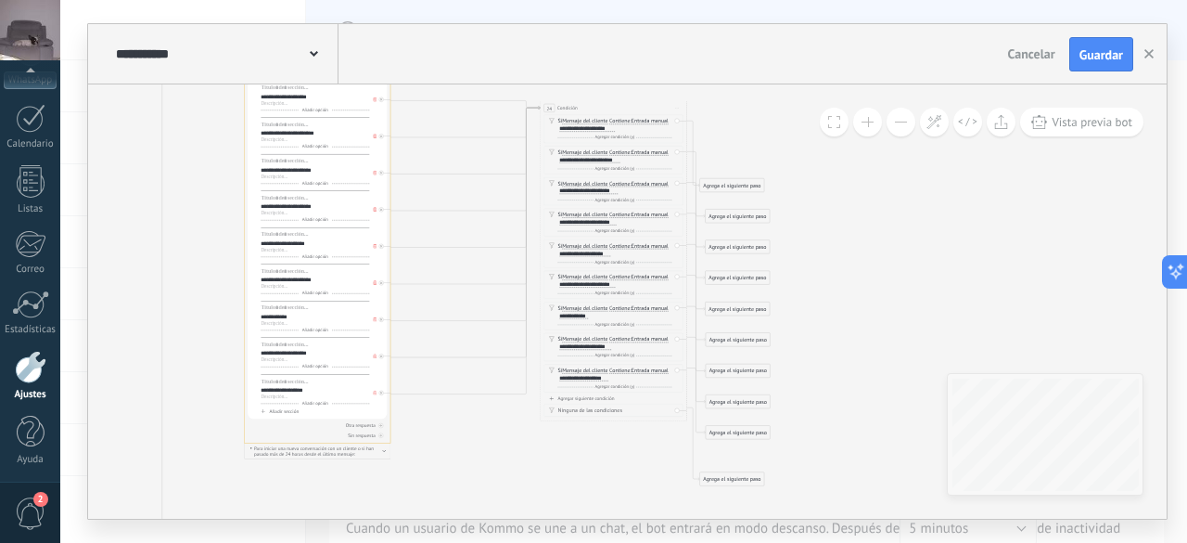
drag, startPoint x: 479, startPoint y: 460, endPoint x: 455, endPoint y: 479, distance: 29.7
click at [455, 479] on icon at bounding box center [127, 513] width 1606 height 1376
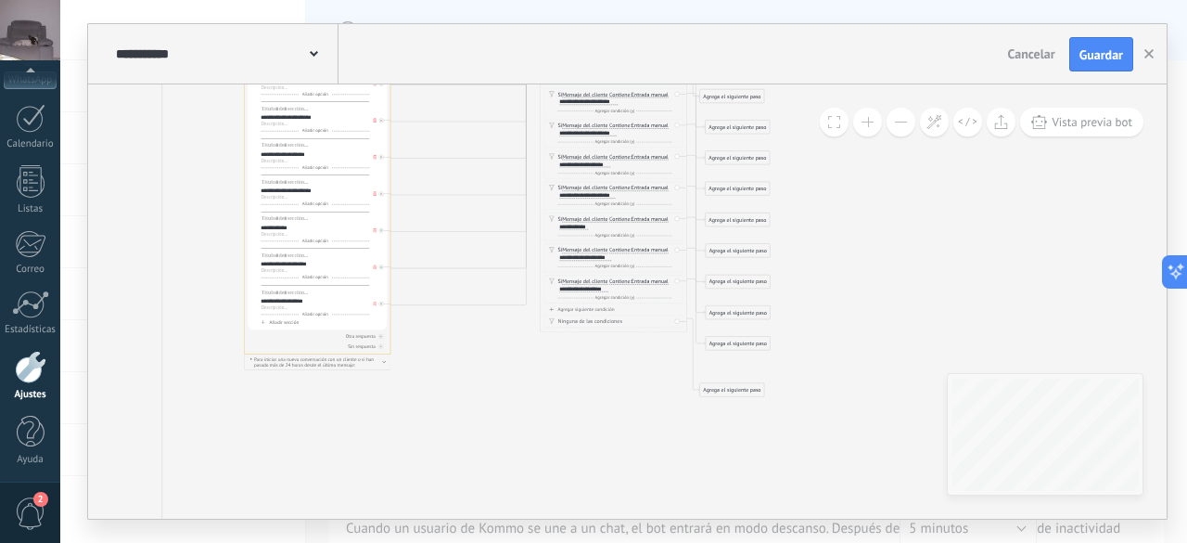
click at [866, 128] on button at bounding box center [867, 122] width 29 height 29
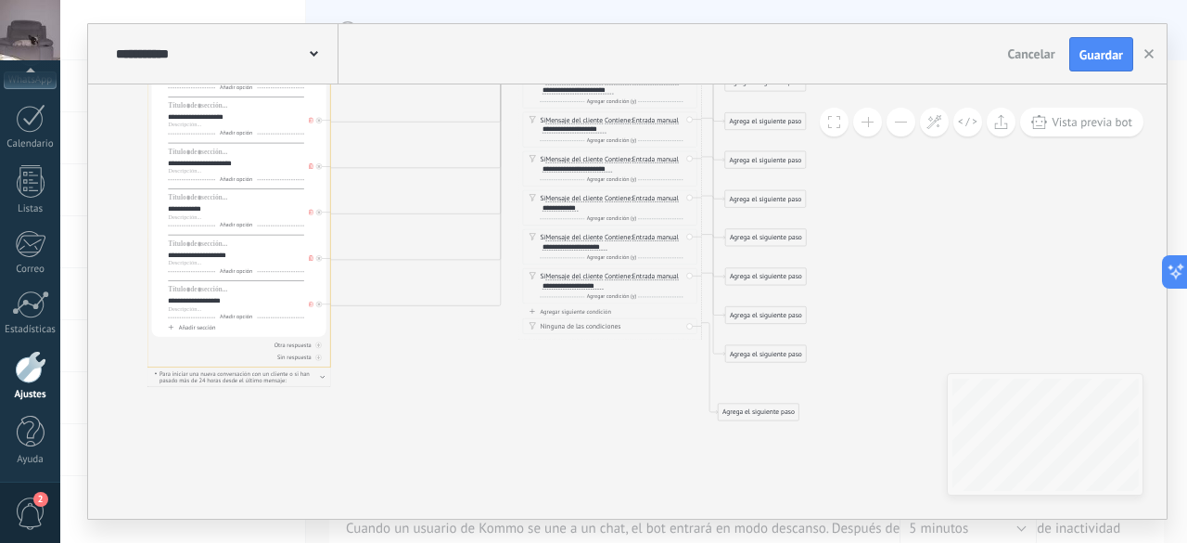
click at [866, 128] on button at bounding box center [867, 122] width 29 height 29
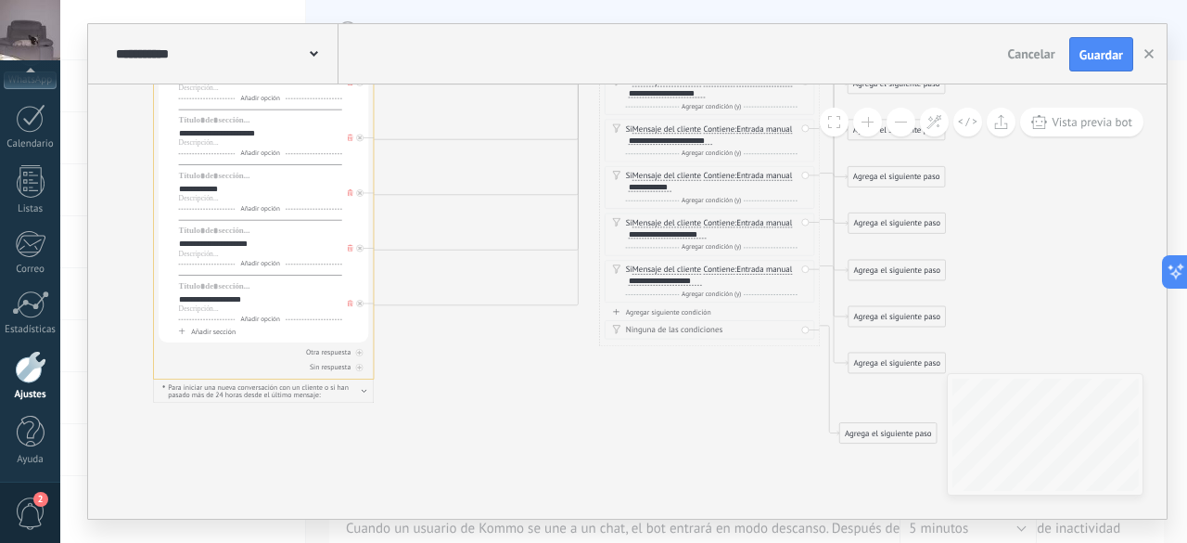
drag, startPoint x: 423, startPoint y: 427, endPoint x: 518, endPoint y: 429, distance: 94.7
click at [868, 129] on button at bounding box center [867, 122] width 29 height 29
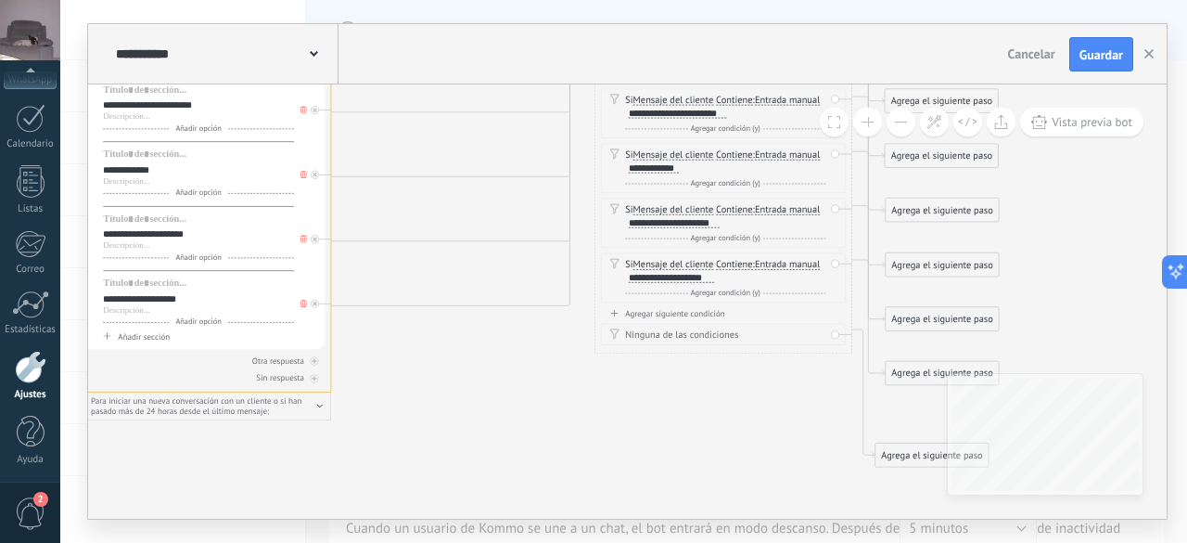
click at [868, 129] on button at bounding box center [867, 122] width 29 height 29
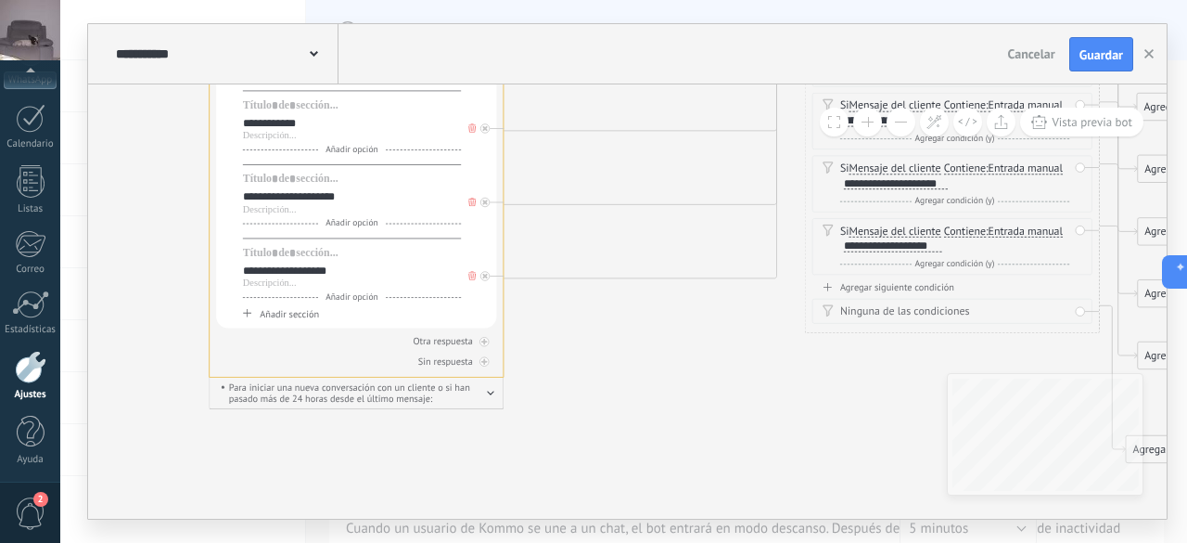
drag, startPoint x: 580, startPoint y: 366, endPoint x: 803, endPoint y: 335, distance: 225.8
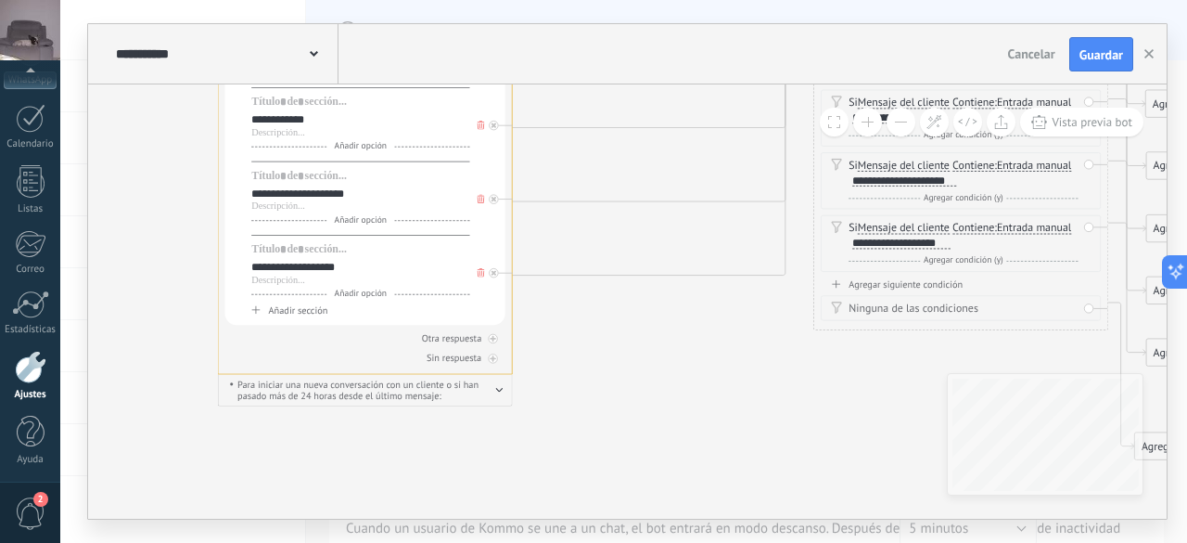
click at [352, 295] on span "Añadir opción" at bounding box center [360, 293] width 67 height 11
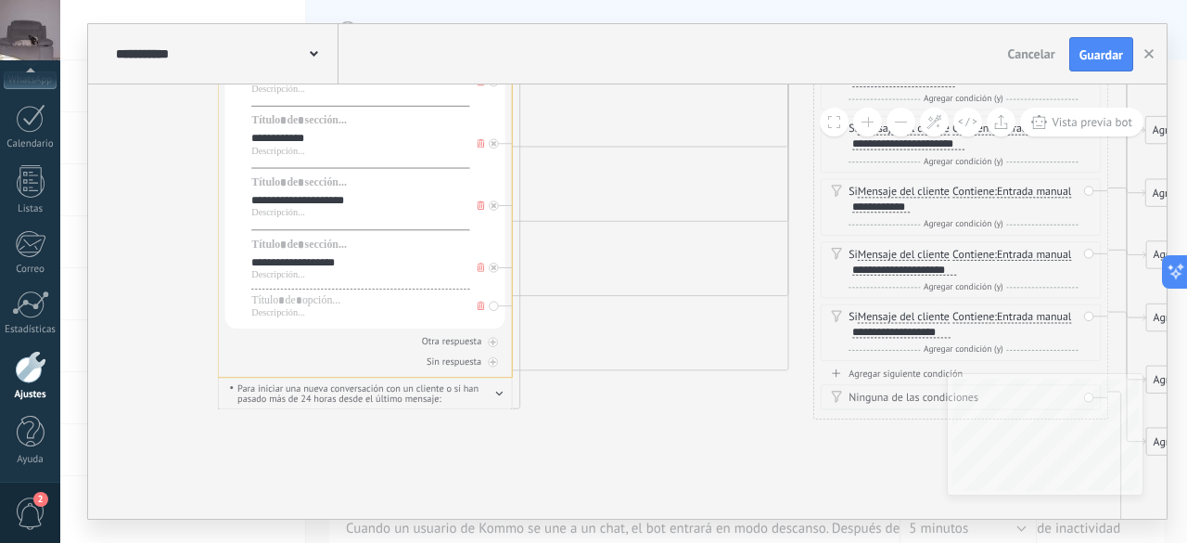
click at [481, 272] on span at bounding box center [481, 268] width 15 height 16
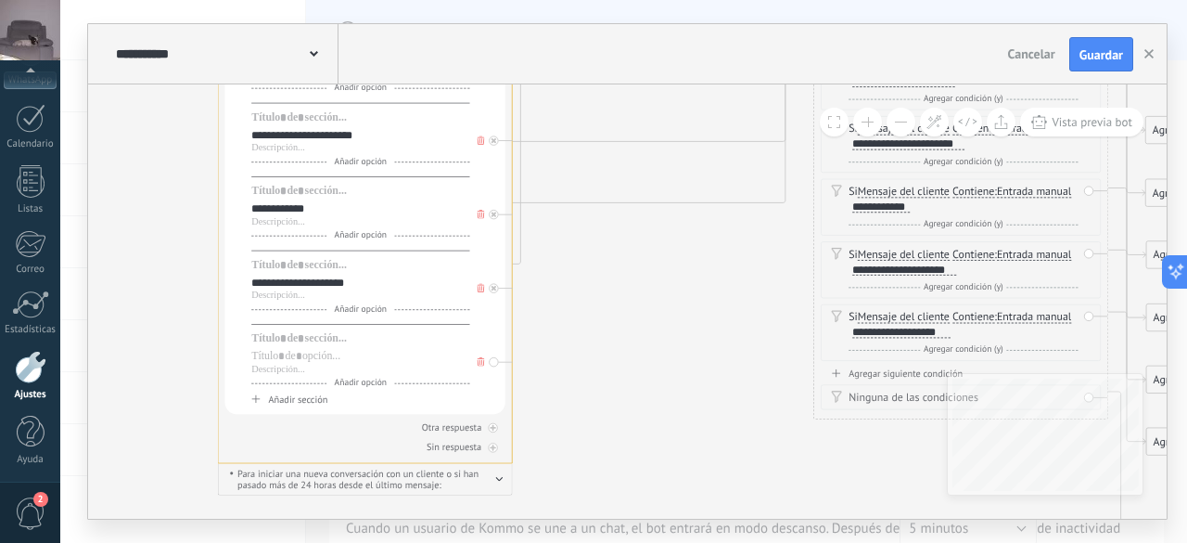
click at [479, 363] on icon at bounding box center [480, 361] width 7 height 9
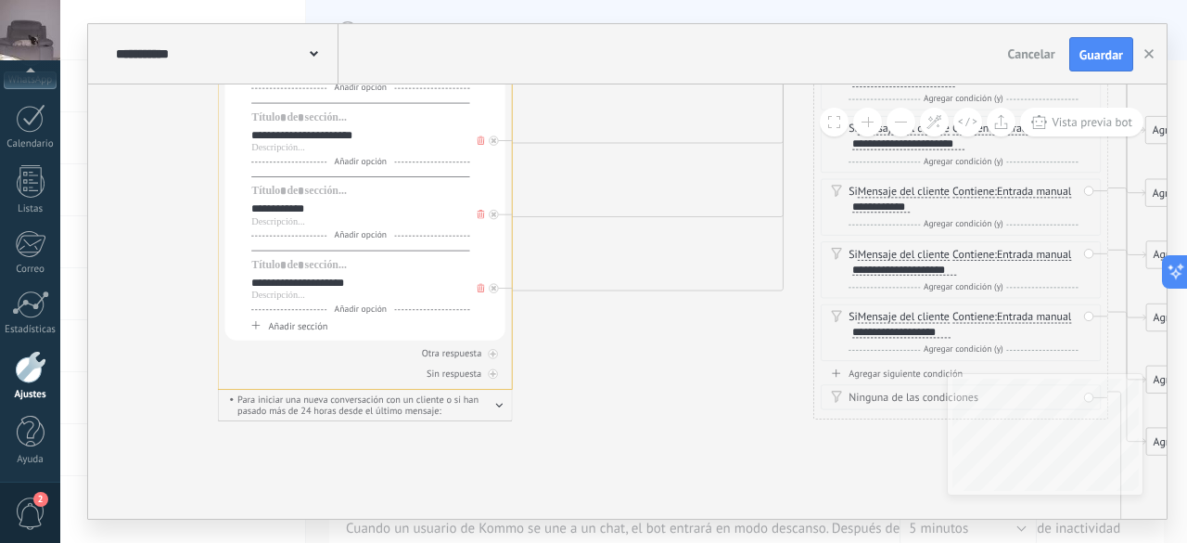
click at [480, 290] on icon at bounding box center [480, 288] width 7 height 9
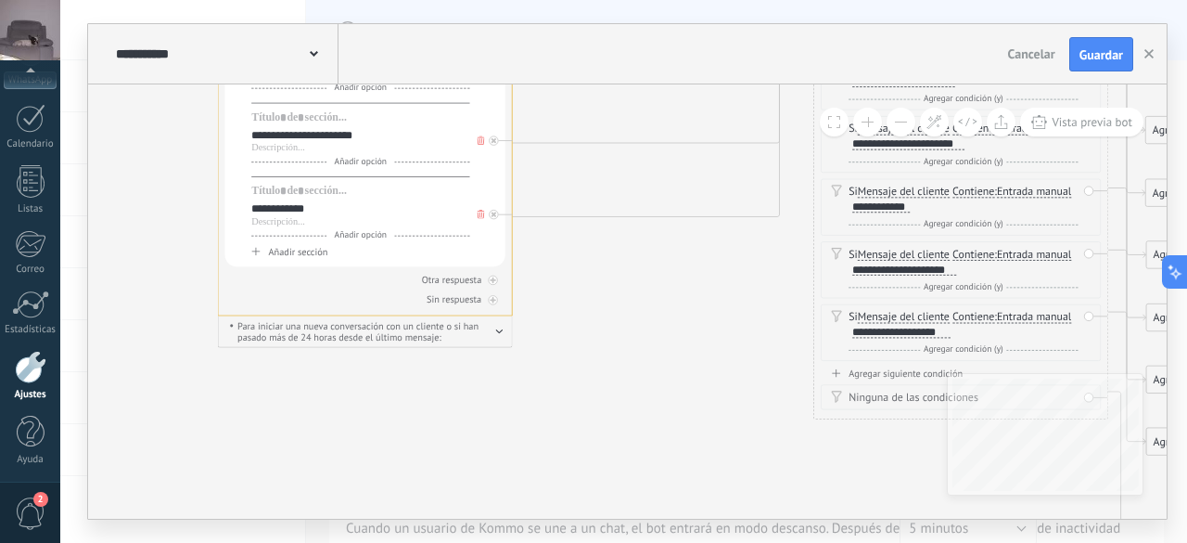
click at [479, 217] on icon at bounding box center [480, 214] width 7 height 9
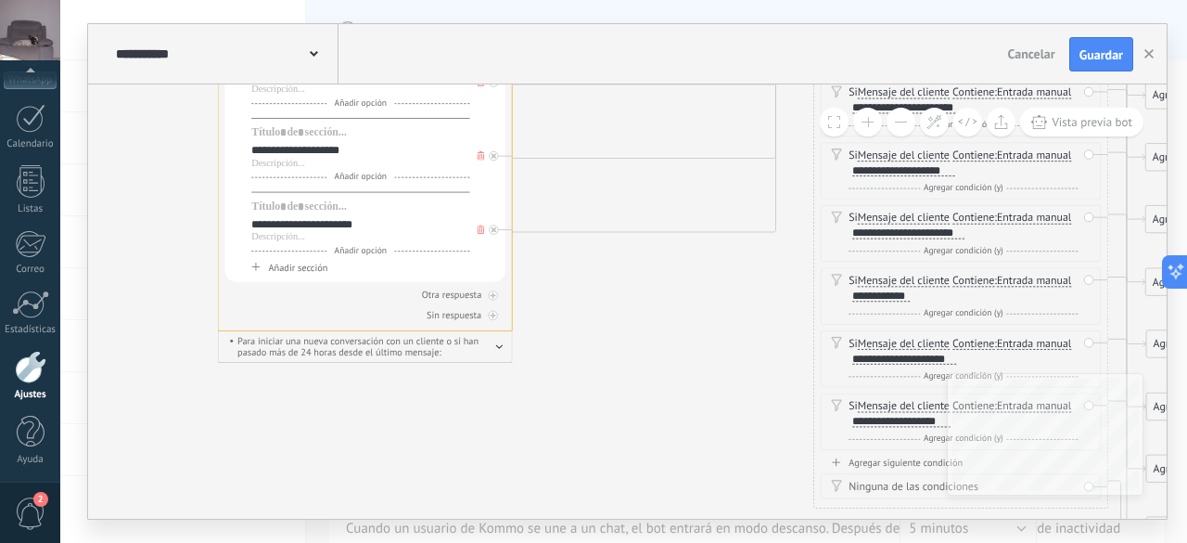
click at [482, 233] on icon at bounding box center [480, 229] width 7 height 9
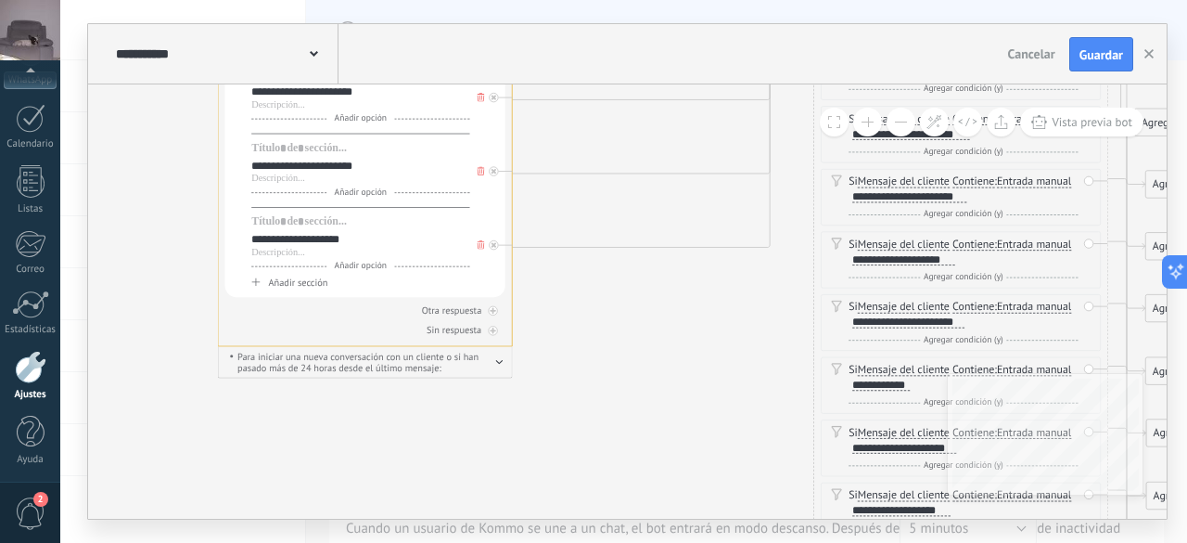
click at [480, 250] on icon at bounding box center [480, 244] width 7 height 9
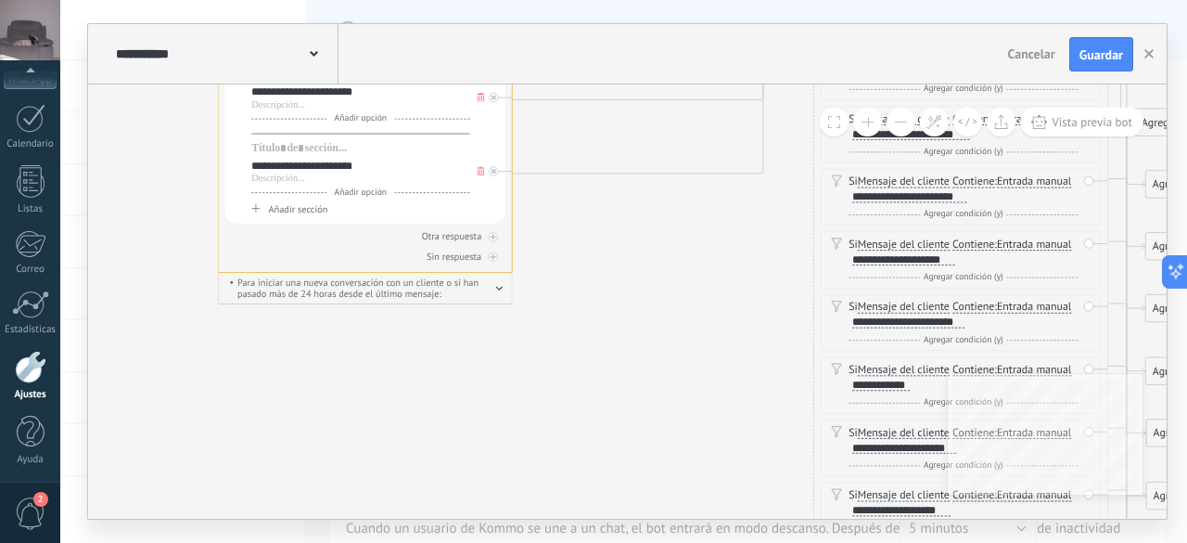
click at [477, 172] on icon at bounding box center [480, 171] width 7 height 9
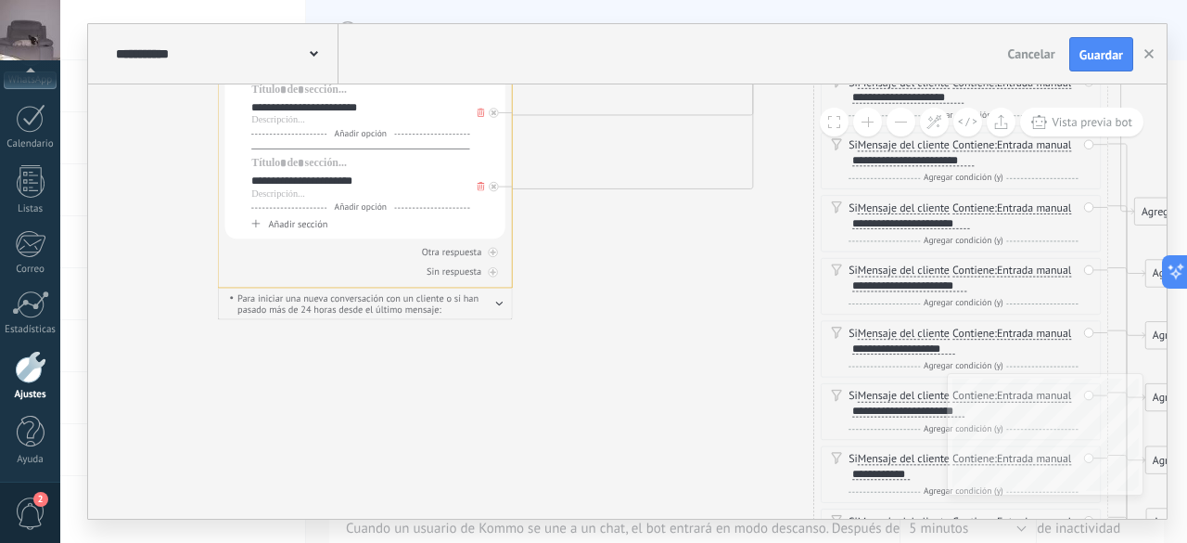
click at [480, 191] on icon at bounding box center [480, 186] width 7 height 9
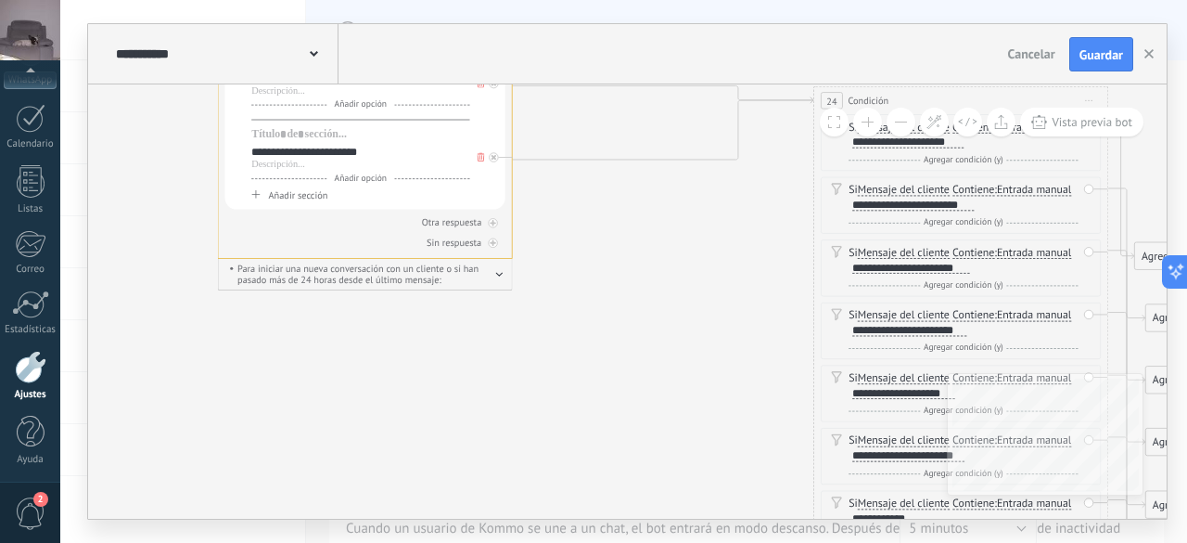
click at [482, 156] on icon at bounding box center [480, 157] width 7 height 9
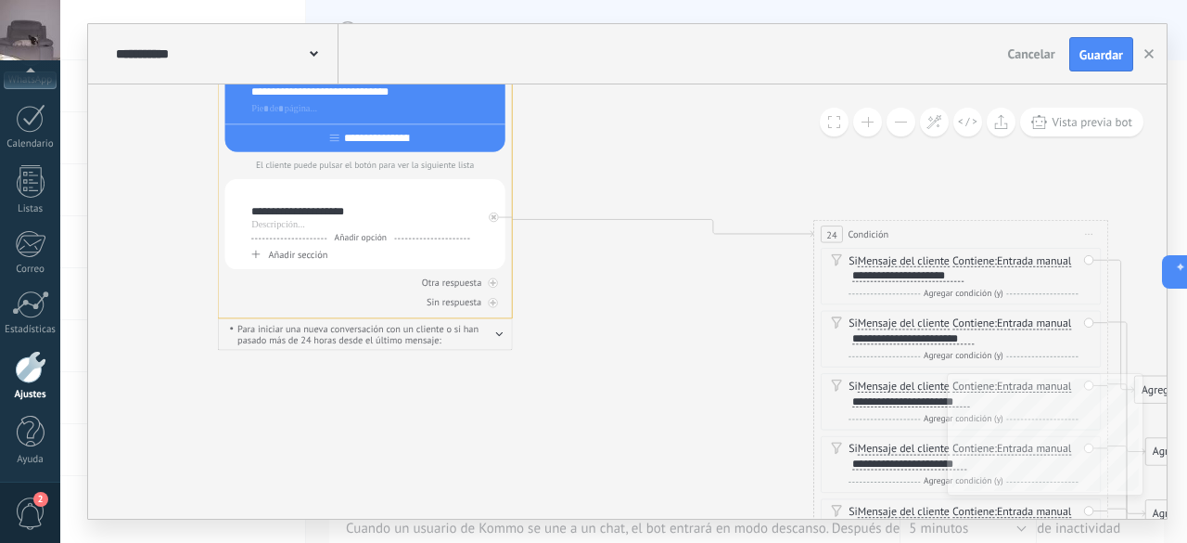
click at [313, 192] on div at bounding box center [360, 193] width 218 height 15
click at [348, 239] on span "Añadir opción" at bounding box center [360, 238] width 67 height 11
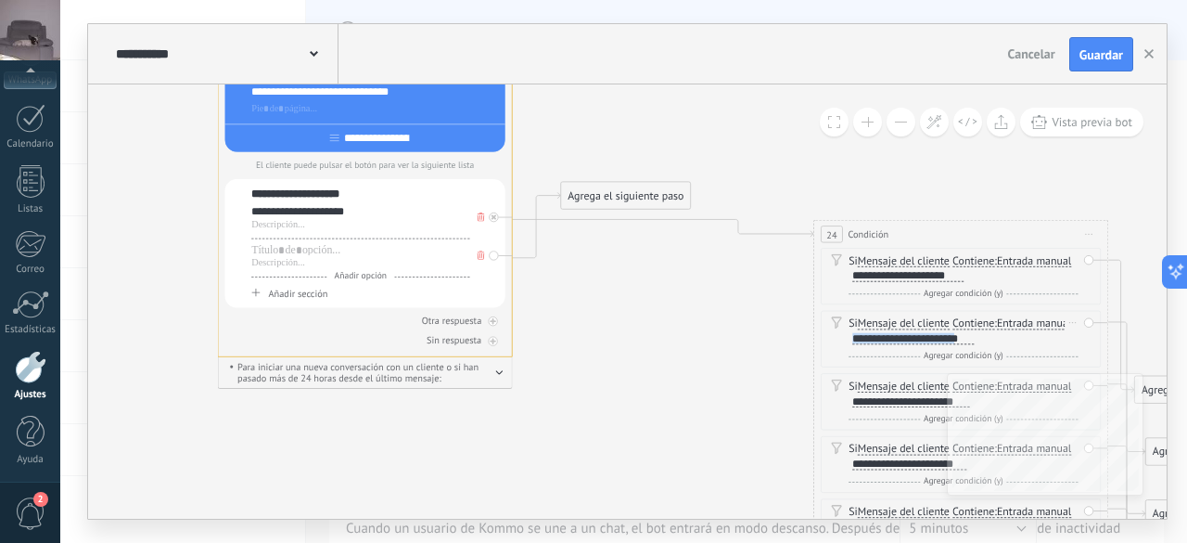
scroll to position [1, 0]
drag, startPoint x: 854, startPoint y: 340, endPoint x: 977, endPoint y: 345, distance: 122.5
click at [977, 345] on div "Si Mensaje del cliente Mensaje del cliente Emoción de la conversación Comentari…" at bounding box center [963, 339] width 229 height 47
copy div "**********"
click at [327, 254] on div at bounding box center [360, 250] width 218 height 15
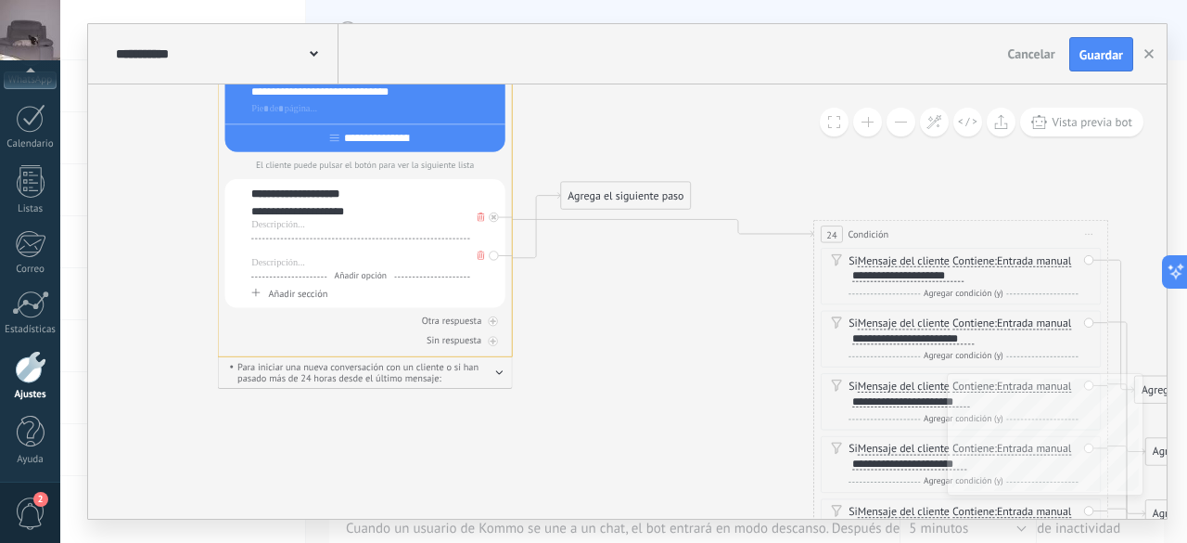
paste div
click at [370, 278] on span "Añadir opción" at bounding box center [360, 276] width 67 height 11
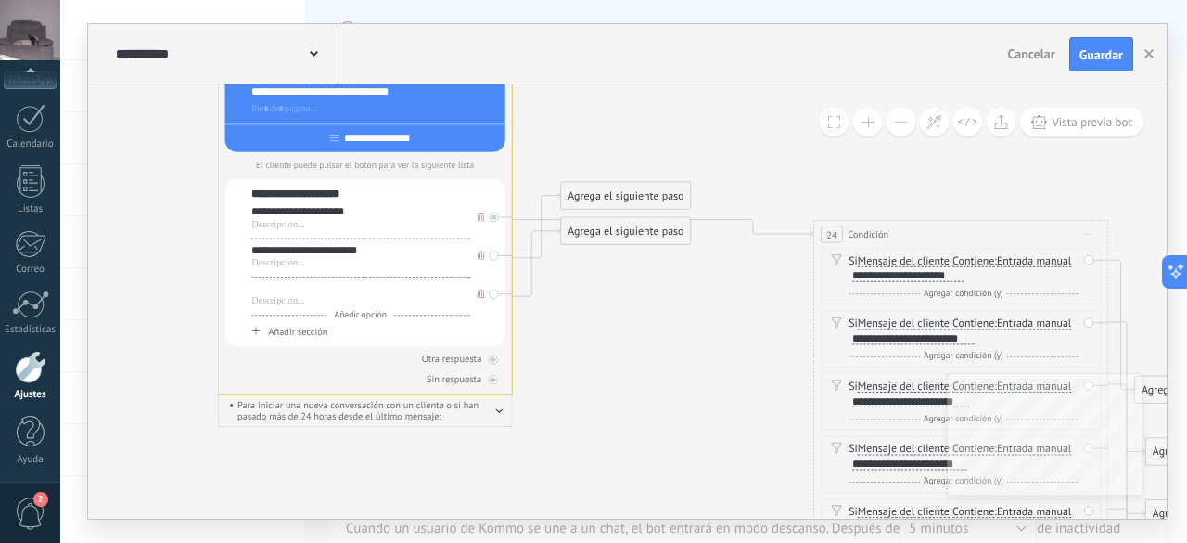
click at [345, 288] on div at bounding box center [360, 288] width 218 height 15
drag, startPoint x: 640, startPoint y: 233, endPoint x: 859, endPoint y: 292, distance: 226.8
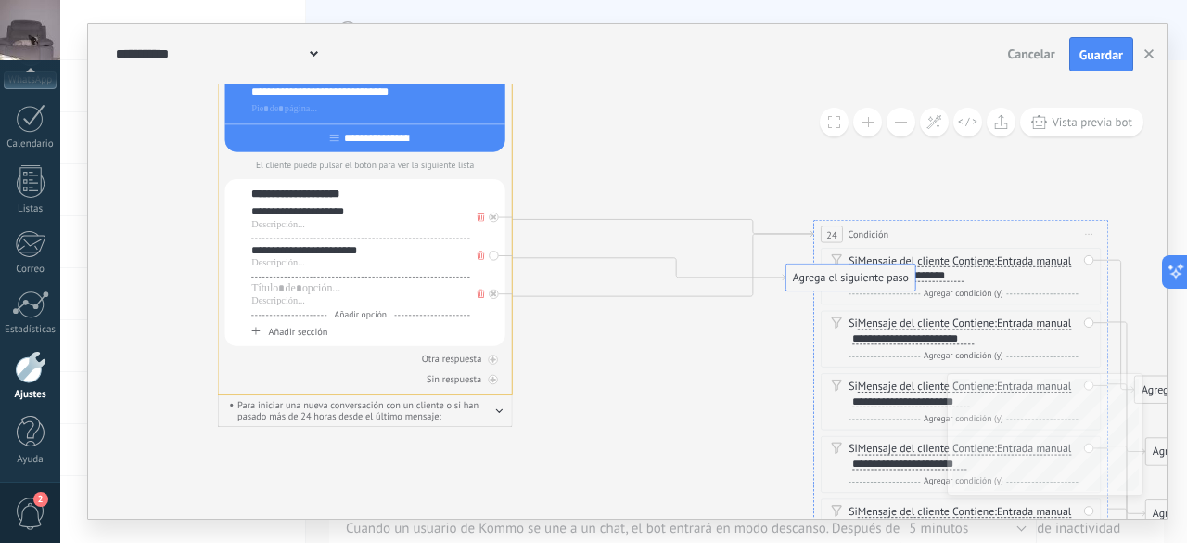
drag, startPoint x: 652, startPoint y: 199, endPoint x: 876, endPoint y: 280, distance: 238.0
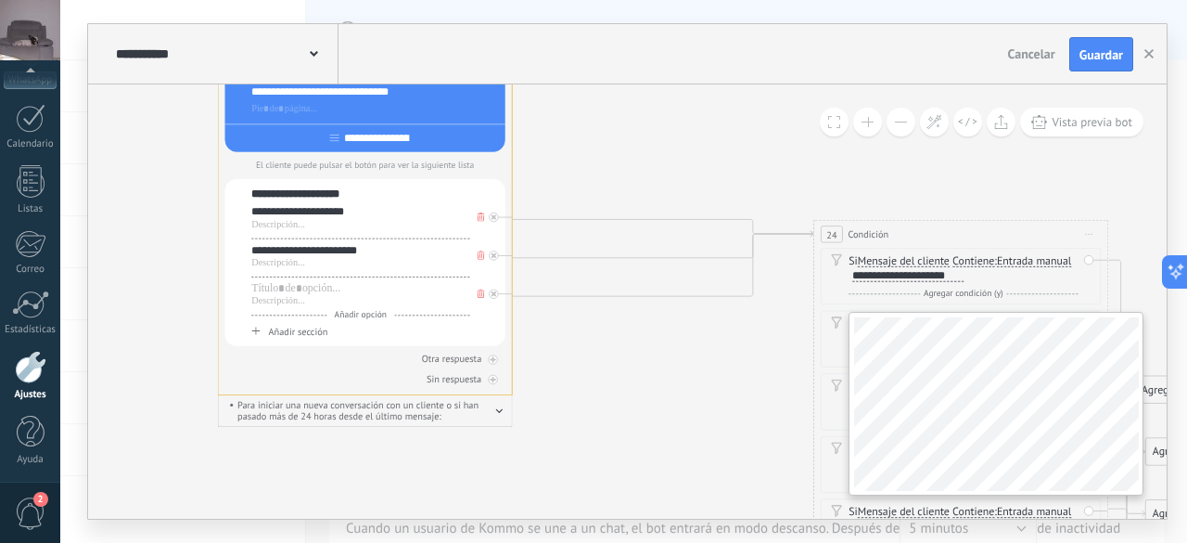
click at [967, 402] on div "**********" at bounding box center [627, 301] width 1079 height 434
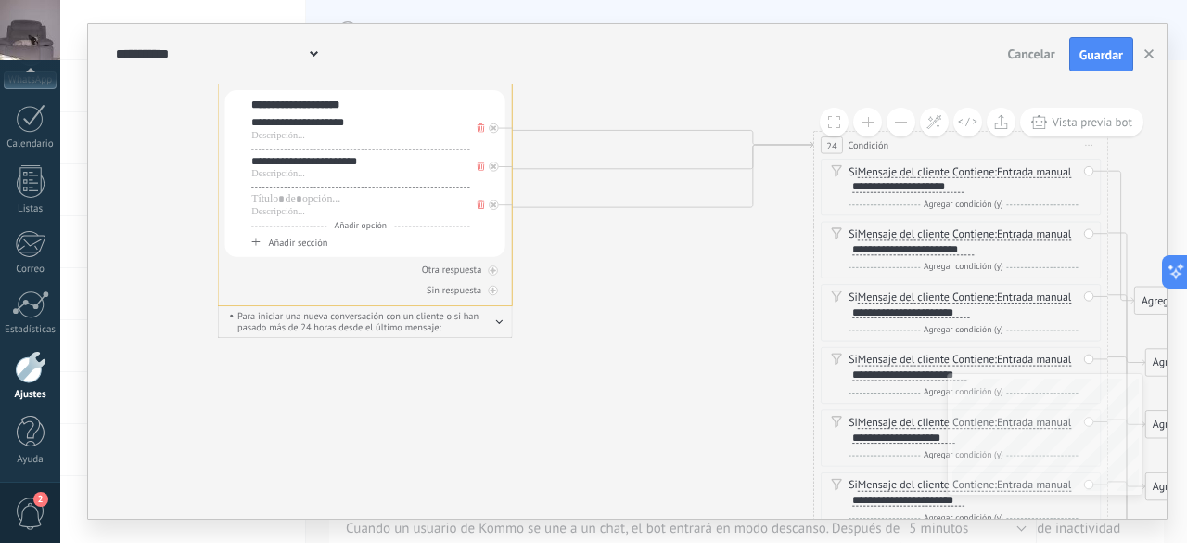
click at [902, 130] on button at bounding box center [901, 122] width 29 height 29
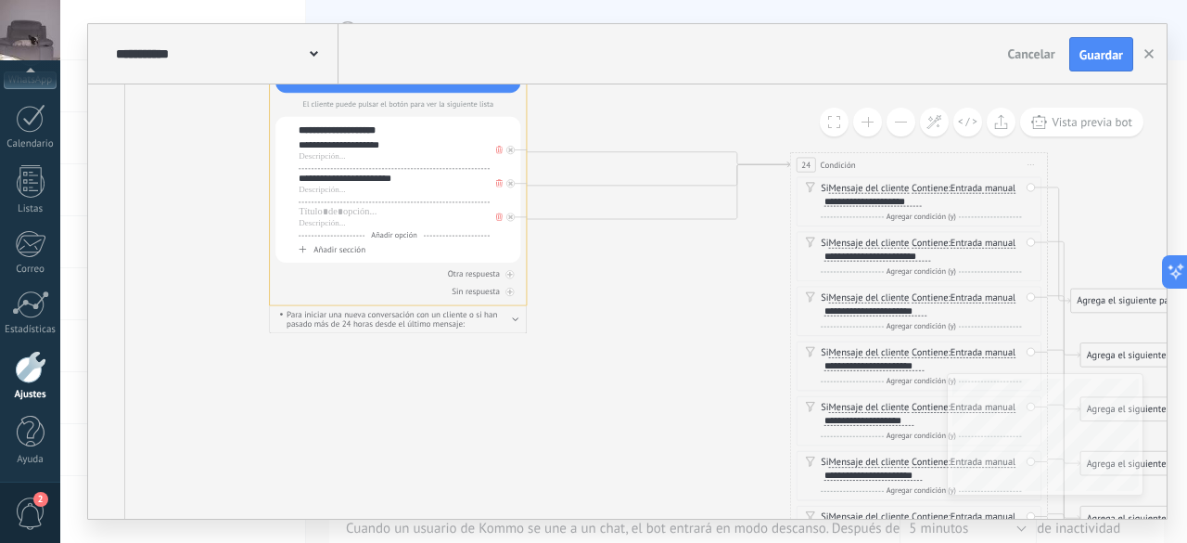
click at [902, 130] on button at bounding box center [901, 122] width 29 height 29
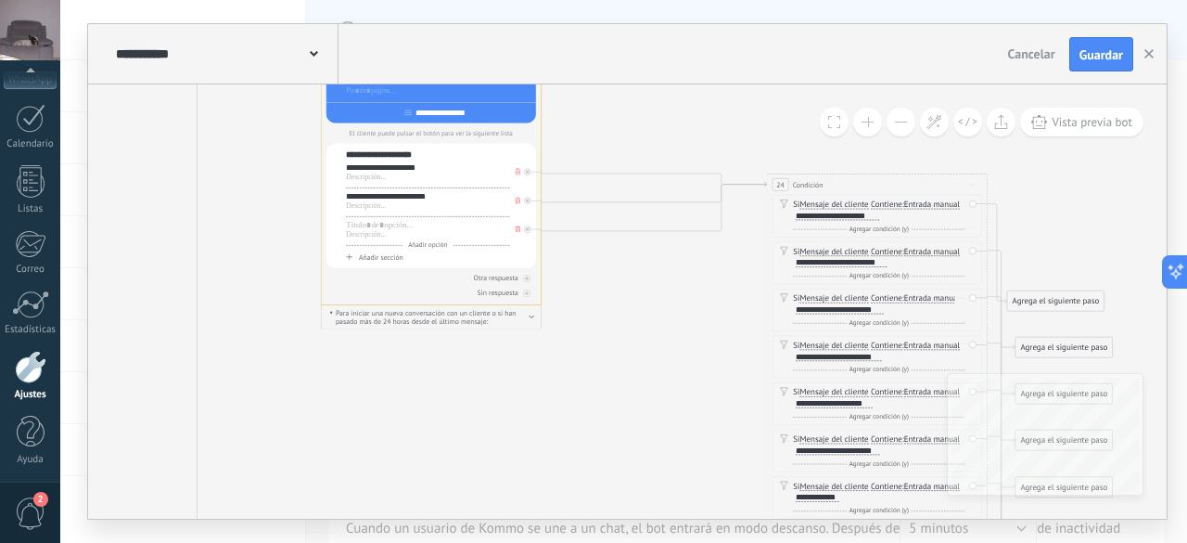
drag, startPoint x: 884, startPoint y: 309, endPoint x: 807, endPoint y: 313, distance: 77.1
click at [807, 313] on div "Si Mensaje del cliente Mensaje del cliente Emoción de la conversación Comentari…" at bounding box center [879, 304] width 172 height 22
drag, startPoint x: 796, startPoint y: 309, endPoint x: 883, endPoint y: 311, distance: 87.2
click at [883, 311] on div "Si Mensaje del cliente Mensaje del cliente Emoción de la conversación Comentari…" at bounding box center [879, 304] width 172 height 22
copy div "**********"
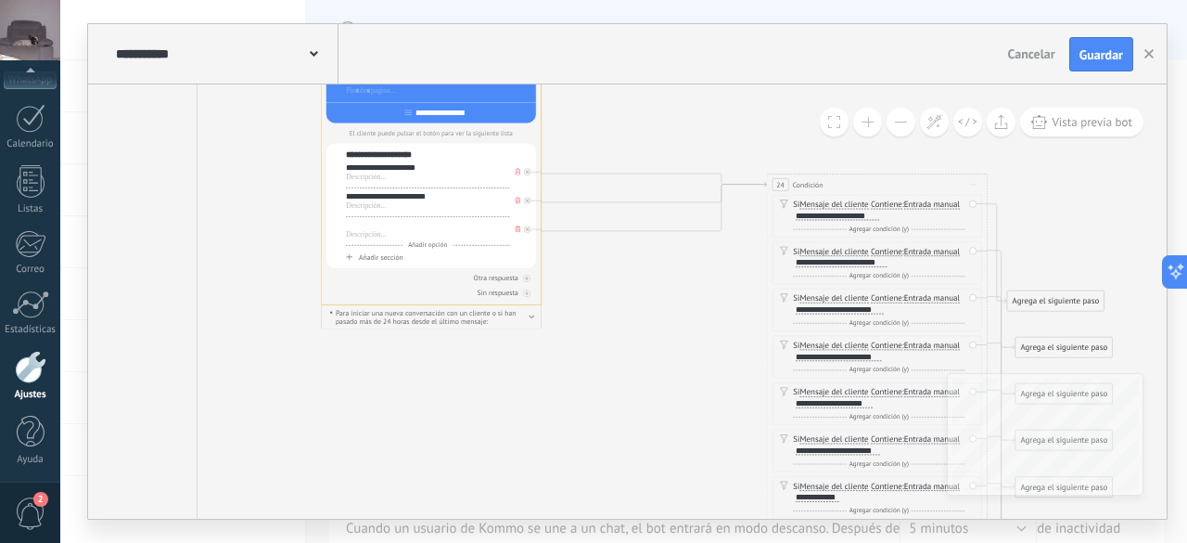
click at [394, 224] on div at bounding box center [427, 225] width 163 height 11
paste div
click at [432, 250] on span "Añadir opción" at bounding box center [428, 245] width 50 height 8
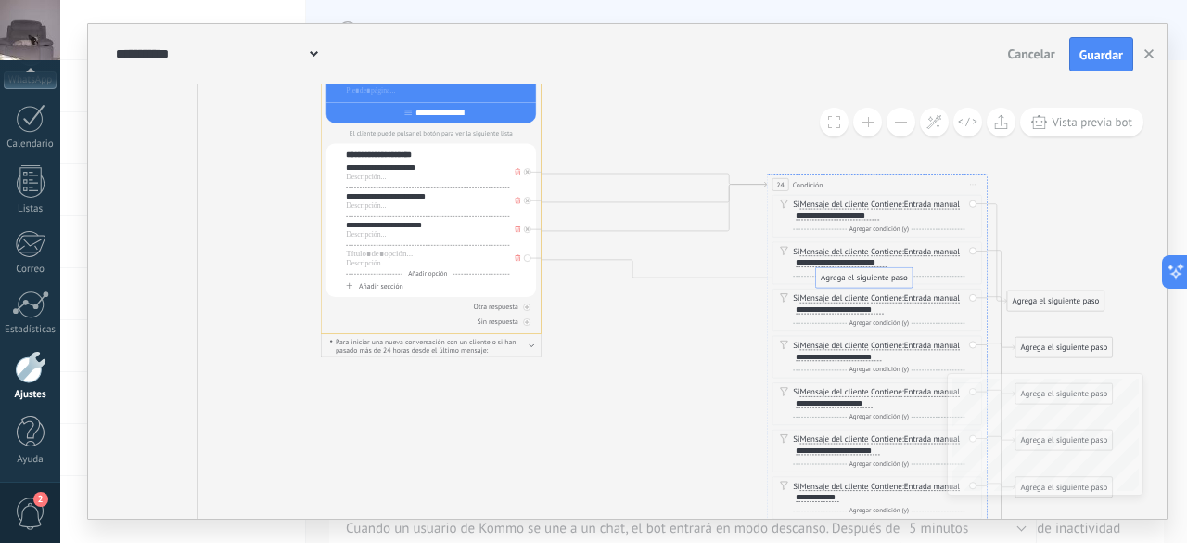
drag, startPoint x: 606, startPoint y: 155, endPoint x: 844, endPoint y: 277, distance: 268.0
drag, startPoint x: 795, startPoint y: 355, endPoint x: 887, endPoint y: 353, distance: 91.8
click at [887, 353] on div "Si Mensaje del cliente Mensaje del cliente Emoción de la conversación Comentari…" at bounding box center [879, 351] width 172 height 22
copy div "**********"
click at [414, 255] on div at bounding box center [427, 254] width 163 height 11
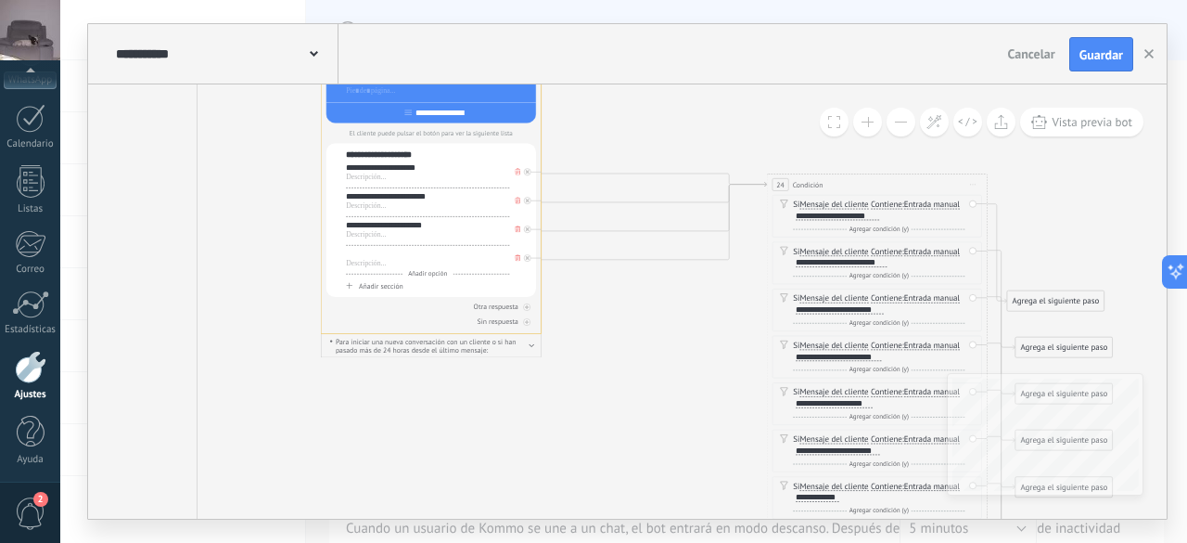
paste div
click at [434, 274] on span "Añadir opción" at bounding box center [428, 274] width 50 height 8
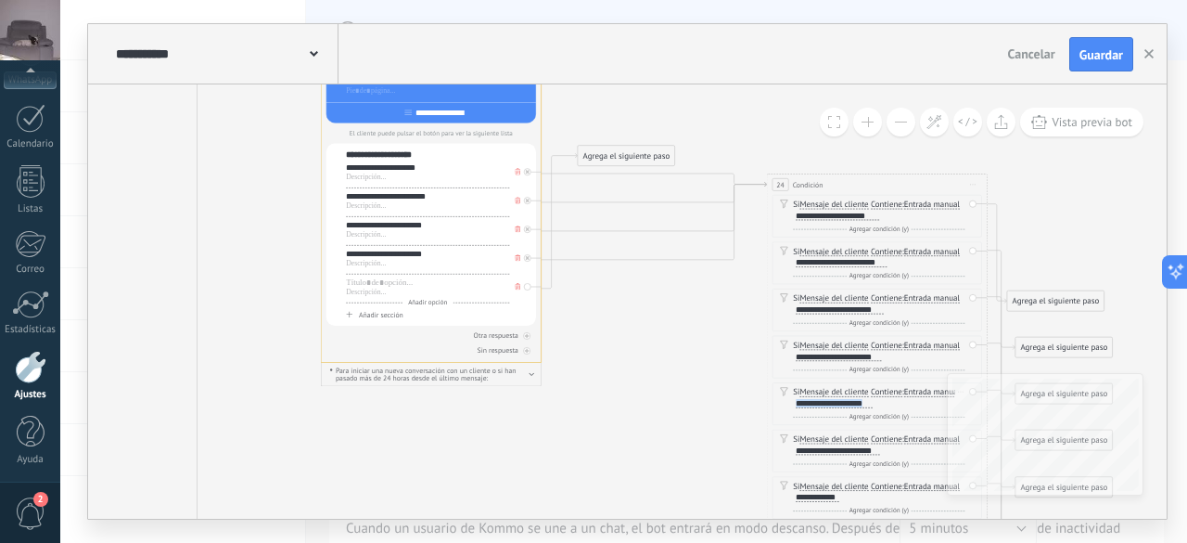
drag, startPoint x: 796, startPoint y: 402, endPoint x: 887, endPoint y: 402, distance: 90.9
click at [887, 402] on div "Si Mensaje del cliente Mensaje del cliente Emoción de la conversación Comentari…" at bounding box center [879, 398] width 172 height 22
copy div "**********"
click at [378, 281] on div at bounding box center [427, 282] width 163 height 11
paste div
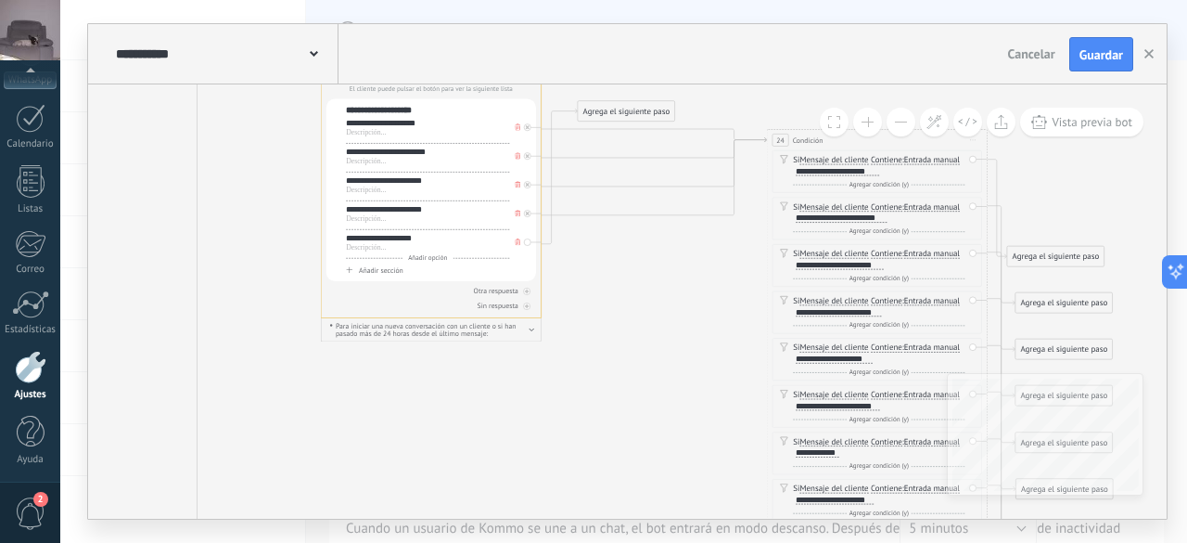
click at [445, 259] on span "Añadir opción" at bounding box center [428, 258] width 50 height 8
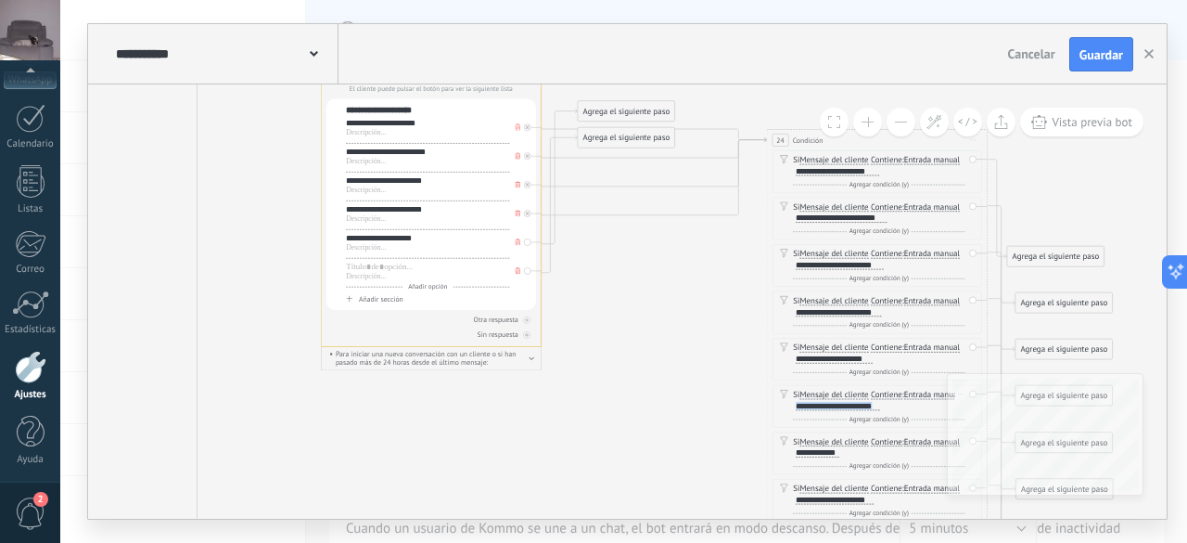
drag, startPoint x: 797, startPoint y: 403, endPoint x: 881, endPoint y: 405, distance: 84.4
click at [881, 405] on div "Si Mensaje del cliente Mensaje del cliente Emoción de la conversación Comentari…" at bounding box center [879, 401] width 172 height 22
copy div "**********"
click at [375, 264] on div at bounding box center [427, 267] width 163 height 11
paste div
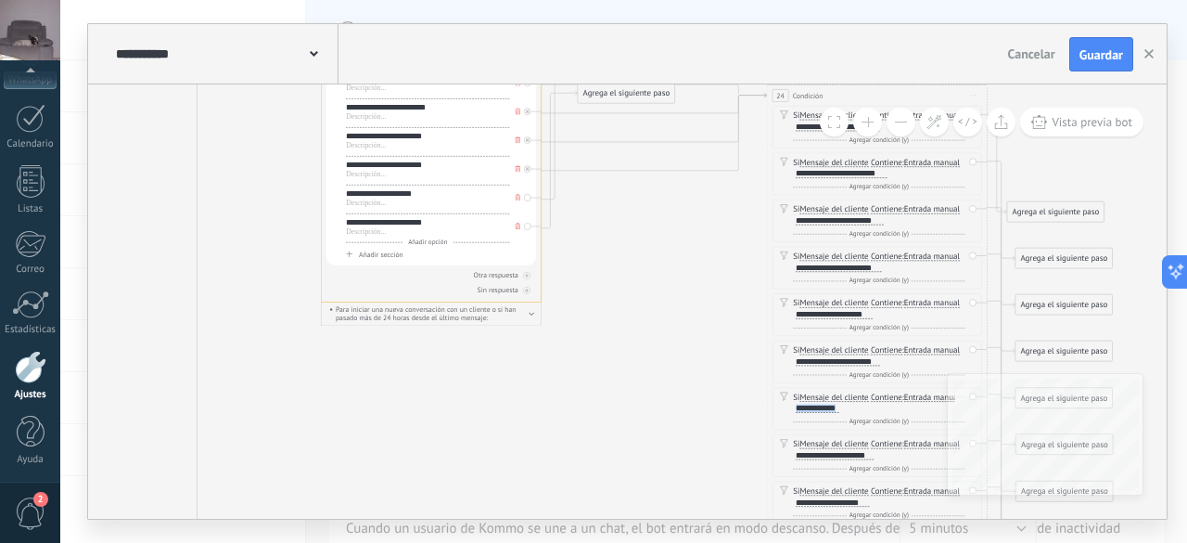
drag, startPoint x: 803, startPoint y: 405, endPoint x: 842, endPoint y: 406, distance: 39.0
click at [842, 406] on div "Si Mensaje del cliente Mensaje del cliente Emoción de la conversación Comentari…" at bounding box center [879, 403] width 172 height 22
copy div "**********"
click at [434, 238] on span "Añadir opción" at bounding box center [428, 241] width 50 height 8
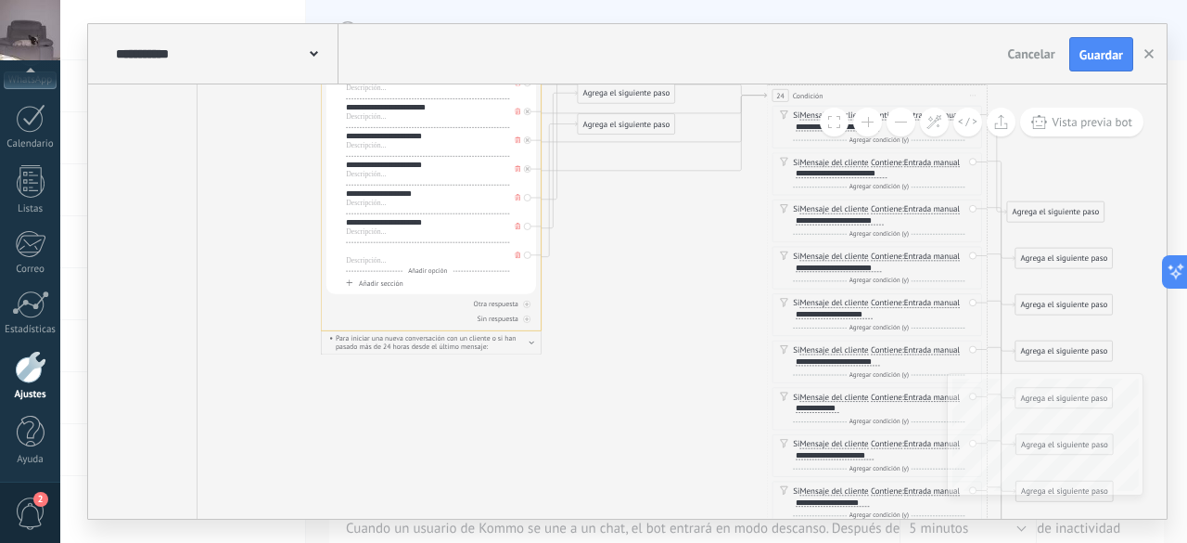
click at [375, 248] on div at bounding box center [427, 251] width 163 height 11
paste div
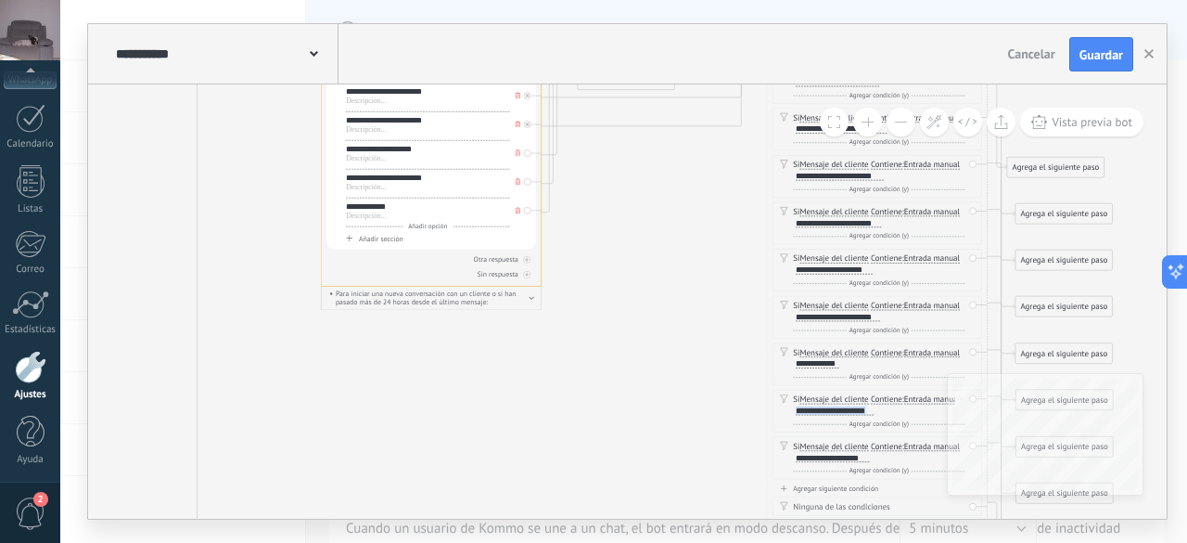
drag, startPoint x: 796, startPoint y: 409, endPoint x: 874, endPoint y: 413, distance: 78.0
click at [874, 413] on div "Si Mensaje del cliente Mensaje del cliente Emoción de la conversación Comentari…" at bounding box center [879, 405] width 172 height 22
copy div "**********"
click at [436, 228] on span "Añadir opción" at bounding box center [428, 226] width 50 height 8
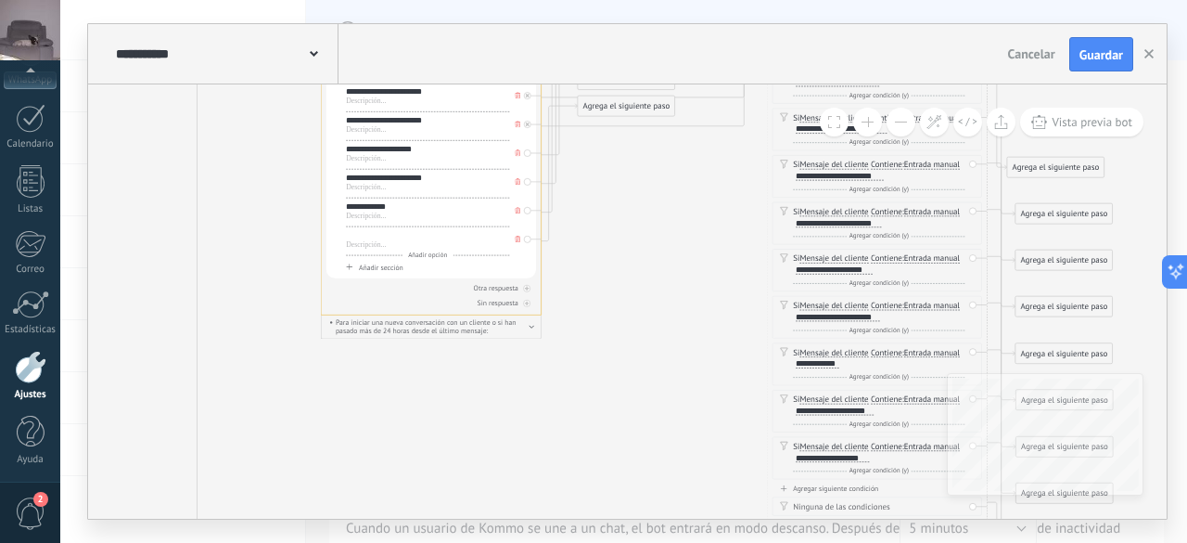
click at [416, 239] on div at bounding box center [427, 235] width 163 height 11
paste div
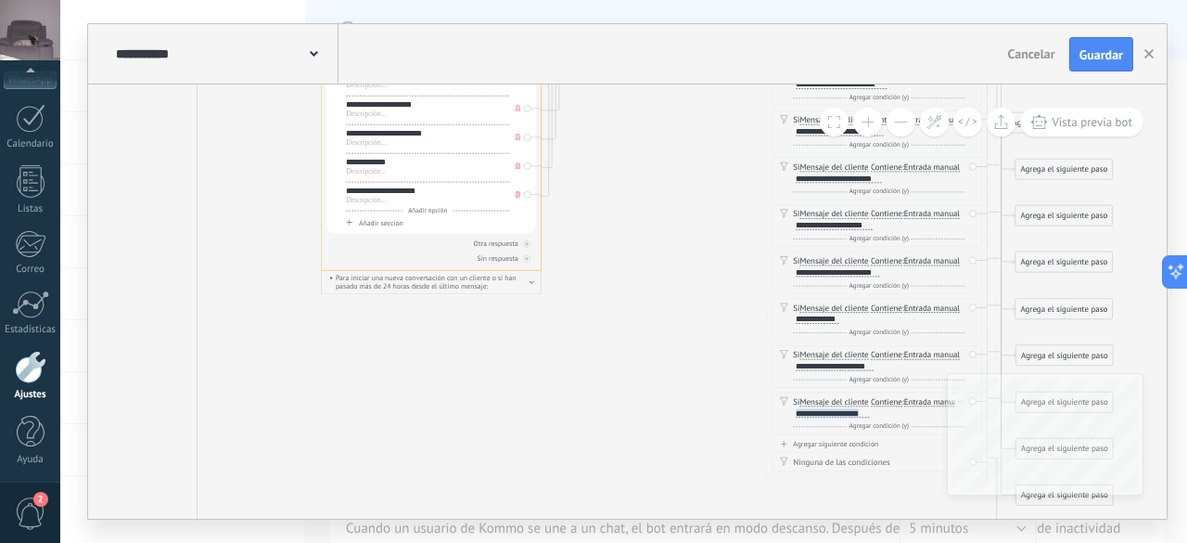
drag, startPoint x: 797, startPoint y: 411, endPoint x: 868, endPoint y: 411, distance: 71.4
click at [868, 411] on div "**********" at bounding box center [832, 413] width 73 height 8
copy div "**********"
click at [432, 212] on span "Añadir opción" at bounding box center [428, 210] width 50 height 8
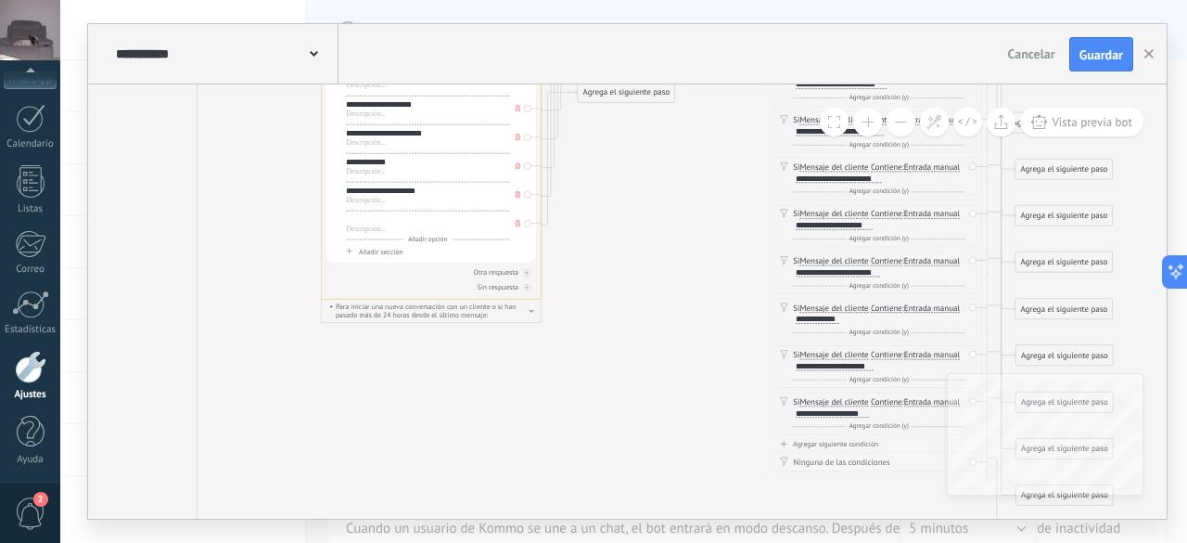
click at [411, 221] on div at bounding box center [427, 219] width 163 height 11
paste div
drag, startPoint x: 644, startPoint y: 370, endPoint x: 610, endPoint y: 350, distance: 39.1
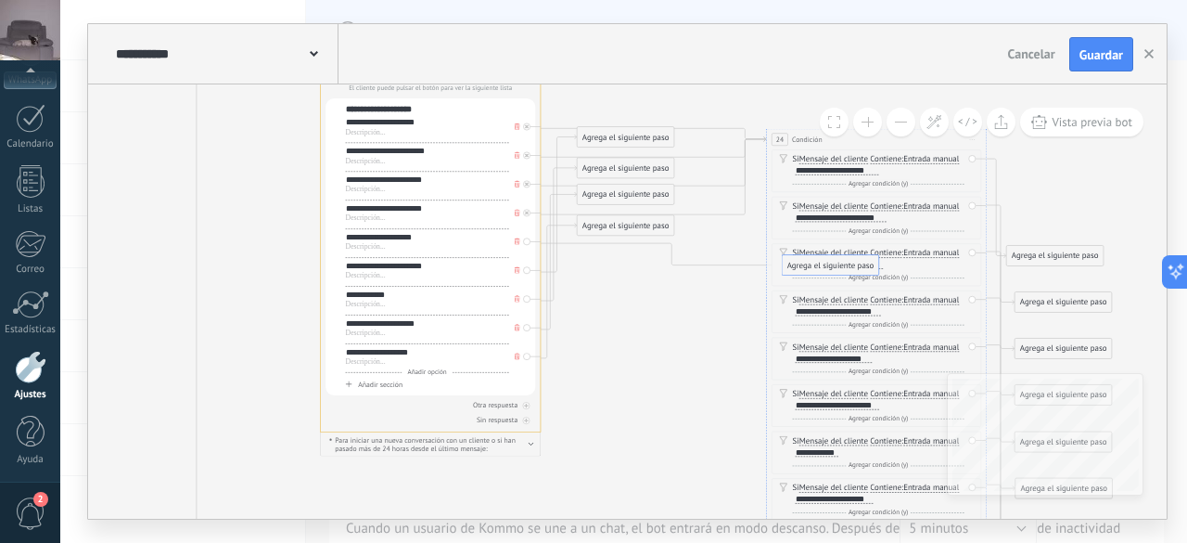
drag, startPoint x: 613, startPoint y: 112, endPoint x: 825, endPoint y: 277, distance: 268.3
drag, startPoint x: 649, startPoint y: 139, endPoint x: 841, endPoint y: 294, distance: 246.7
drag, startPoint x: 626, startPoint y: 166, endPoint x: 824, endPoint y: 208, distance: 201.9
drag, startPoint x: 757, startPoint y: 189, endPoint x: 856, endPoint y: 187, distance: 99.3
drag, startPoint x: 660, startPoint y: 221, endPoint x: 892, endPoint y: 201, distance: 232.7
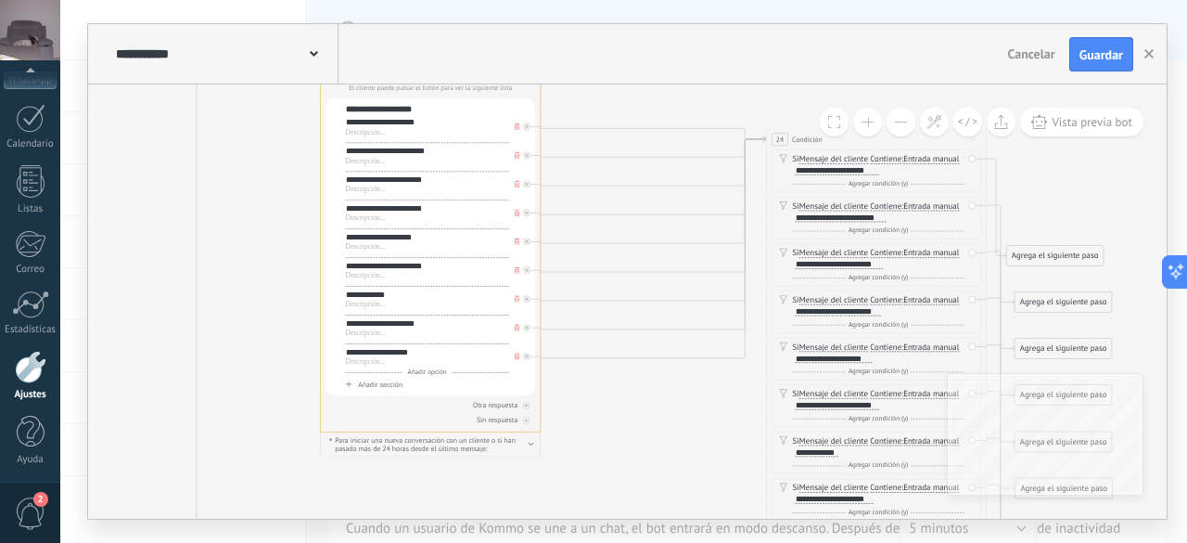
click at [369, 381] on span "Añadir sección" at bounding box center [380, 384] width 45 height 9
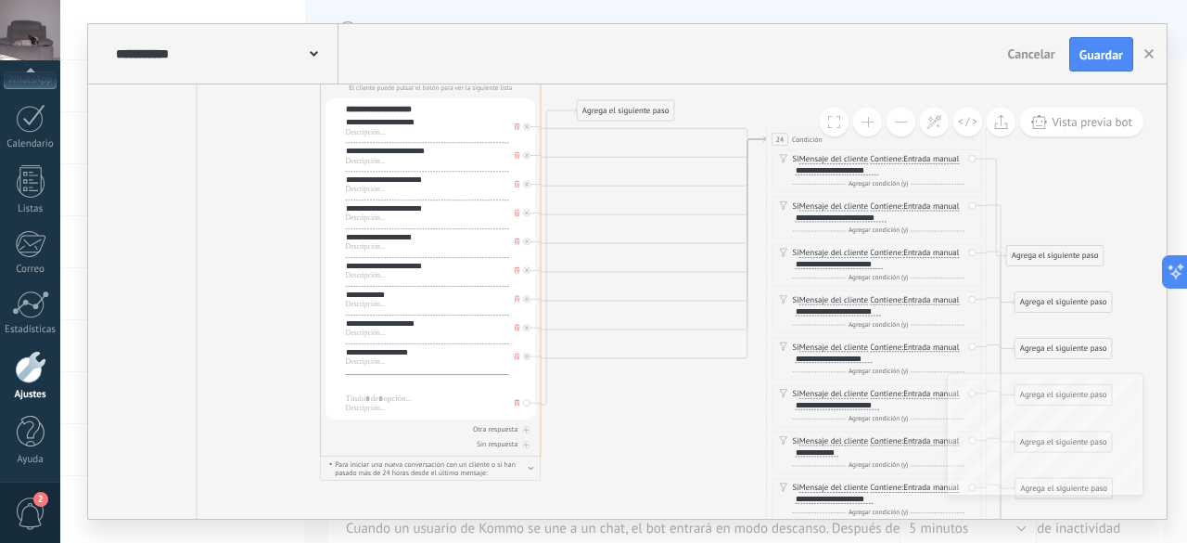
click at [391, 389] on div at bounding box center [427, 385] width 163 height 11
click at [354, 384] on div "**********" at bounding box center [428, 385] width 164 height 11
click at [388, 401] on div at bounding box center [427, 398] width 163 height 11
drag, startPoint x: 609, startPoint y: 106, endPoint x: 653, endPoint y: 442, distance: 338.6
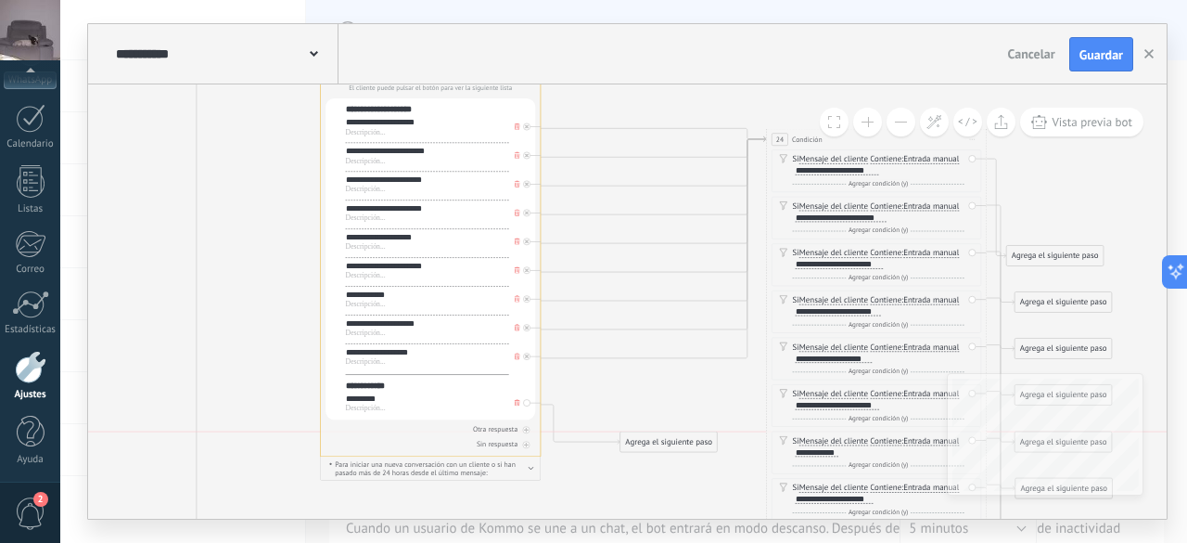
click at [653, 442] on div "Agrega el siguiente paso" at bounding box center [669, 442] width 96 height 19
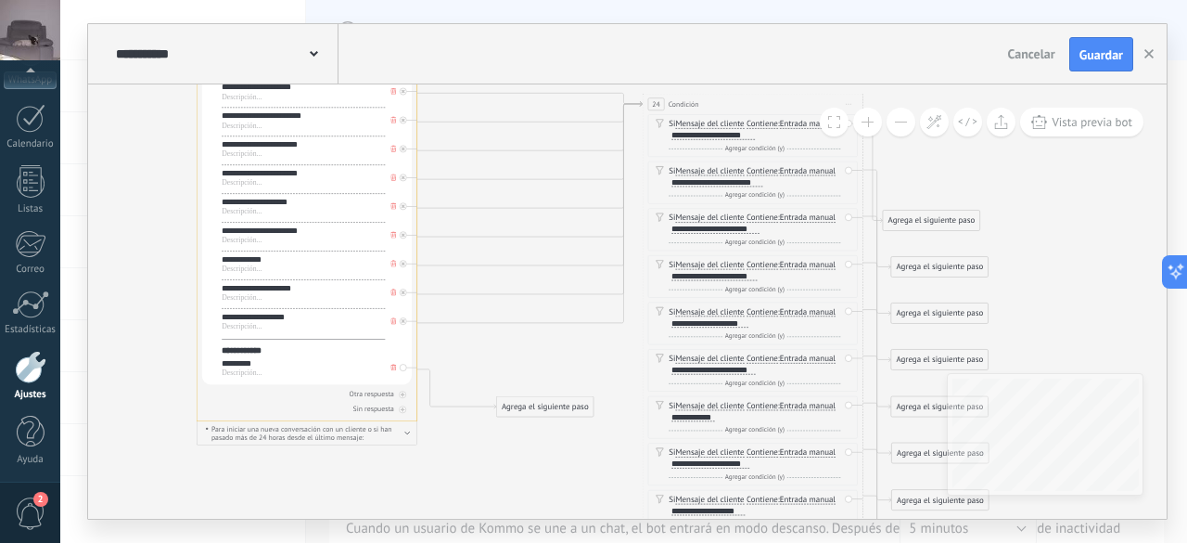
drag, startPoint x: 270, startPoint y: 296, endPoint x: 147, endPoint y: 261, distance: 128.3
click at [284, 292] on div "**********" at bounding box center [304, 288] width 164 height 11
click at [736, 464] on div "**********" at bounding box center [711, 464] width 78 height 8
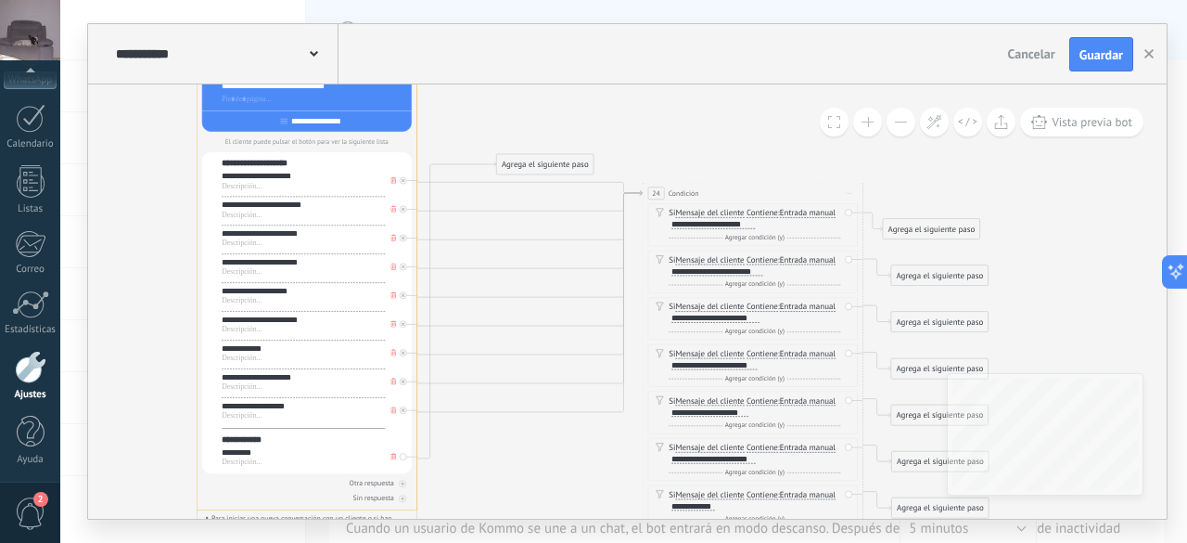
click at [282, 181] on div "**********" at bounding box center [304, 176] width 164 height 11
click at [733, 225] on div "**********" at bounding box center [713, 225] width 83 height 8
drag, startPoint x: 544, startPoint y: 160, endPoint x: 484, endPoint y: 506, distance: 350.1
click at [484, 506] on div "Agrega el siguiente paso" at bounding box center [485, 509] width 96 height 19
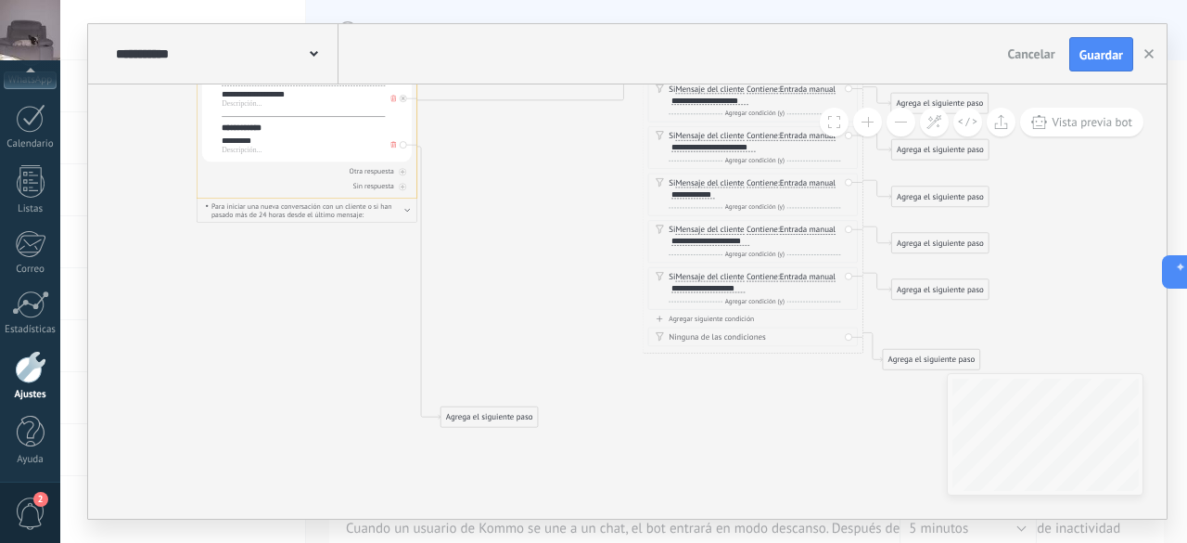
drag, startPoint x: 493, startPoint y: 196, endPoint x: 497, endPoint y: 416, distance: 220.8
click at [497, 416] on div "Agrega el siguiente paso" at bounding box center [489, 417] width 96 height 19
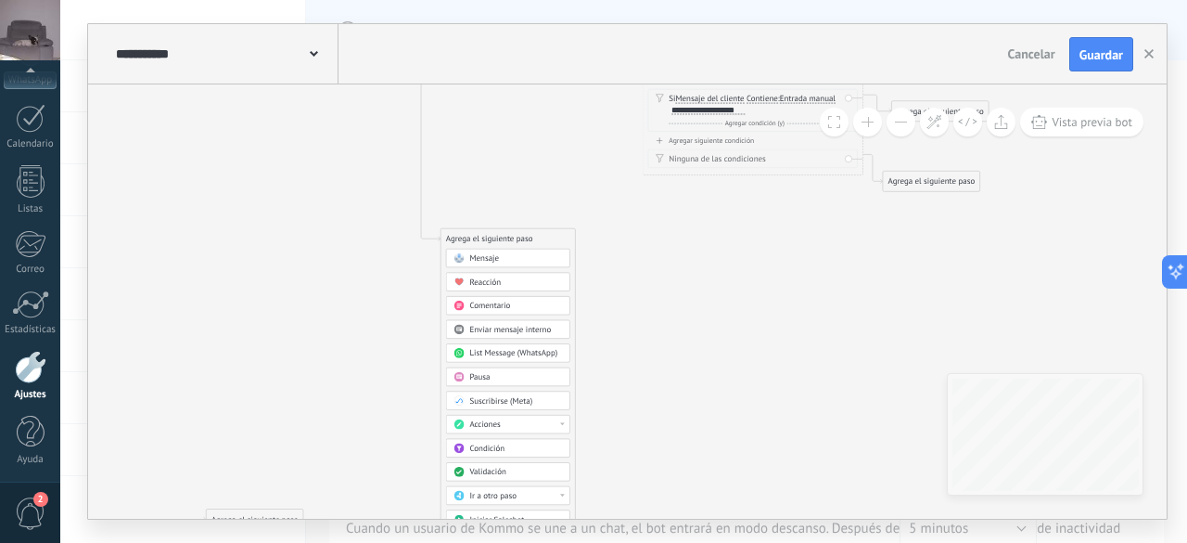
click at [495, 419] on span "Acciones" at bounding box center [484, 424] width 31 height 10
click at [534, 444] on div "Cambiar la etapa de la conversación" at bounding box center [507, 444] width 123 height 19
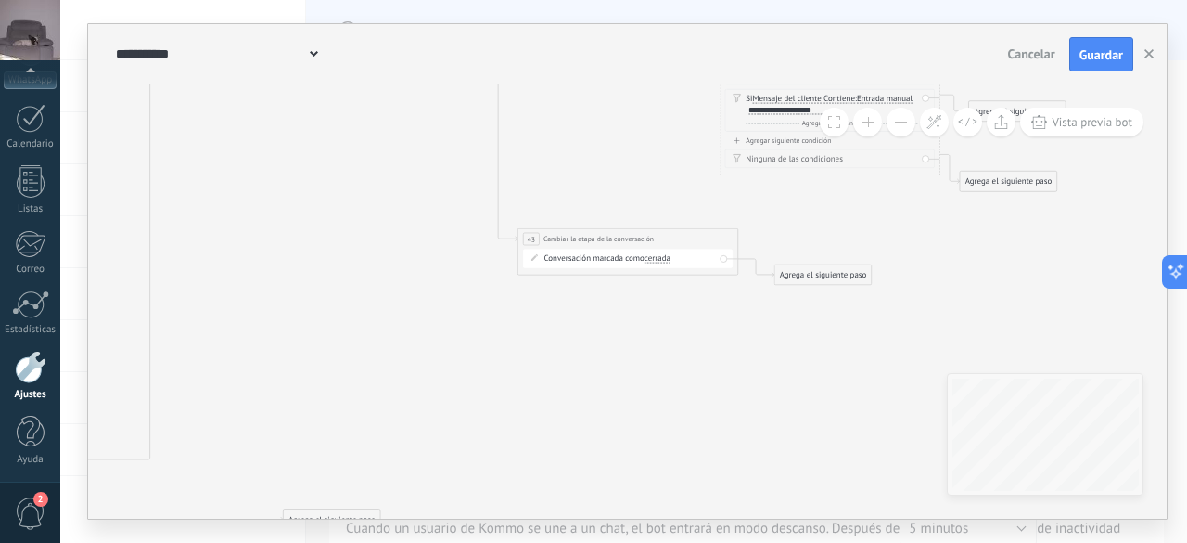
click at [829, 281] on div "Agrega el siguiente paso" at bounding box center [823, 275] width 96 height 19
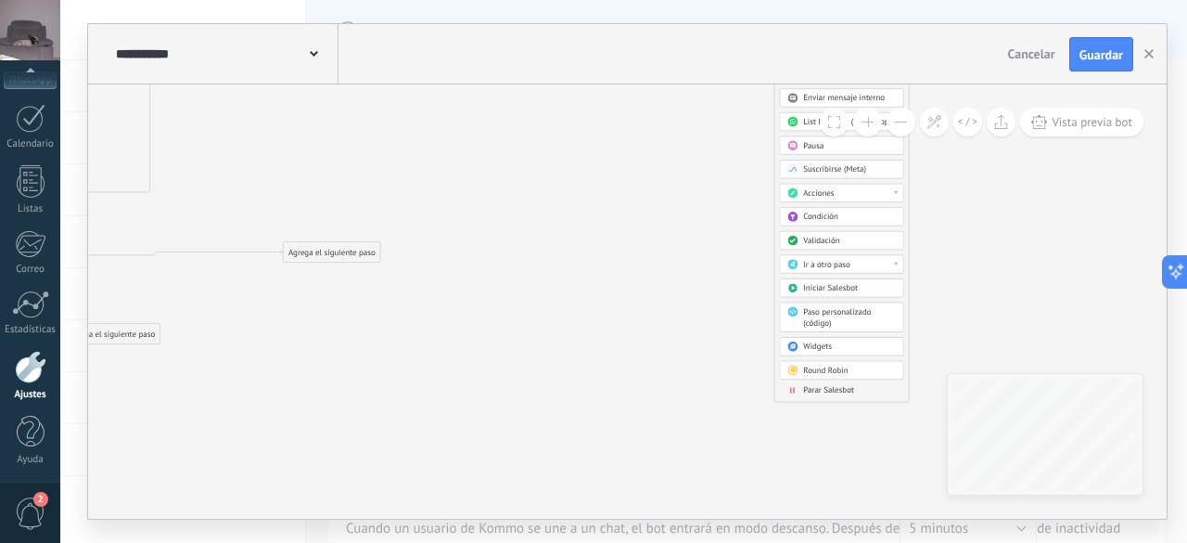
click at [833, 385] on span "Parar Salesbot" at bounding box center [828, 390] width 51 height 10
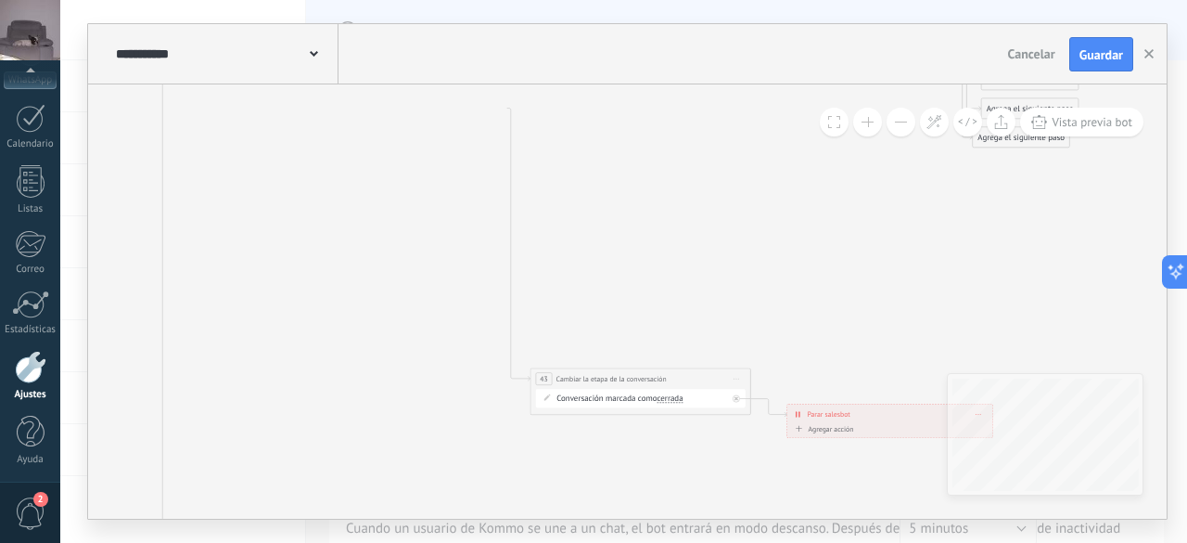
drag, startPoint x: 441, startPoint y: 335, endPoint x: 703, endPoint y: 519, distance: 320.9
click at [703, 519] on div "**********" at bounding box center [627, 271] width 1081 height 496
drag, startPoint x: 671, startPoint y: 398, endPoint x: 692, endPoint y: 248, distance: 151.8
drag, startPoint x: 716, startPoint y: 379, endPoint x: 590, endPoint y: 286, distance: 157.1
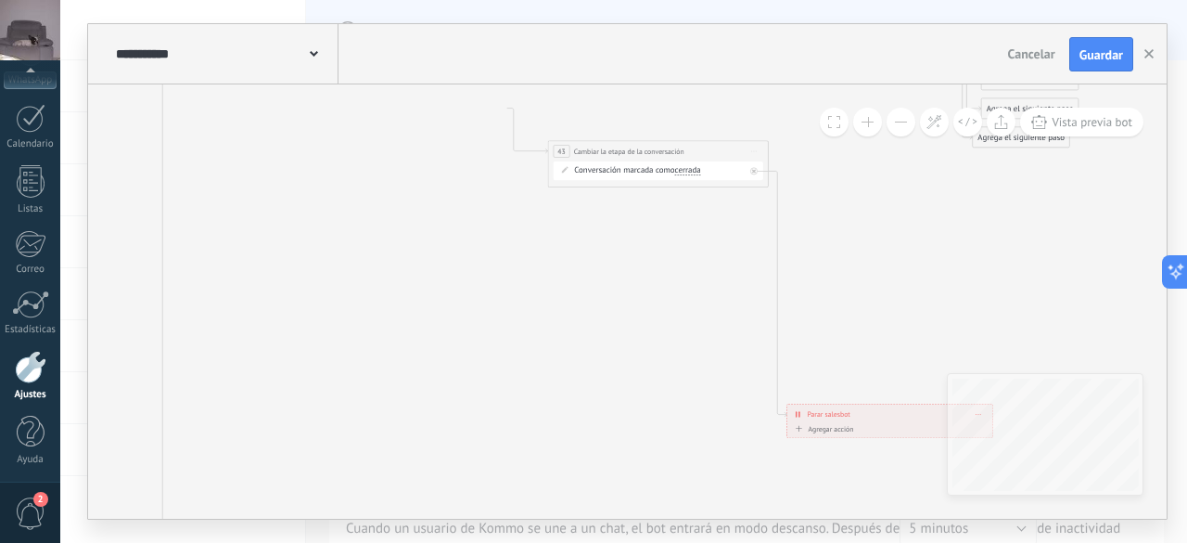
click at [732, 149] on div "**********" at bounding box center [658, 151] width 220 height 20
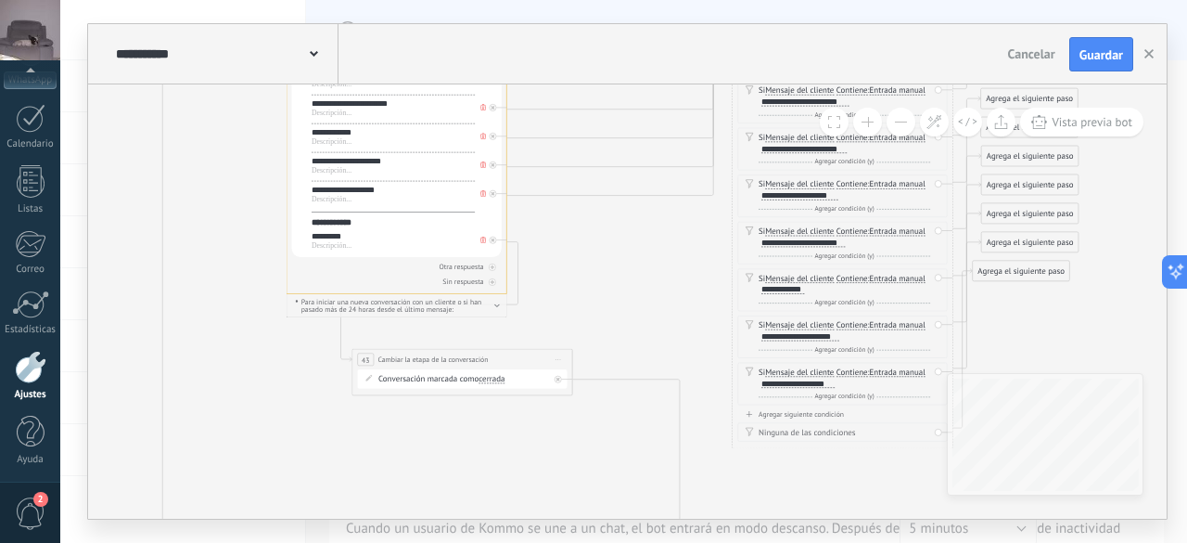
drag, startPoint x: 618, startPoint y: 283, endPoint x: 423, endPoint y: 360, distance: 209.5
click at [423, 360] on span "Cambiar la etapa de la conversación" at bounding box center [433, 359] width 110 height 10
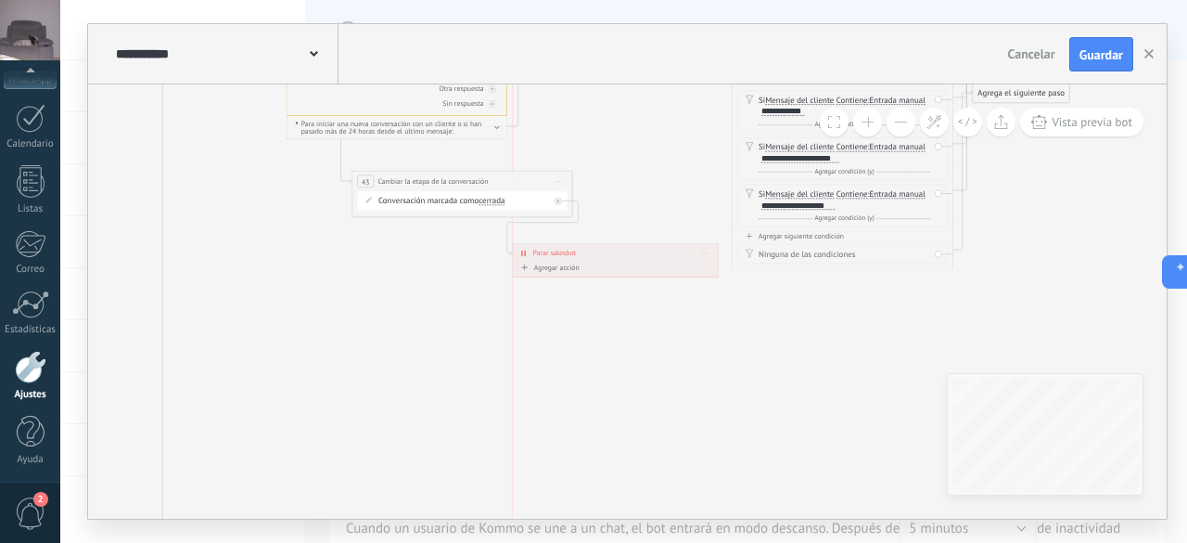
drag, startPoint x: 882, startPoint y: 366, endPoint x: 608, endPoint y: 250, distance: 298.0
click at [608, 250] on div "**********" at bounding box center [615, 253] width 205 height 19
click at [612, 303] on icon at bounding box center [109, 406] width 2418 height 2071
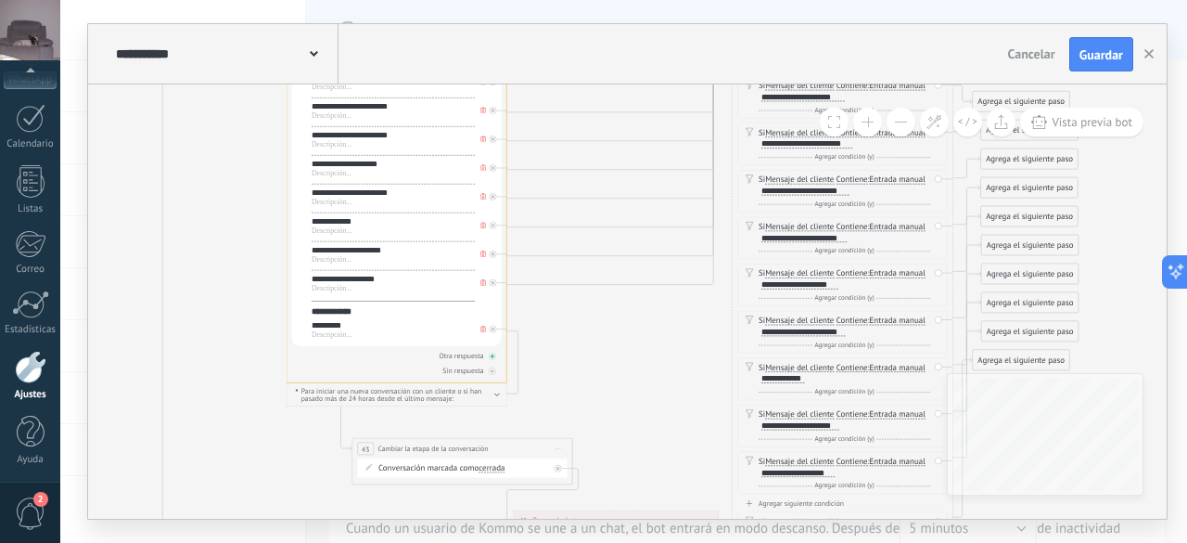
click at [493, 359] on div at bounding box center [492, 355] width 7 height 7
drag, startPoint x: 598, startPoint y: 396, endPoint x: 257, endPoint y: 487, distance: 353.2
click at [257, 487] on div "Agrega el siguiente paso" at bounding box center [254, 484] width 96 height 19
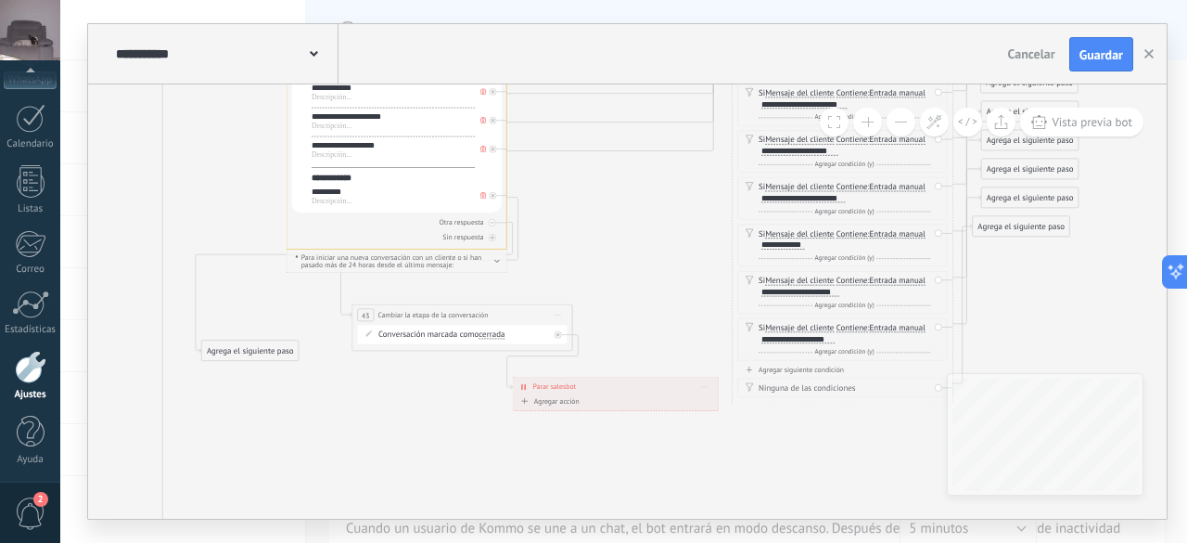
click at [904, 128] on button at bounding box center [901, 122] width 29 height 29
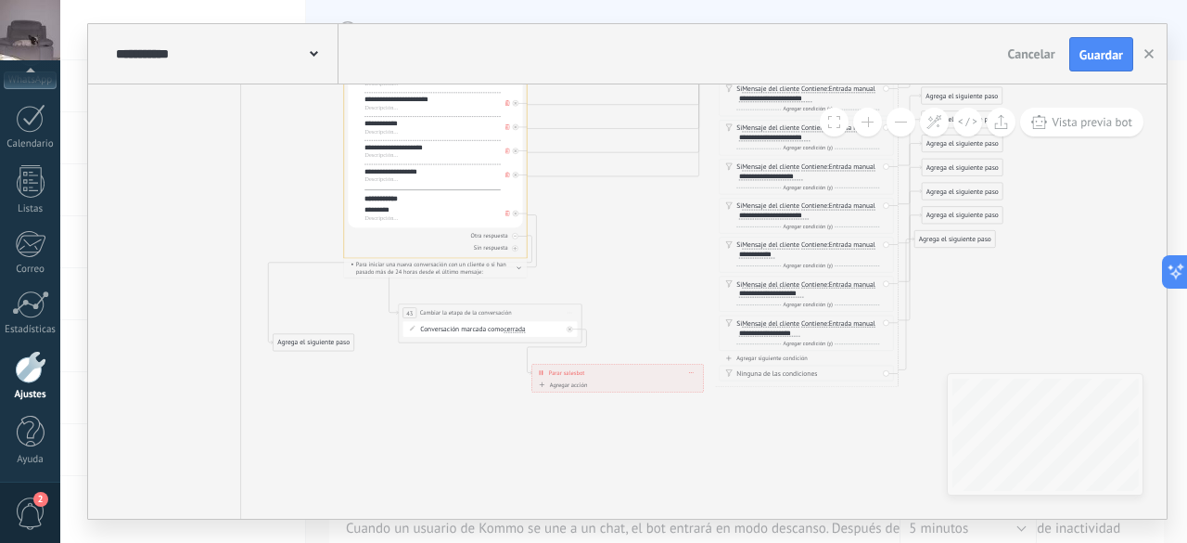
click at [904, 128] on button at bounding box center [901, 122] width 29 height 29
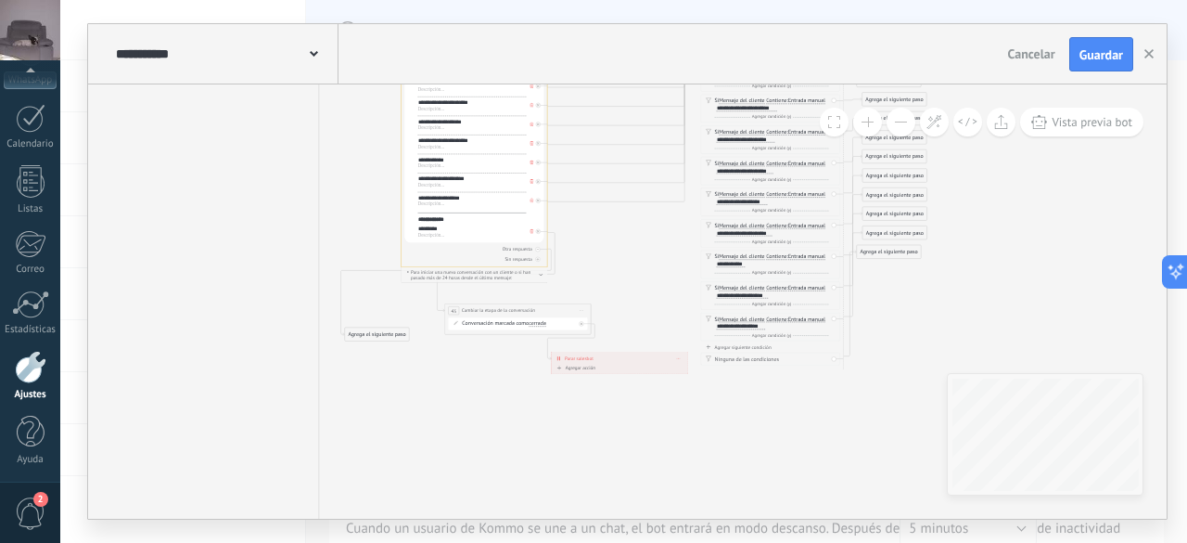
click at [904, 128] on button at bounding box center [901, 122] width 29 height 29
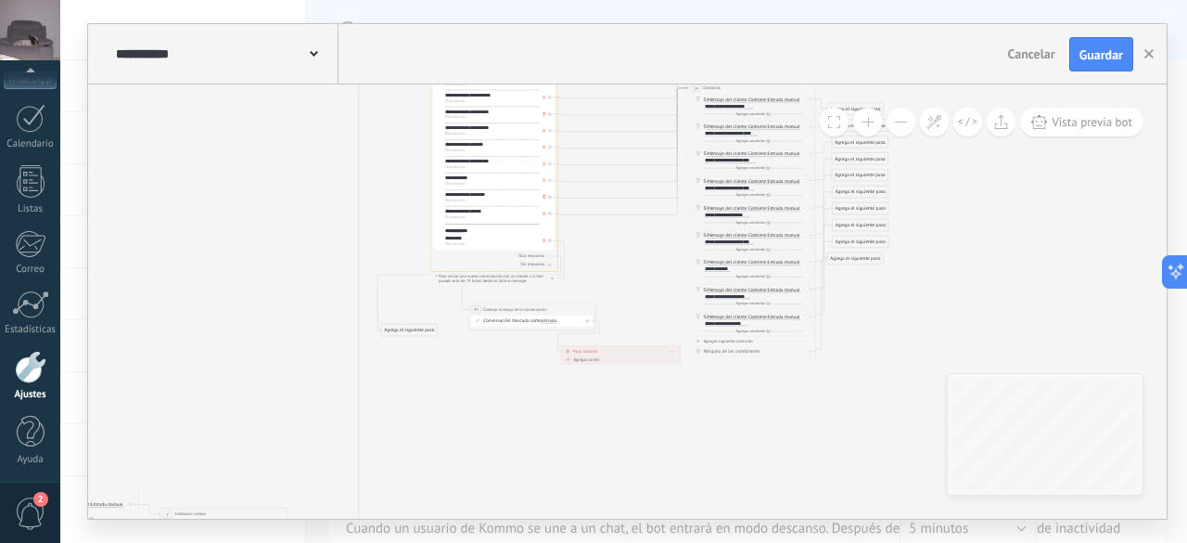
click at [904, 128] on button at bounding box center [901, 122] width 29 height 29
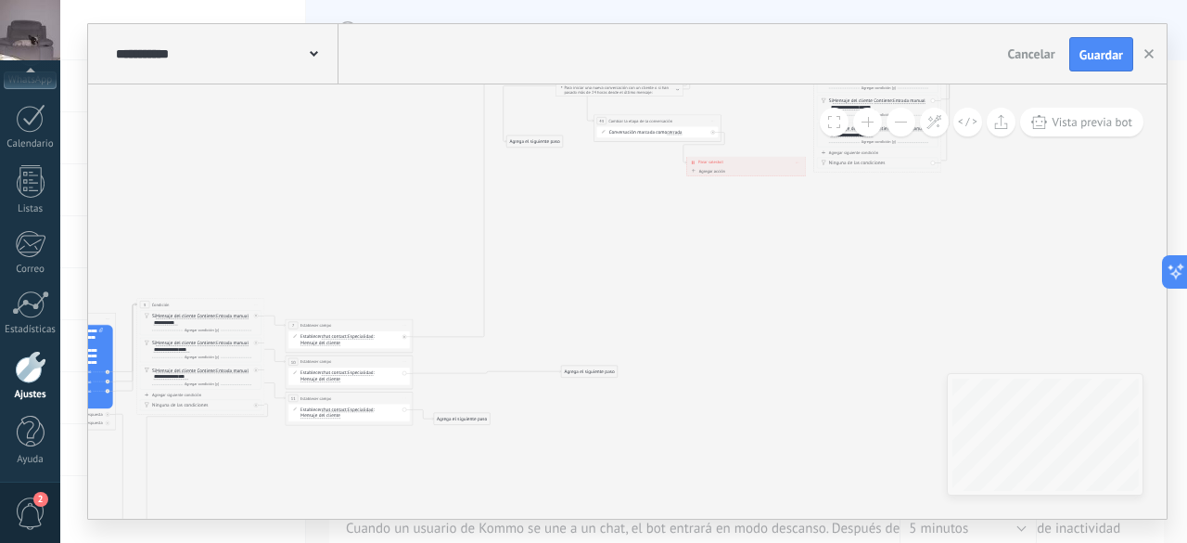
drag, startPoint x: 445, startPoint y: 428, endPoint x: 570, endPoint y: 238, distance: 226.9
click at [570, 238] on icon at bounding box center [452, 251] width 1399 height 1198
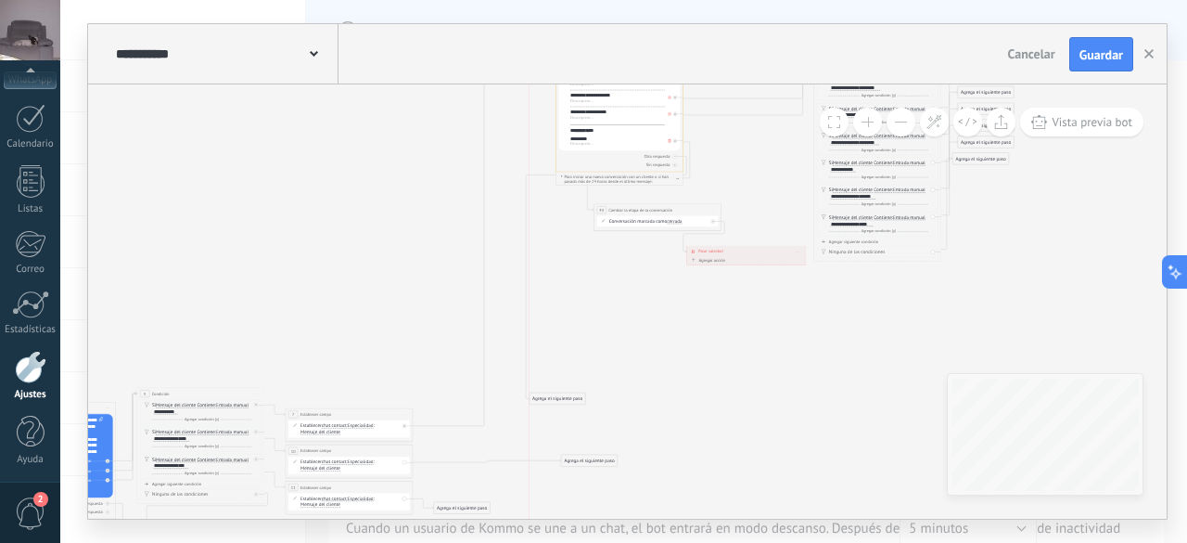
drag, startPoint x: 543, startPoint y: 229, endPoint x: 563, endPoint y: 398, distance: 170.0
click at [563, 398] on div "Agrega el siguiente paso" at bounding box center [558, 398] width 56 height 10
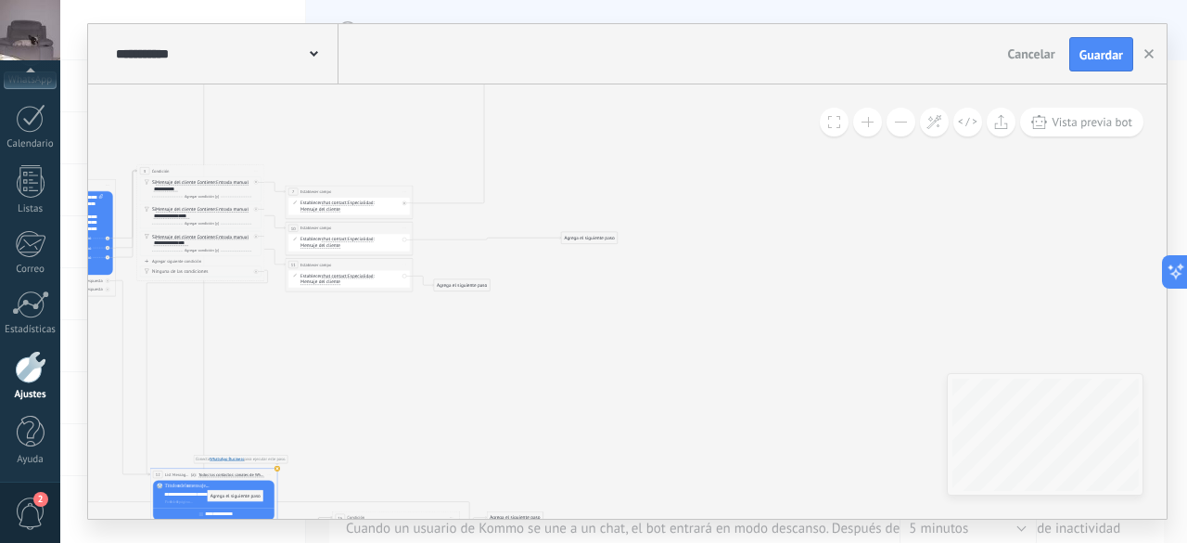
drag, startPoint x: 574, startPoint y: 174, endPoint x: 252, endPoint y: 494, distance: 453.9
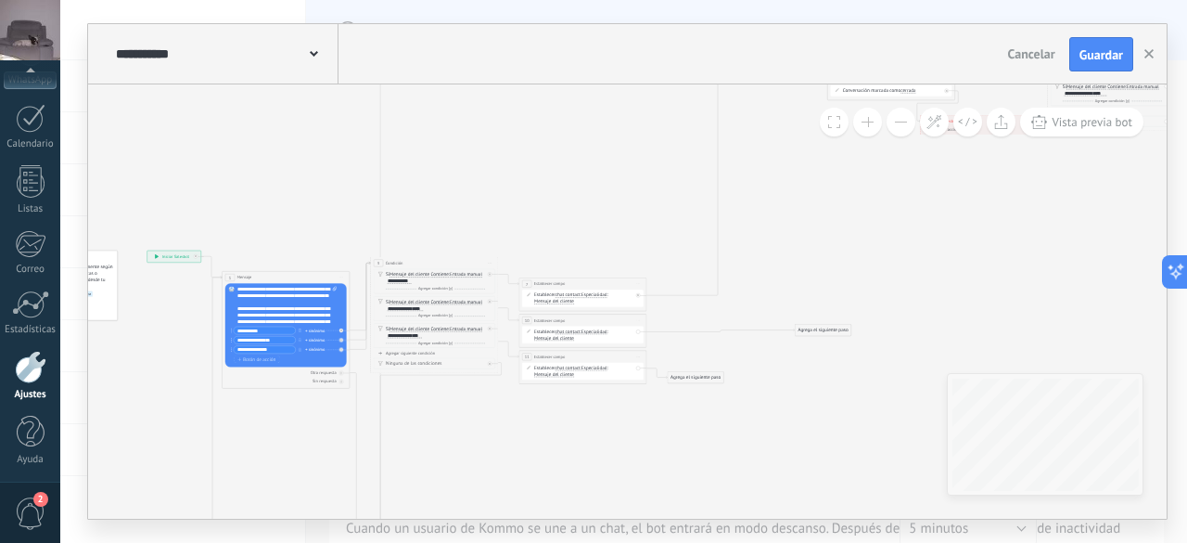
drag, startPoint x: 295, startPoint y: 417, endPoint x: 529, endPoint y: 151, distance: 354.3
click at [529, 151] on icon at bounding box center [686, 243] width 1399 height 1265
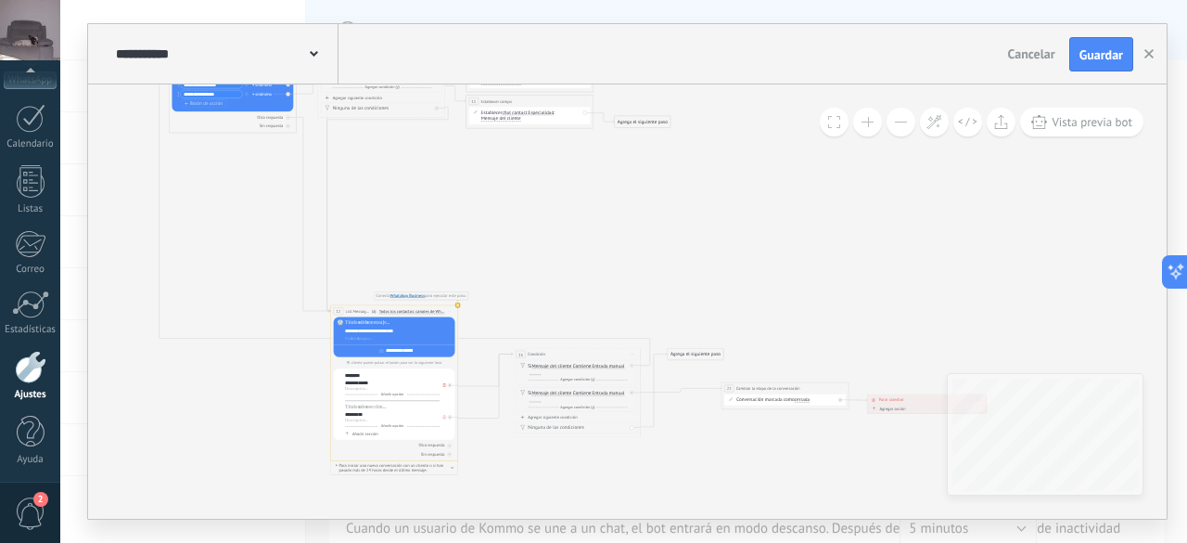
drag, startPoint x: 461, startPoint y: 464, endPoint x: 408, endPoint y: 211, distance: 258.7
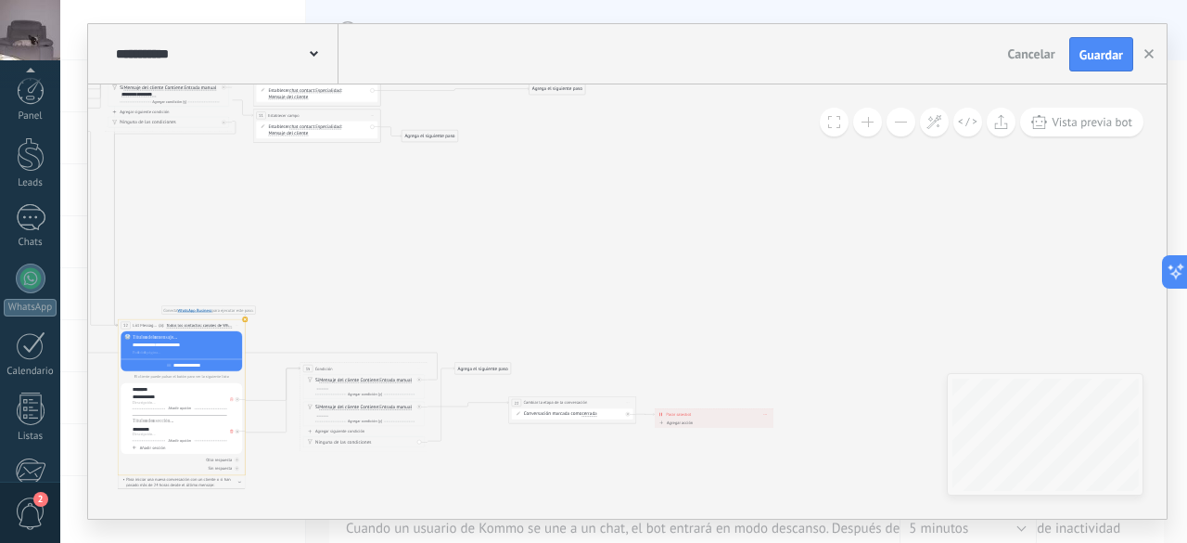
scroll to position [227, 0]
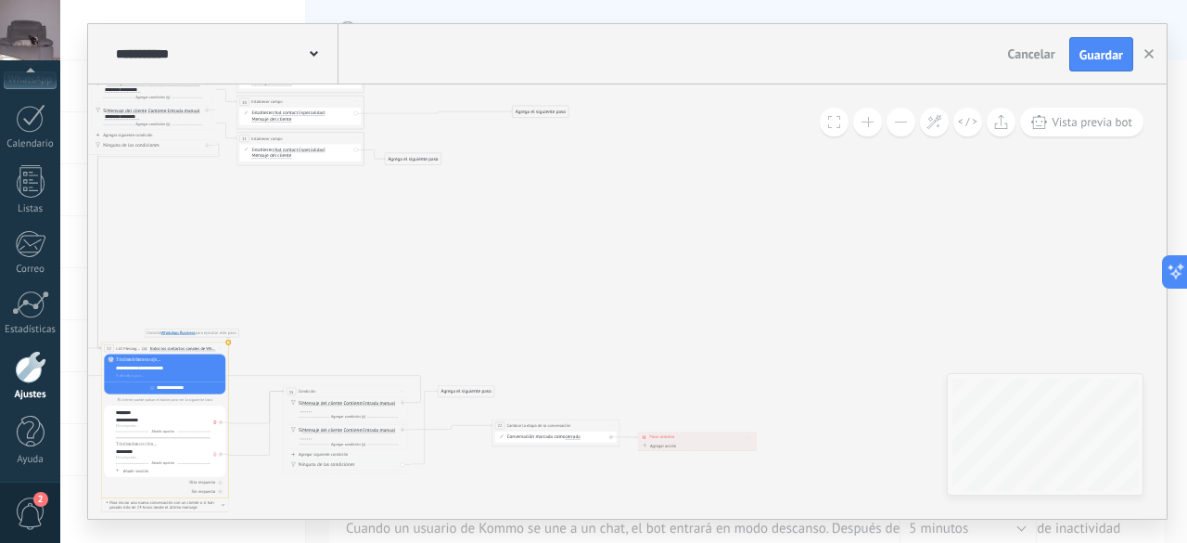
click at [443, 298] on icon at bounding box center [404, 24] width 1399 height 1265
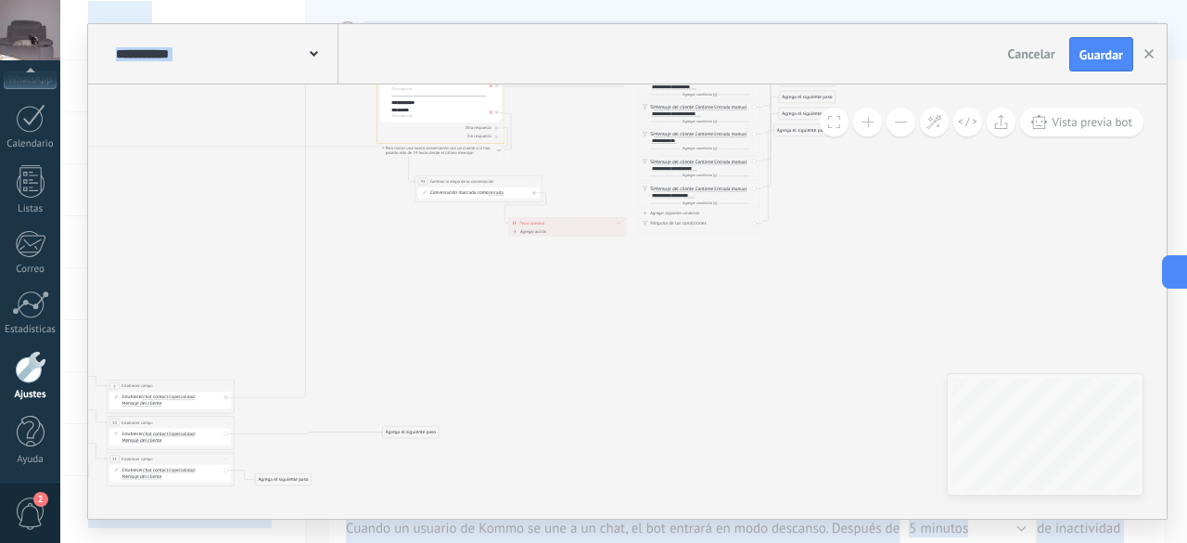
drag, startPoint x: 442, startPoint y: 266, endPoint x: 337, endPoint y: 586, distance: 336.7
click at [337, 542] on html ".abccls-1,.abccls-2{fill-rule:evenodd}.abccls-2{fill:#fff} .abfcls-1{fill:none}…" at bounding box center [593, 271] width 1187 height 543
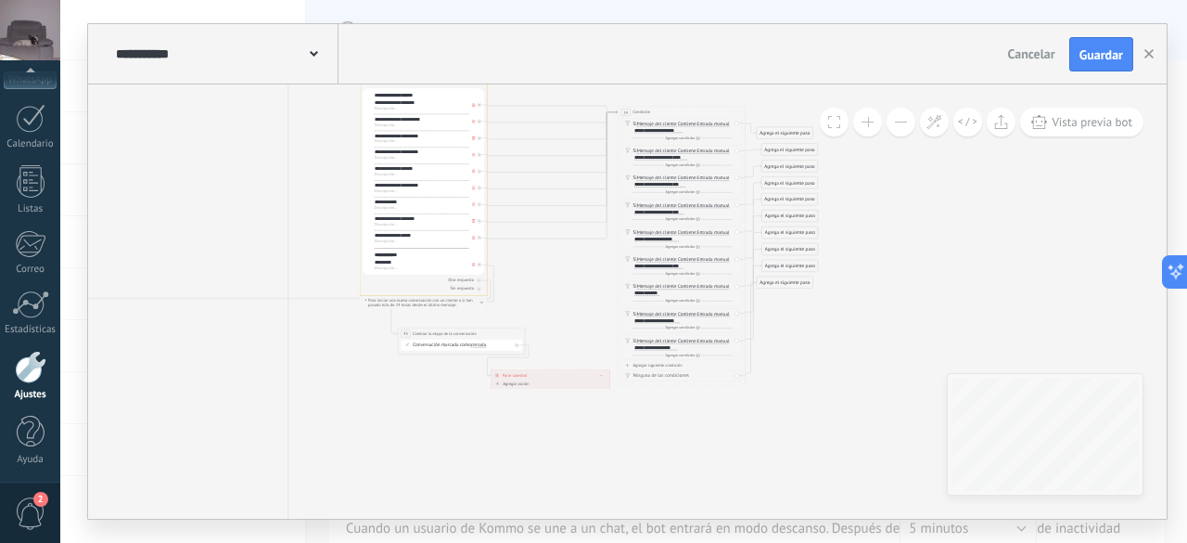
drag, startPoint x: 472, startPoint y: 335, endPoint x: 455, endPoint y: 420, distance: 87.0
click at [443, 449] on icon at bounding box center [257, 498] width 1399 height 1265
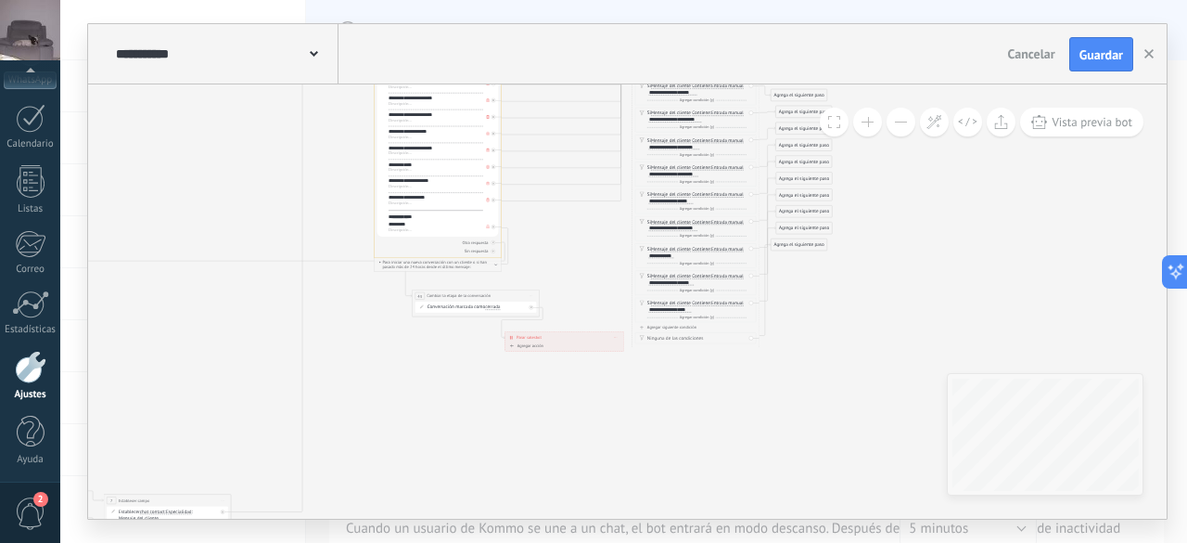
click at [824, 119] on button at bounding box center [834, 122] width 29 height 29
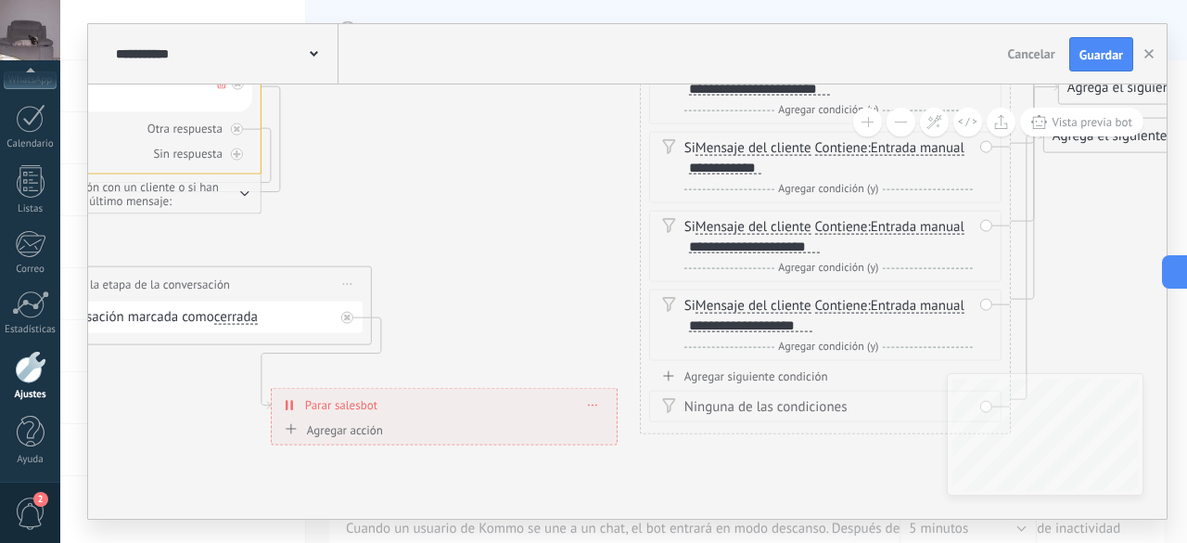
click at [909, 133] on button at bounding box center [901, 122] width 29 height 29
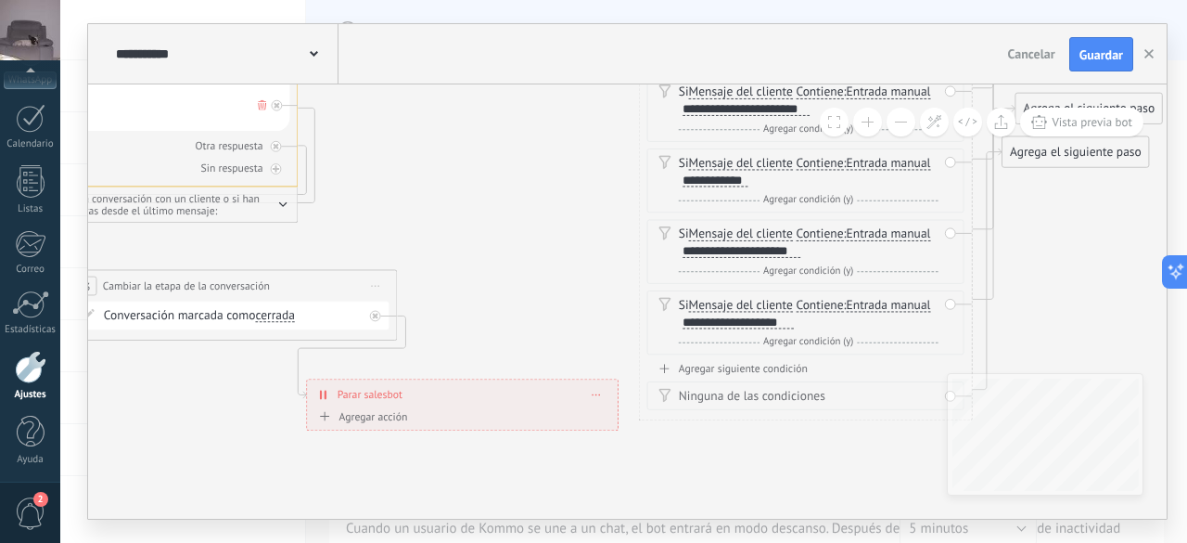
click at [907, 130] on button at bounding box center [901, 122] width 29 height 29
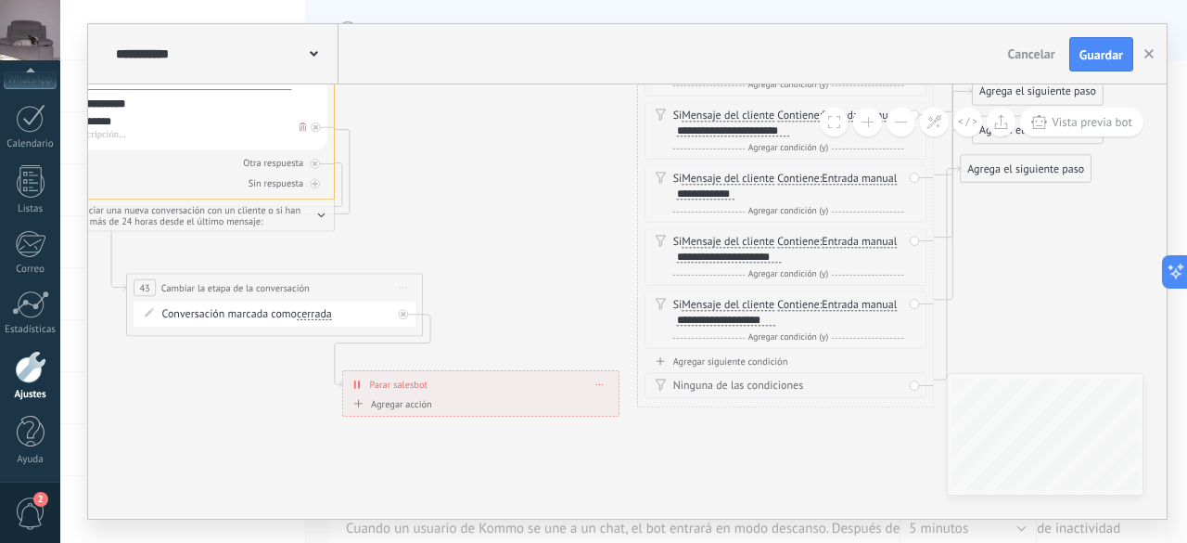
click at [907, 130] on button at bounding box center [901, 122] width 29 height 29
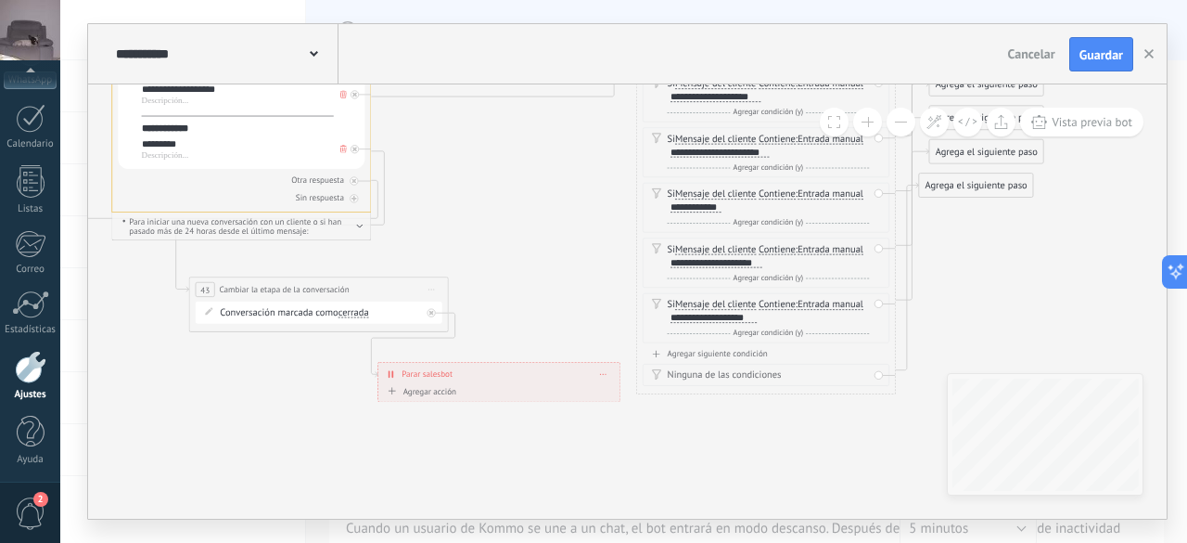
click at [907, 130] on button at bounding box center [901, 122] width 29 height 29
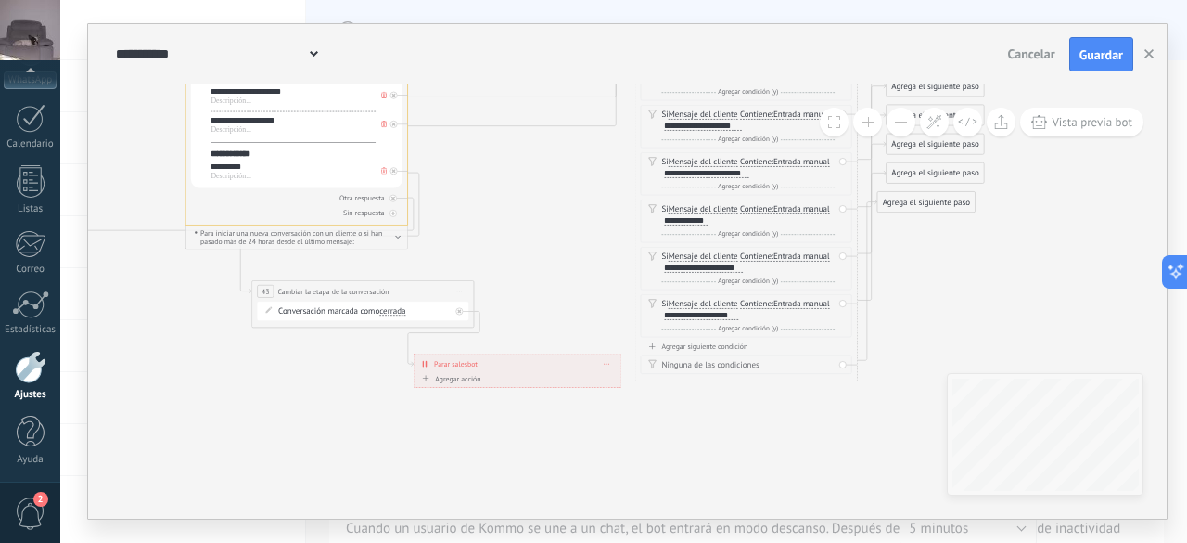
click at [907, 130] on button at bounding box center [901, 122] width 29 height 29
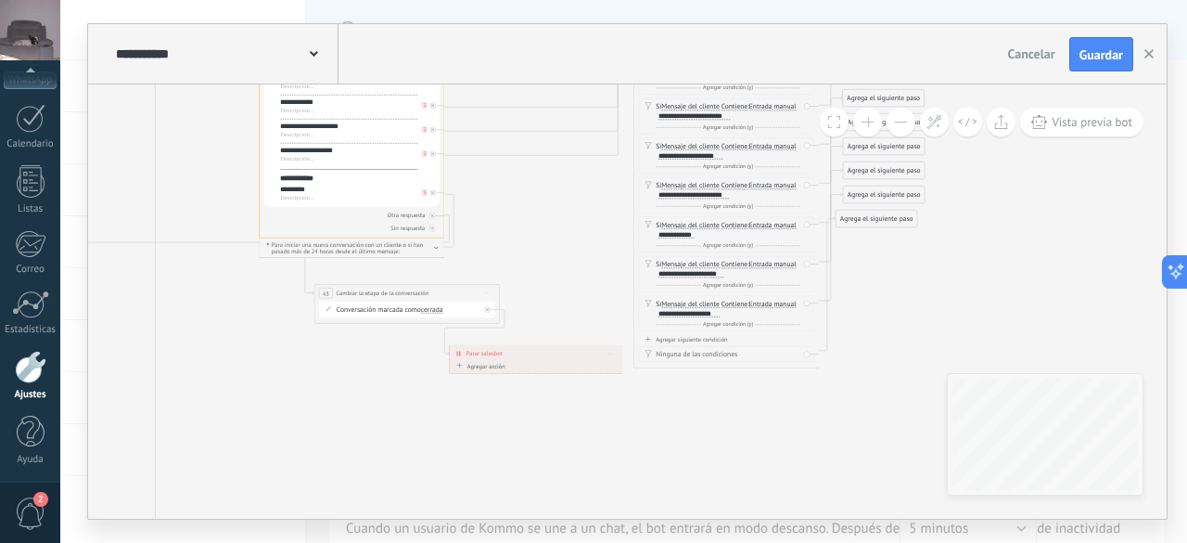
click at [907, 130] on button at bounding box center [901, 122] width 29 height 29
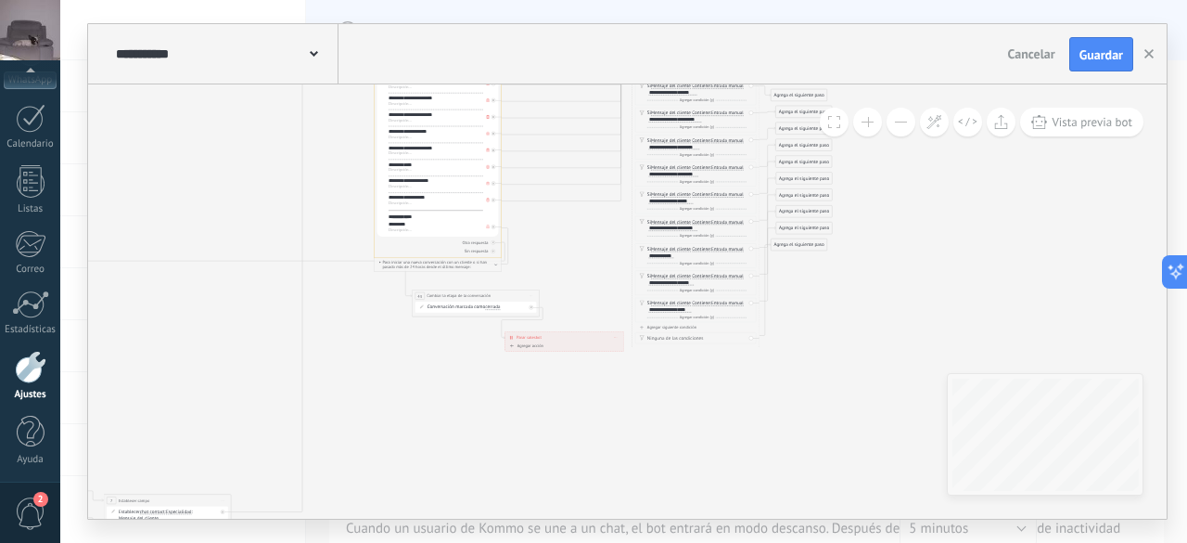
click at [907, 130] on button at bounding box center [901, 122] width 29 height 29
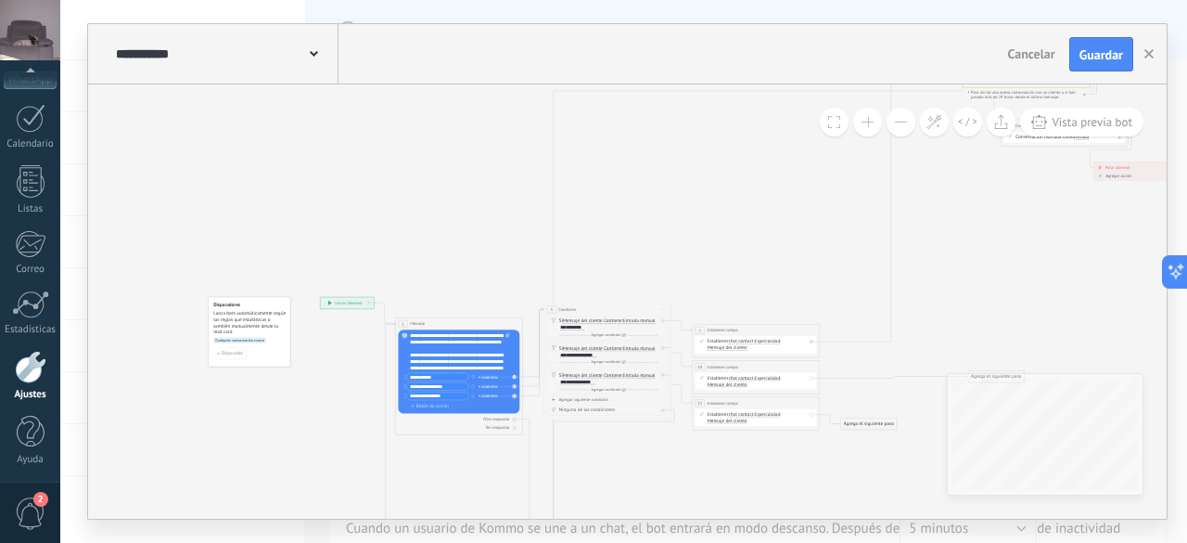
drag, startPoint x: 411, startPoint y: 363, endPoint x: 1000, endPoint y: 193, distance: 613.0
click at [1000, 193] on icon at bounding box center [859, 290] width 1399 height 1265
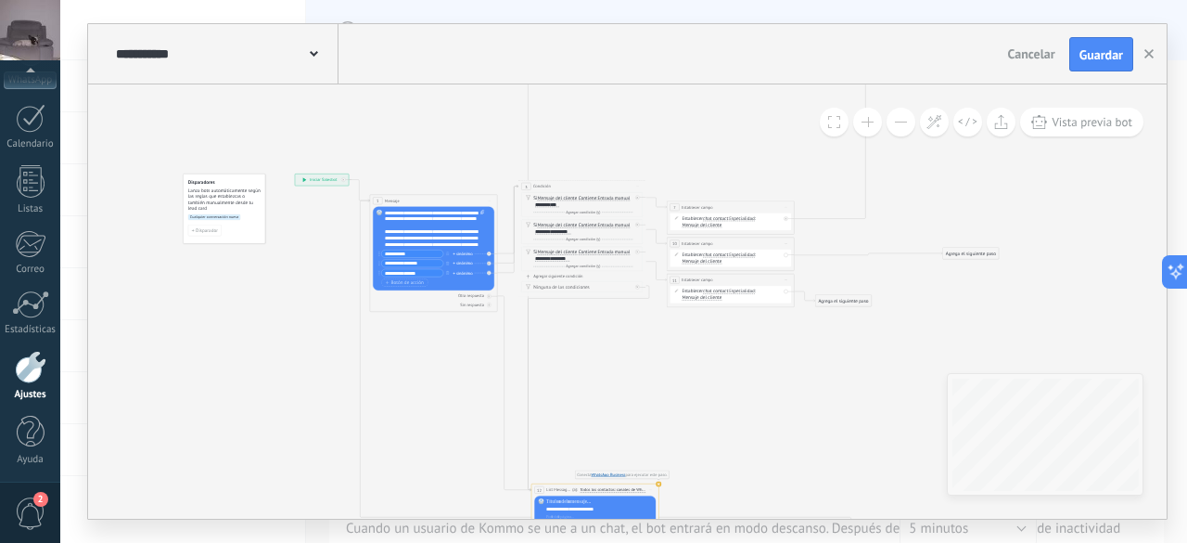
drag, startPoint x: 354, startPoint y: 305, endPoint x: 288, endPoint y: 324, distance: 69.3
click at [288, 324] on icon at bounding box center [834, 166] width 1399 height 1265
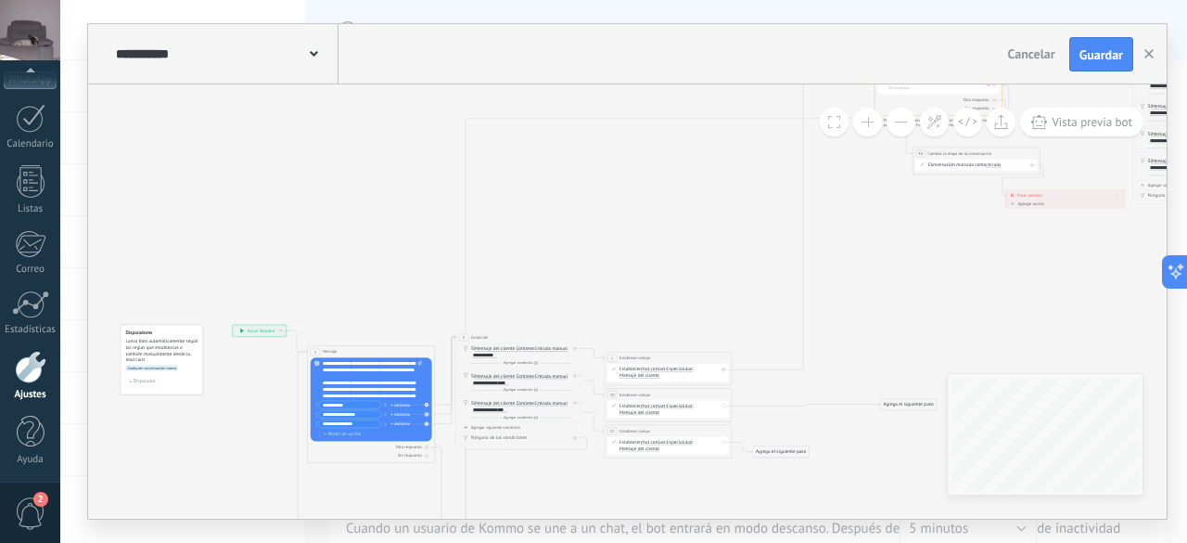
drag, startPoint x: 685, startPoint y: 532, endPoint x: 679, endPoint y: 586, distance: 55.1
click at [679, 542] on html ".abccls-1,.abccls-2{fill-rule:evenodd}.abccls-2{fill:#fff} .abfcls-1{fill:none}…" at bounding box center [593, 271] width 1187 height 543
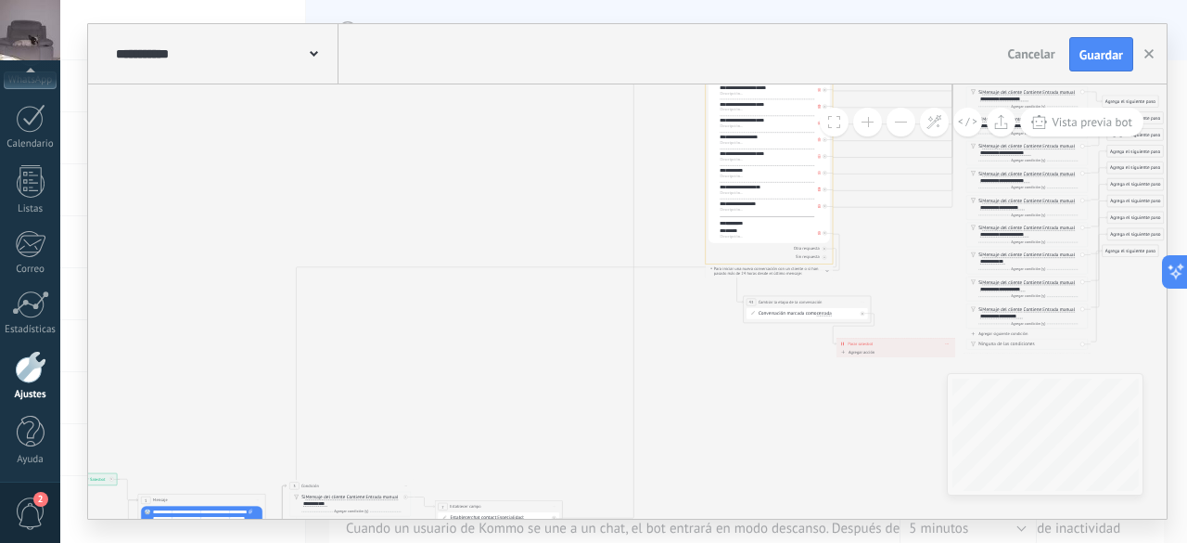
drag, startPoint x: 625, startPoint y: 267, endPoint x: 609, endPoint y: 381, distance: 115.2
click at [450, 392] on icon at bounding box center [603, 466] width 1399 height 1265
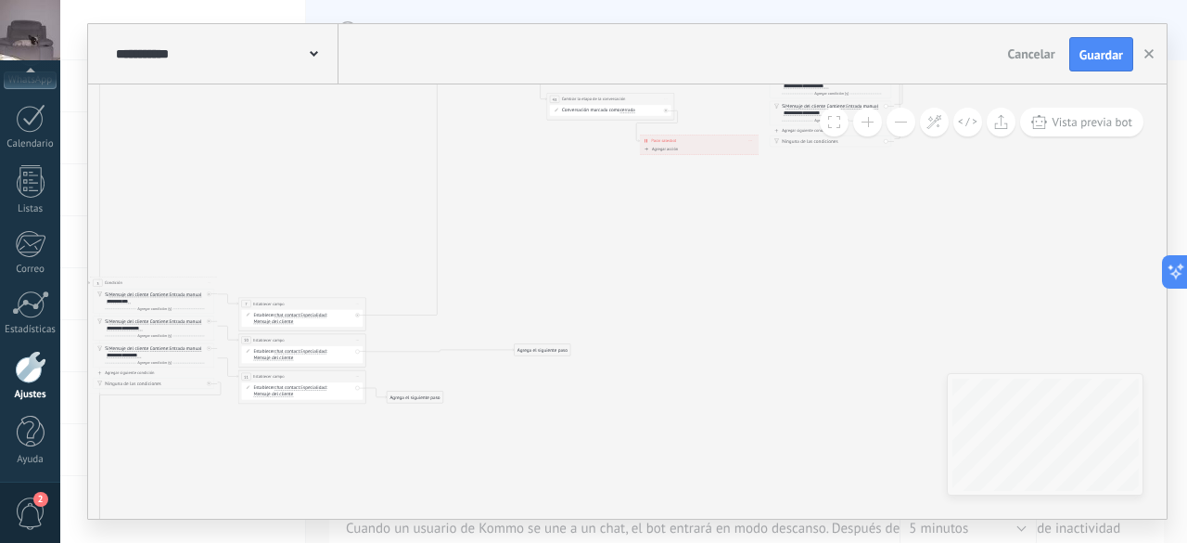
drag, startPoint x: 704, startPoint y: 410, endPoint x: 521, endPoint y: 168, distance: 303.3
click at [521, 168] on icon at bounding box center [406, 263] width 1399 height 1265
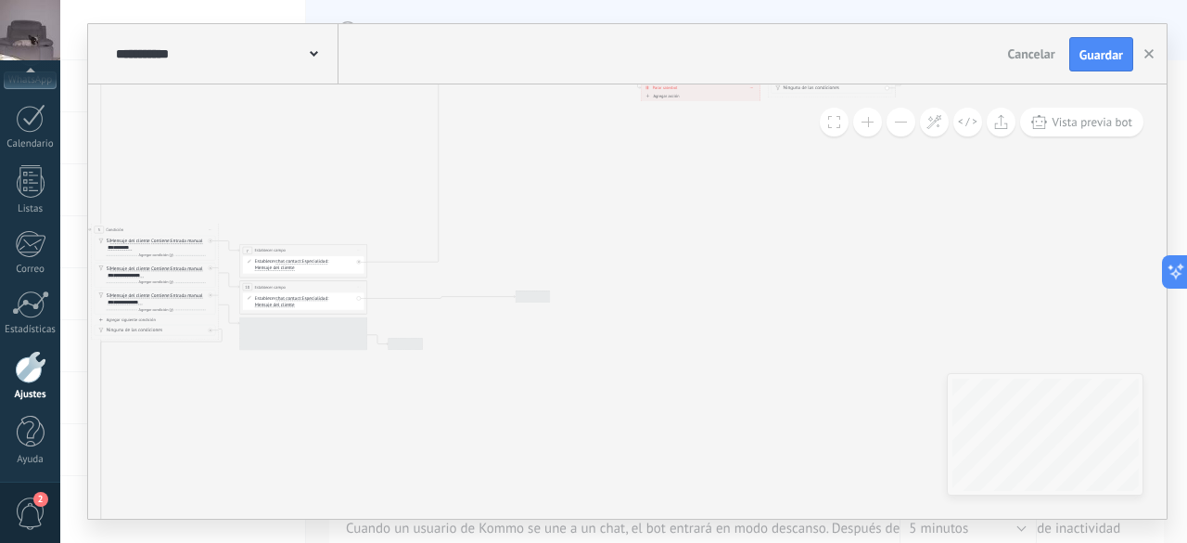
click at [571, 359] on icon at bounding box center [407, 210] width 1399 height 1265
click at [545, 291] on div "Agrega el siguiente paso" at bounding box center [544, 296] width 56 height 10
click at [563, 363] on span "List Message (WhatsApp)" at bounding box center [557, 363] width 51 height 6
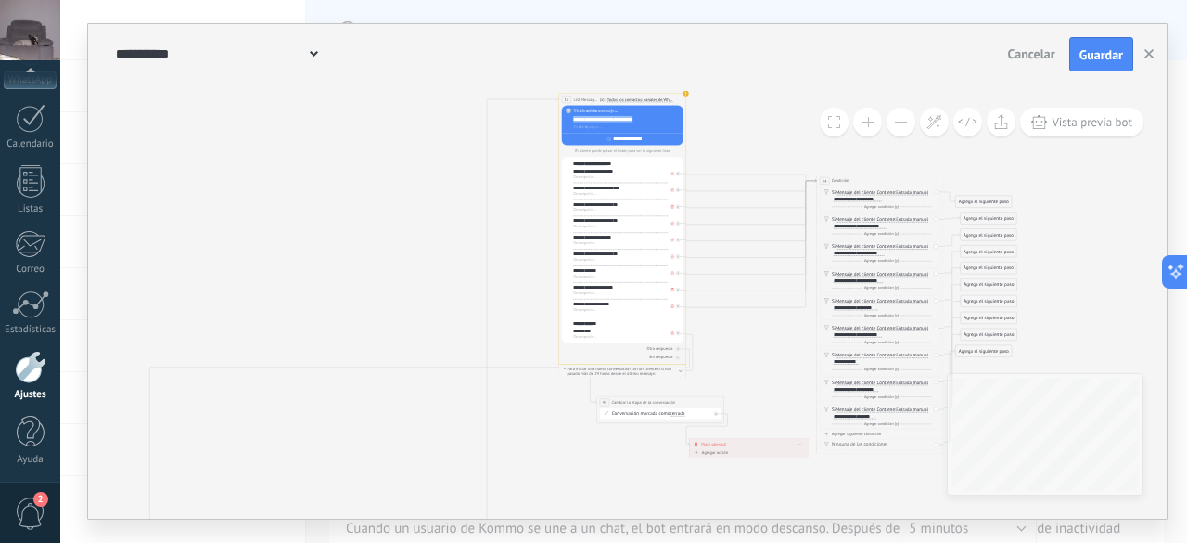
drag, startPoint x: 573, startPoint y: 116, endPoint x: 644, endPoint y: 120, distance: 70.6
click at [644, 120] on div "**********" at bounding box center [627, 119] width 108 height 6
copy div "**********"
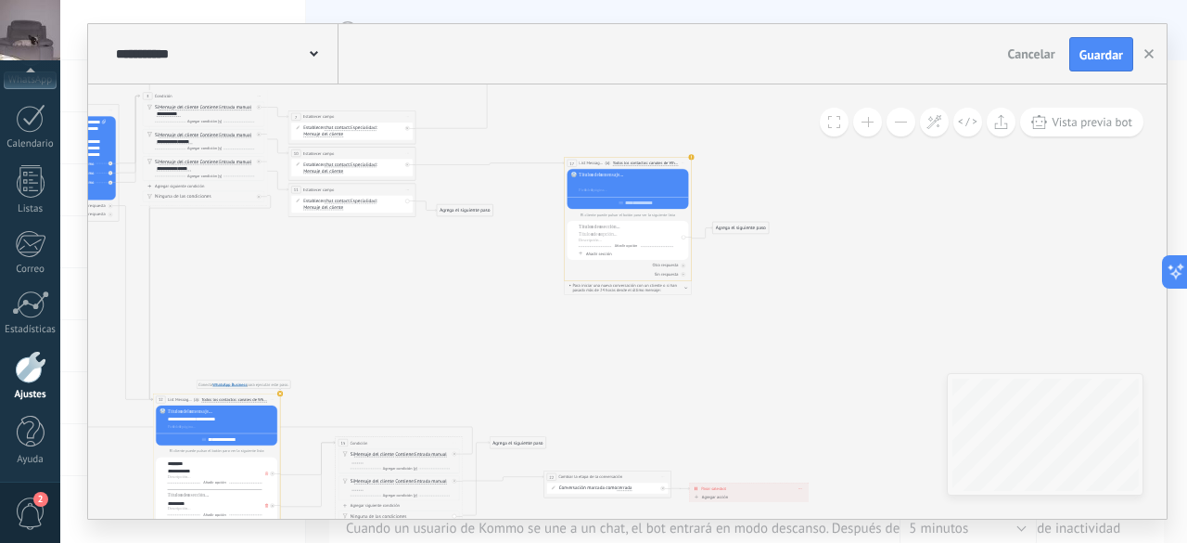
click at [603, 185] on div at bounding box center [633, 183] width 108 height 6
paste div
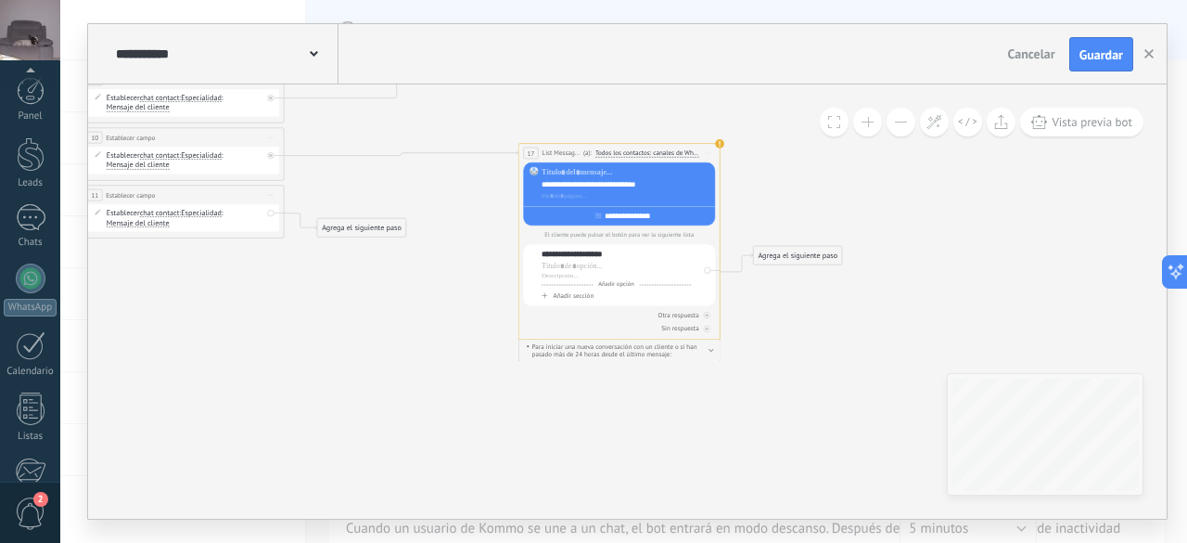
scroll to position [227, 0]
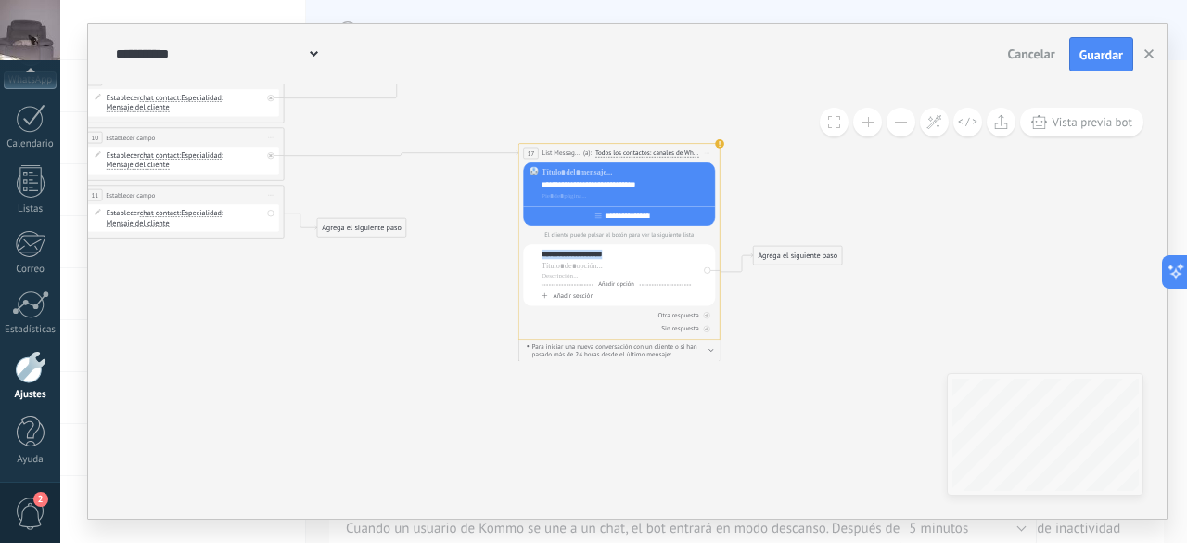
drag, startPoint x: 615, startPoint y: 253, endPoint x: 532, endPoint y: 260, distance: 82.8
click at [532, 260] on div "**********" at bounding box center [619, 275] width 192 height 61
click at [566, 296] on span "Añadir sección" at bounding box center [573, 296] width 41 height 8
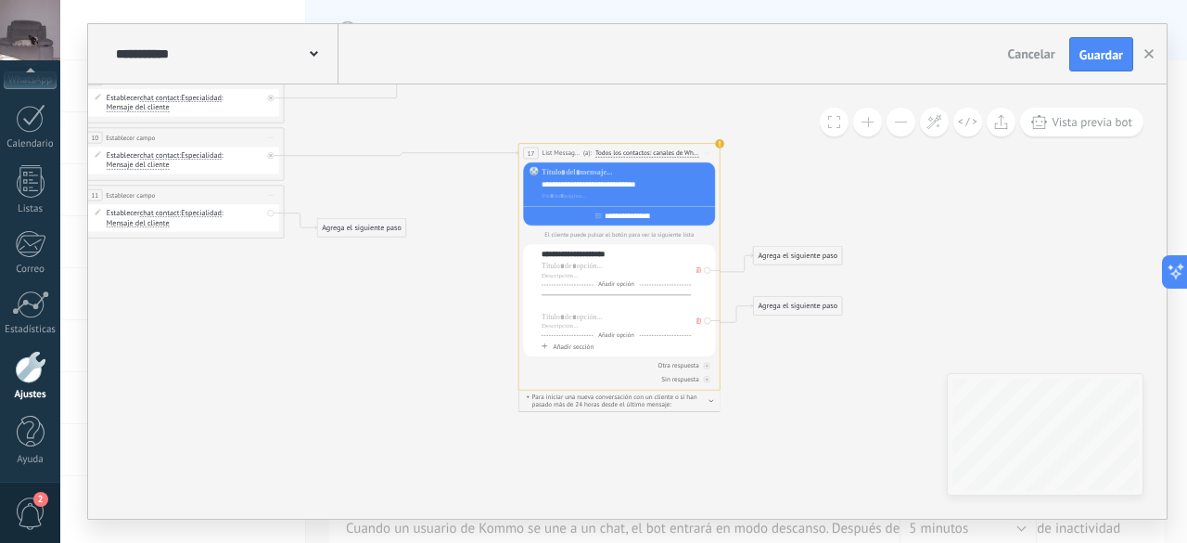
click at [588, 303] on div at bounding box center [616, 305] width 149 height 10
click at [582, 263] on div at bounding box center [616, 267] width 149 height 10
click at [619, 286] on span "Añadir opción" at bounding box center [617, 284] width 46 height 7
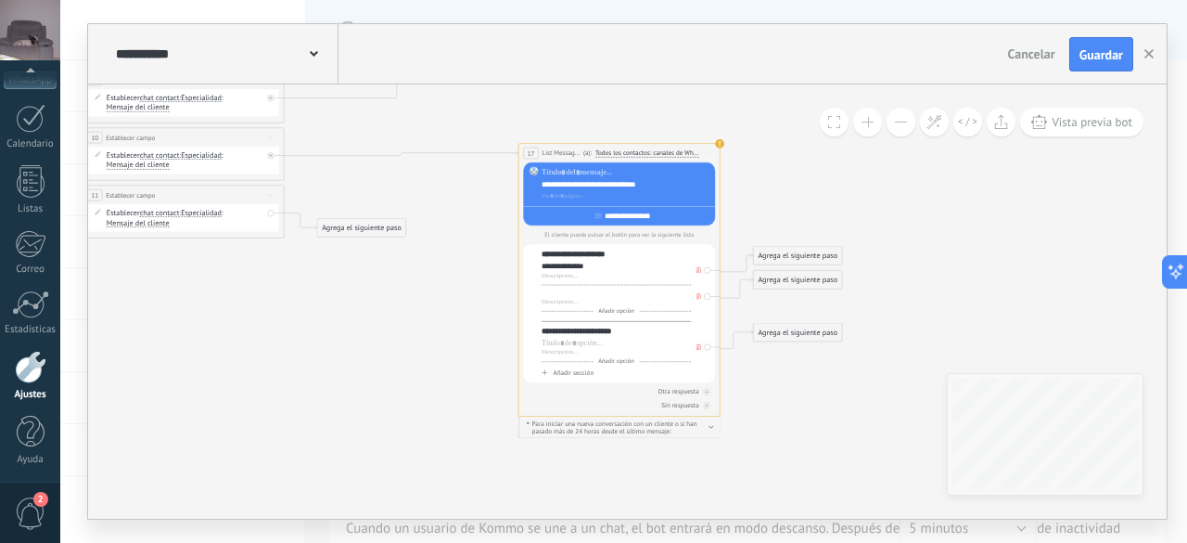
click at [590, 296] on div at bounding box center [616, 293] width 149 height 10
click at [625, 310] on span "Añadir opción" at bounding box center [617, 310] width 46 height 7
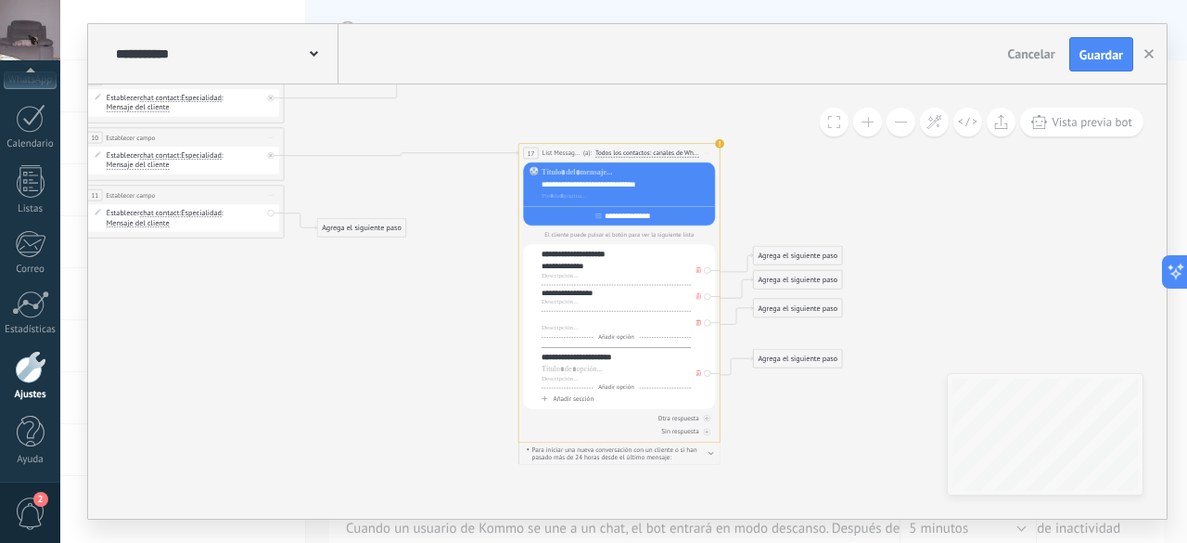
click at [590, 318] on div at bounding box center [616, 319] width 149 height 10
click at [621, 336] on span "Añadir opción" at bounding box center [617, 336] width 46 height 7
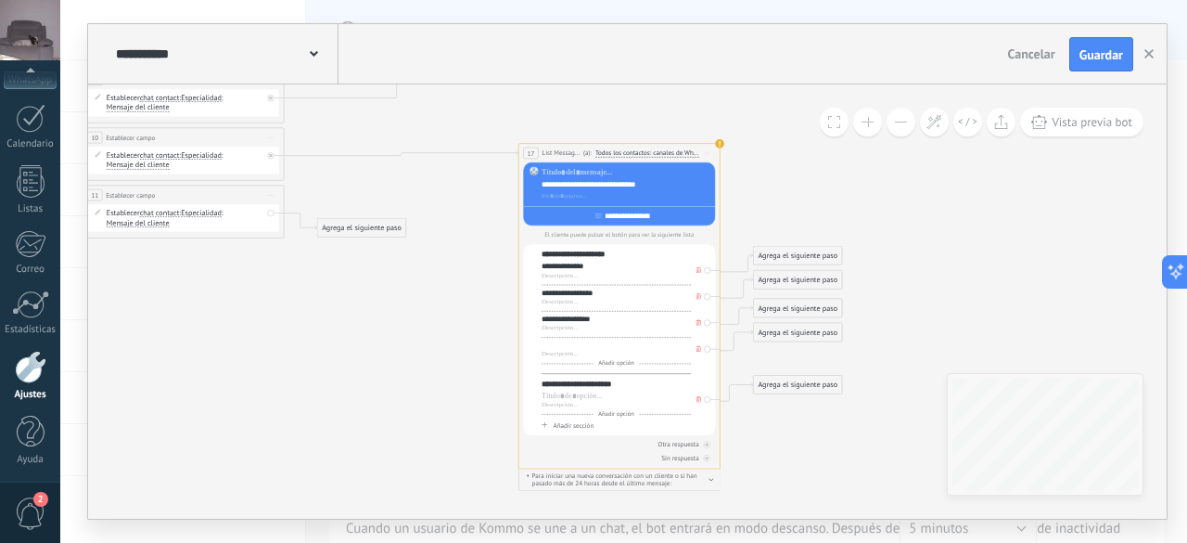
click at [607, 347] on div at bounding box center [616, 345] width 149 height 10
click at [625, 363] on span "Añadir opción" at bounding box center [617, 363] width 46 height 7
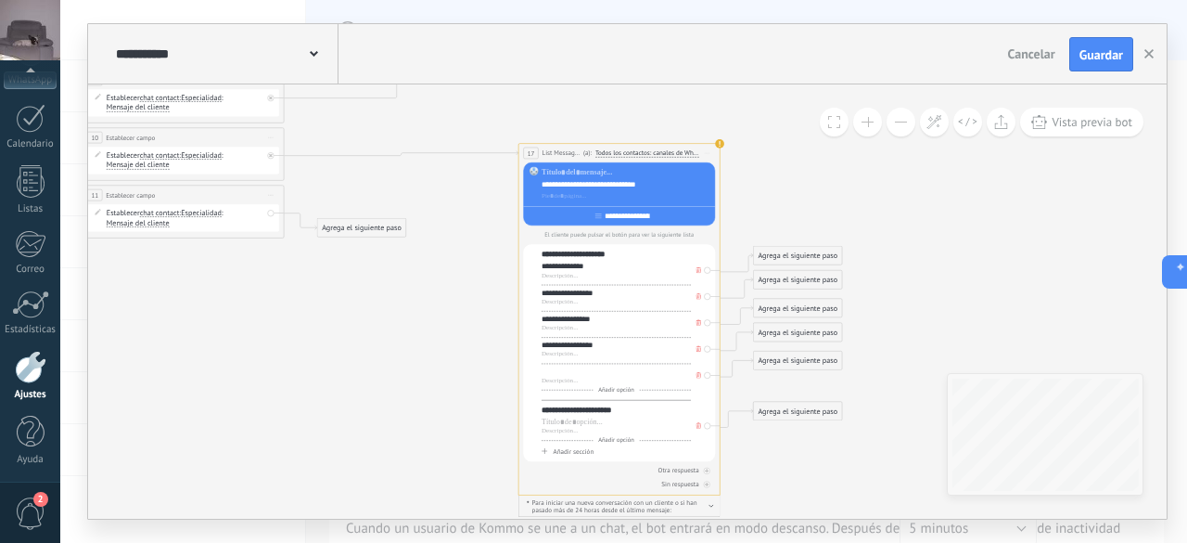
click at [594, 376] on div at bounding box center [616, 371] width 149 height 10
click at [630, 387] on span "Añadir opción" at bounding box center [617, 389] width 46 height 7
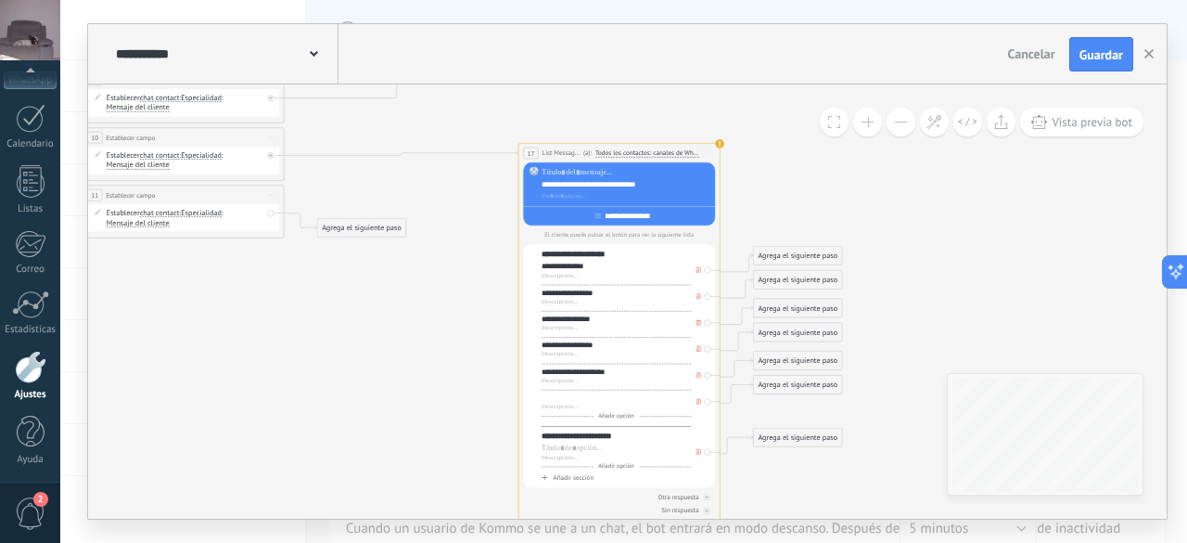
click at [603, 399] on div at bounding box center [616, 398] width 149 height 10
click at [571, 372] on div "**********" at bounding box center [616, 371] width 149 height 10
click at [586, 397] on div at bounding box center [616, 398] width 149 height 10
click at [609, 402] on div "**********" at bounding box center [616, 398] width 149 height 10
click at [585, 400] on div "**********" at bounding box center [616, 398] width 149 height 10
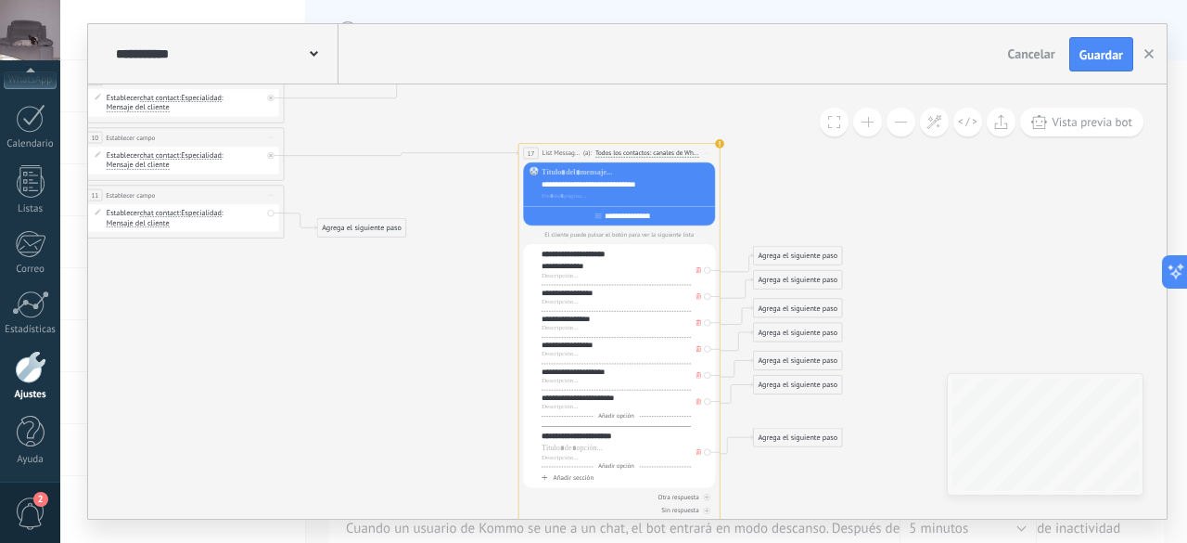
click at [593, 400] on div "**********" at bounding box center [616, 398] width 149 height 10
click at [622, 396] on div "**********" at bounding box center [616, 398] width 149 height 10
click at [585, 399] on div "**********" at bounding box center [616, 398] width 149 height 10
click at [617, 394] on div "**********" at bounding box center [616, 398] width 149 height 10
click at [615, 416] on span "Añadir opción" at bounding box center [617, 415] width 46 height 7
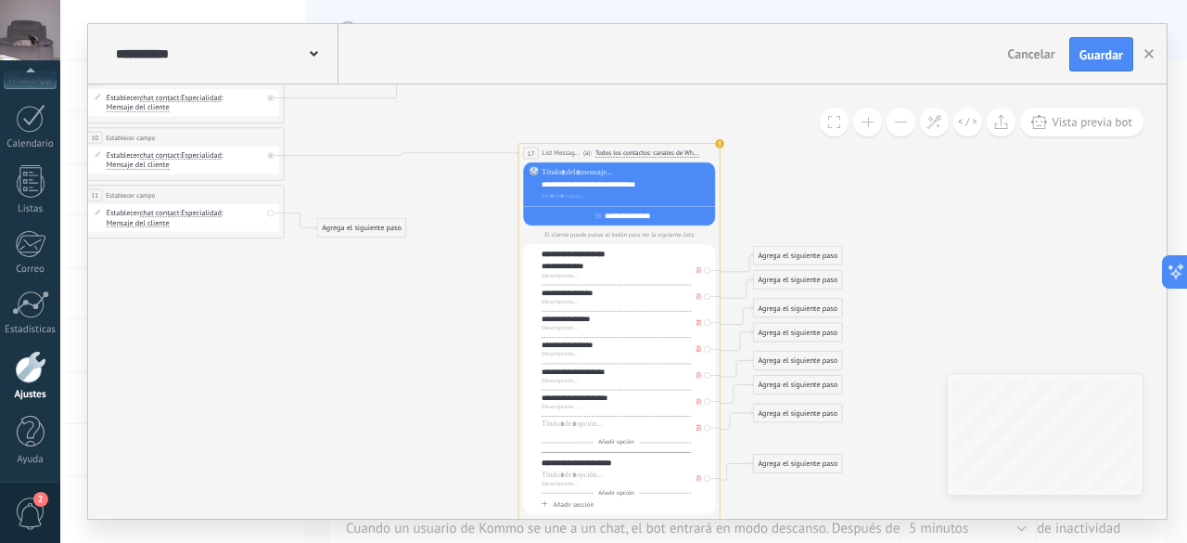
click at [605, 431] on div at bounding box center [616, 433] width 149 height 8
click at [593, 425] on div at bounding box center [616, 424] width 149 height 10
click at [625, 443] on span "Añadir opción" at bounding box center [617, 442] width 46 height 7
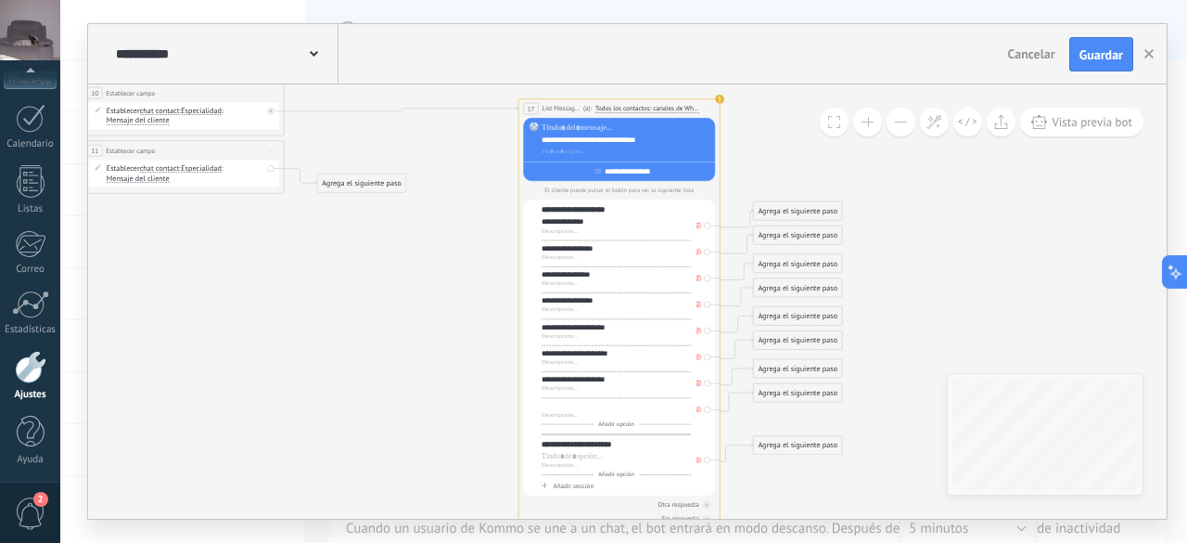
click at [602, 403] on div at bounding box center [616, 406] width 149 height 10
click at [591, 407] on div "**********" at bounding box center [616, 406] width 149 height 10
click at [631, 397] on div "**********" at bounding box center [616, 387] width 149 height 24
click at [631, 405] on div "**********" at bounding box center [616, 406] width 149 height 10
click at [612, 425] on span "Añadir opción" at bounding box center [617, 423] width 46 height 7
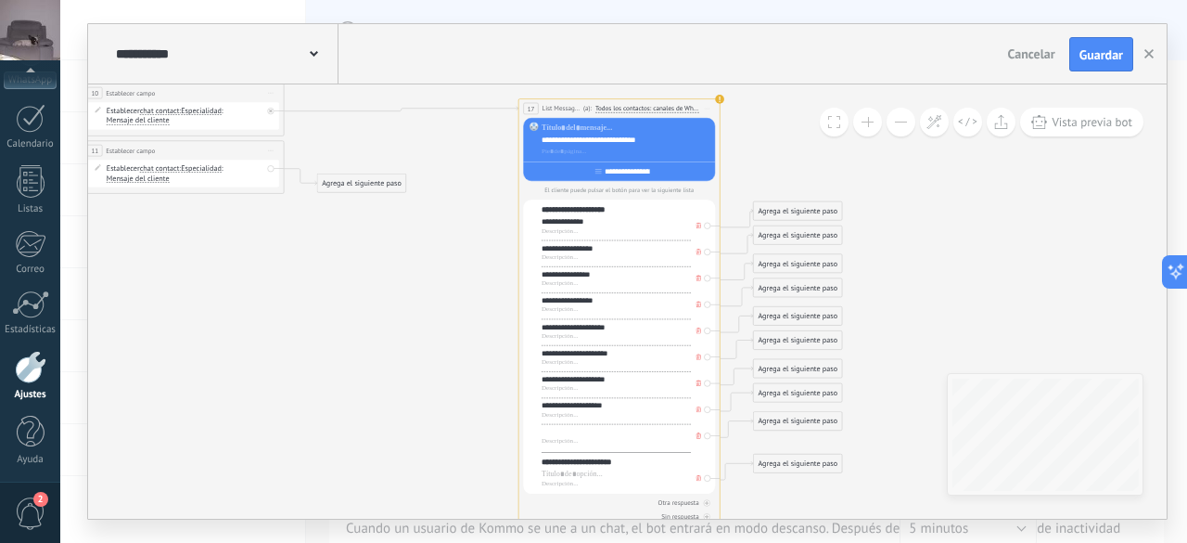
click at [570, 429] on div at bounding box center [616, 432] width 149 height 10
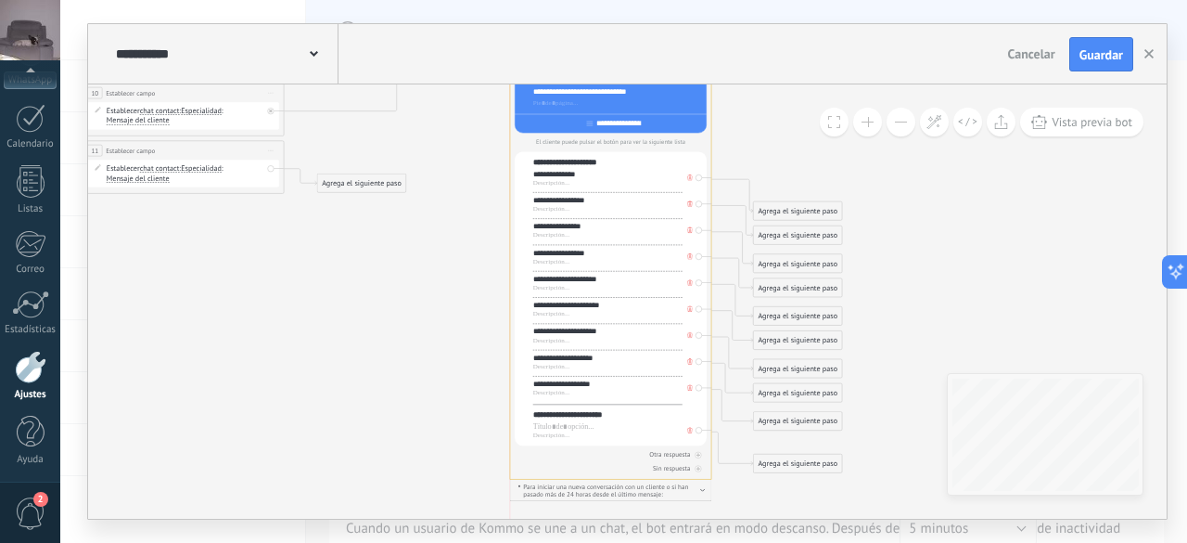
drag, startPoint x: 630, startPoint y: 109, endPoint x: 618, endPoint y: 60, distance: 49.7
click at [618, 60] on div "**********" at bounding box center [627, 271] width 1079 height 494
click at [590, 421] on div at bounding box center [607, 426] width 149 height 10
drag, startPoint x: 618, startPoint y: 391, endPoint x: 551, endPoint y: 288, distance: 123.5
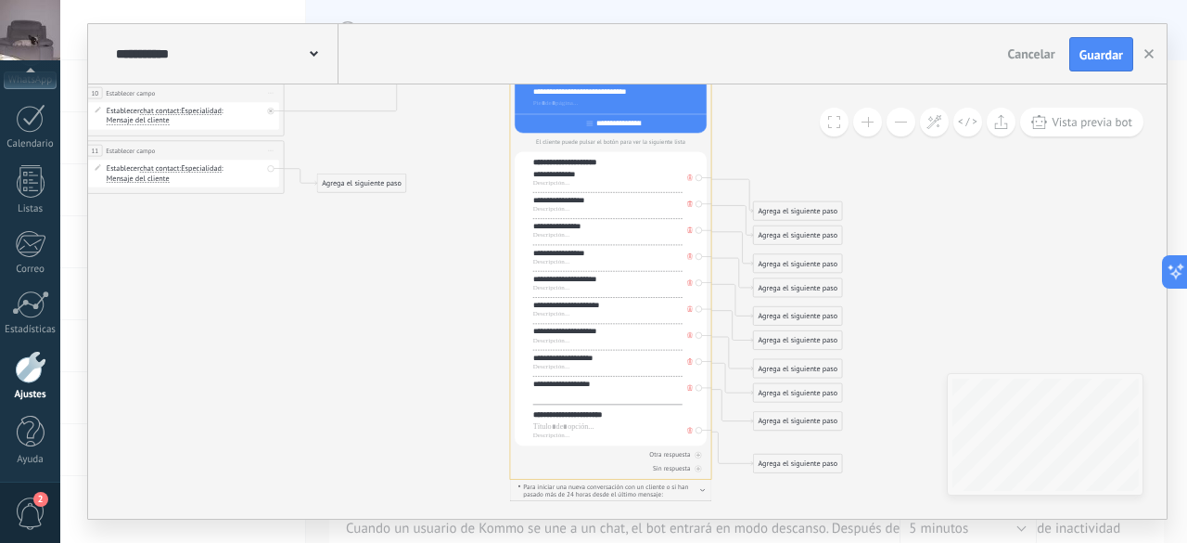
click at [551, 288] on div "**********" at bounding box center [607, 283] width 149 height 228
